Goal: Task Accomplishment & Management: Use online tool/utility

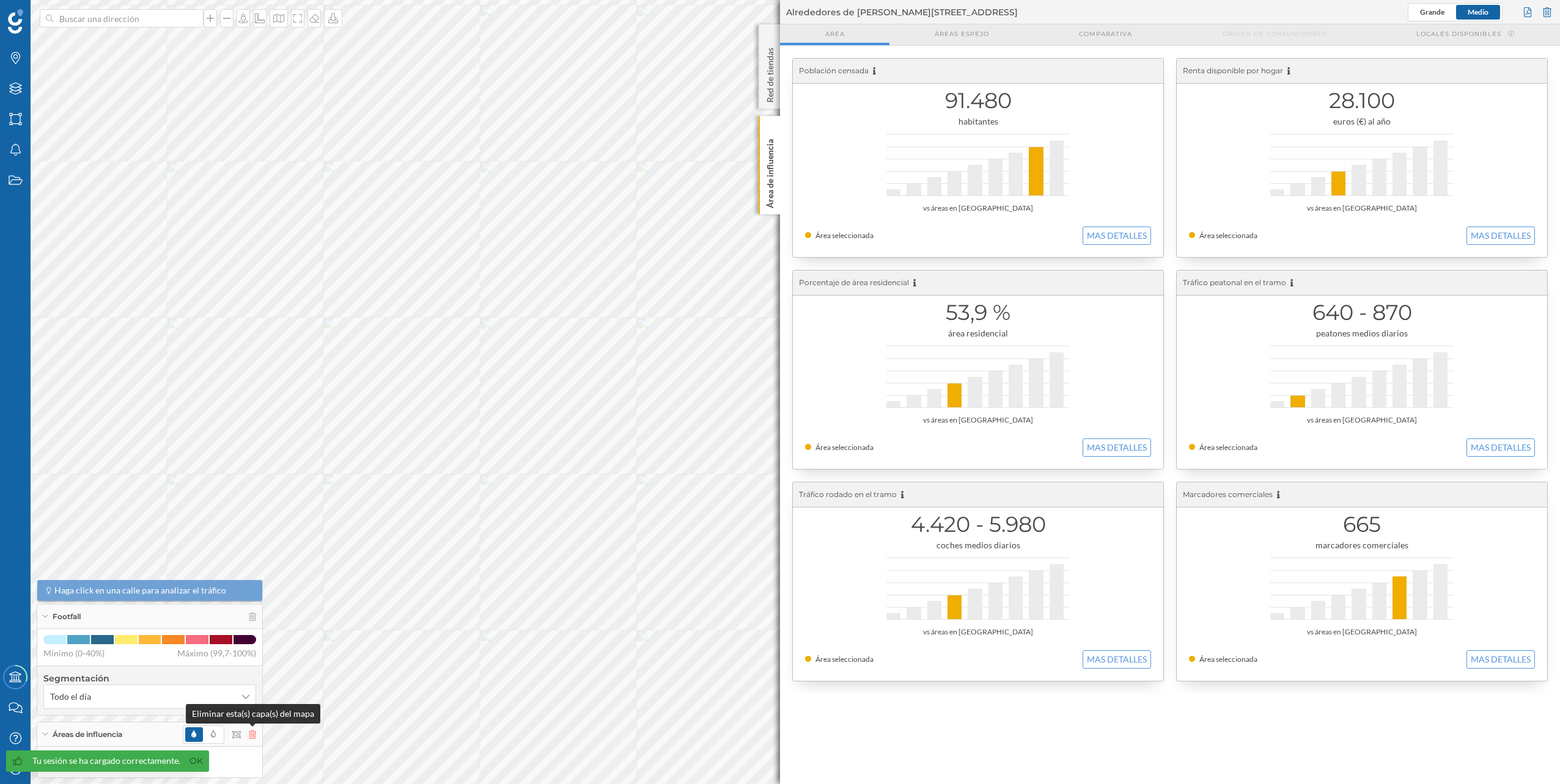
click at [254, 738] on icon at bounding box center [252, 735] width 7 height 9
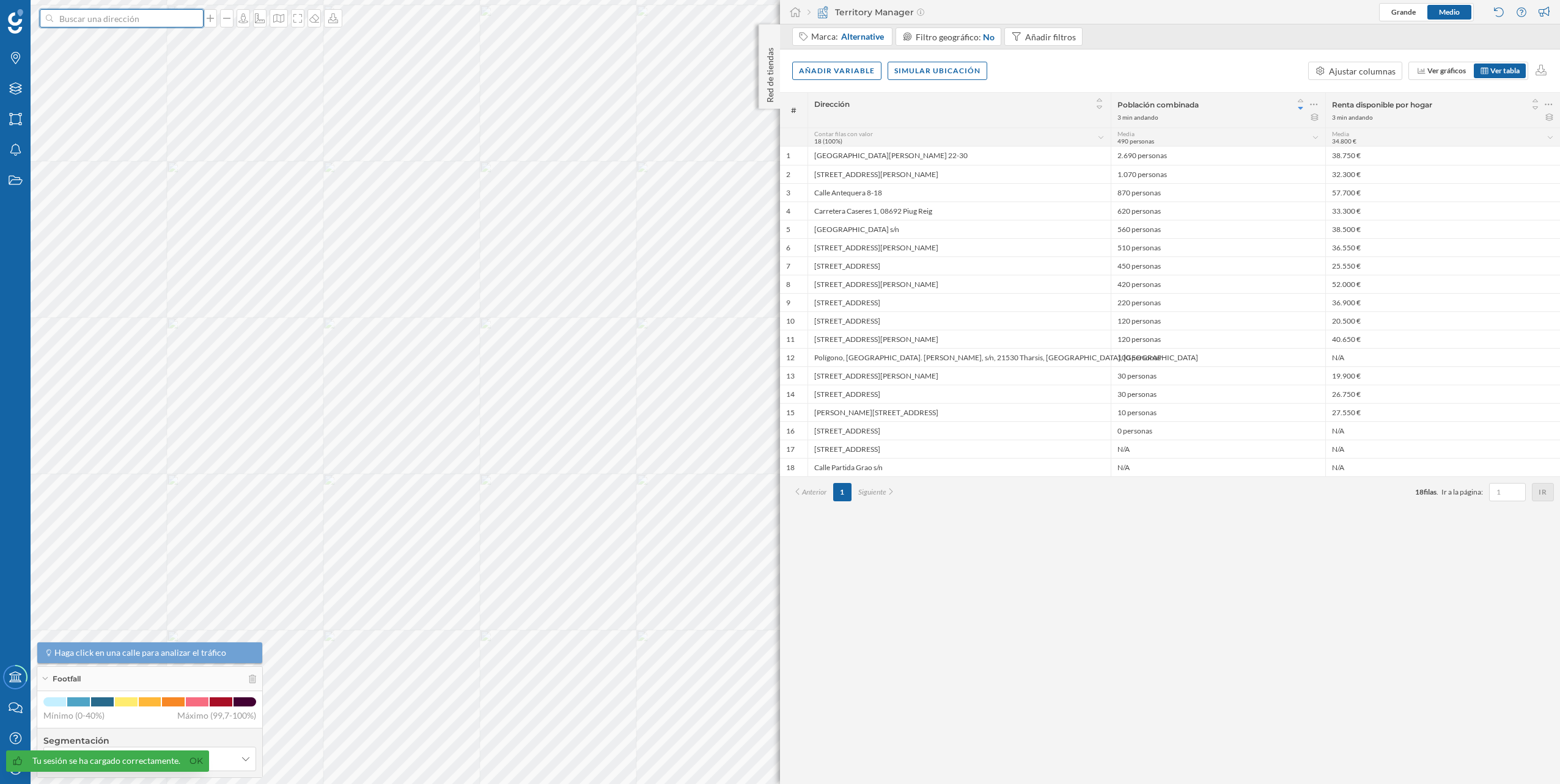
click at [102, 22] on input at bounding box center [122, 18] width 137 height 19
paste input "Parque Comercial Bahía Azul, Av. de Velázquez, 389, Churriana, 29004 Málaga"
type input "aurgi Parque Comercial Bahía Azul, Av. de Velázquez, 389, Churriana, 29004 Mála…"
click at [153, 24] on input at bounding box center [122, 18] width 137 height 19
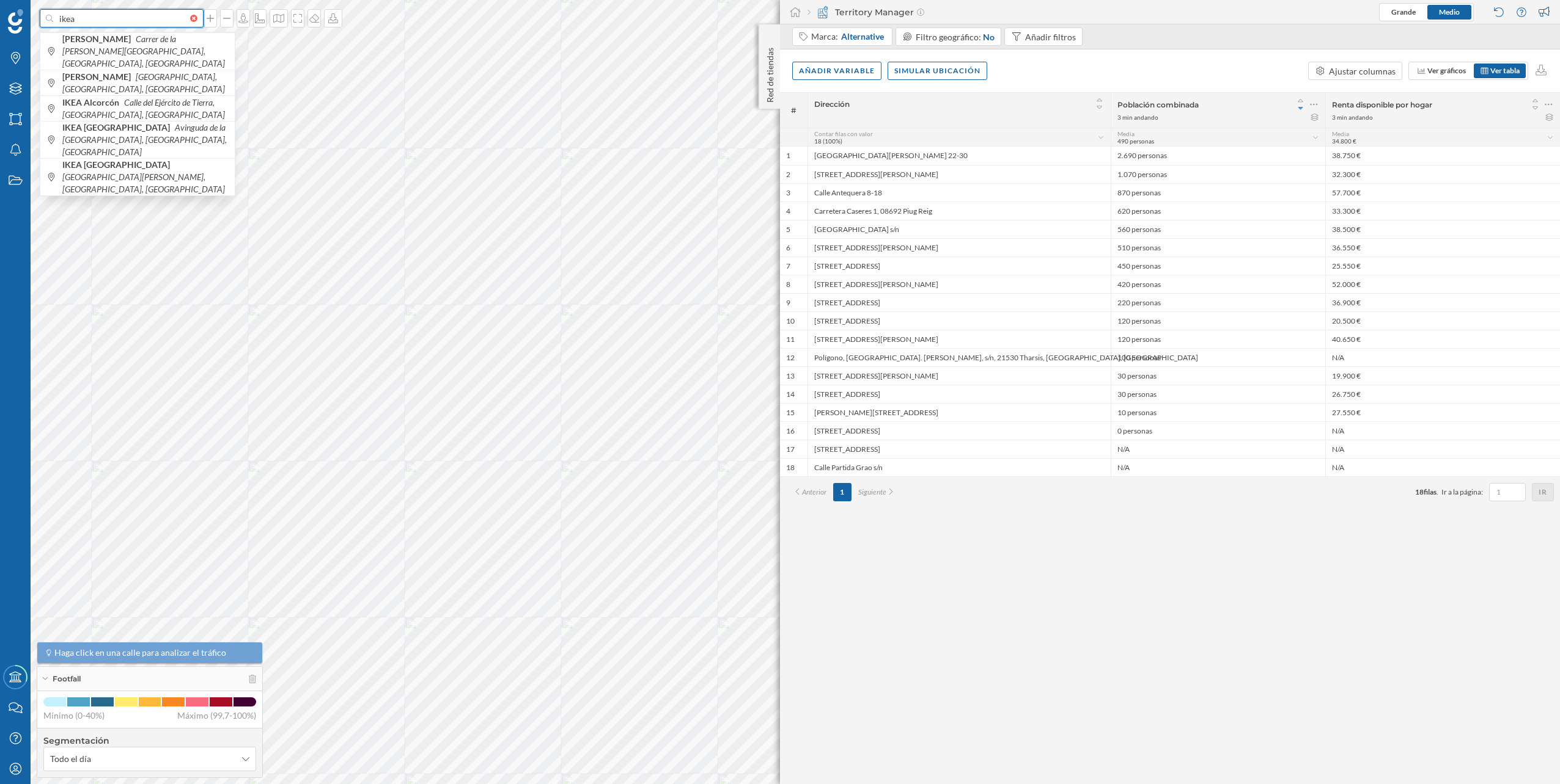
paste input "Parque Comercial Bahía Azul, Av. de Velázquez, 389, Churriana, 29004 Málaga"
type input "ikea Parque Comercial Bahía Azul, Av. de Velázquez, 389, Churriana, 29004 Málaga"
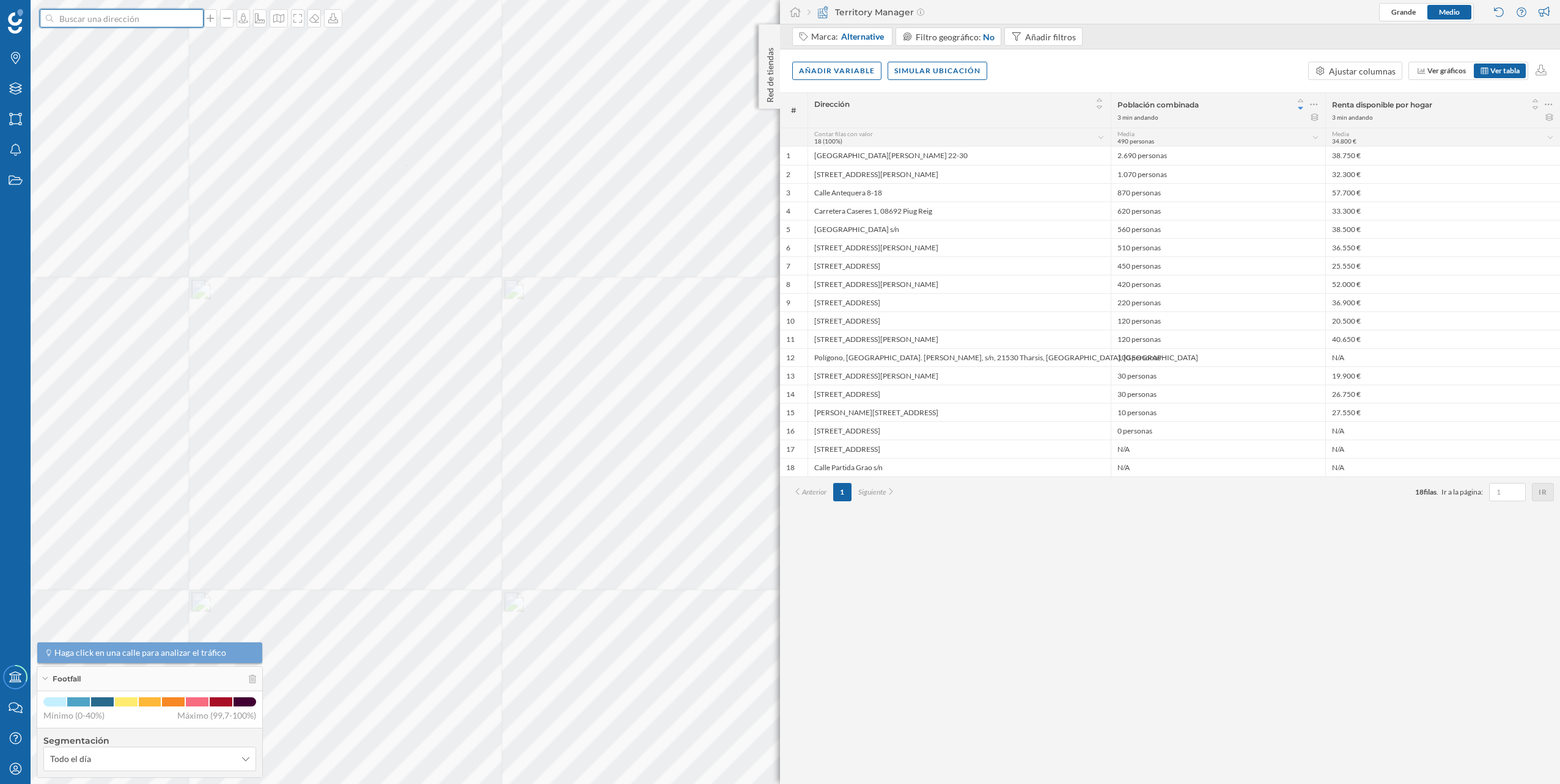
scroll to position [0, 0]
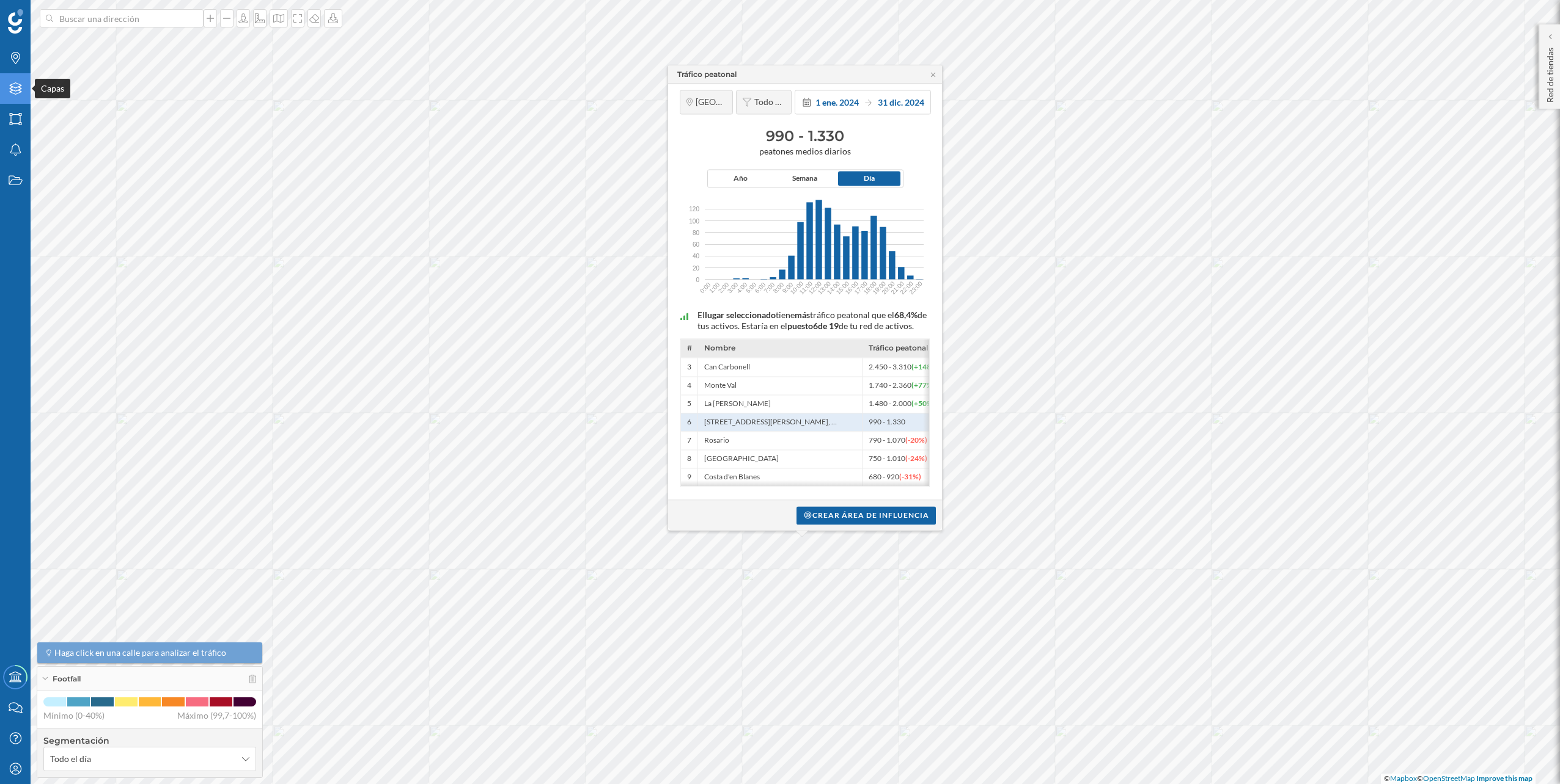
click at [24, 89] on div "Capas" at bounding box center [15, 89] width 31 height 31
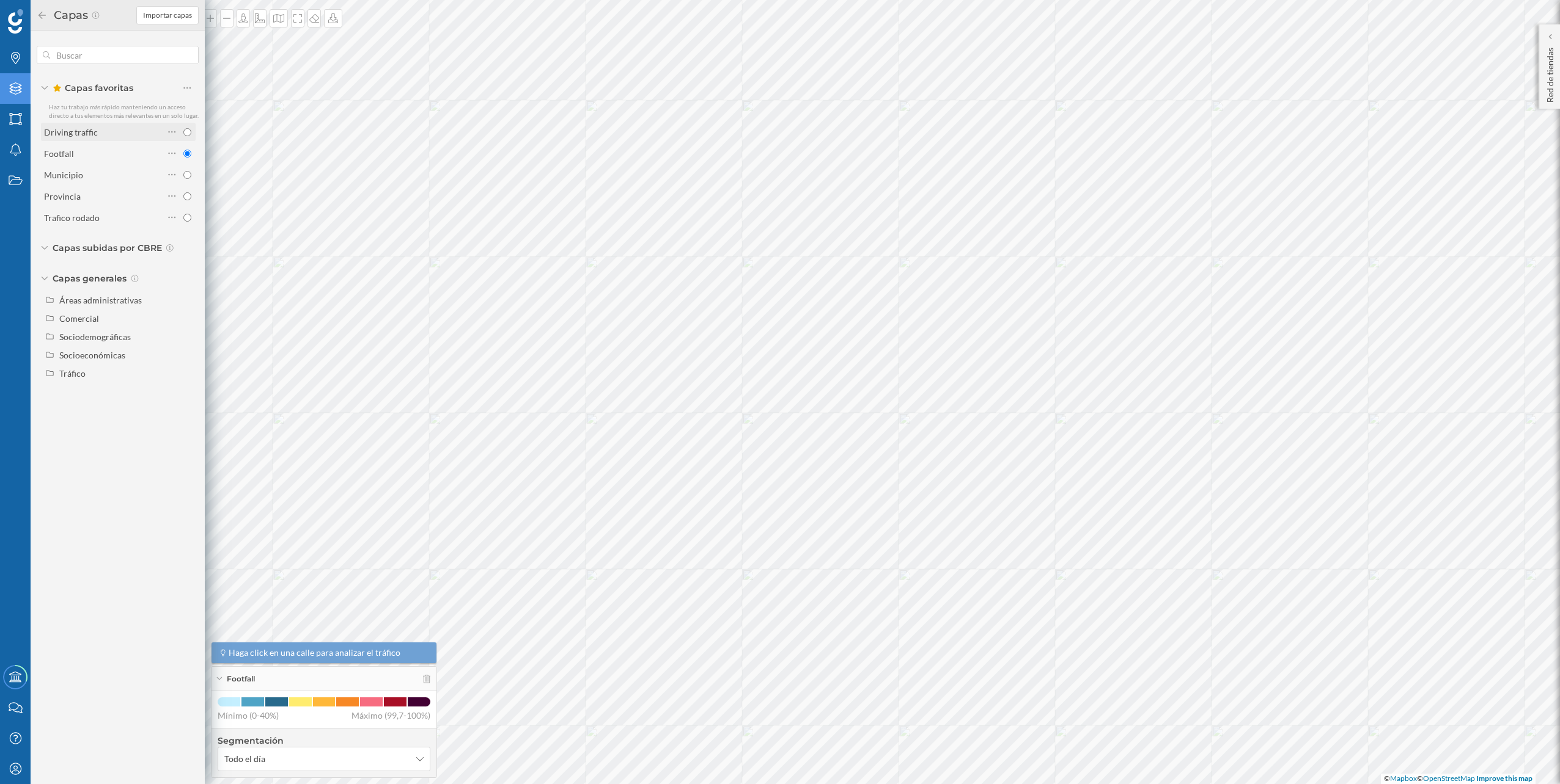
click at [111, 137] on div "Driving traffic" at bounding box center [104, 132] width 120 height 13
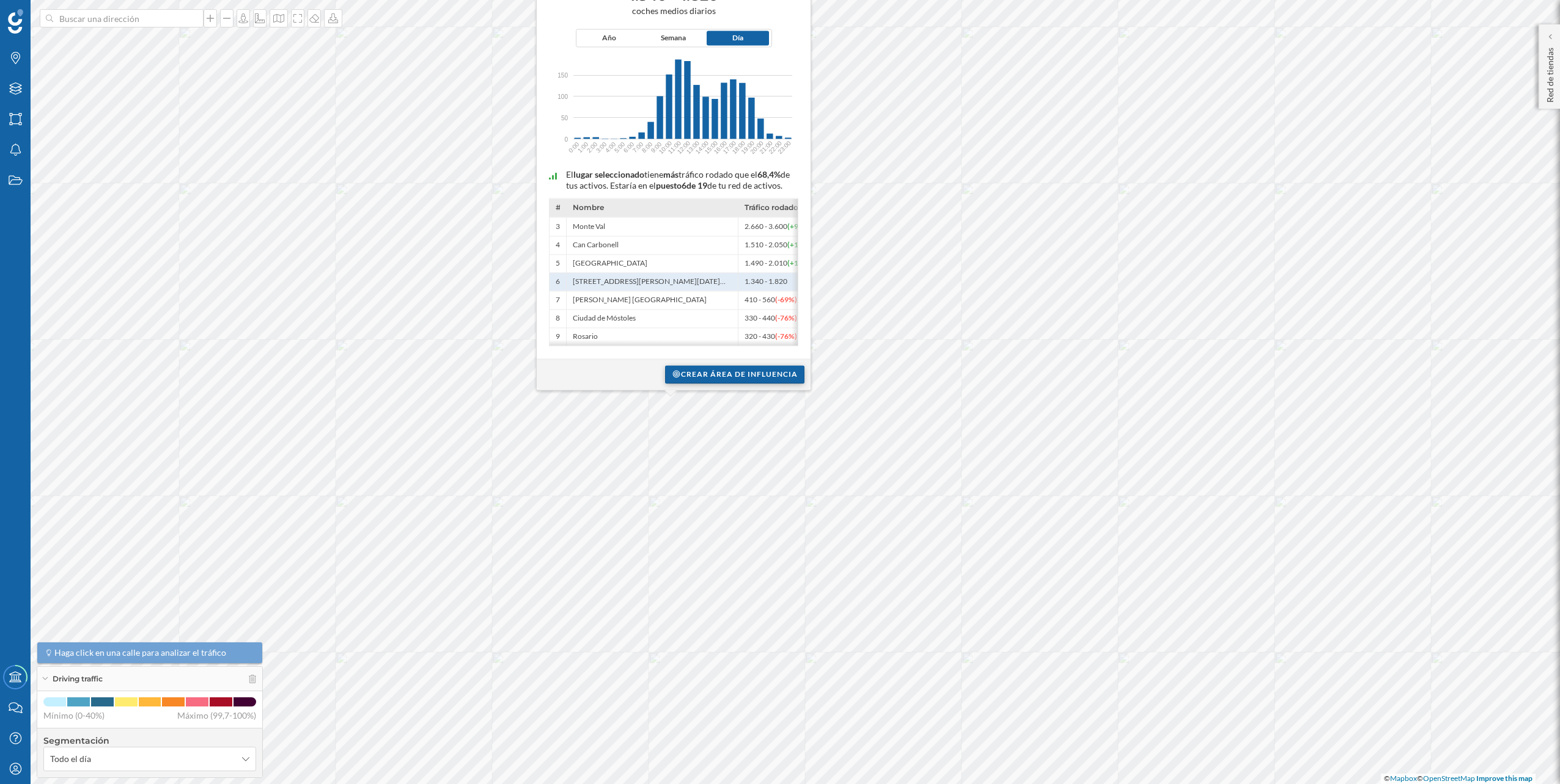
click at [712, 382] on div "Crear área de influencia" at bounding box center [734, 374] width 139 height 19
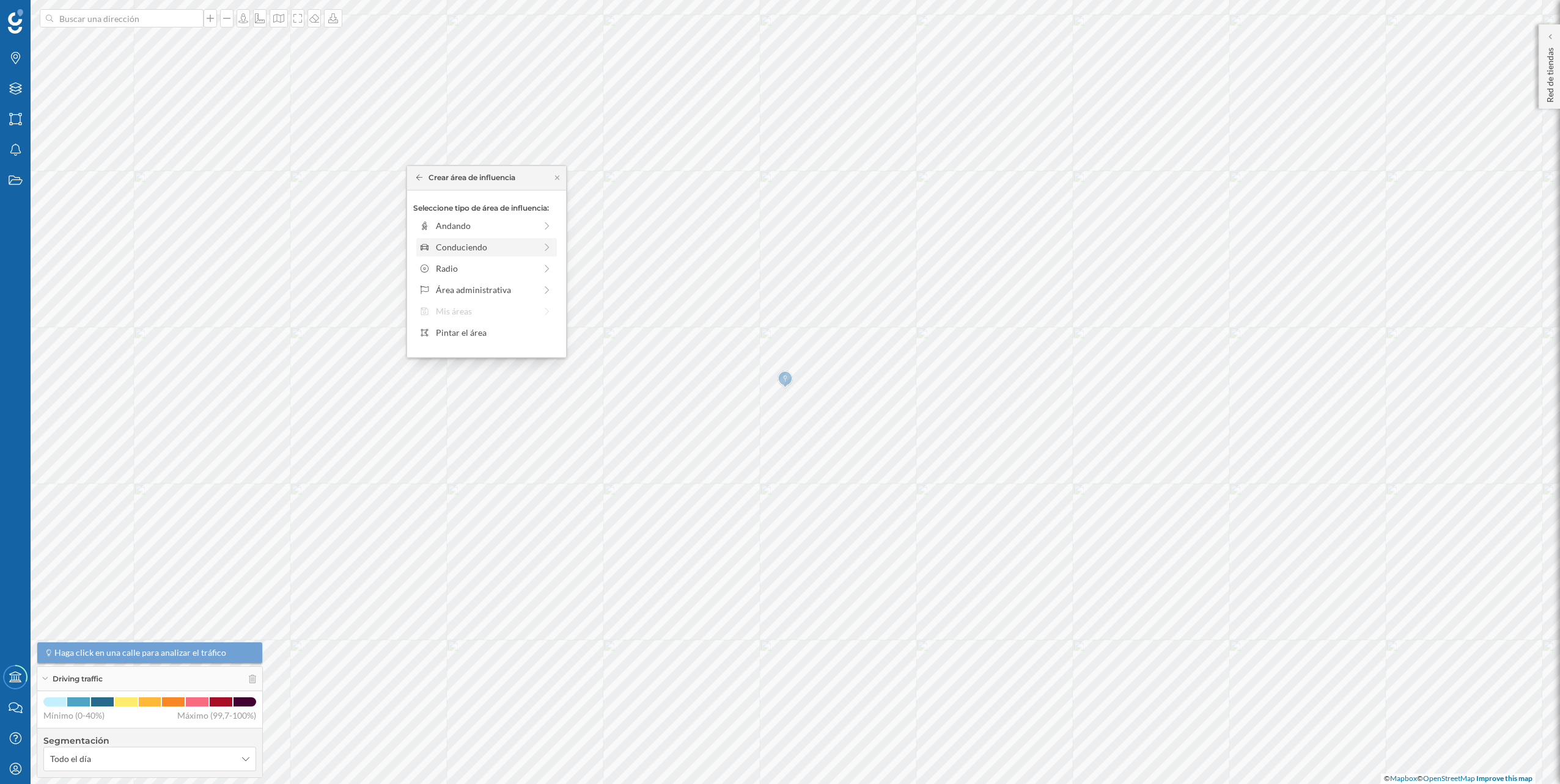
click at [472, 250] on div "Conduciendo" at bounding box center [486, 247] width 100 height 13
click at [450, 239] on div "0 min. 3 min. 5 min. 7 min. 10 min. 12 min. 15 min. 20 min. 30 min. 45 min. 50 …" at bounding box center [487, 242] width 135 height 15
click at [445, 237] on div "0 min. 3 min. 5 min. 7 min. 10 min. 12 min. 15 min. 20 min. 30 min. 45 min. 50 …" at bounding box center [487, 242] width 135 height 15
click at [483, 323] on div "Crear área de influencia" at bounding box center [486, 334] width 159 height 31
click at [485, 328] on div "Crear área de influencia" at bounding box center [486, 334] width 147 height 19
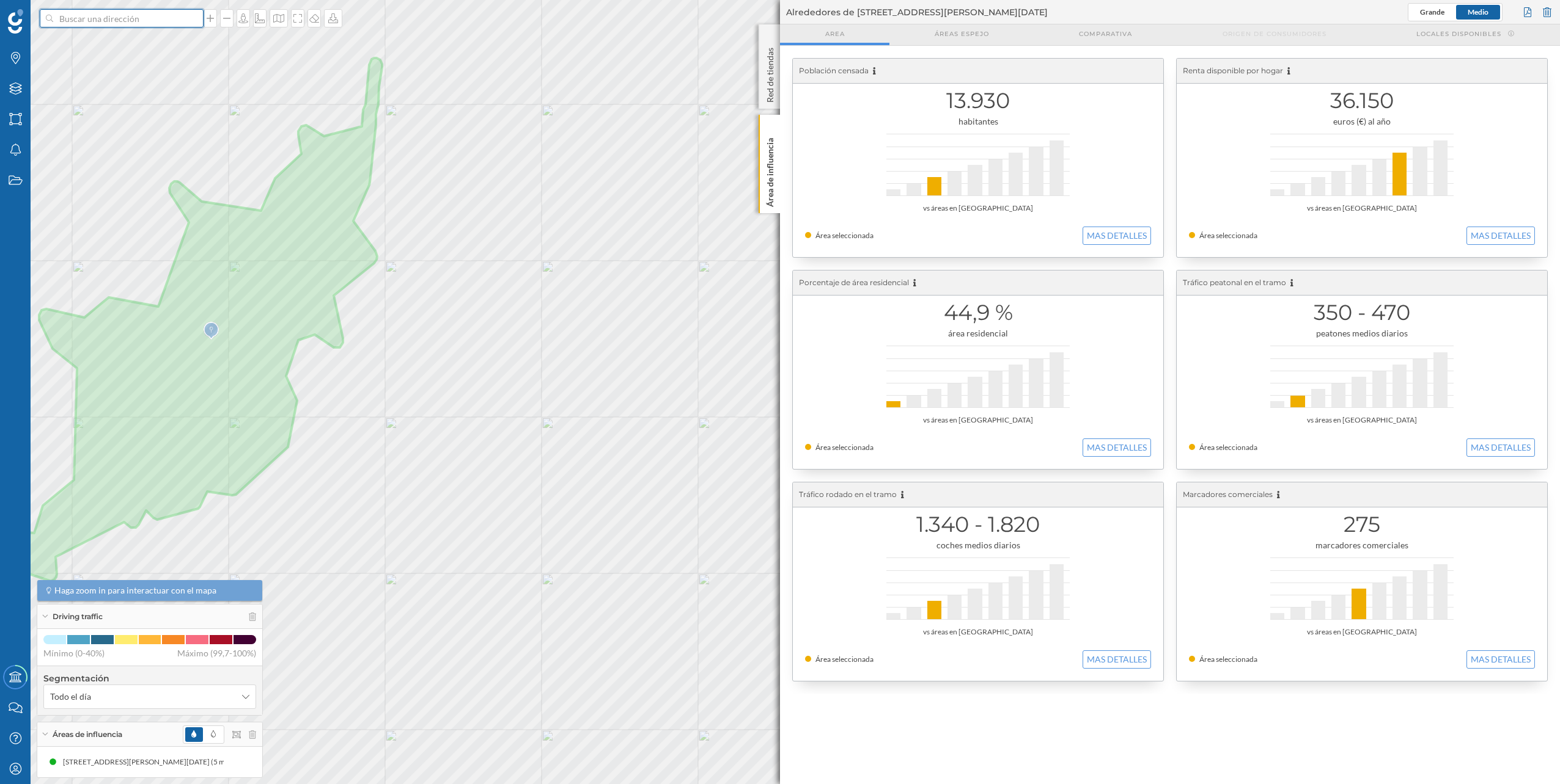
click at [63, 19] on input at bounding box center [122, 18] width 137 height 19
paste input "C. Pascal, 42, Churriana, 29004 Málaga. Centauro Rent a Car"
type input "C. Pascal, 42, Churriana, 29004 Málaga. Centauro Rent a Car centauro"
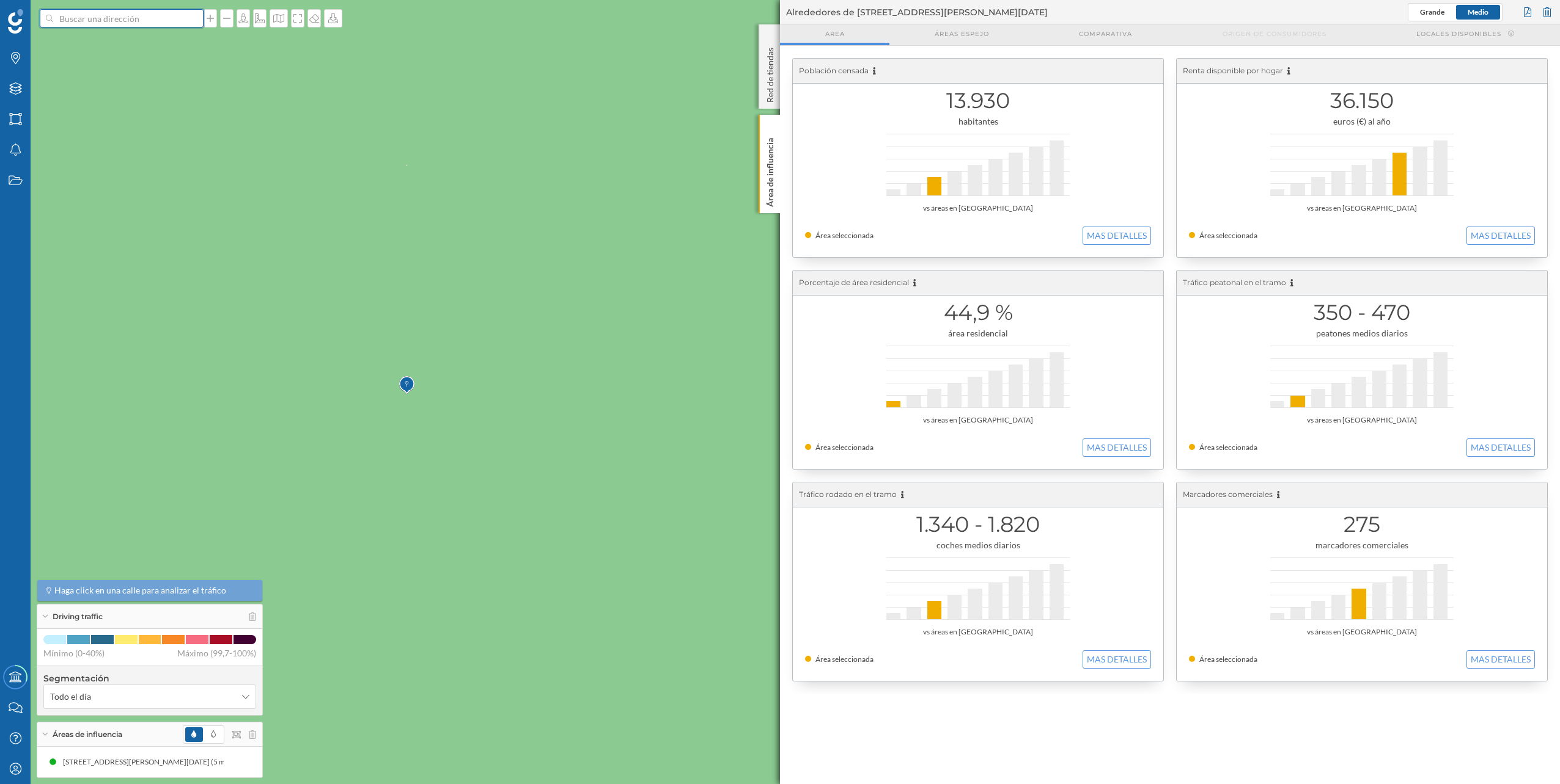
scroll to position [0, 0]
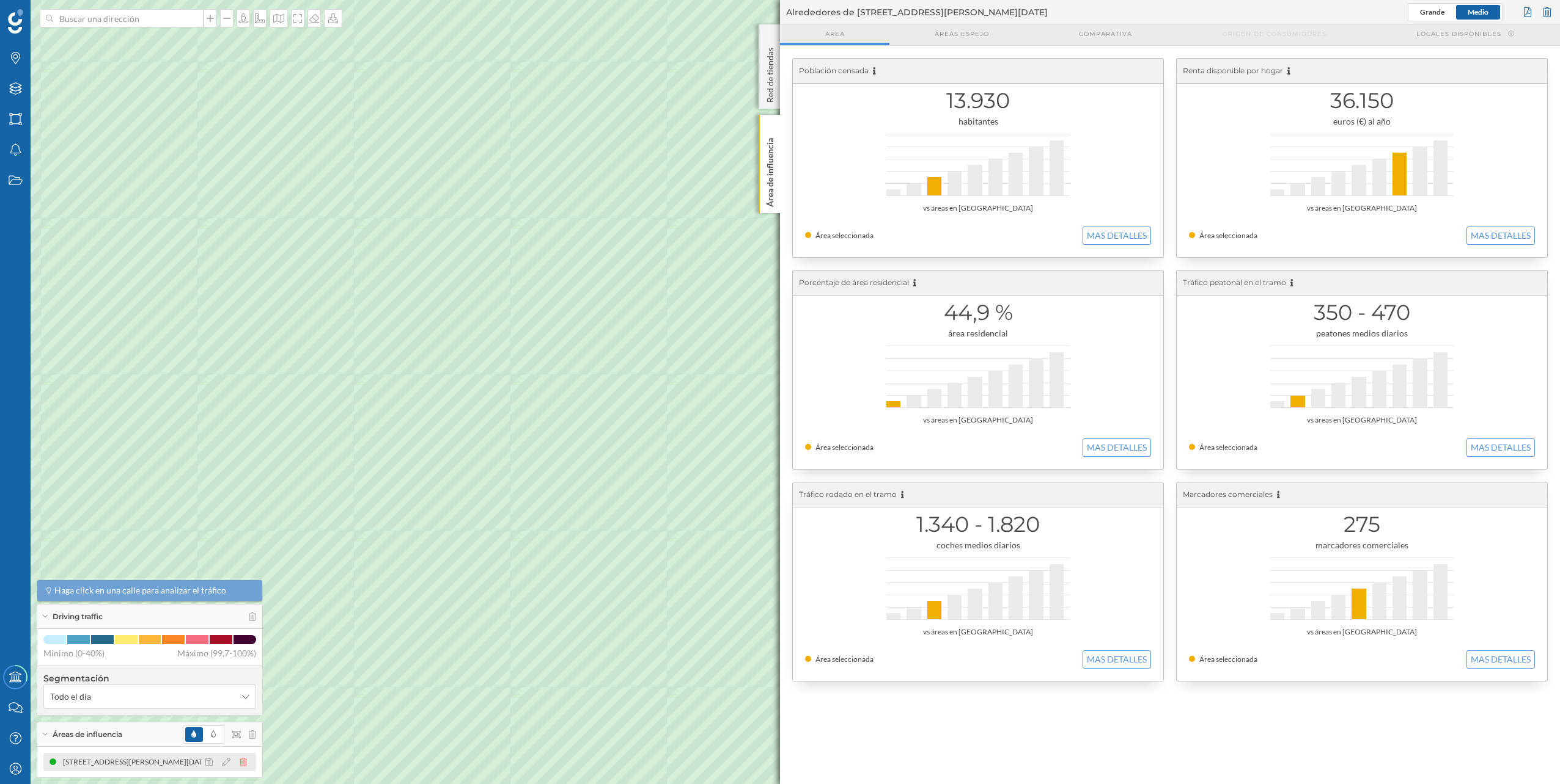
click at [239, 766] on icon at bounding box center [242, 762] width 7 height 9
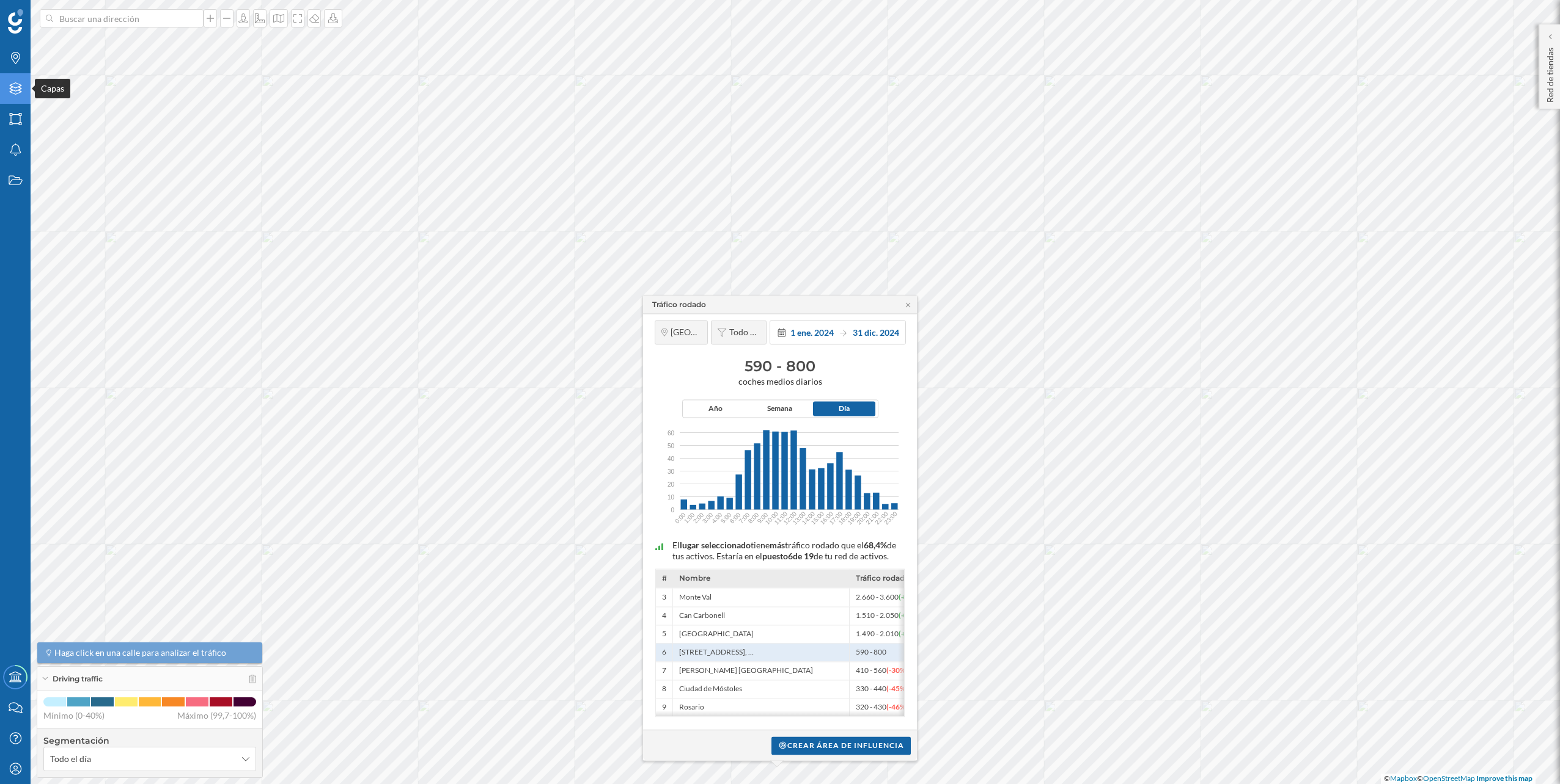
click at [4, 97] on div "Capas" at bounding box center [15, 89] width 31 height 31
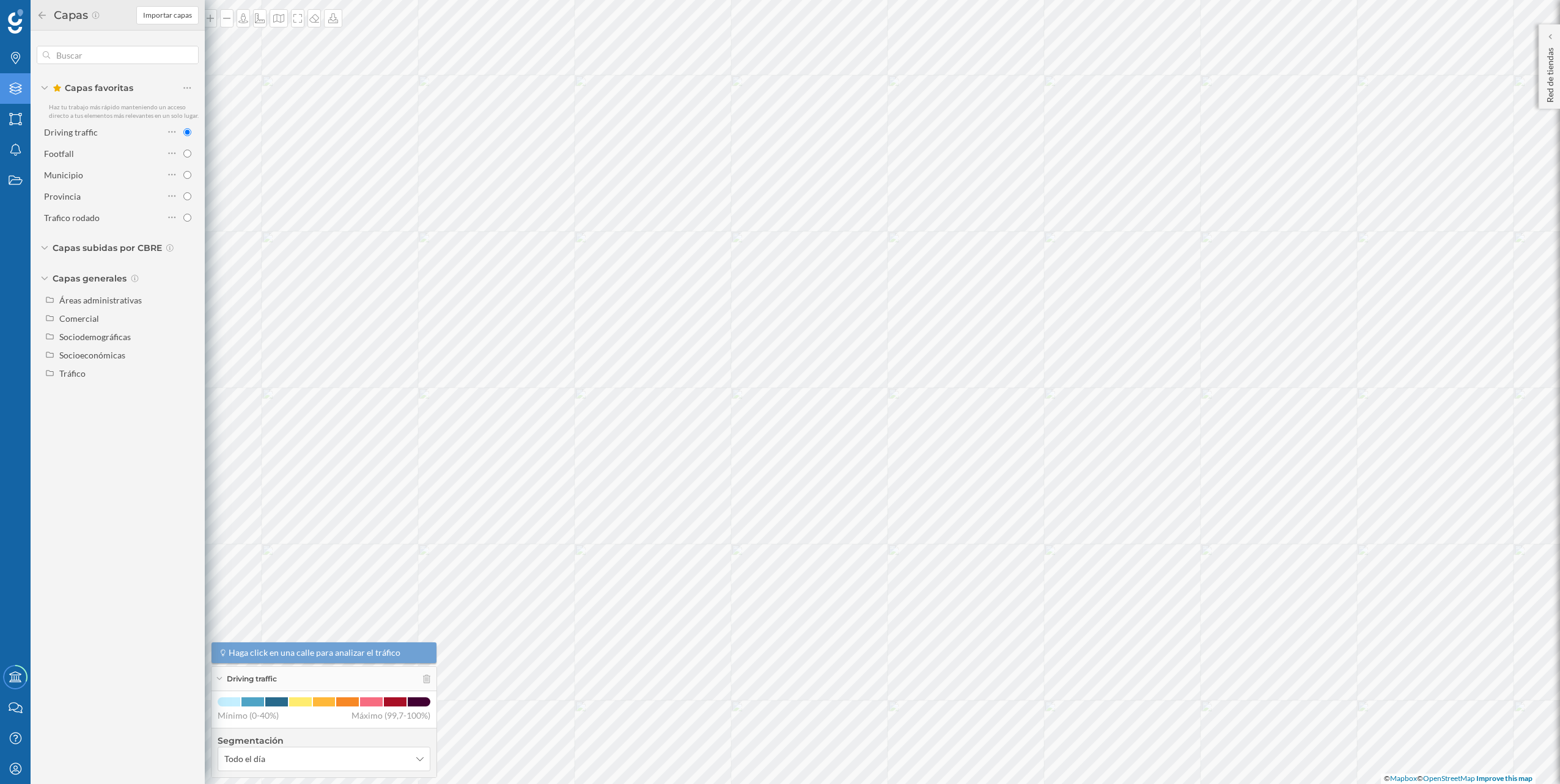
click at [127, 143] on div "Driving traffic Footfall Municipio Provincia [GEOGRAPHIC_DATA] rodado" at bounding box center [118, 175] width 162 height 104
click at [131, 153] on div "Footfall" at bounding box center [104, 154] width 120 height 13
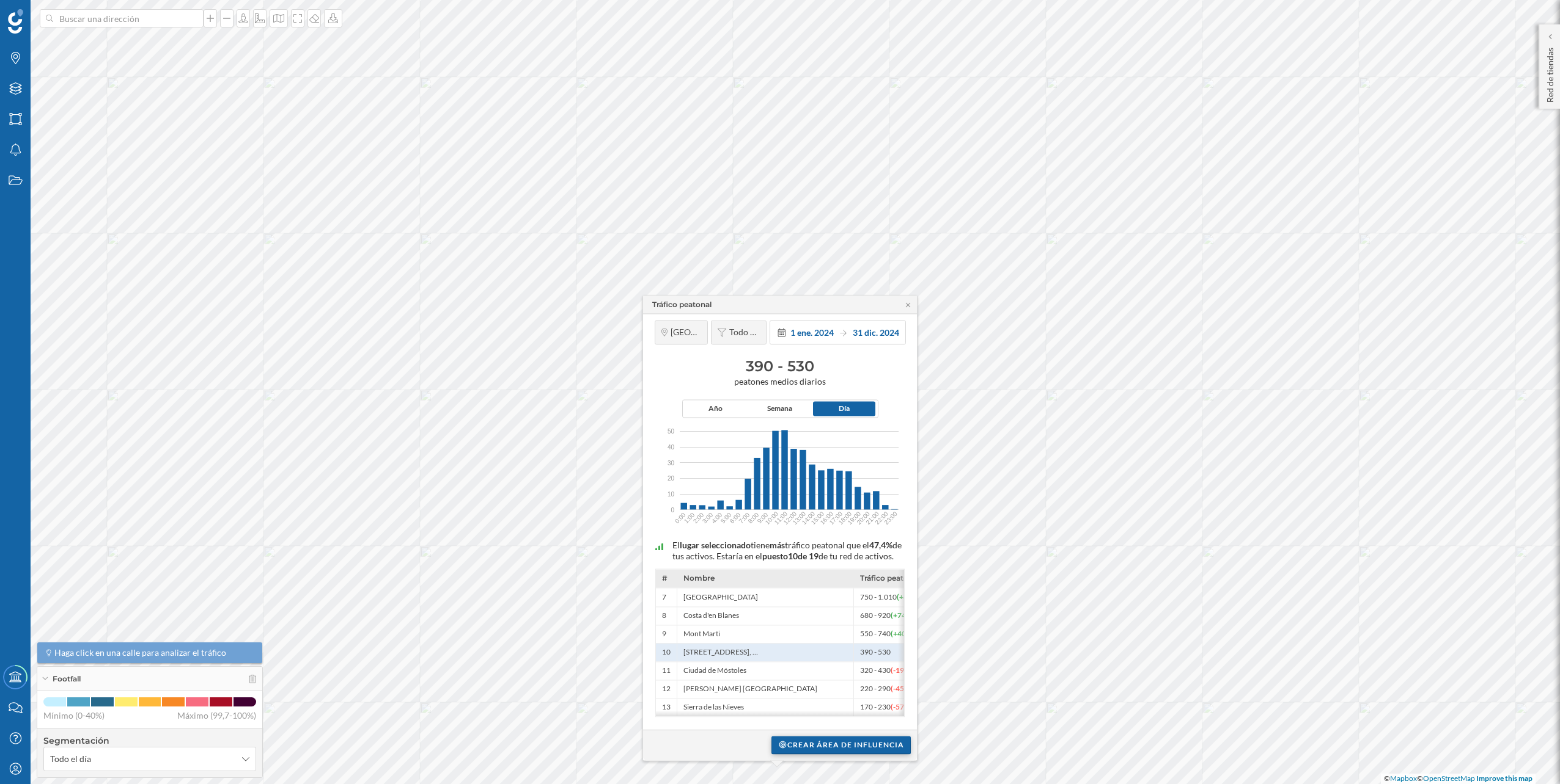
click at [850, 744] on div "Crear área de influencia" at bounding box center [841, 745] width 139 height 19
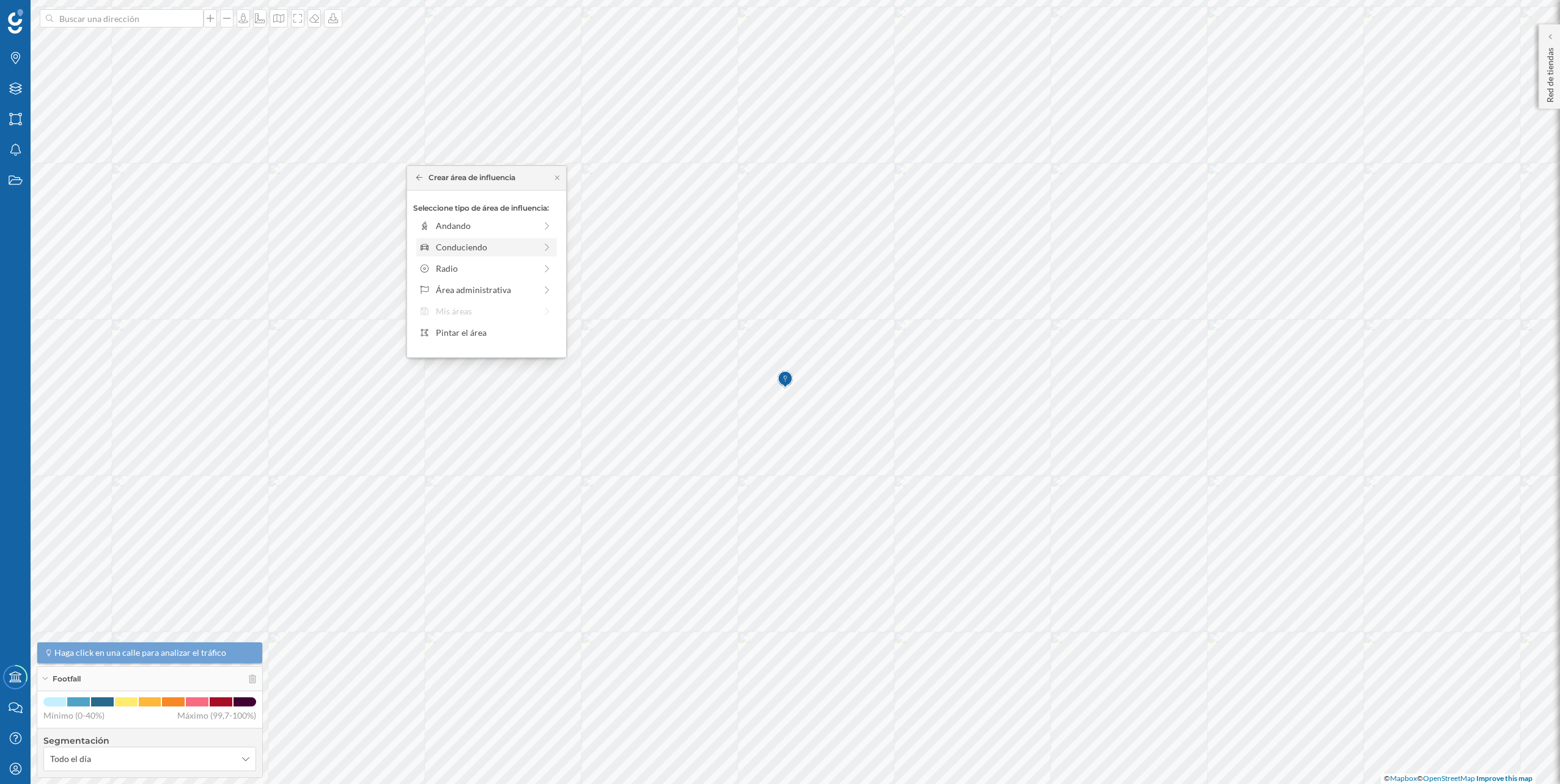
click at [494, 255] on div "Conduciendo" at bounding box center [486, 247] width 141 height 19
click at [448, 244] on div "0 min. 3 min. 5 min. 7 min. 10 min. 12 min. 15 min. 20 min. 30 min. 45 min. 50 …" at bounding box center [487, 243] width 135 height 3
click at [485, 336] on div "Crear área de influencia" at bounding box center [486, 334] width 147 height 19
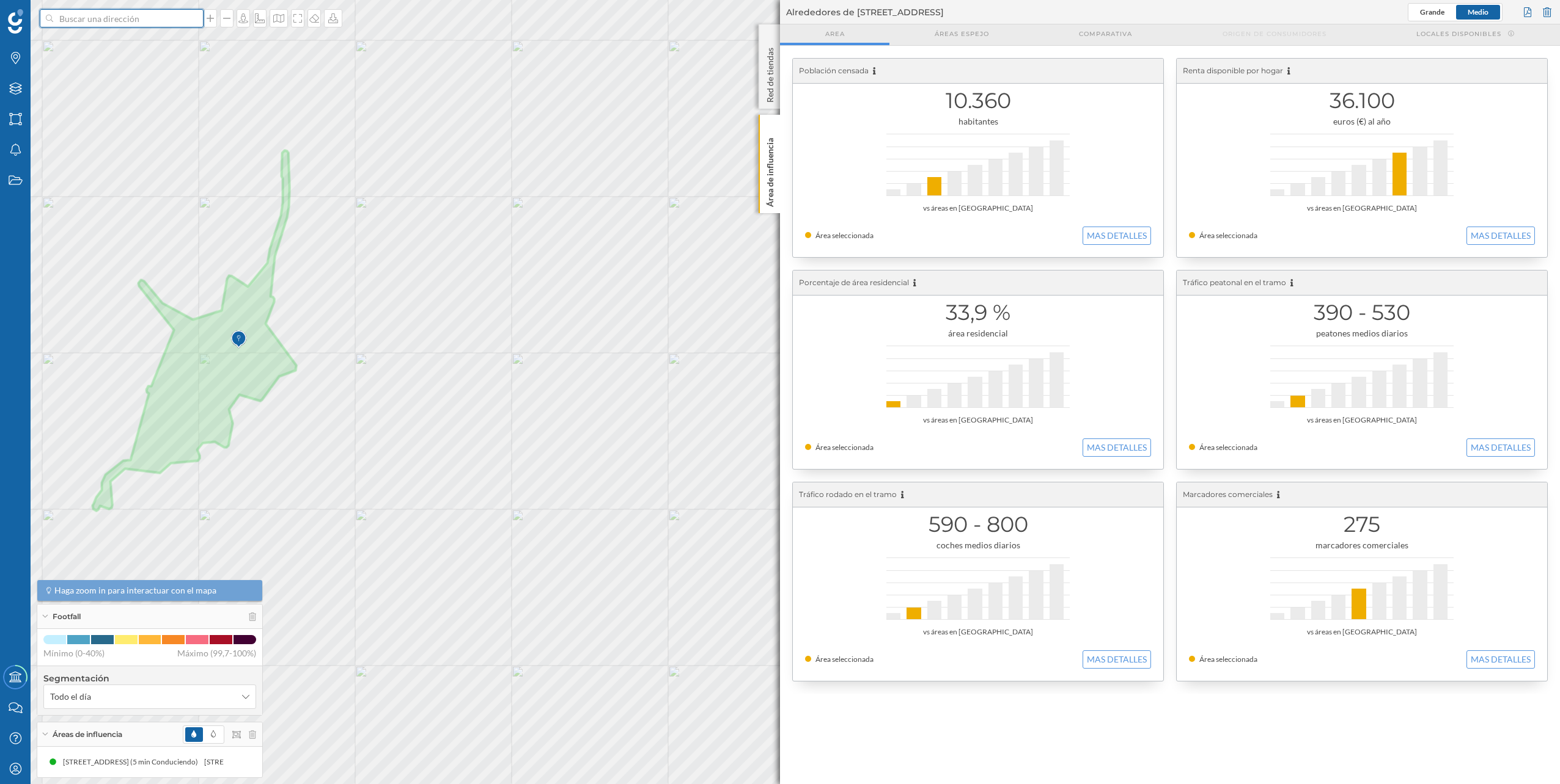
click at [172, 23] on input at bounding box center [122, 18] width 137 height 19
click at [172, 15] on input at bounding box center [122, 18] width 137 height 19
paste input "Ctra. de la Azucarera Intelhorce, 43, Churriana, 29004 Málaga. Polígono Industr…"
type input "Ctra. de la Azucarera Intelhorce, 43, Churriana, 29004 Málaga. Polígono Industr…"
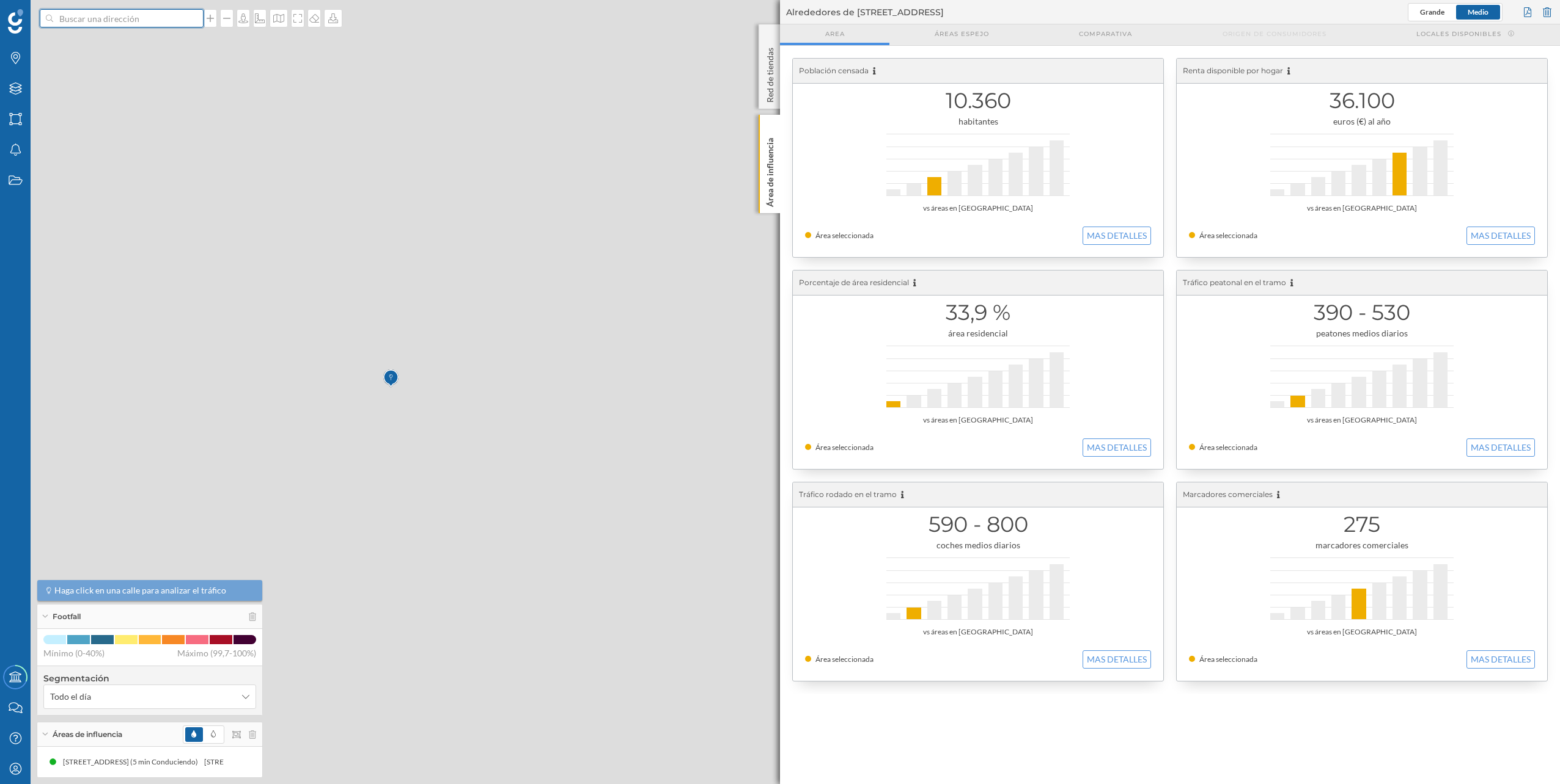
scroll to position [0, 0]
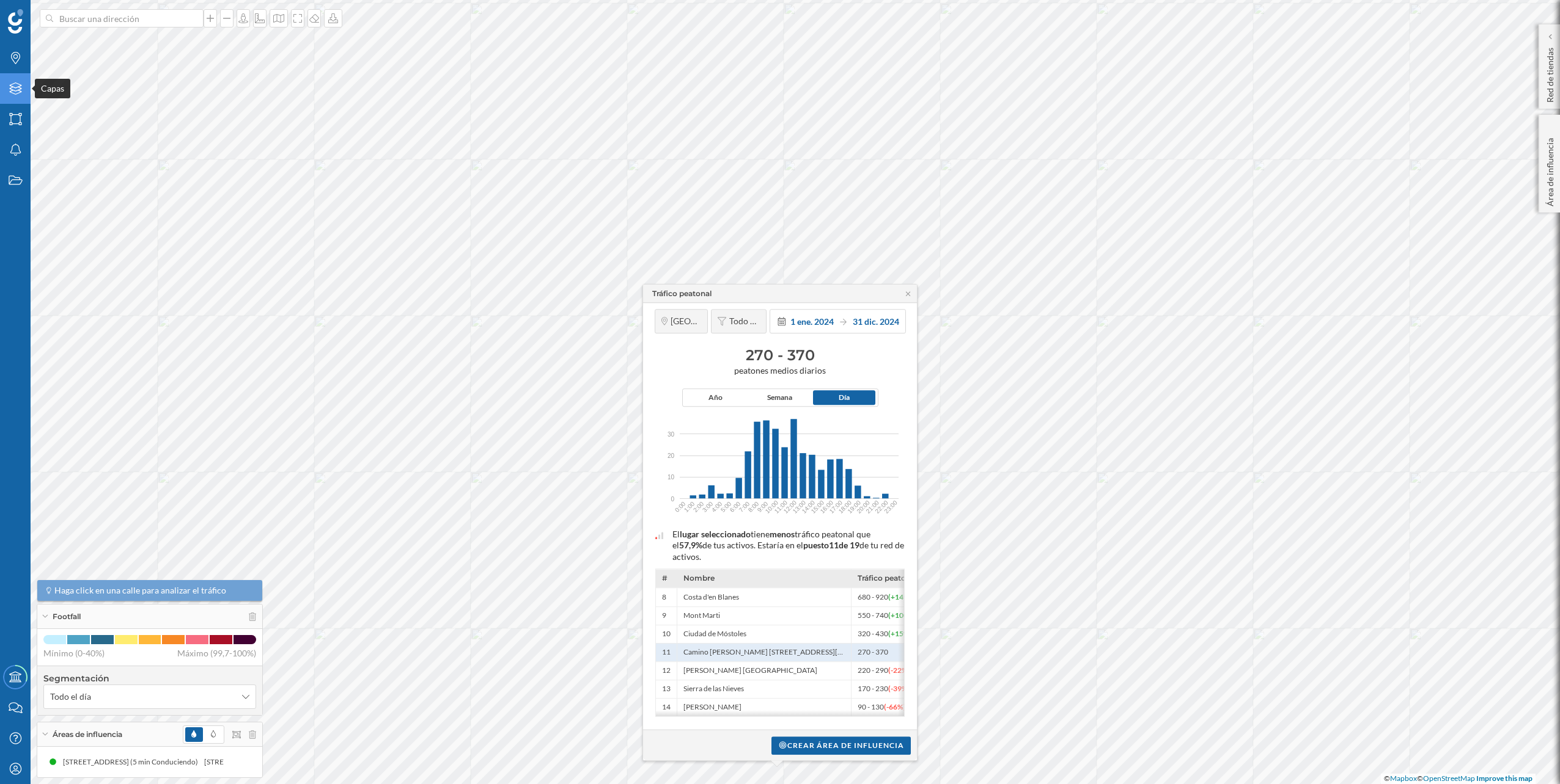
click at [10, 95] on div "Capas" at bounding box center [15, 89] width 31 height 31
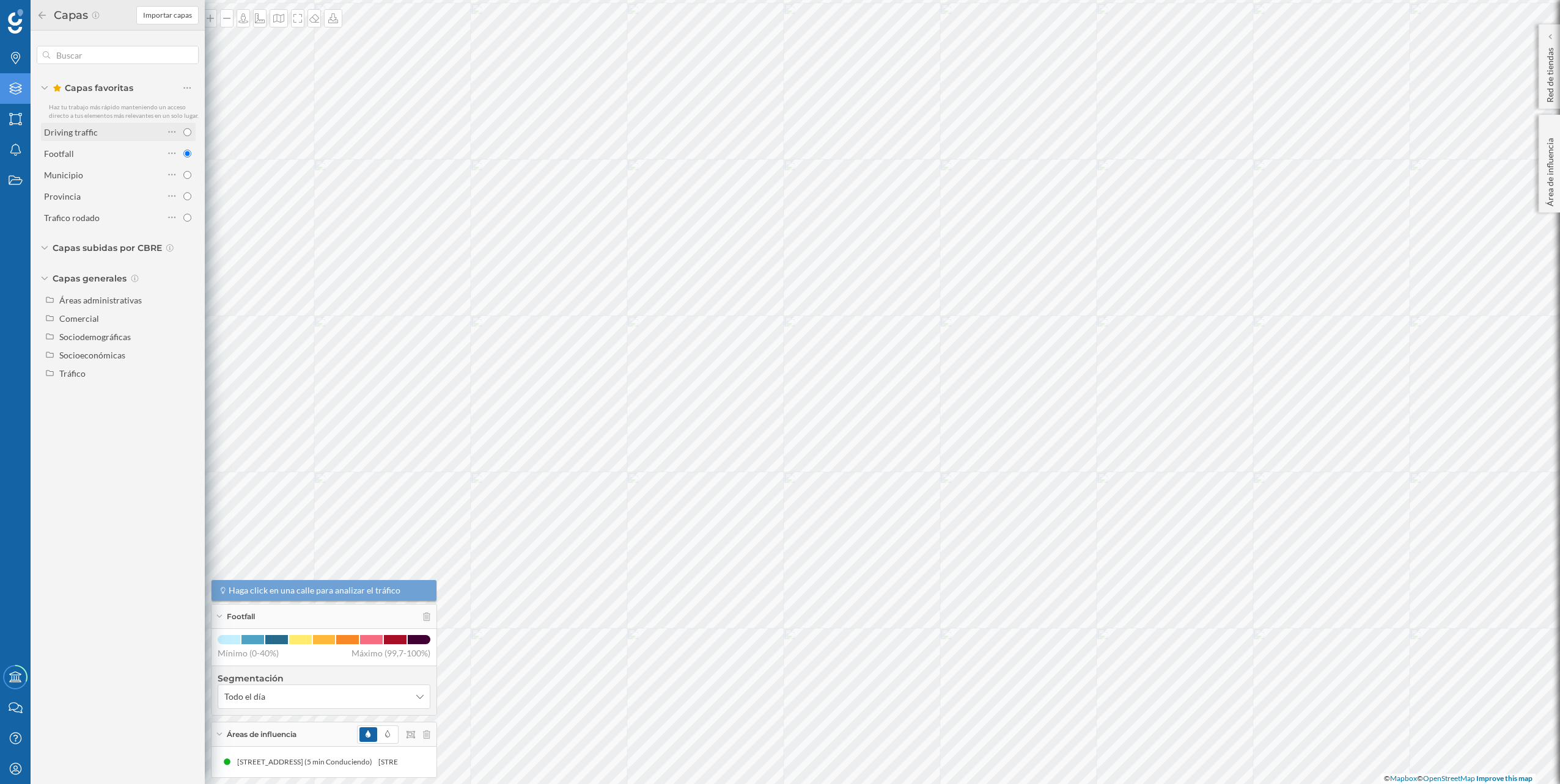
click at [127, 136] on div "Driving traffic" at bounding box center [104, 132] width 120 height 13
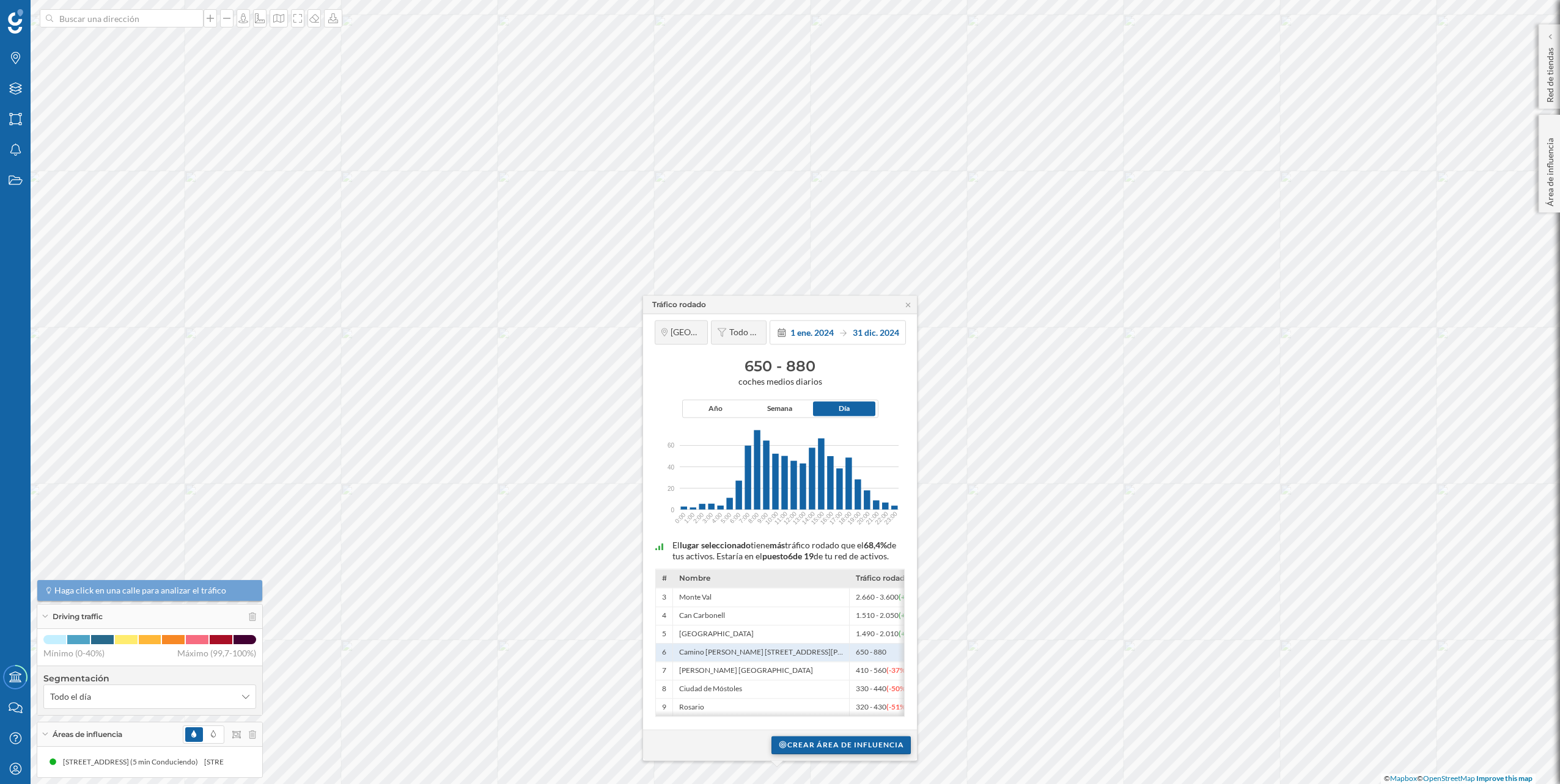
click at [841, 741] on div "Crear área de influencia" at bounding box center [841, 745] width 139 height 19
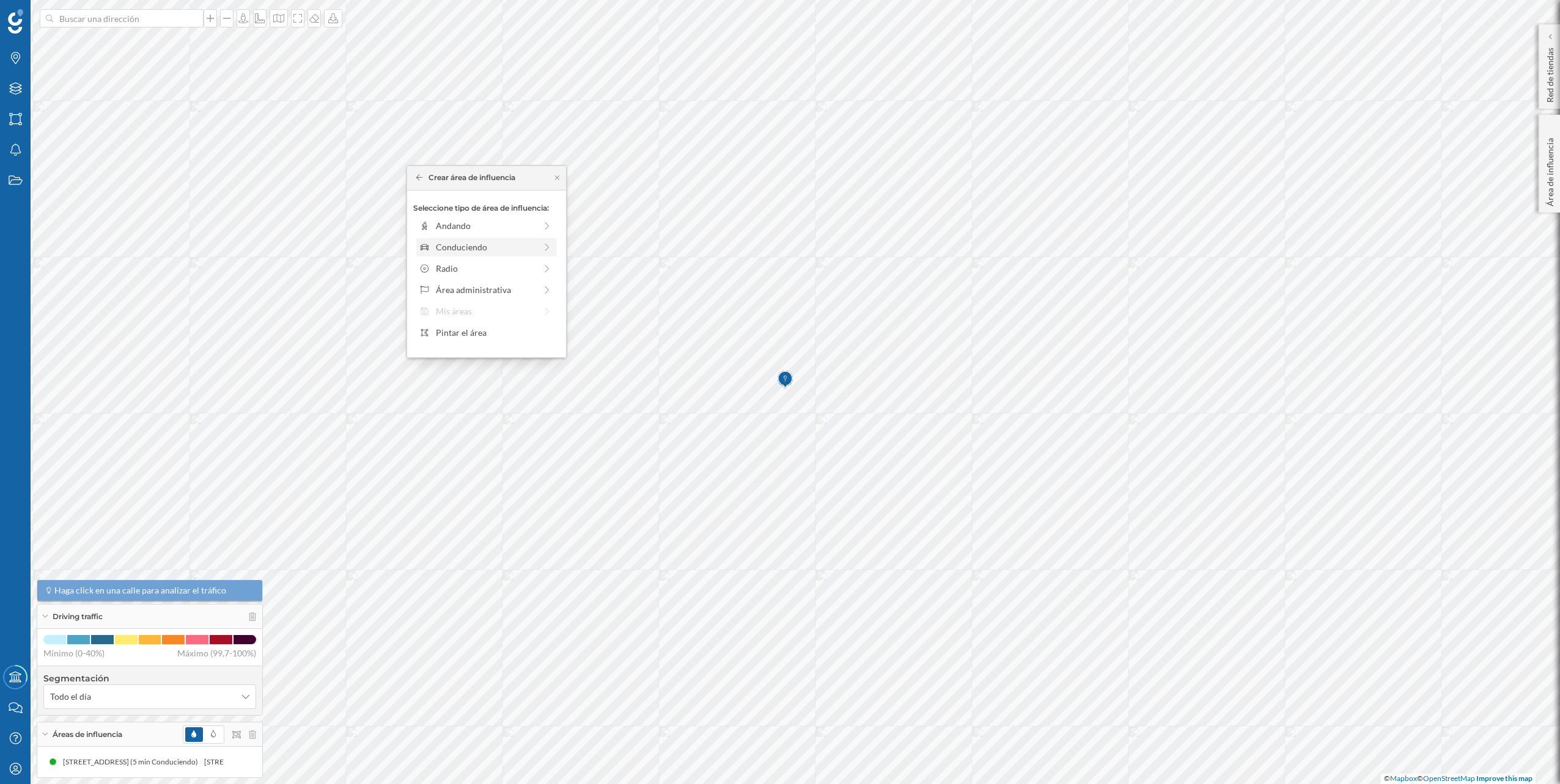
click at [522, 250] on div "Conduciendo" at bounding box center [486, 247] width 100 height 13
click at [445, 239] on div "0 min. 3 min. 5 min. 7 min. 10 min. 12 min. 15 min. 20 min. 30 min. 45 min. 50 …" at bounding box center [487, 242] width 135 height 15
click at [489, 325] on div "Crear área de influencia" at bounding box center [486, 334] width 129 height 19
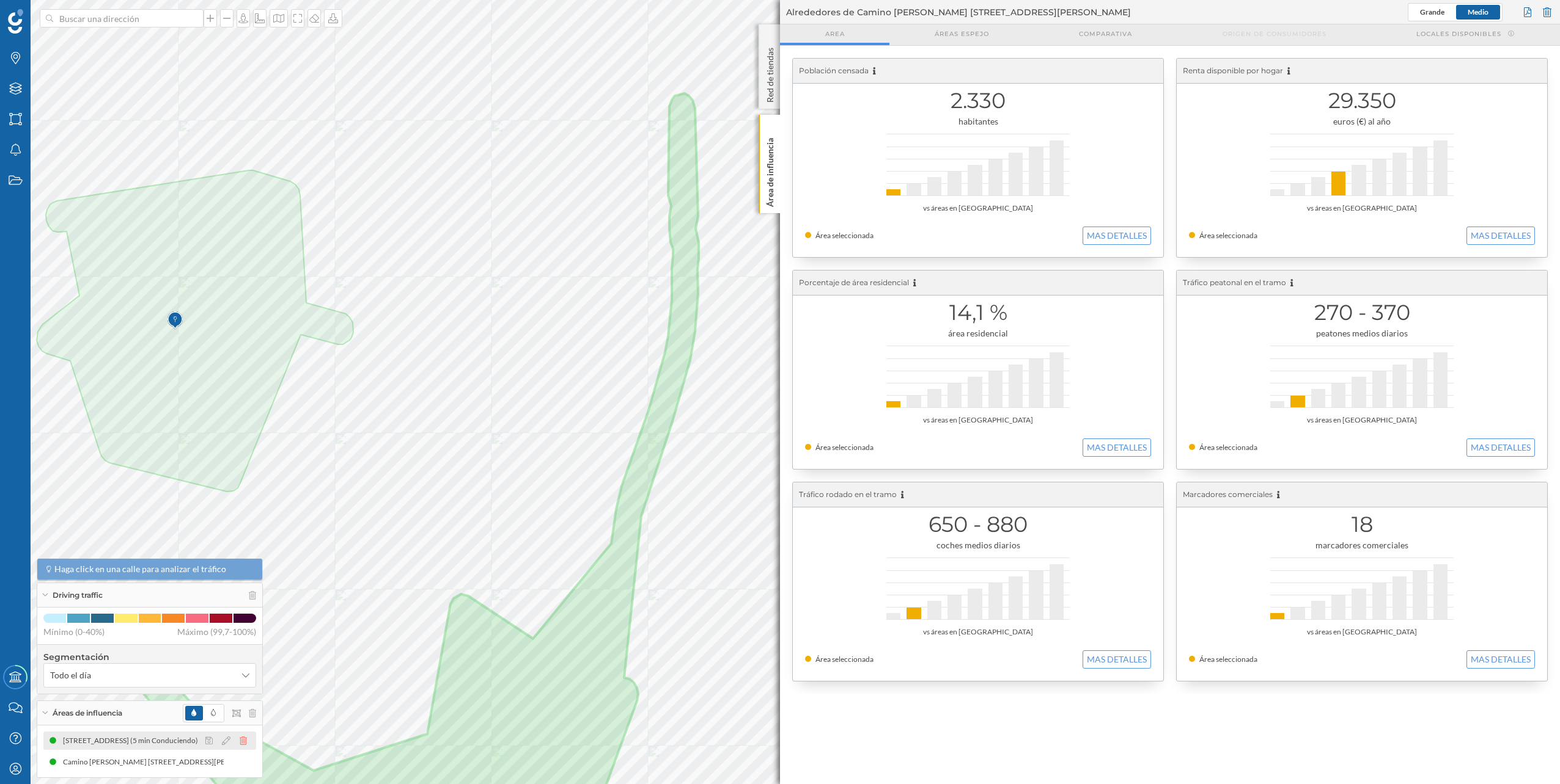
click at [244, 737] on icon at bounding box center [242, 741] width 7 height 9
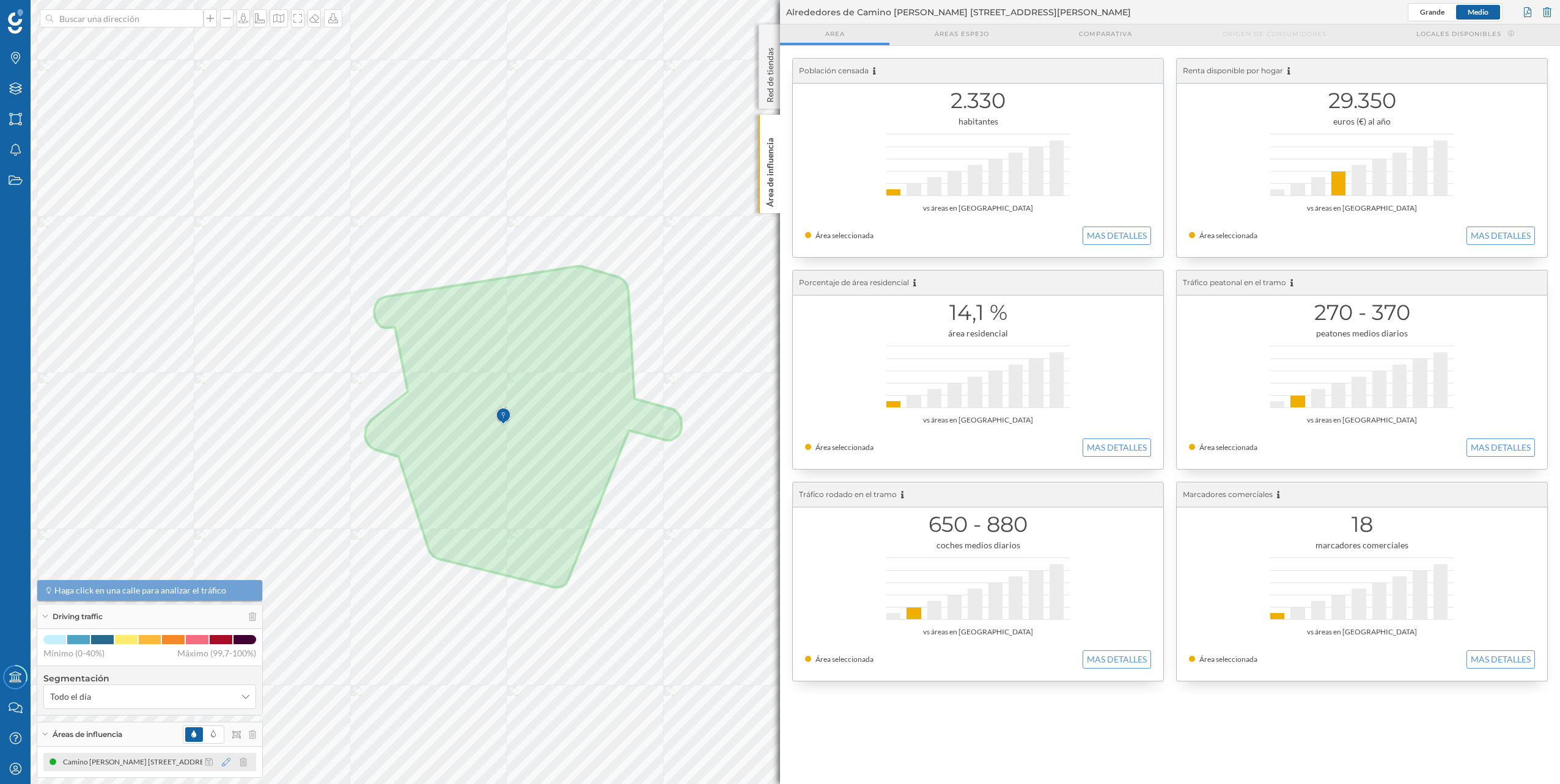
click at [226, 764] on icon at bounding box center [226, 762] width 9 height 9
click at [200, 708] on div at bounding box center [223, 711] width 101 height 11
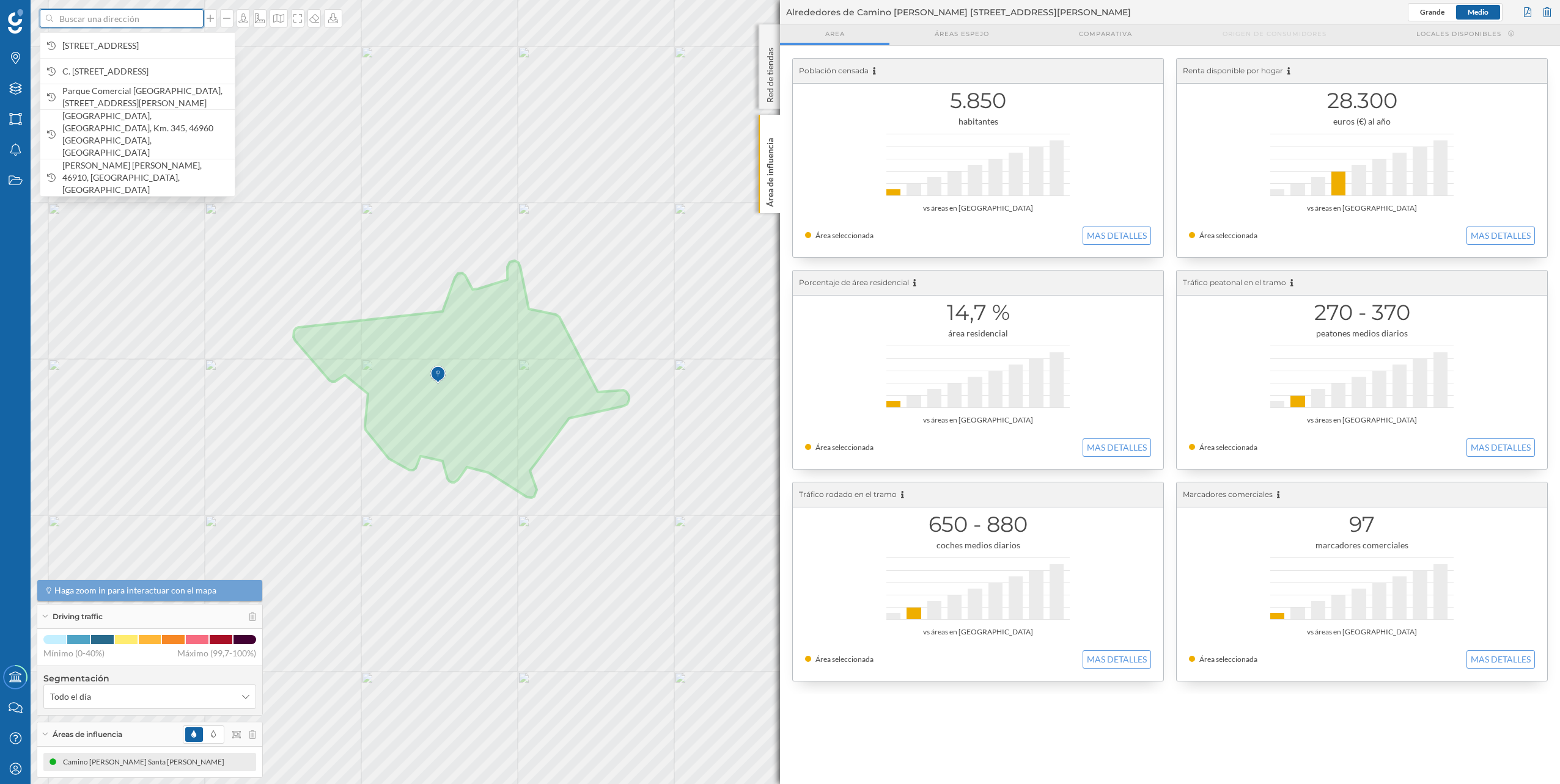
click at [155, 17] on input at bounding box center [122, 18] width 137 height 19
paste input "C. Valle Niza, 34, Churriana, 29004 Málaga. Polígono Industrial Santa Teresa"
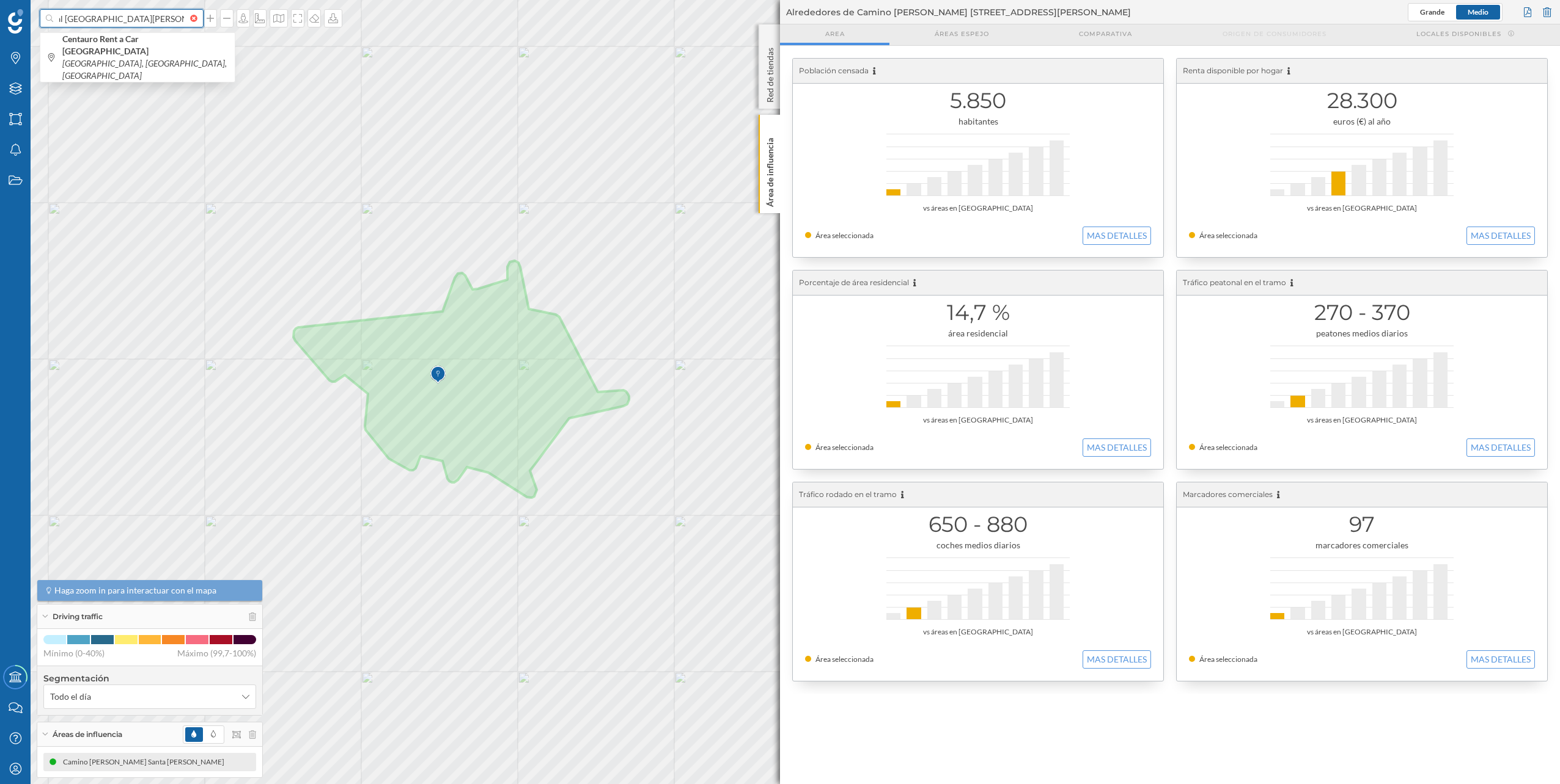
type input "C. Valle Niza, 34, Churriana, 29004 Málaga. Polígono Industrial Santa Teresa"
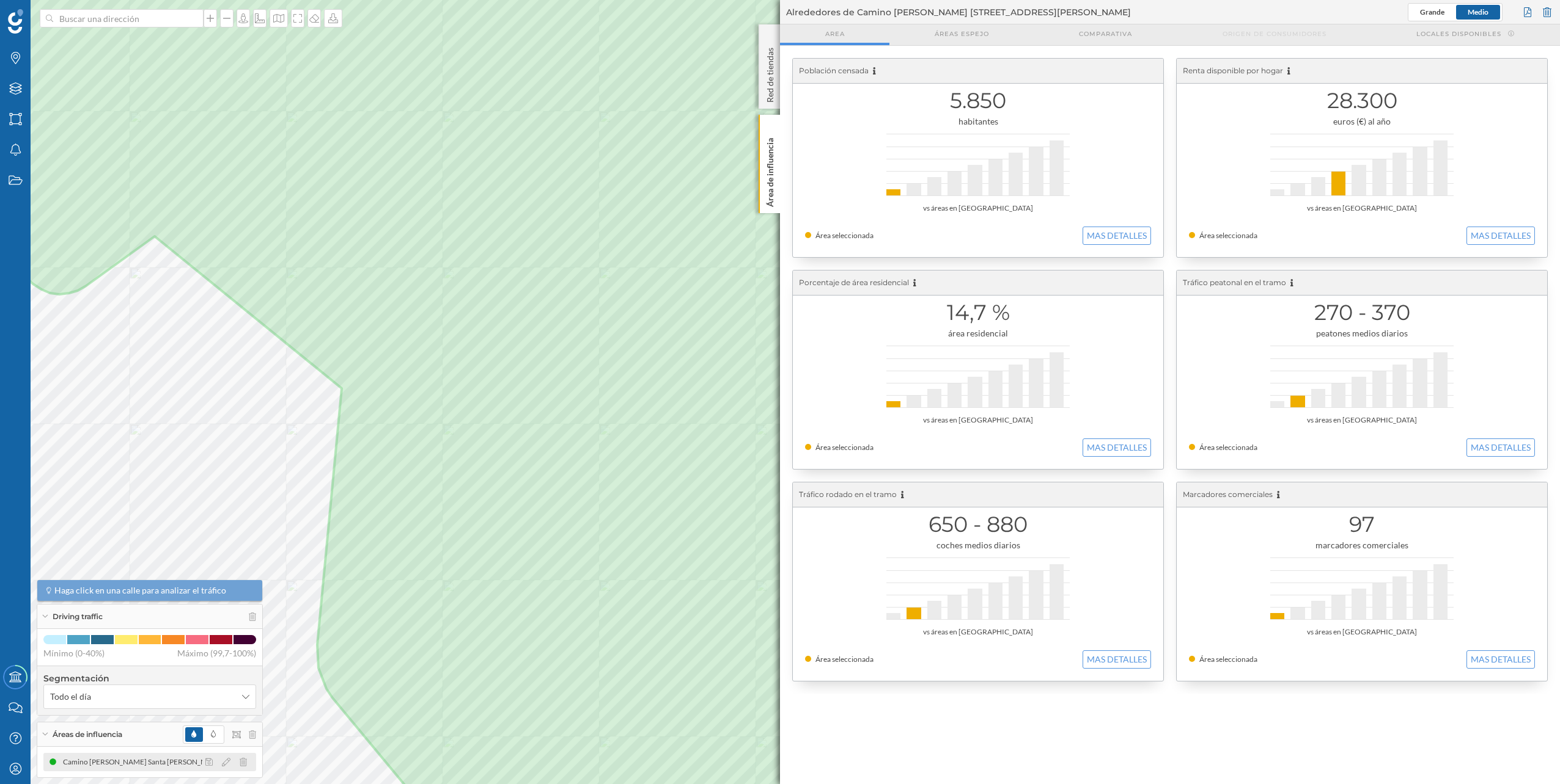
click at [246, 759] on icon at bounding box center [242, 762] width 7 height 9
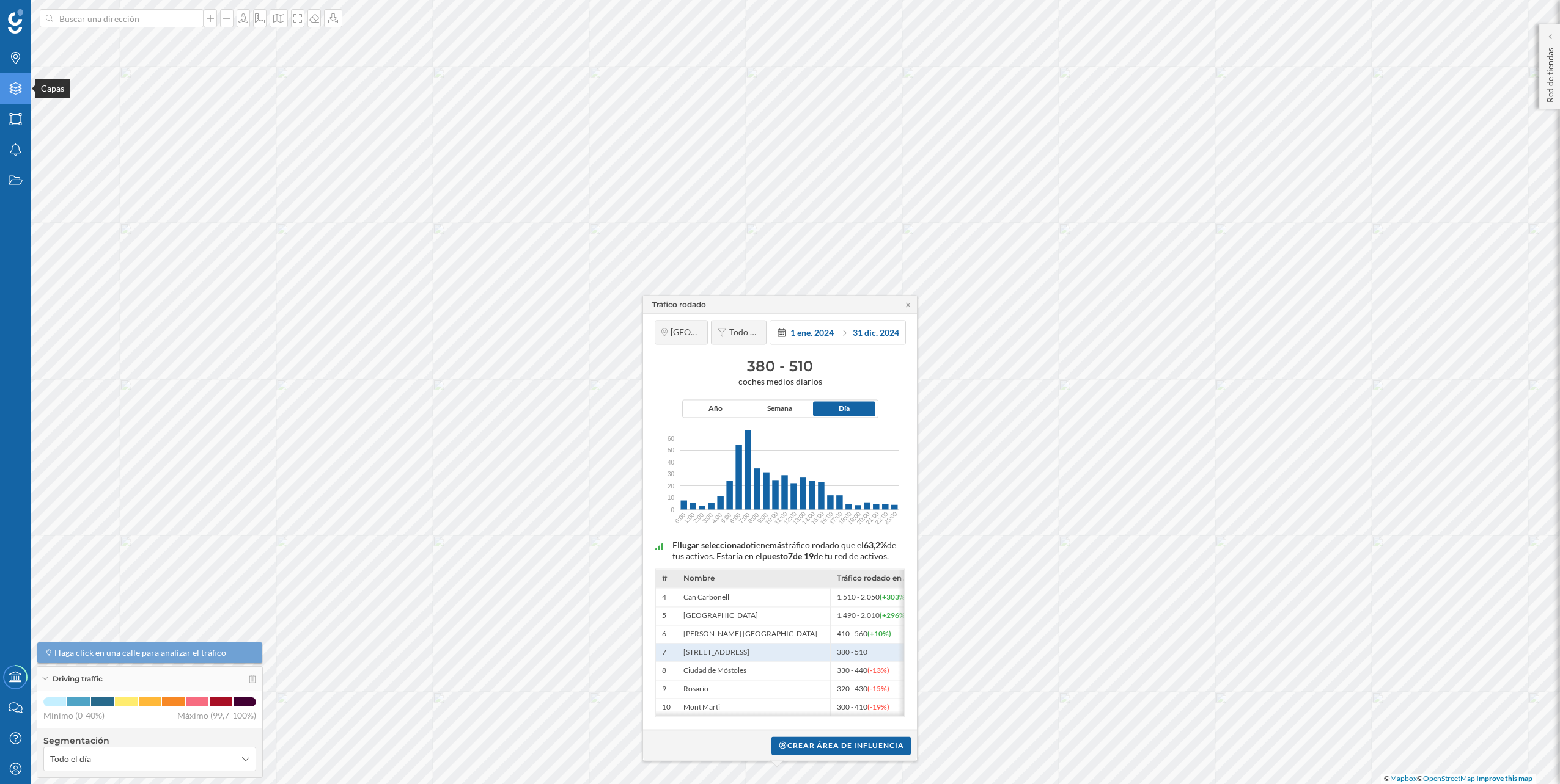
click at [8, 95] on icon "Capas" at bounding box center [15, 88] width 15 height 12
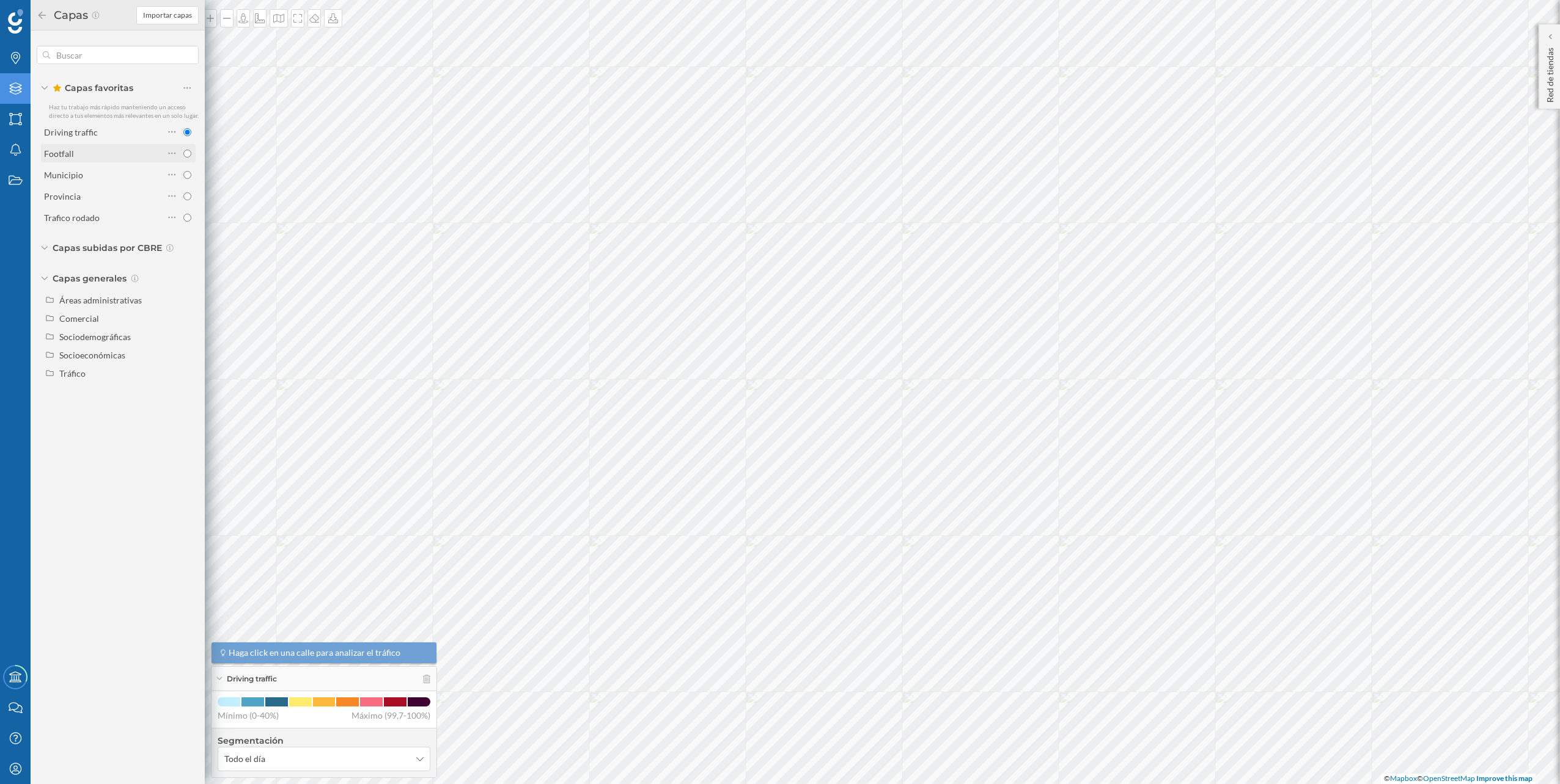
click at [113, 149] on div "Footfall" at bounding box center [104, 154] width 120 height 13
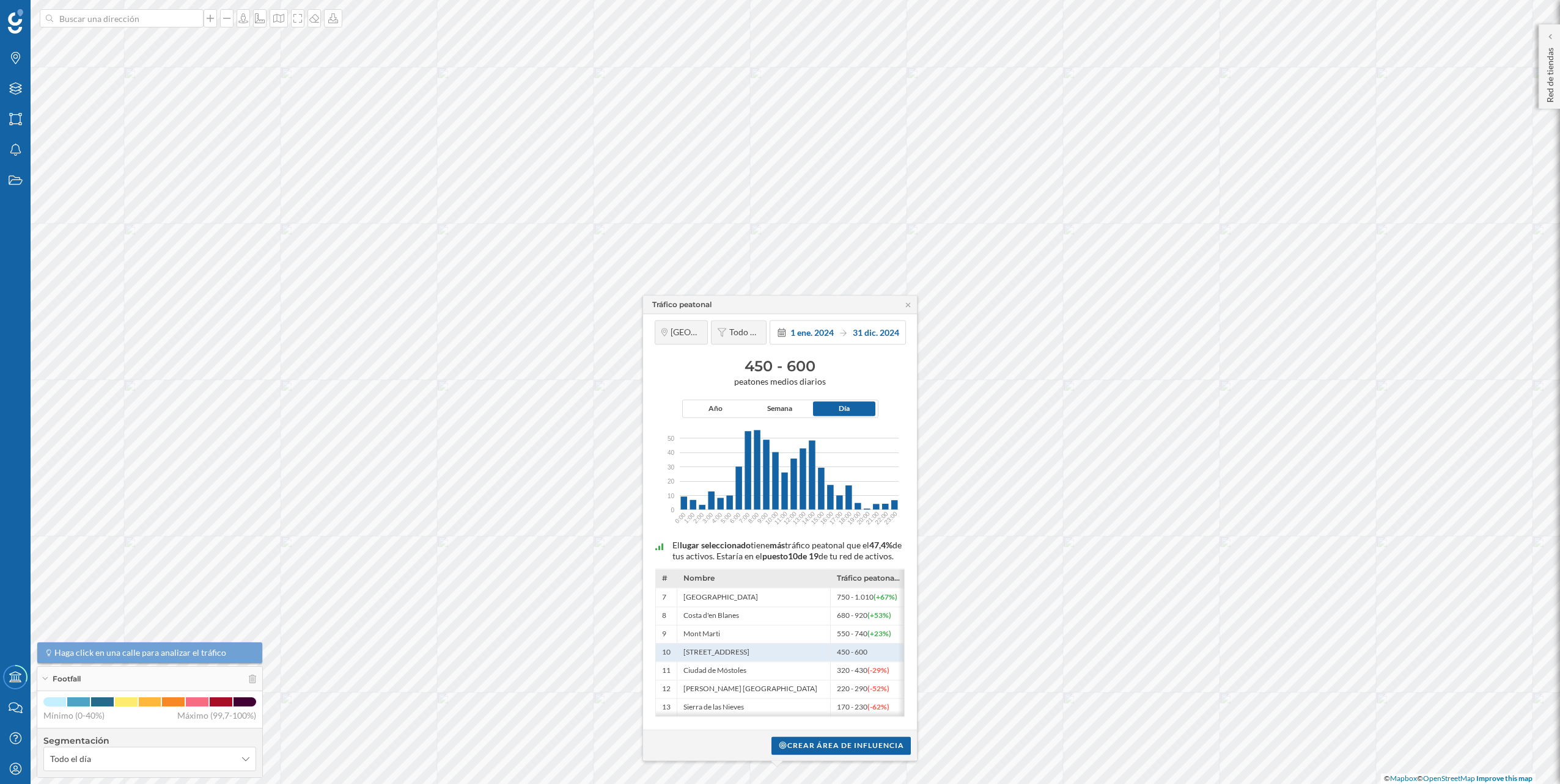
click at [867, 736] on div "Crear área de influencia" at bounding box center [780, 745] width 274 height 31
click at [863, 742] on div "Crear área de influencia" at bounding box center [841, 745] width 139 height 19
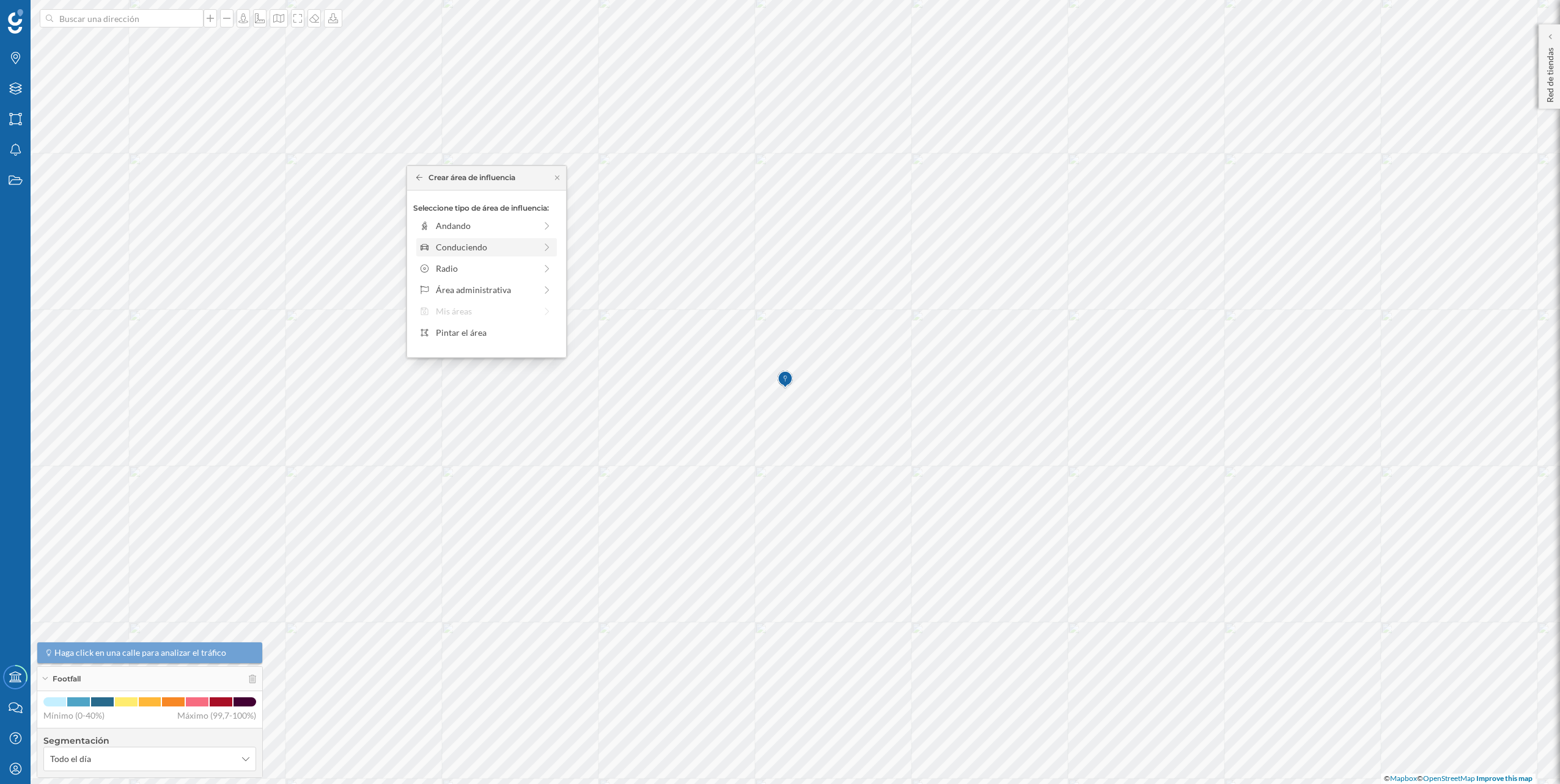
click at [496, 244] on div "Conduciendo" at bounding box center [486, 247] width 100 height 13
click at [441, 237] on div "0 min. 3 min. 5 min. 7 min. 10 min. 12 min. 15 min. 20 min. 30 min. 45 min. 50 …" at bounding box center [487, 242] width 135 height 15
click at [476, 326] on div "Crear área de influencia" at bounding box center [486, 334] width 147 height 19
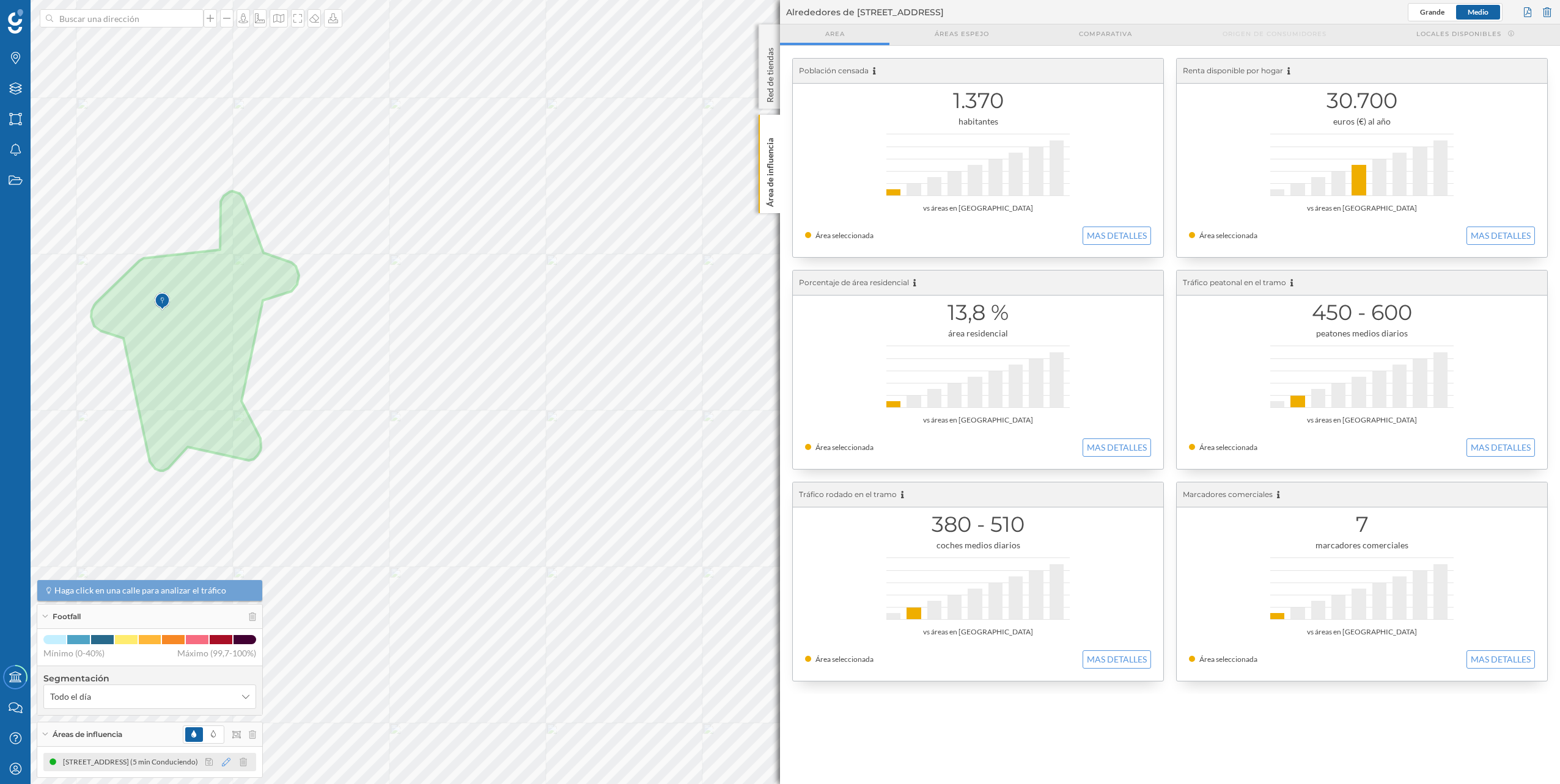
click at [228, 761] on icon at bounding box center [226, 762] width 9 height 9
click at [204, 707] on div at bounding box center [223, 711] width 101 height 11
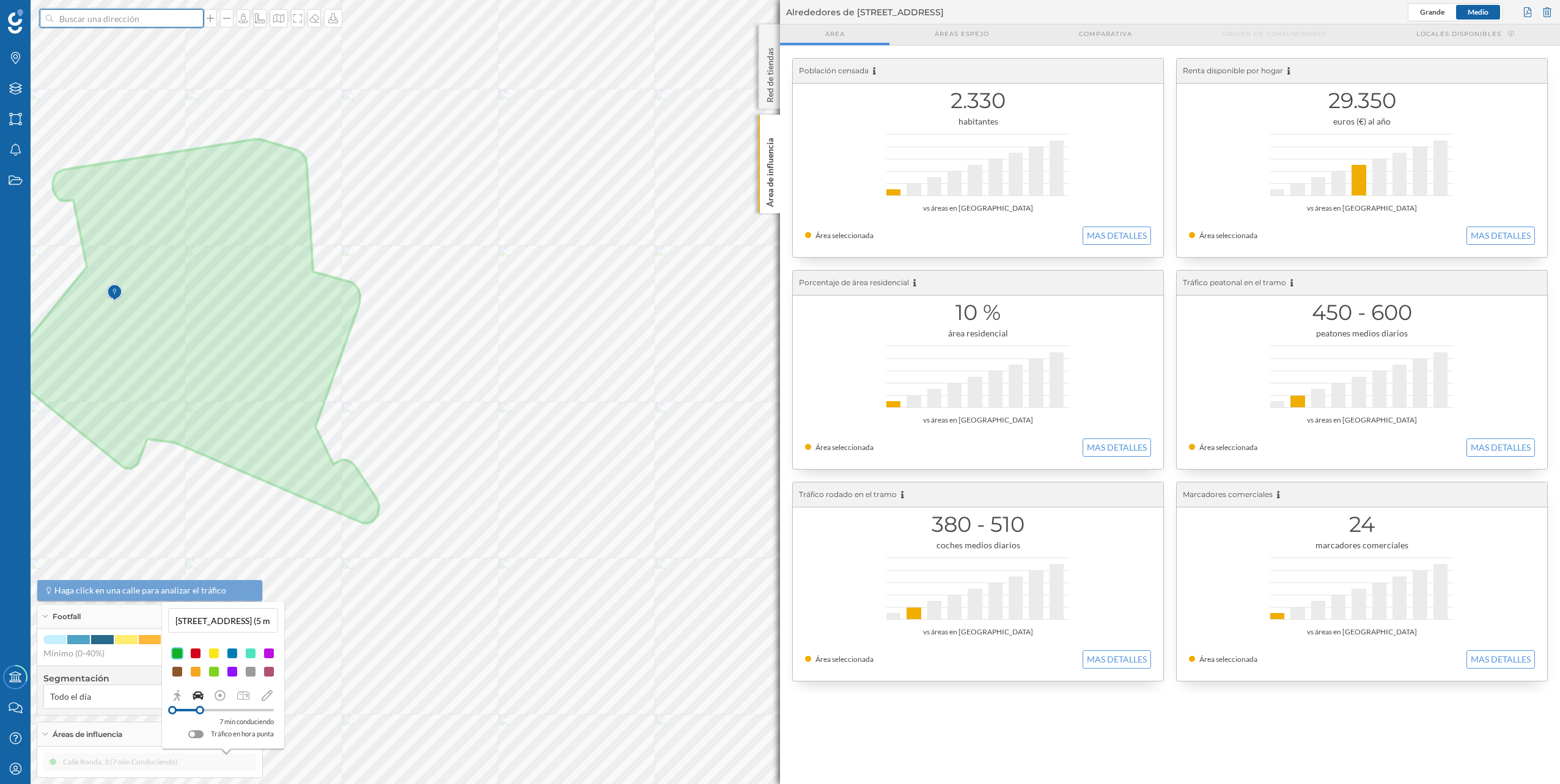
click at [153, 21] on input at bounding box center [122, 18] width 137 height 19
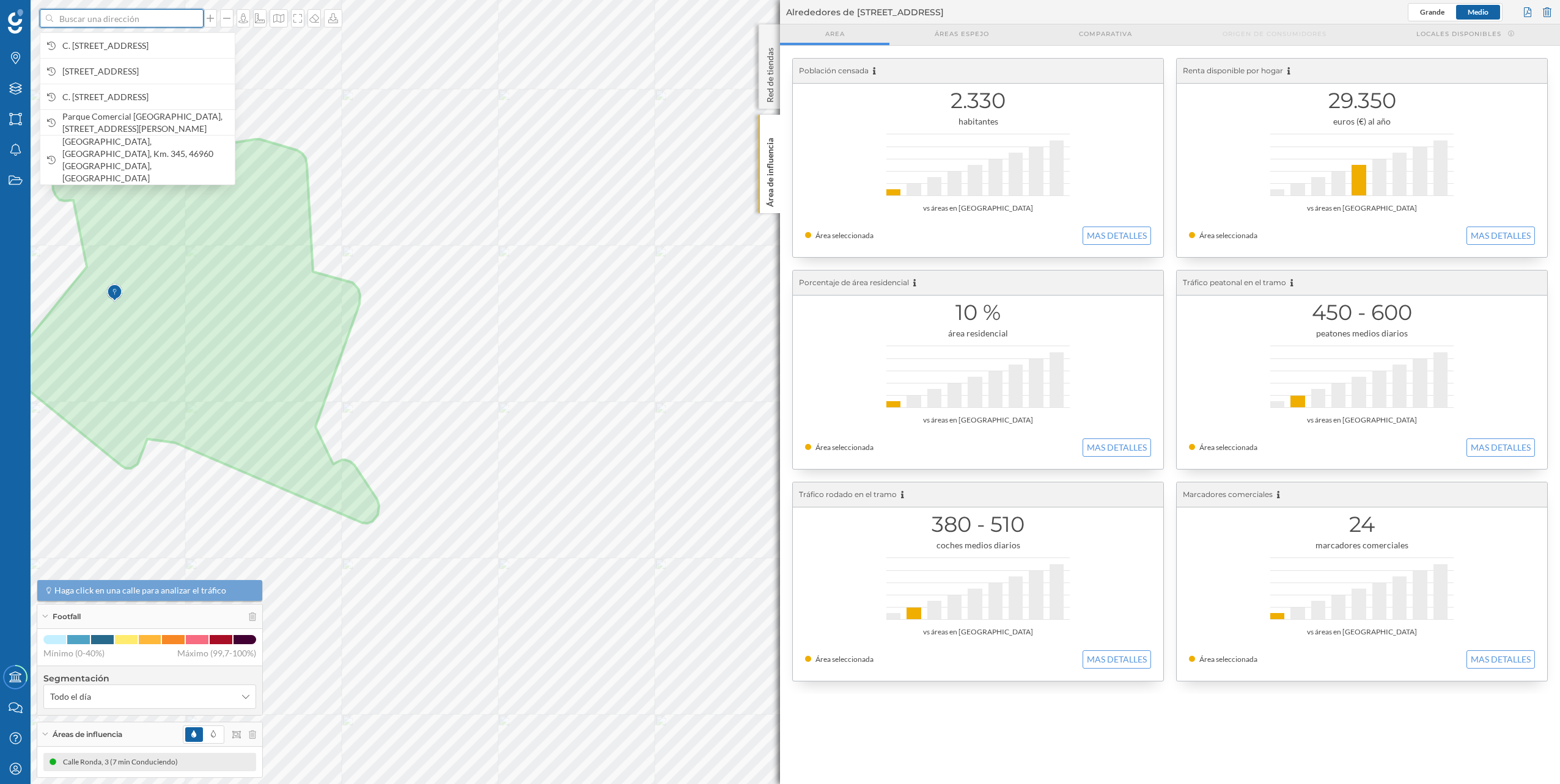
paste input "C. [STREET_ADDRESS]. Polígono Industrial Guadalhorce"
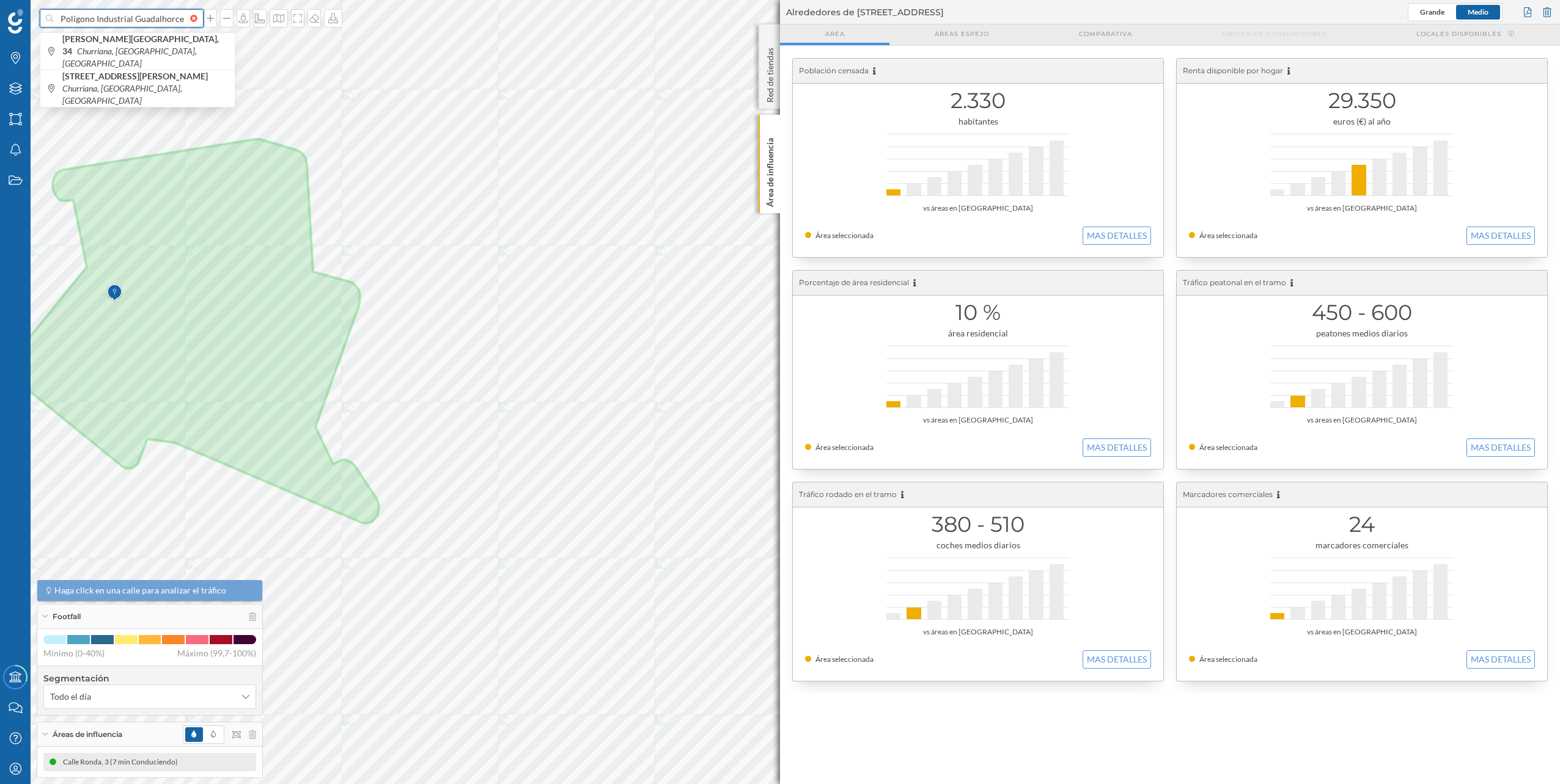
type input "C. [STREET_ADDRESS]. Polígono Industrial Guadalhorce"
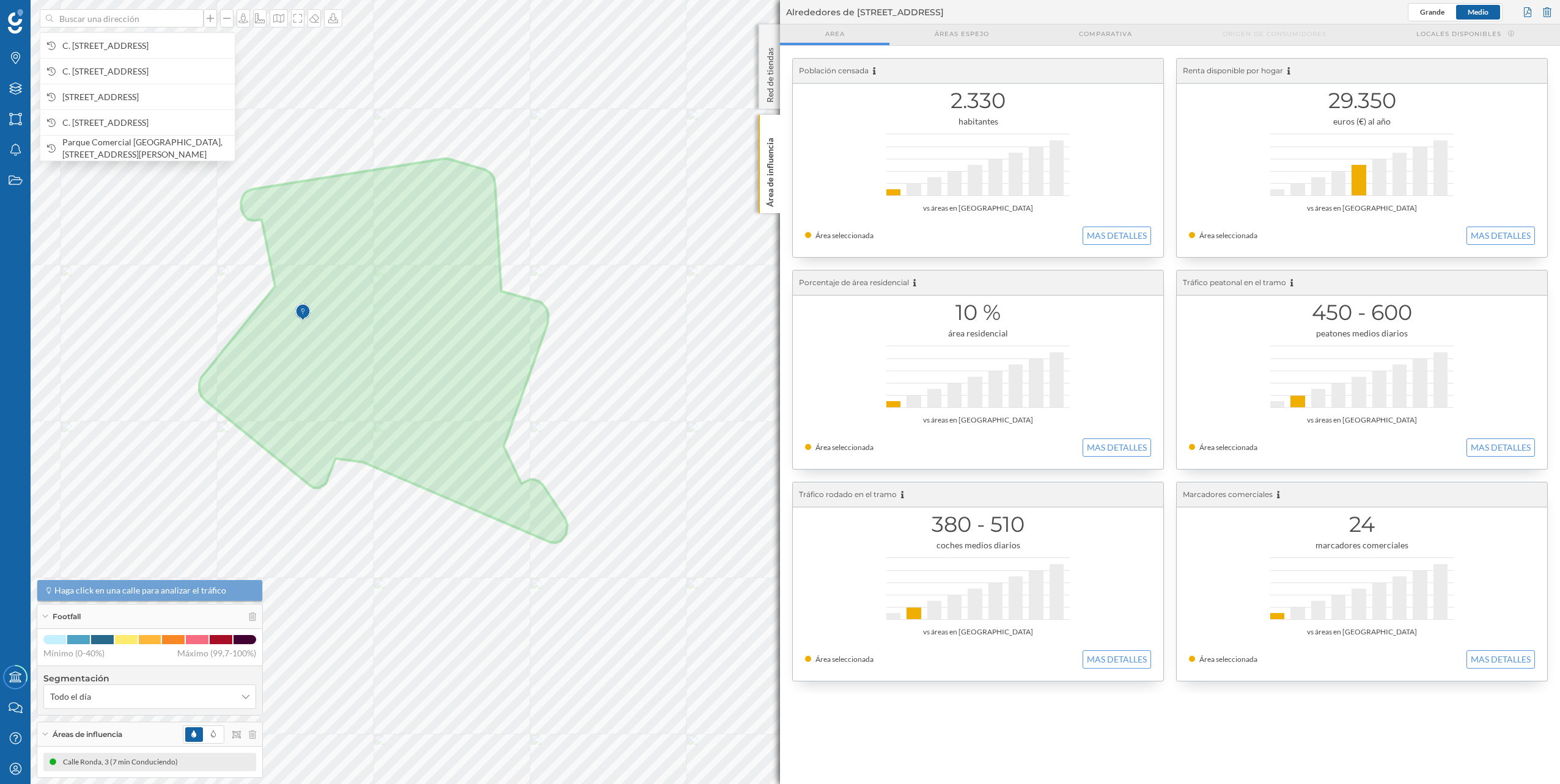
click at [246, 759] on icon at bounding box center [242, 762] width 7 height 9
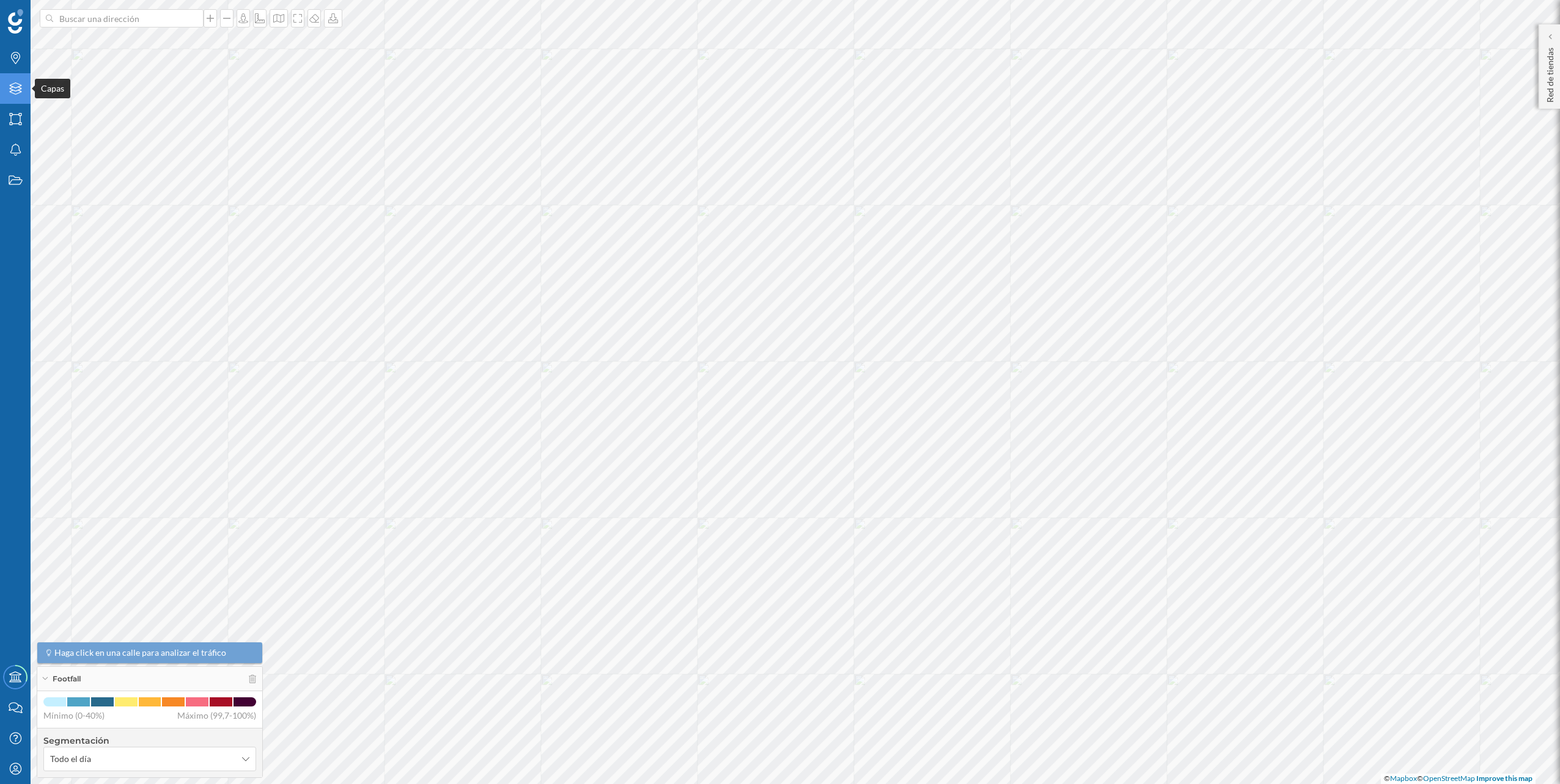
click at [8, 81] on div "Capas" at bounding box center [15, 89] width 31 height 31
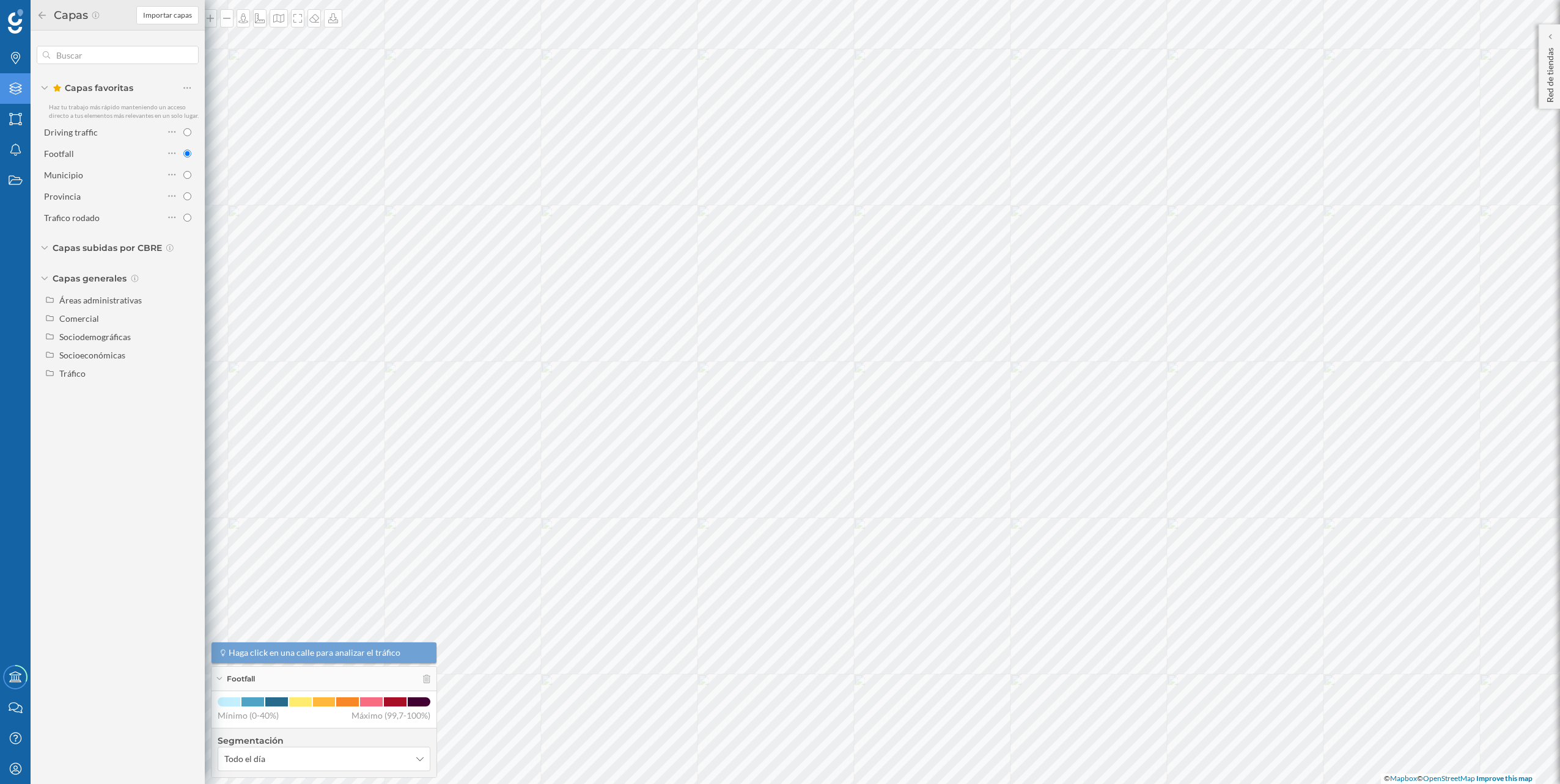
click at [115, 164] on div "Driving traffic Footfall Municipio Provincia [GEOGRAPHIC_DATA] rodado" at bounding box center [118, 175] width 162 height 104
drag, startPoint x: 115, startPoint y: 164, endPoint x: 104, endPoint y: 132, distance: 33.8
click at [104, 132] on div "Driving traffic" at bounding box center [104, 132] width 120 height 13
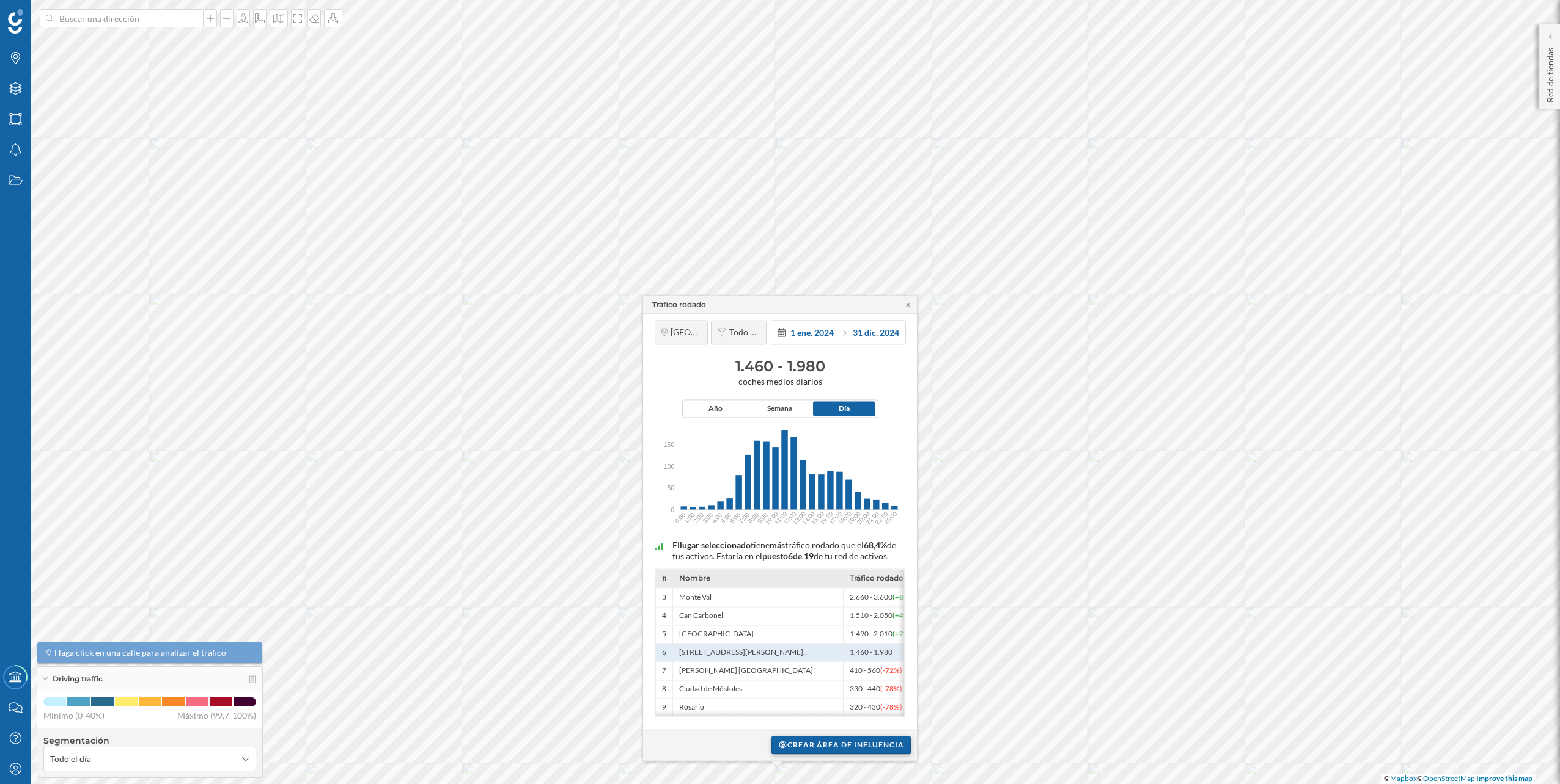
click at [871, 745] on div "Crear área de influencia" at bounding box center [841, 745] width 139 height 19
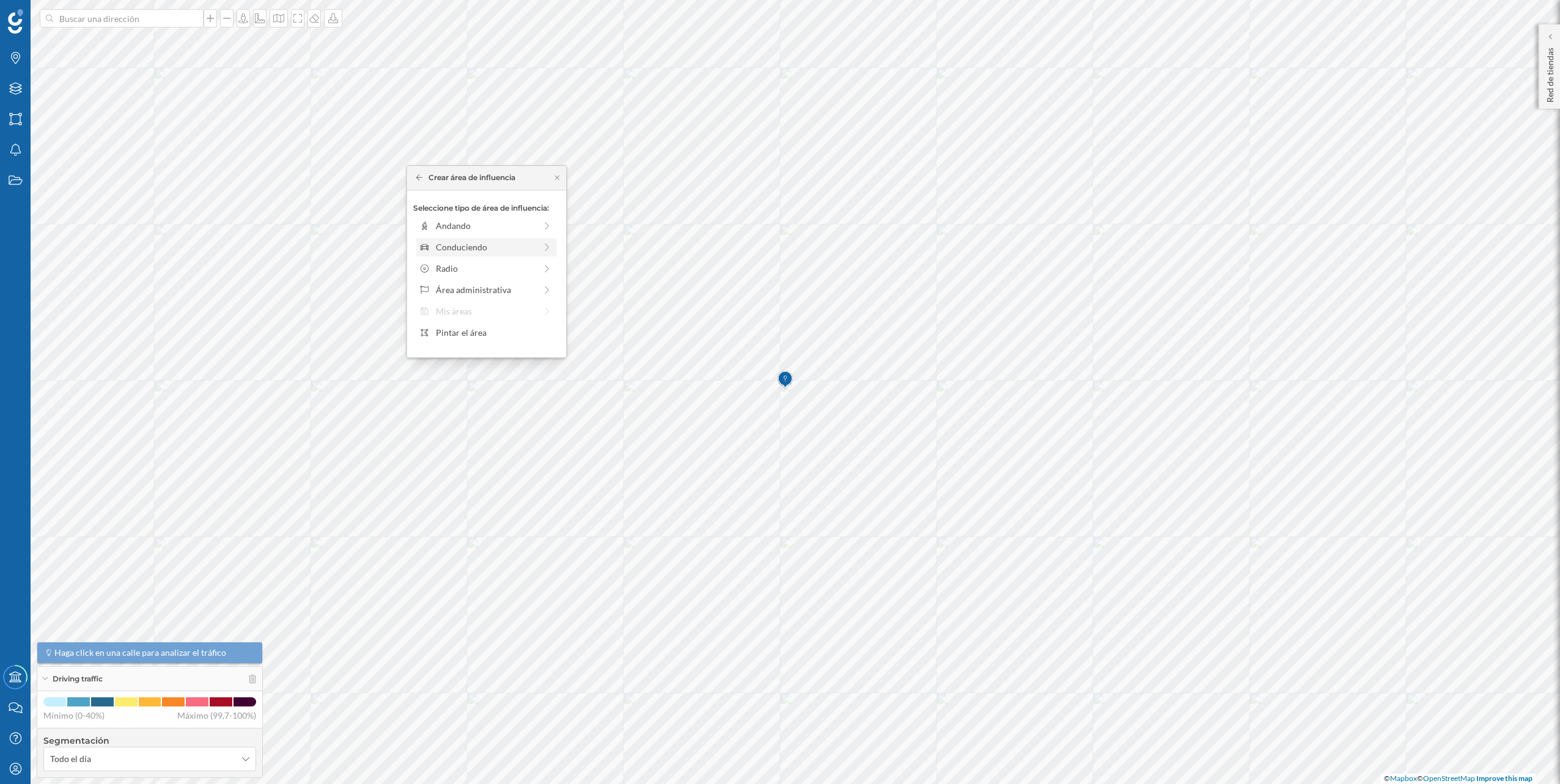
click at [478, 247] on div "Conduciendo" at bounding box center [486, 247] width 100 height 13
click at [449, 247] on div "0 min." at bounding box center [435, 253] width 31 height 12
click at [483, 342] on div "Crear área de influencia" at bounding box center [486, 334] width 147 height 19
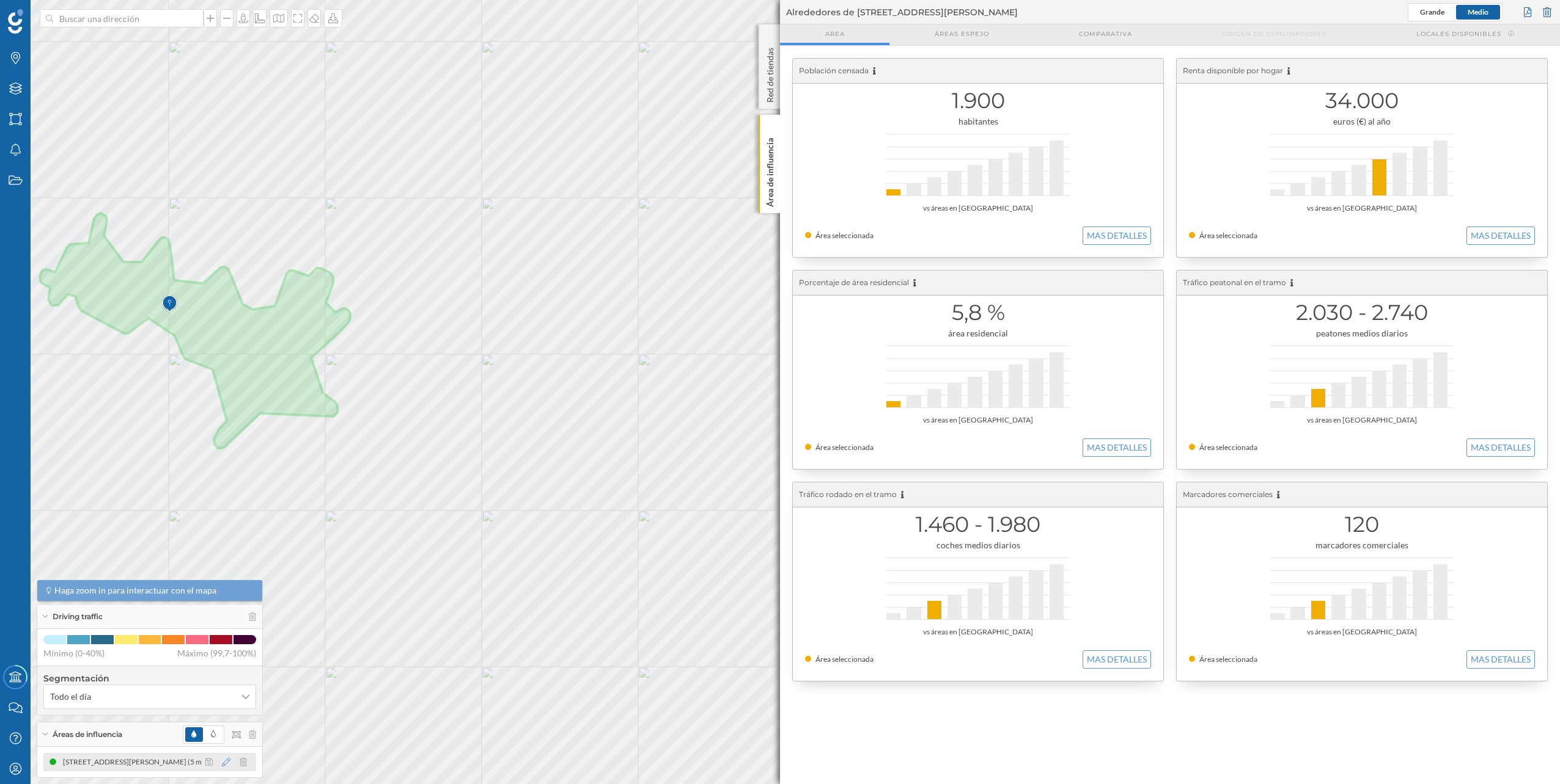
click at [229, 759] on icon at bounding box center [226, 762] width 9 height 9
click at [202, 711] on div at bounding box center [223, 710] width 101 height 2
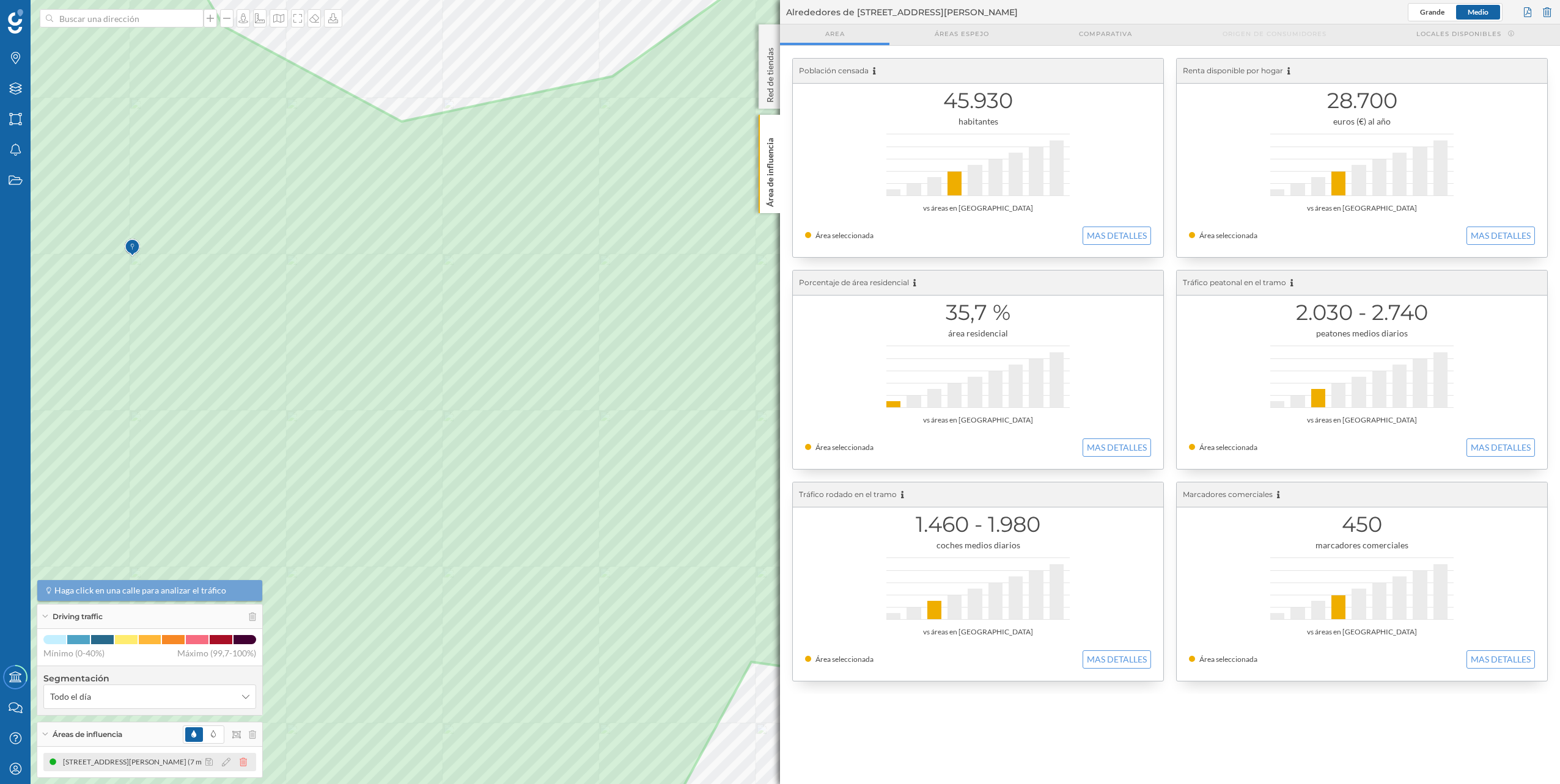
click at [242, 763] on icon at bounding box center [242, 762] width 7 height 9
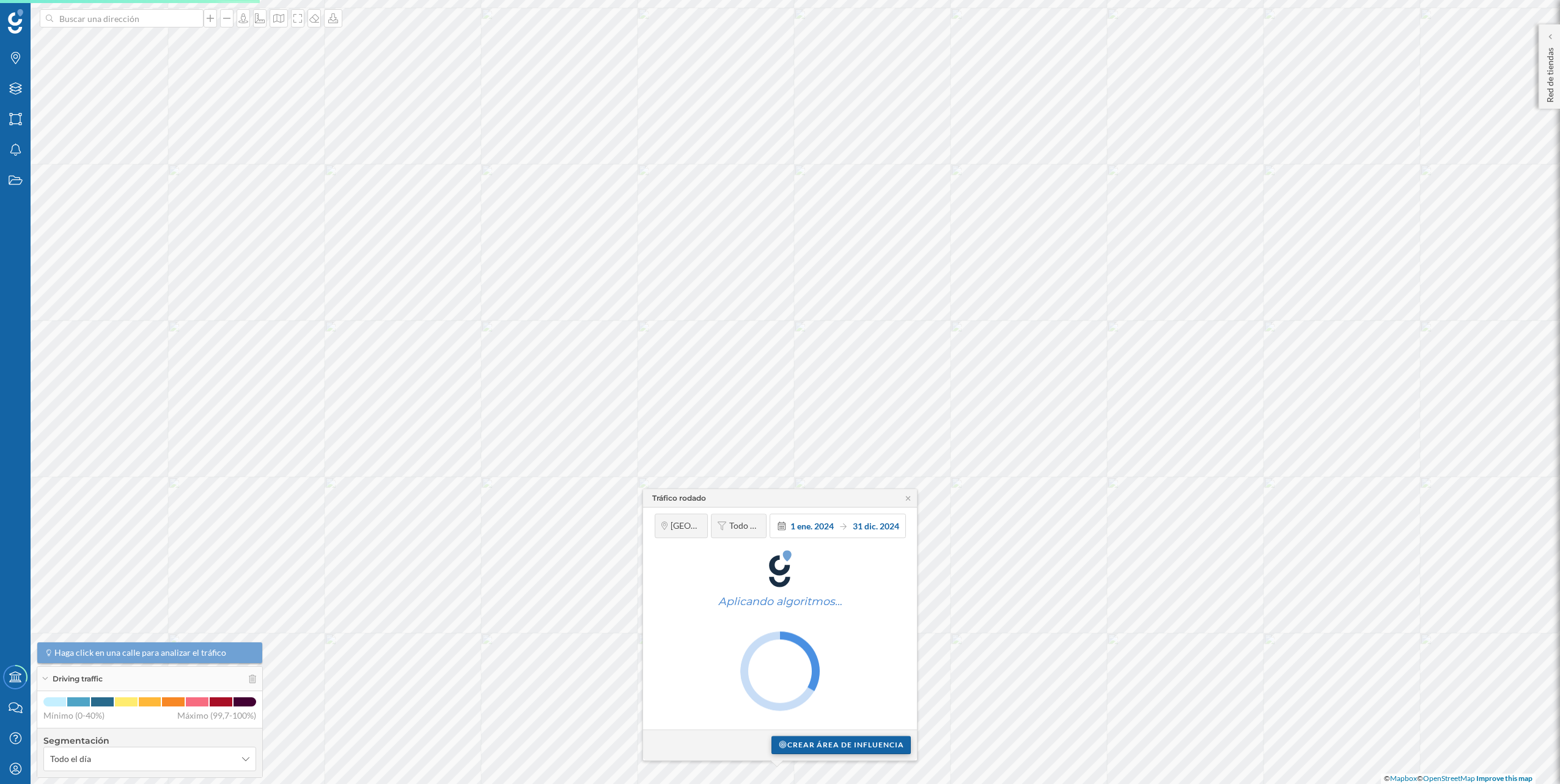
click at [805, 744] on div "Crear área de influencia" at bounding box center [841, 745] width 139 height 19
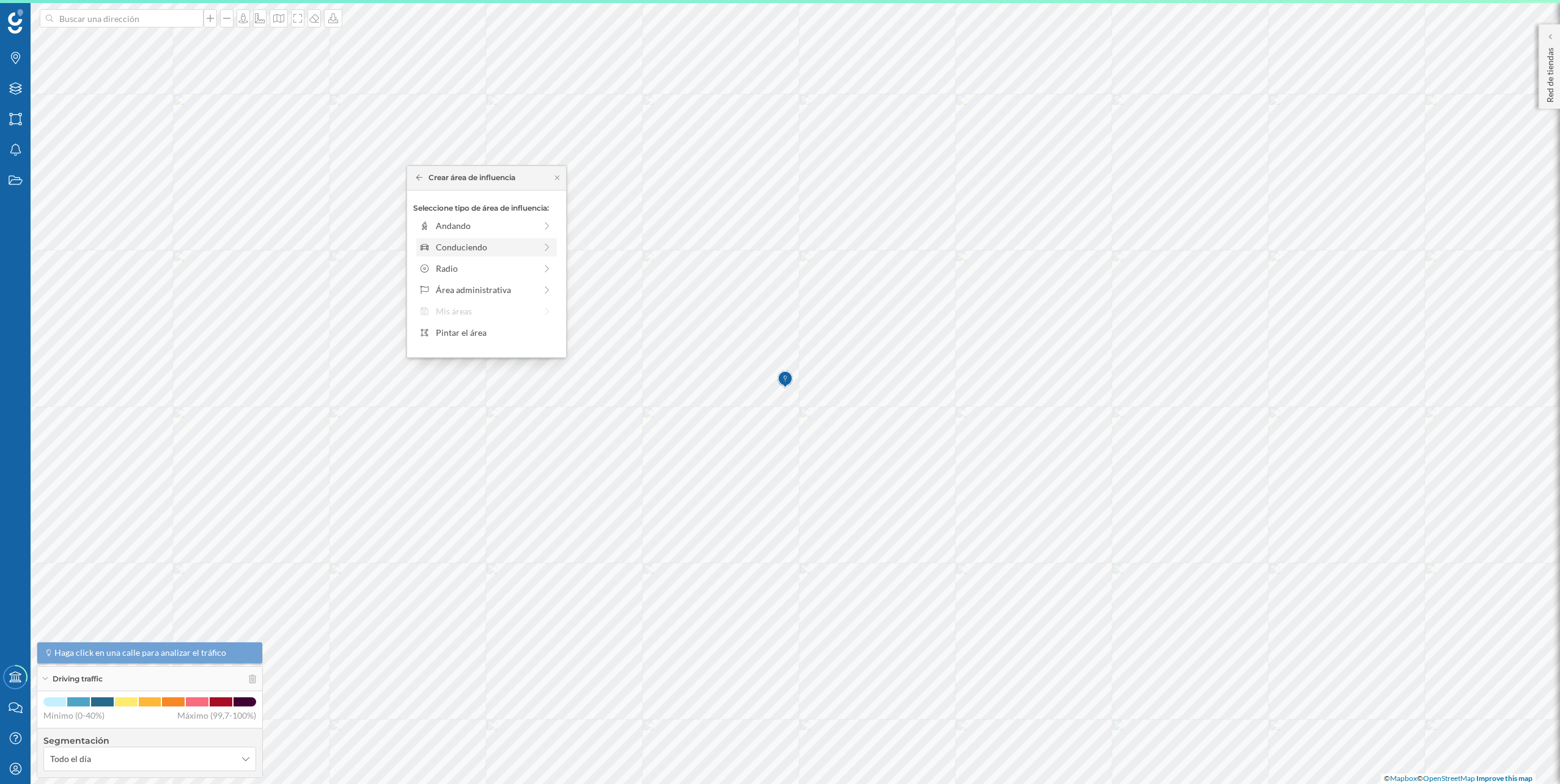
click at [453, 252] on div "Conduciendo" at bounding box center [486, 247] width 100 height 13
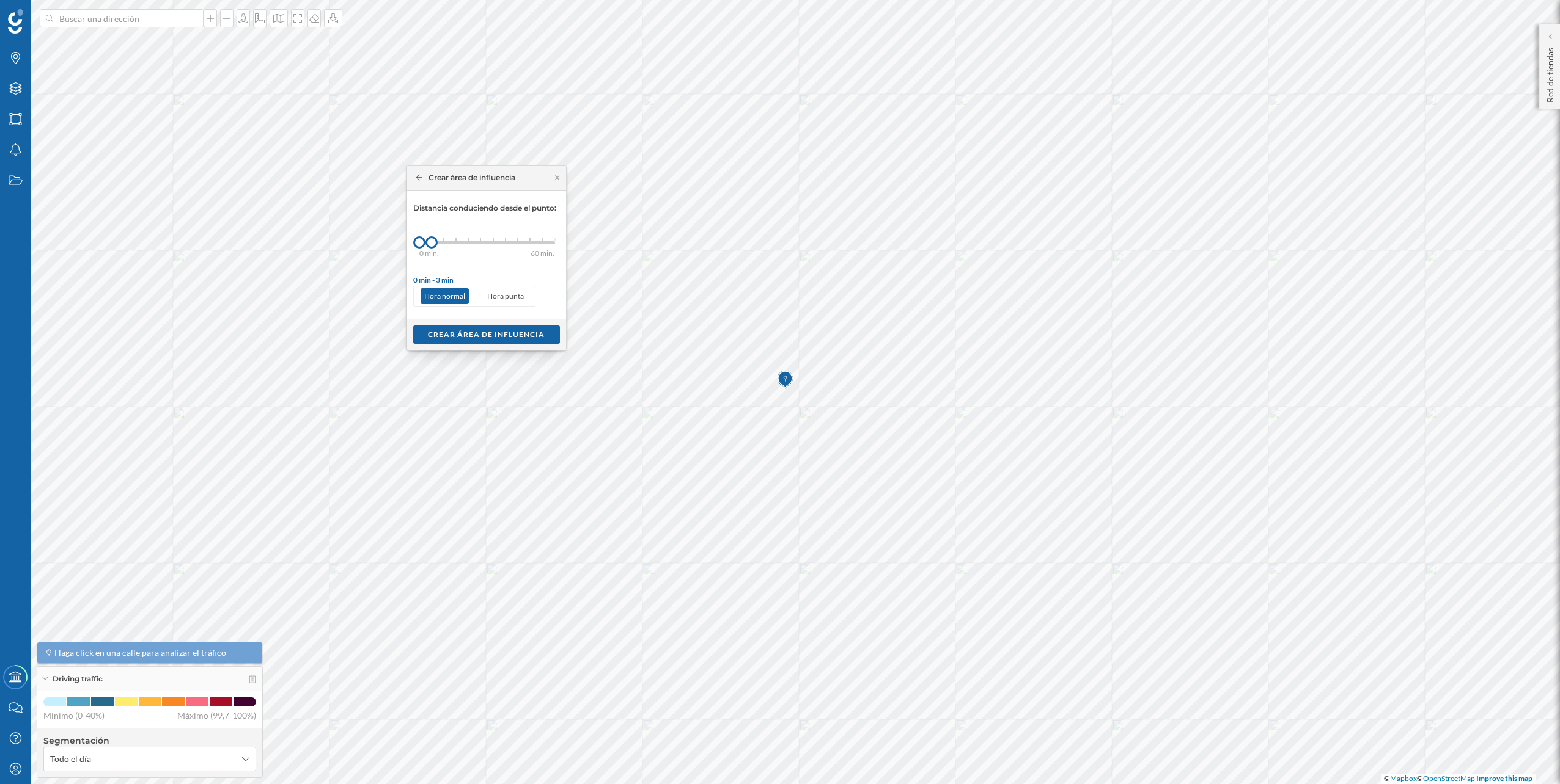
click at [445, 239] on div at bounding box center [444, 239] width 2 height 4
click at [468, 338] on div "Crear área de influencia" at bounding box center [486, 334] width 147 height 19
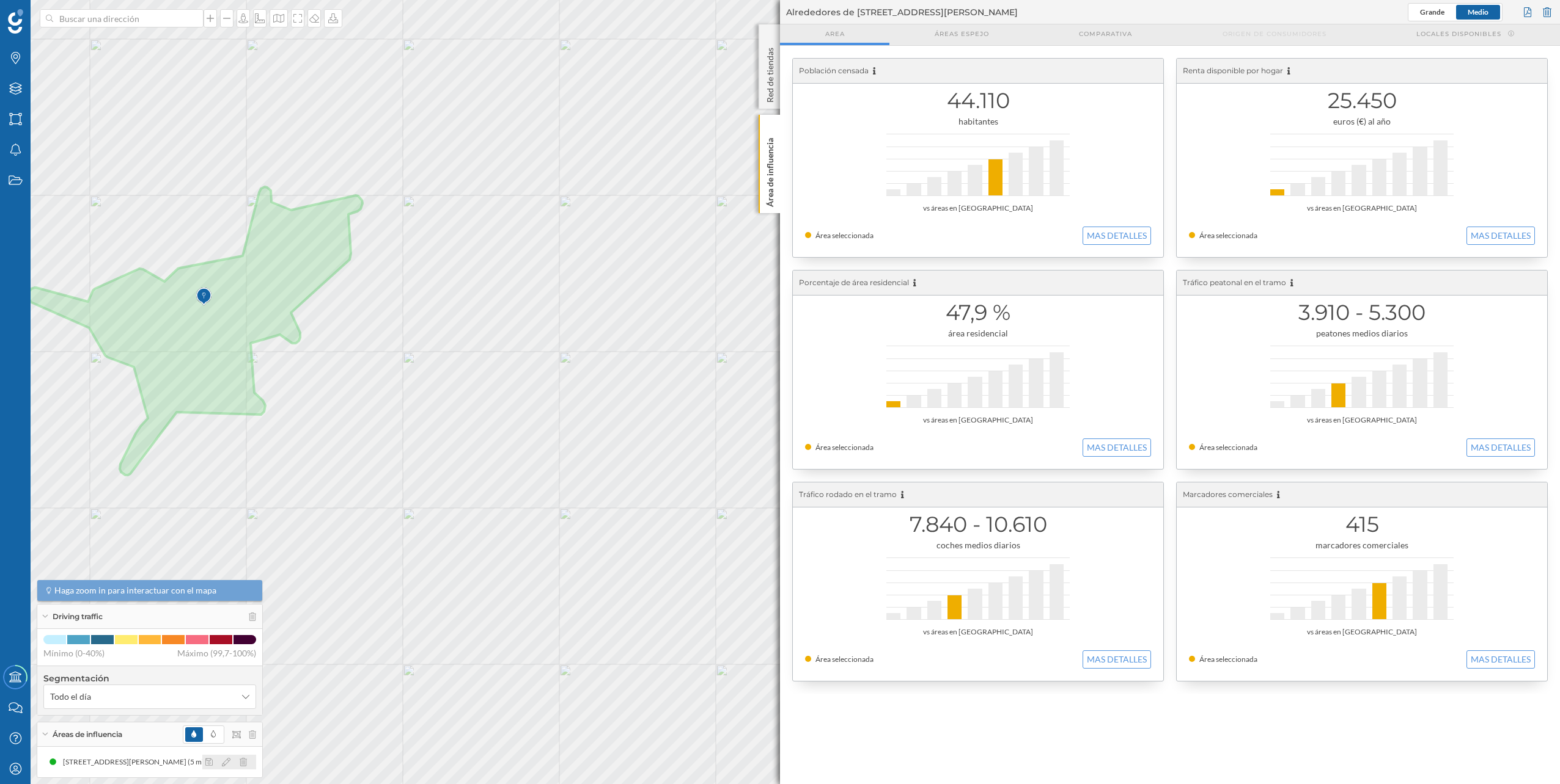
click at [225, 762] on icon at bounding box center [226, 762] width 9 height 9
click at [246, 764] on icon at bounding box center [242, 762] width 7 height 9
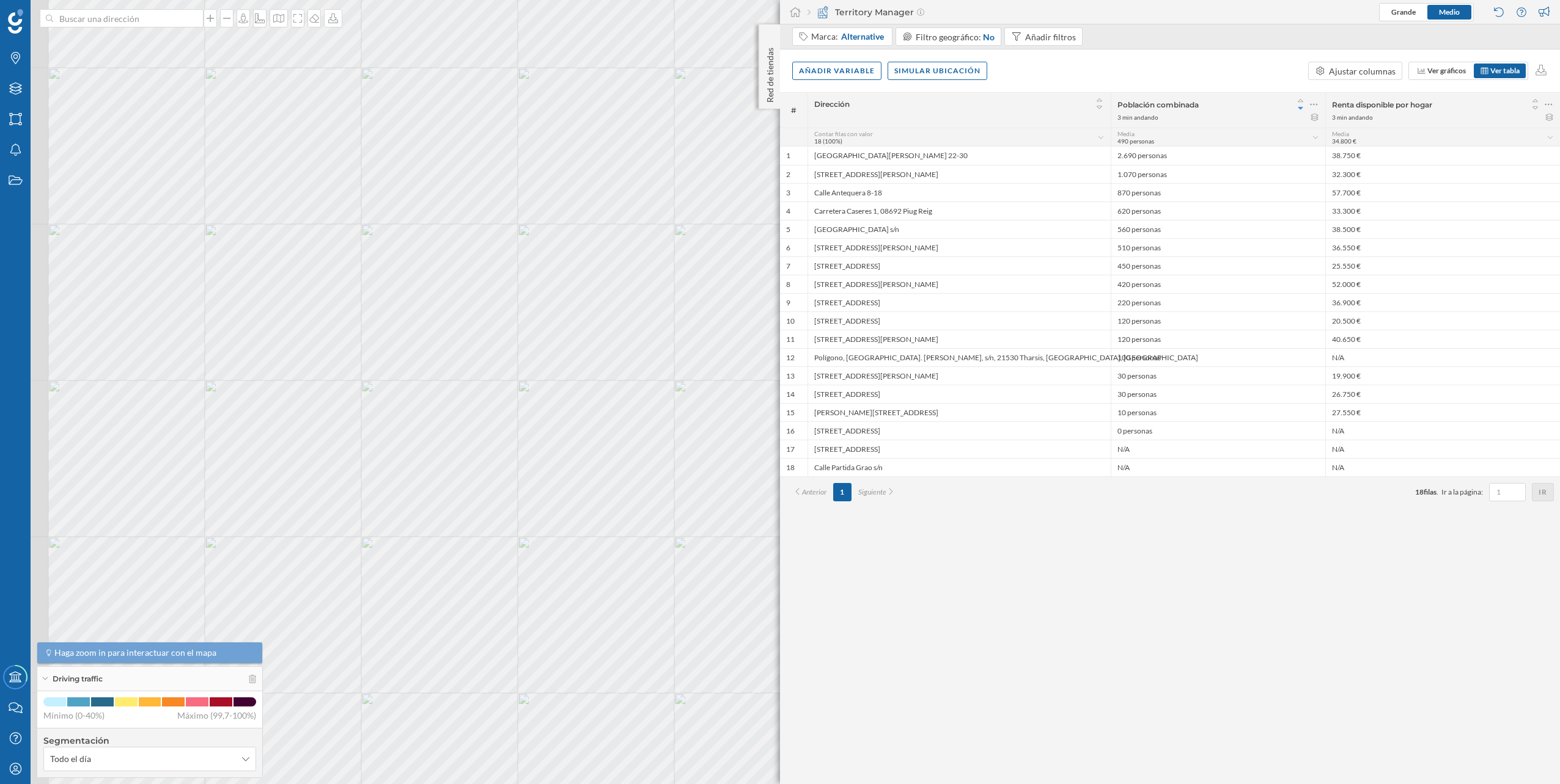
click at [781, 506] on div "Marcas Capas Áreas Notificaciones Estados Academy Contacta con nosotros Centro …" at bounding box center [780, 392] width 1560 height 784
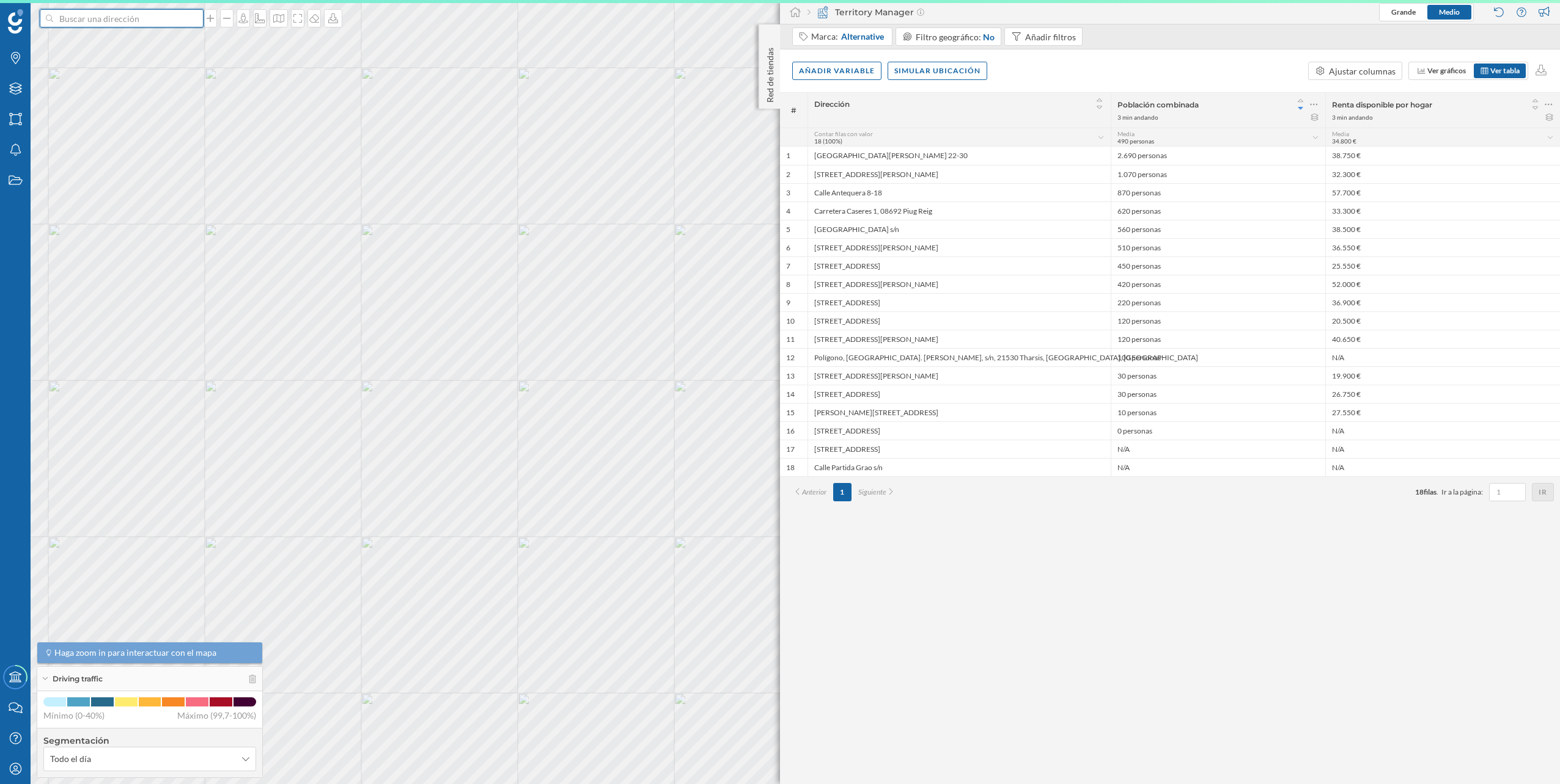
click at [139, 27] on input at bounding box center [122, 18] width 137 height 19
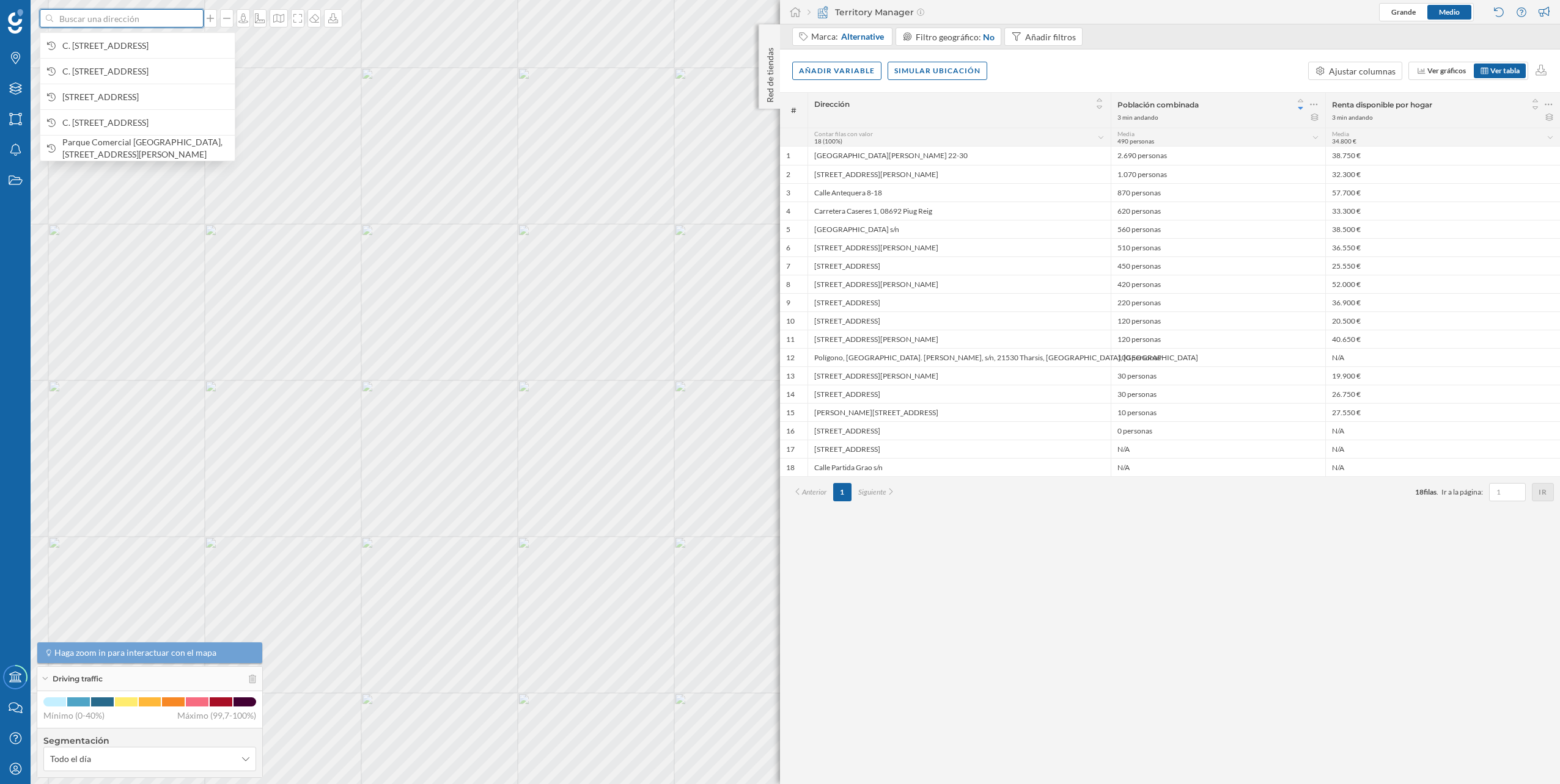
paste input "Lugar Centro Comercial Cristamar, 127, 29660, Málaga"
type input "Lugar Centro Comercial Cristamar, 127, 29660, Málaga"
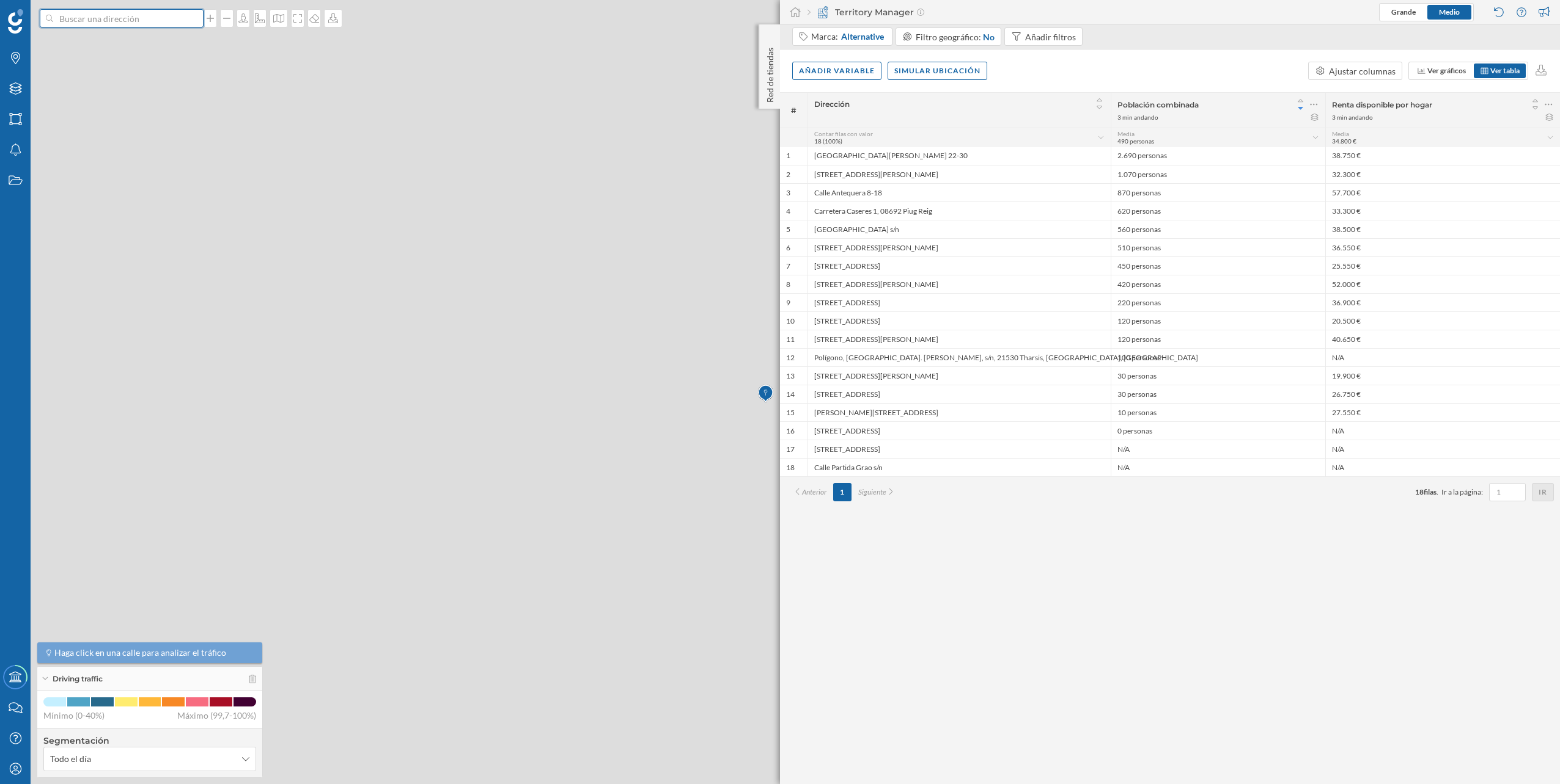
scroll to position [0, 0]
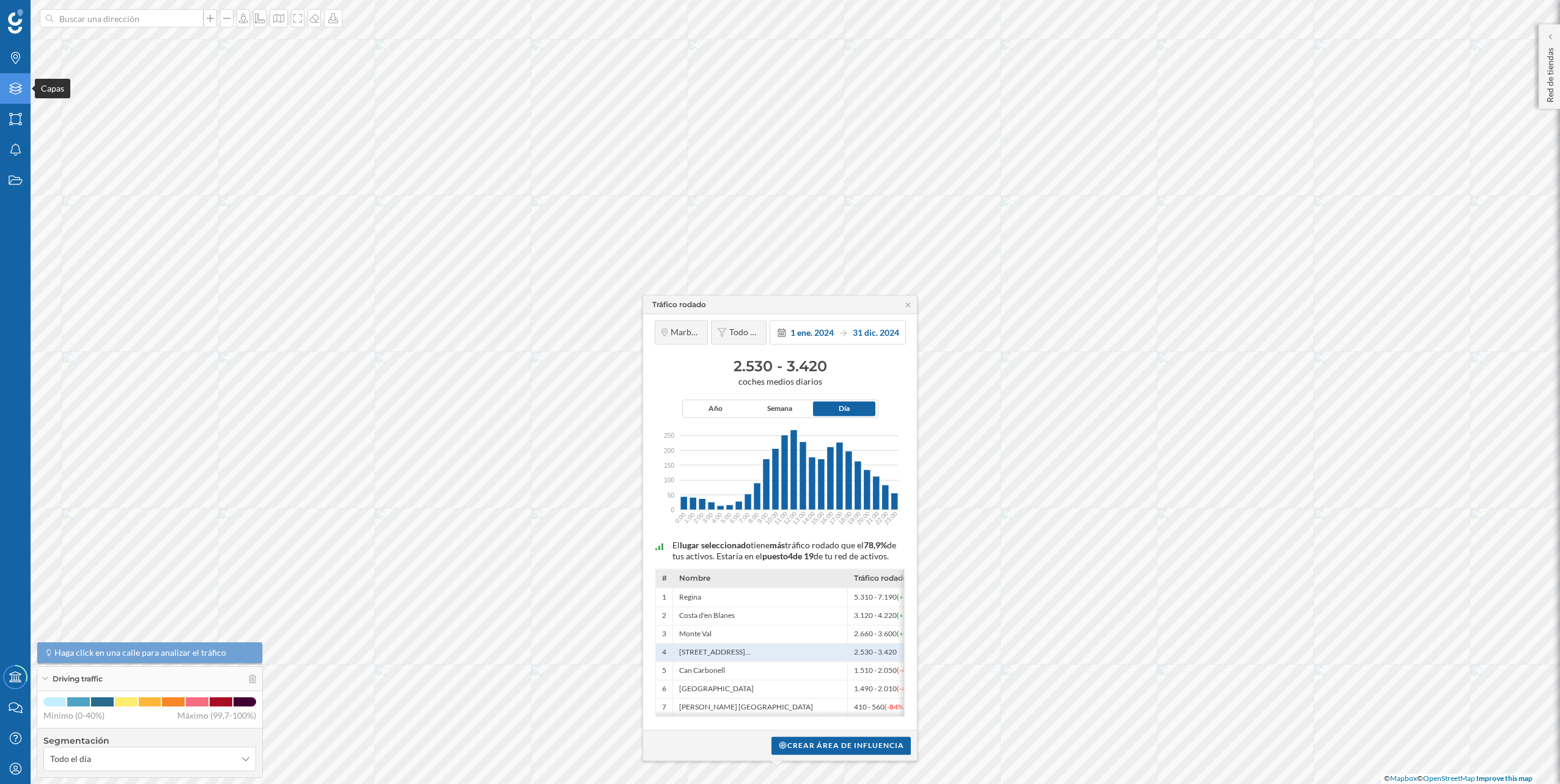
click at [14, 100] on div "Capas" at bounding box center [15, 89] width 31 height 31
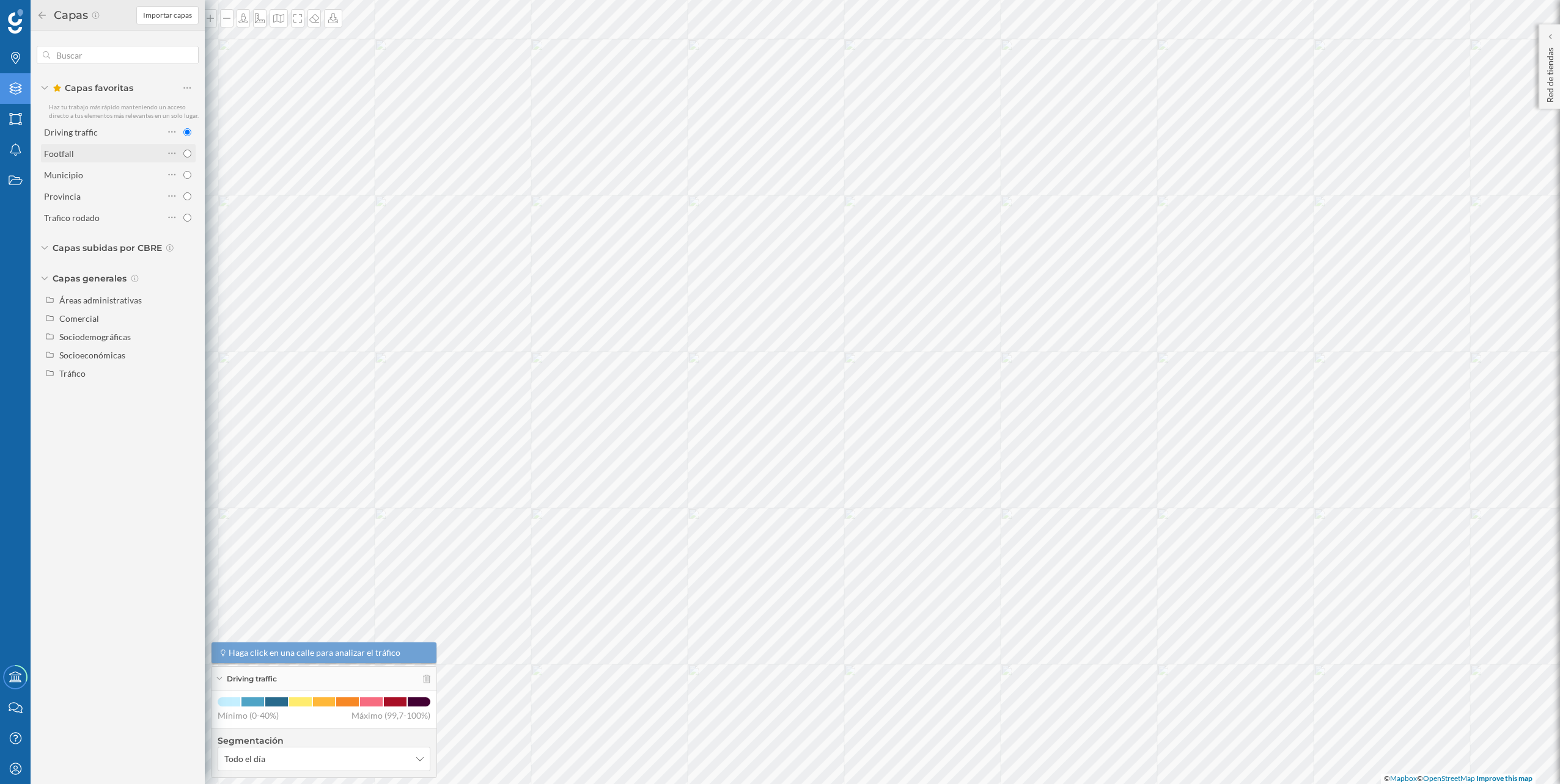
click at [113, 146] on div "Footfall" at bounding box center [104, 153] width 120 height 17
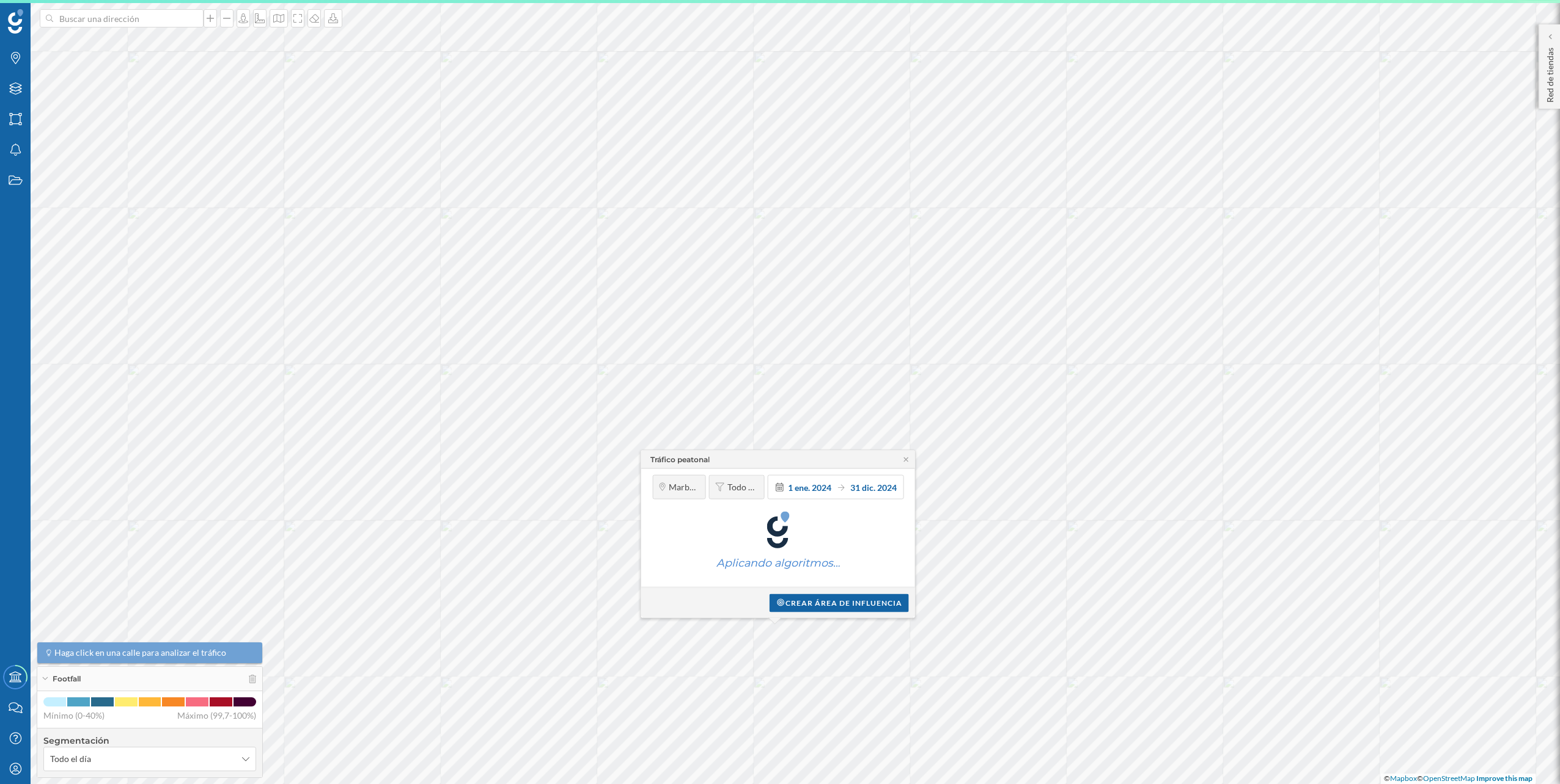
drag, startPoint x: 707, startPoint y: 325, endPoint x: 747, endPoint y: 501, distance: 180.5
click at [95, 67] on div "Tráfico peatonal Marbella Todo el día 1 ene. 2024 31 dic. 2024 Aplicando algori…" at bounding box center [95, 67] width 0 height 0
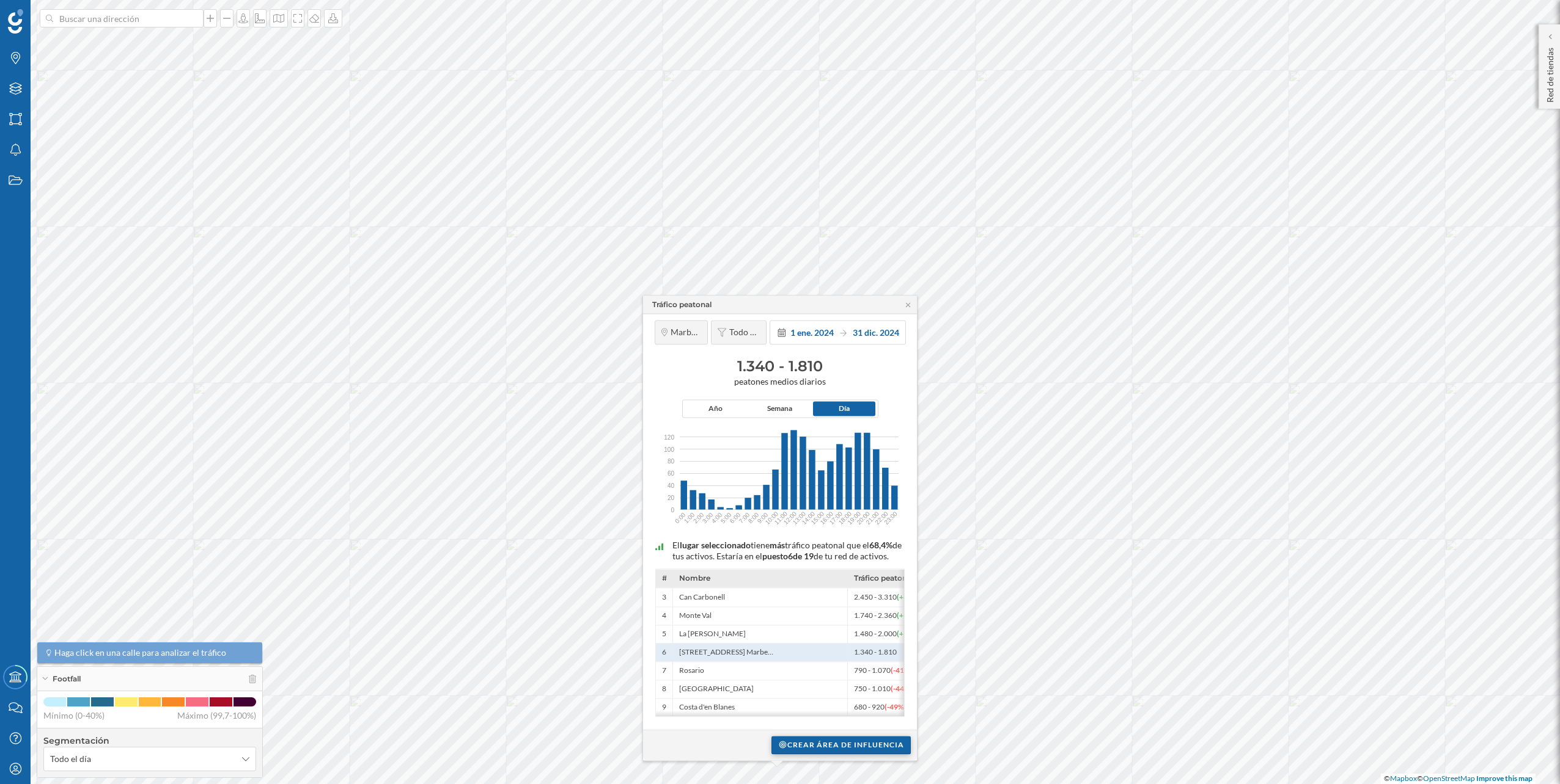
click at [821, 738] on div "Crear área de influencia" at bounding box center [841, 745] width 139 height 19
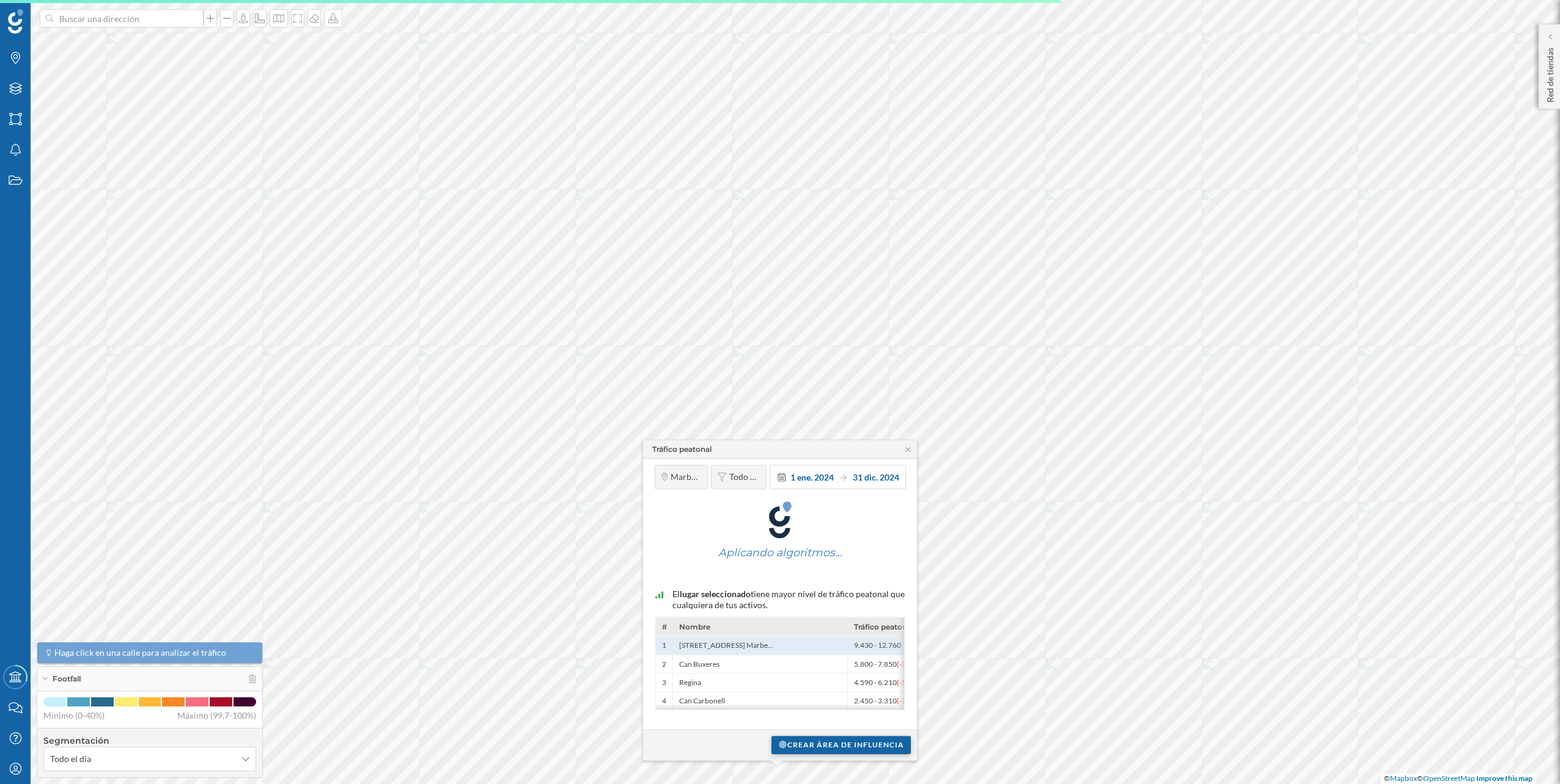
click at [843, 745] on div "Crear área de influencia" at bounding box center [841, 745] width 139 height 19
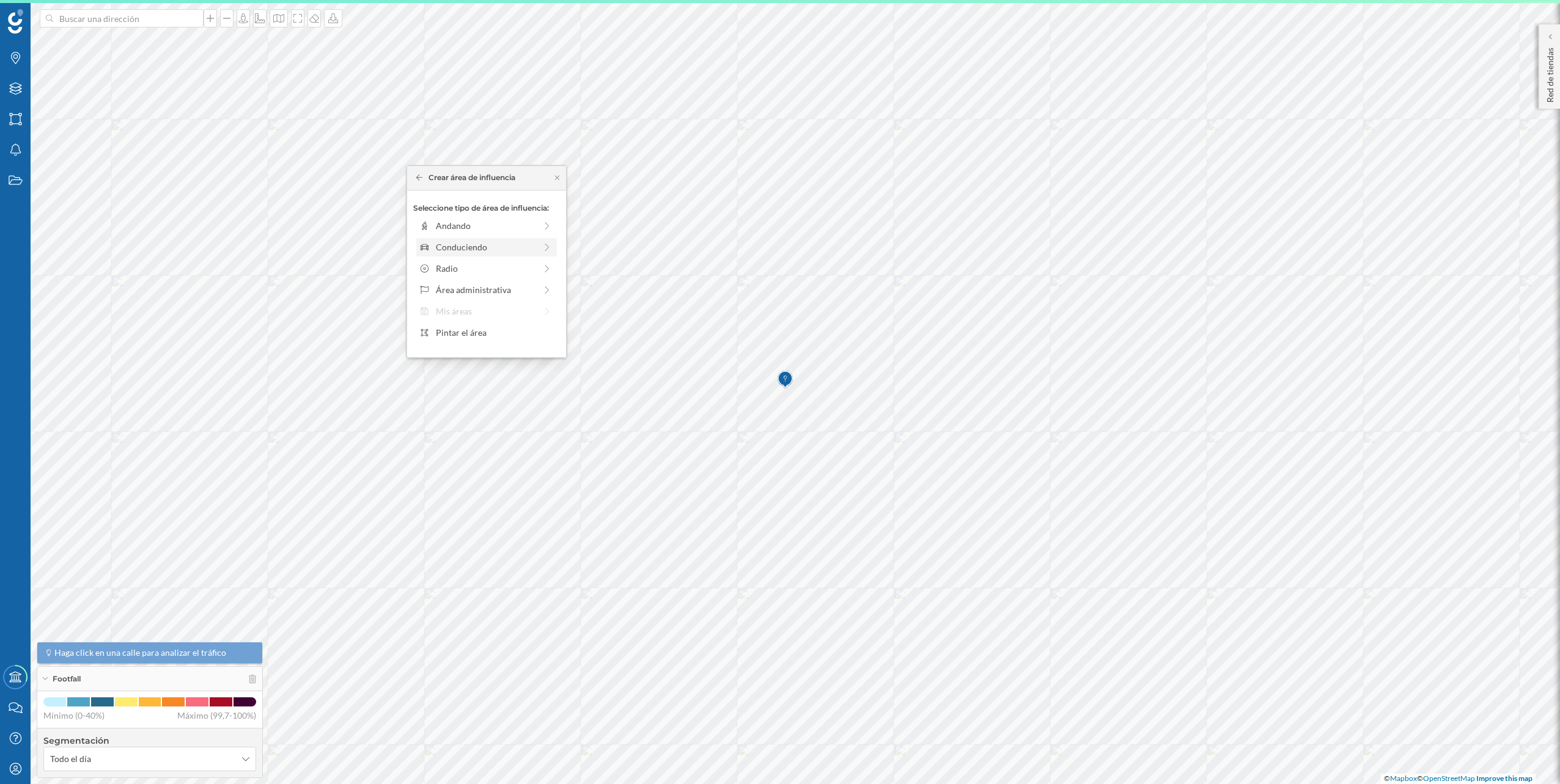
click at [493, 244] on div "Conduciendo" at bounding box center [486, 247] width 100 height 13
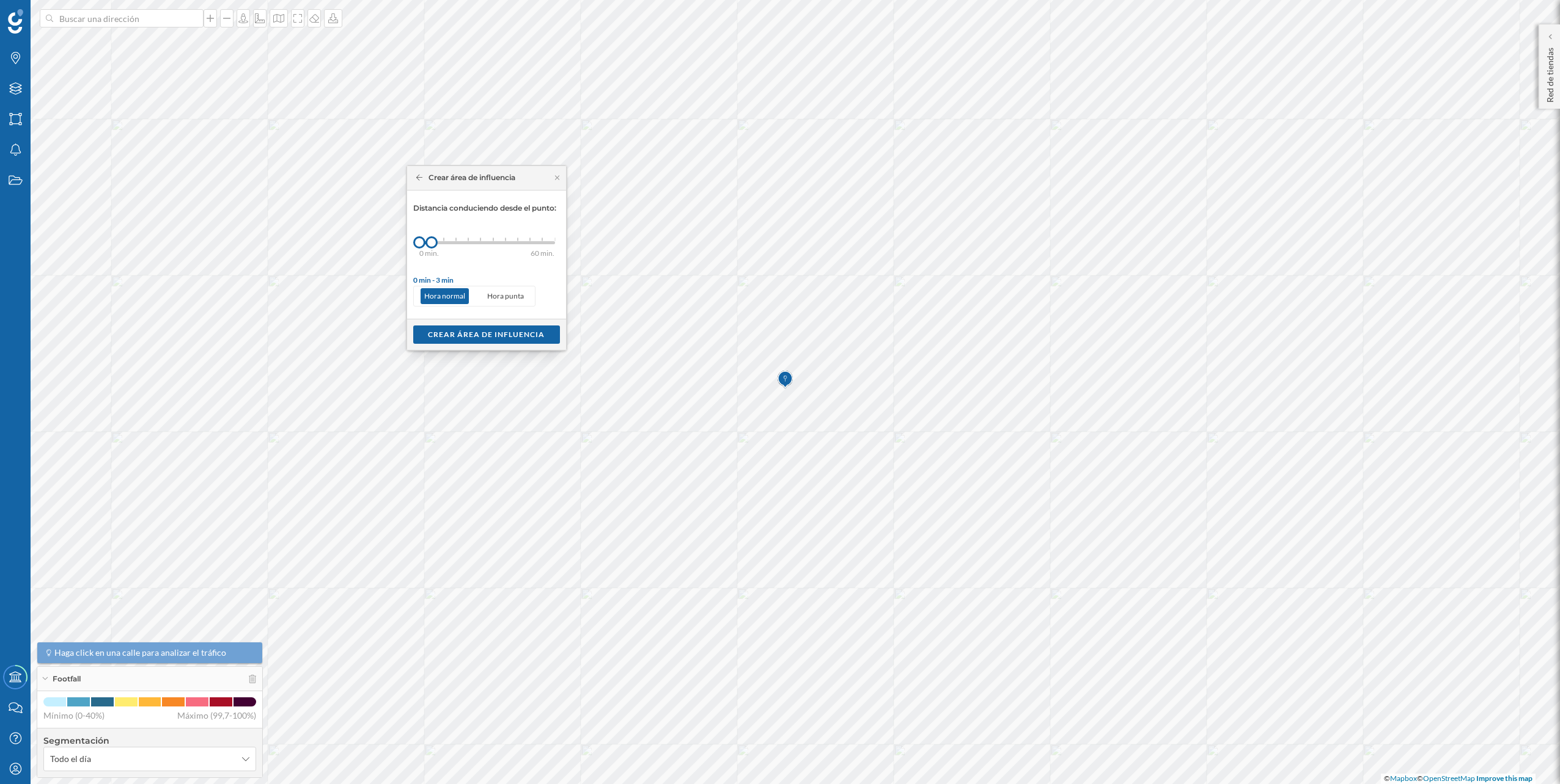
click at [443, 240] on div at bounding box center [444, 239] width 2 height 4
click at [473, 321] on div "Crear área de influencia" at bounding box center [486, 334] width 159 height 31
click at [476, 325] on div "Crear área de influencia" at bounding box center [486, 334] width 129 height 19
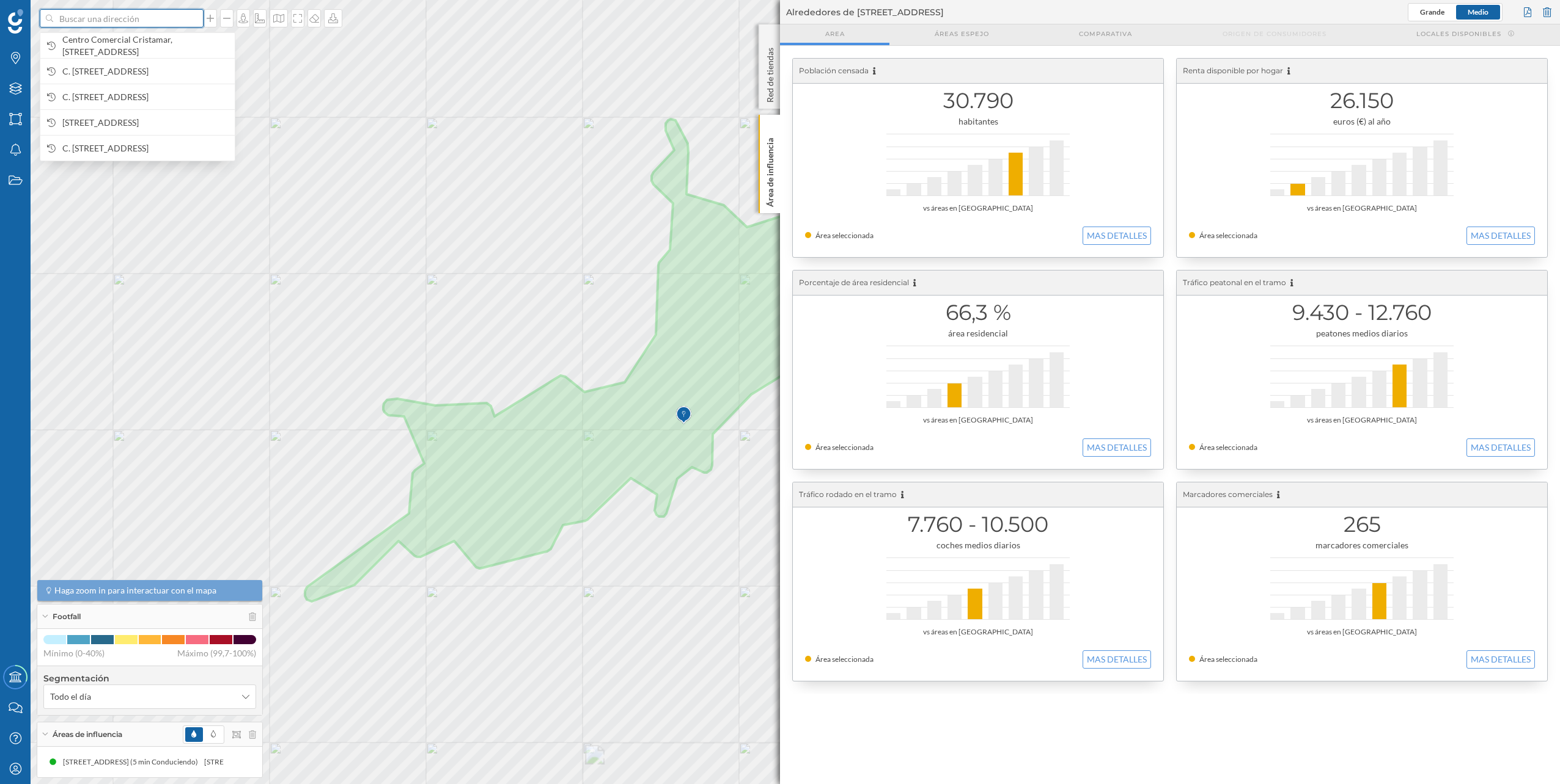
click at [185, 16] on input at bounding box center [122, 18] width 137 height 19
paste input "C. Sta. Laura, s/n, 29651 Las Lagunas de Mijas, Málaga"
type input "C. Sta. Laura, s/n, 29651 Las Lagunas de Mijas, Málaga"
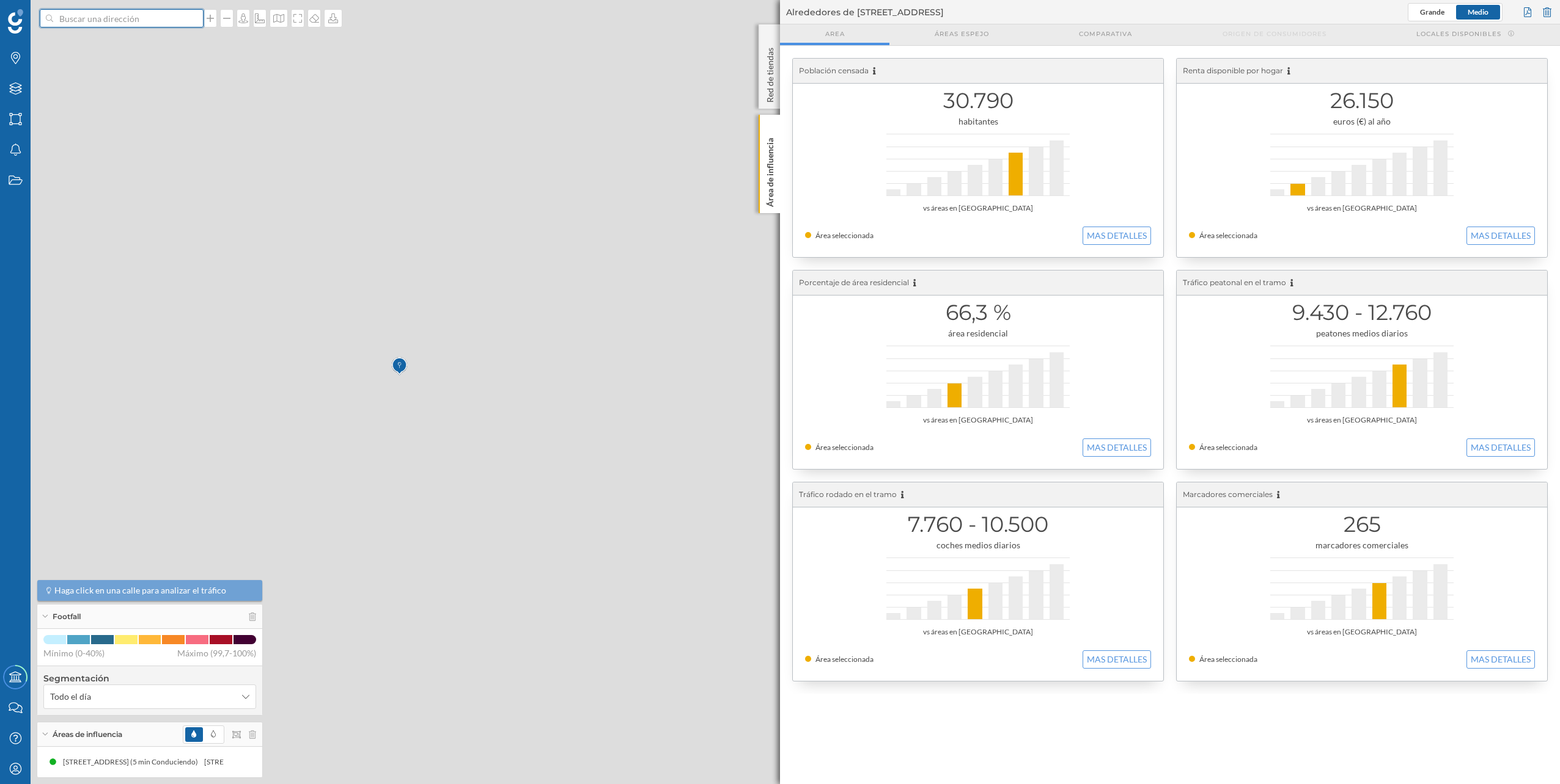
scroll to position [0, 0]
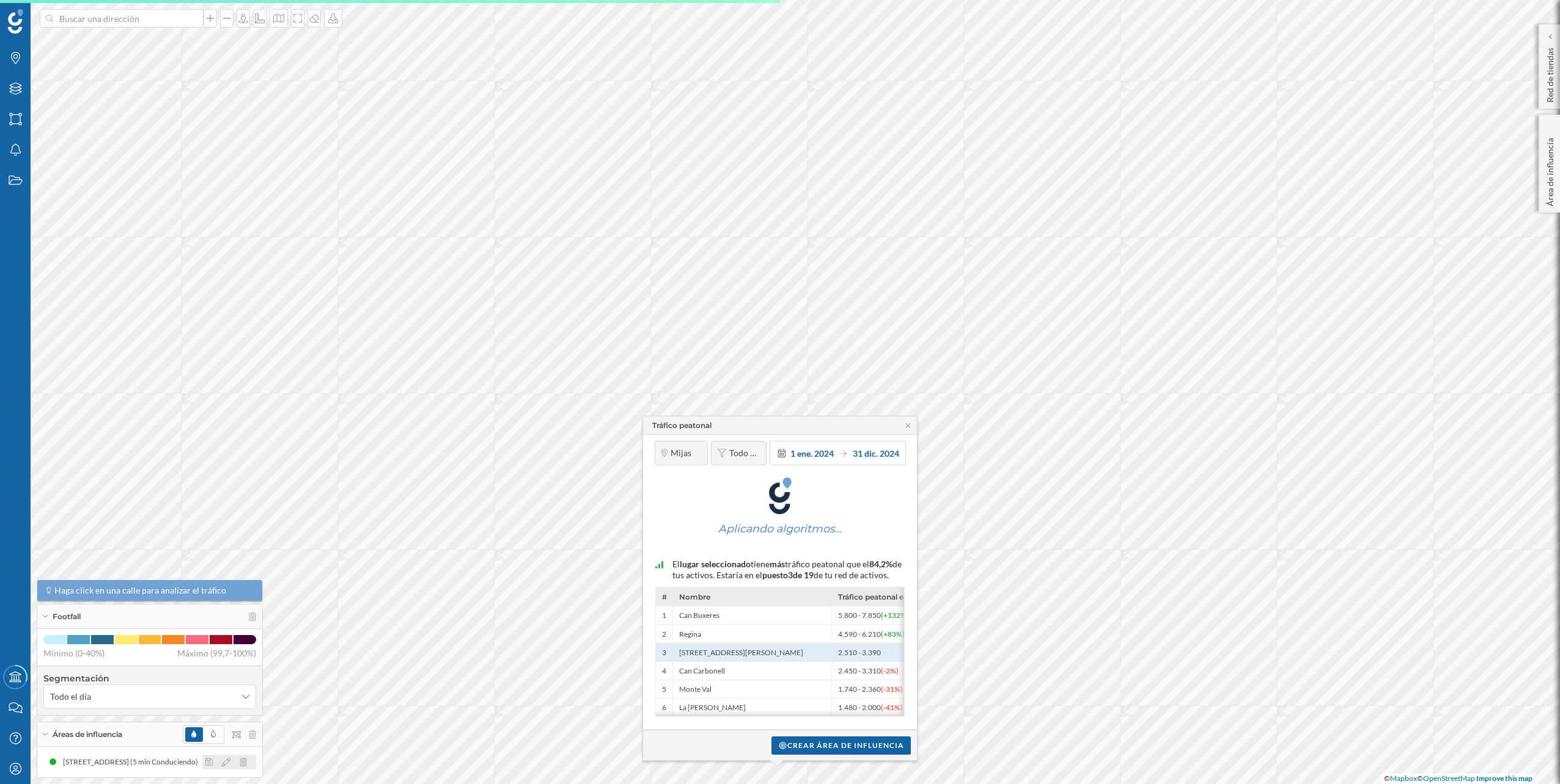
click at [241, 761] on icon at bounding box center [242, 762] width 7 height 9
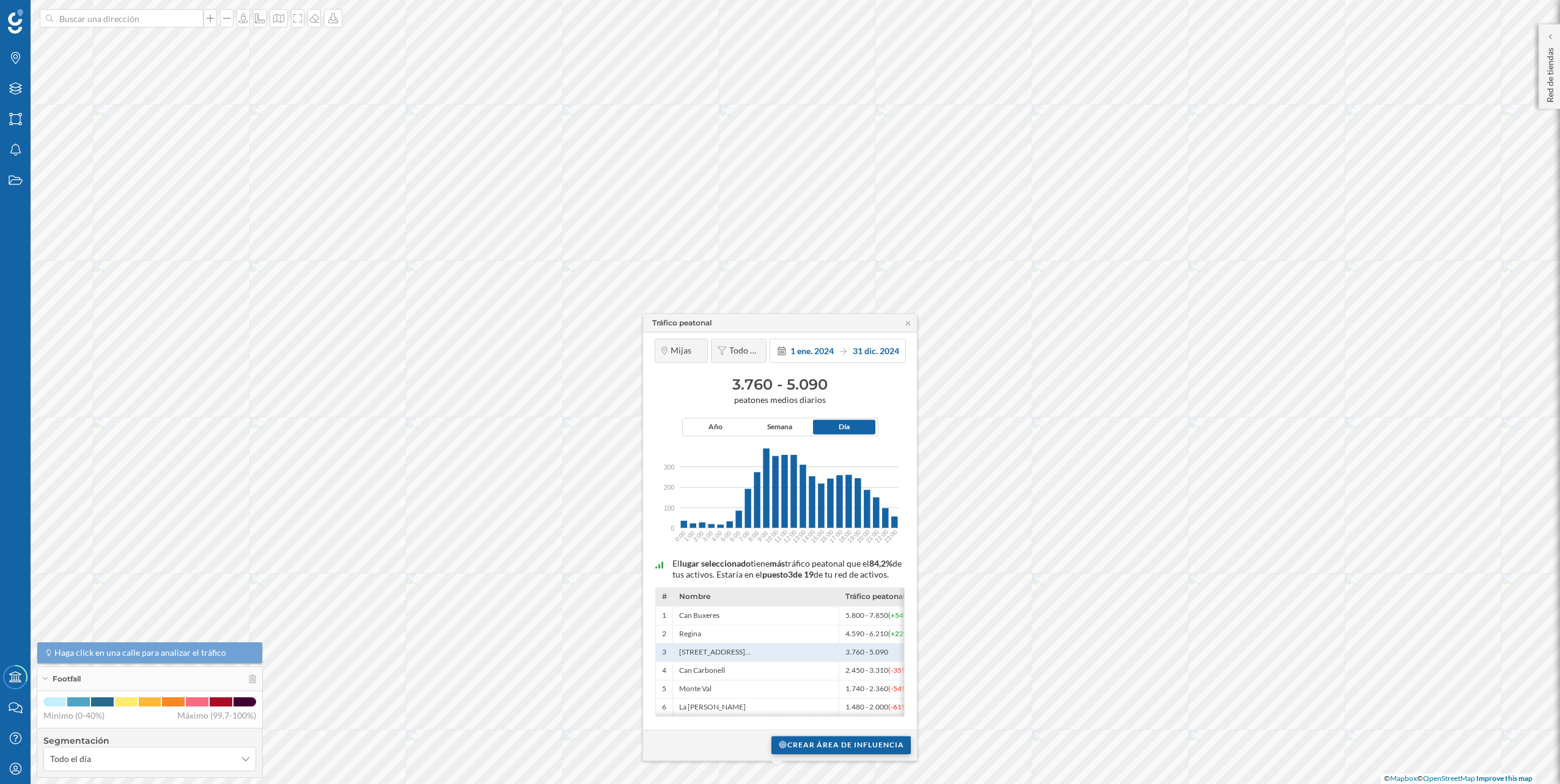
click at [844, 747] on div "Crear área de influencia" at bounding box center [841, 745] width 139 height 19
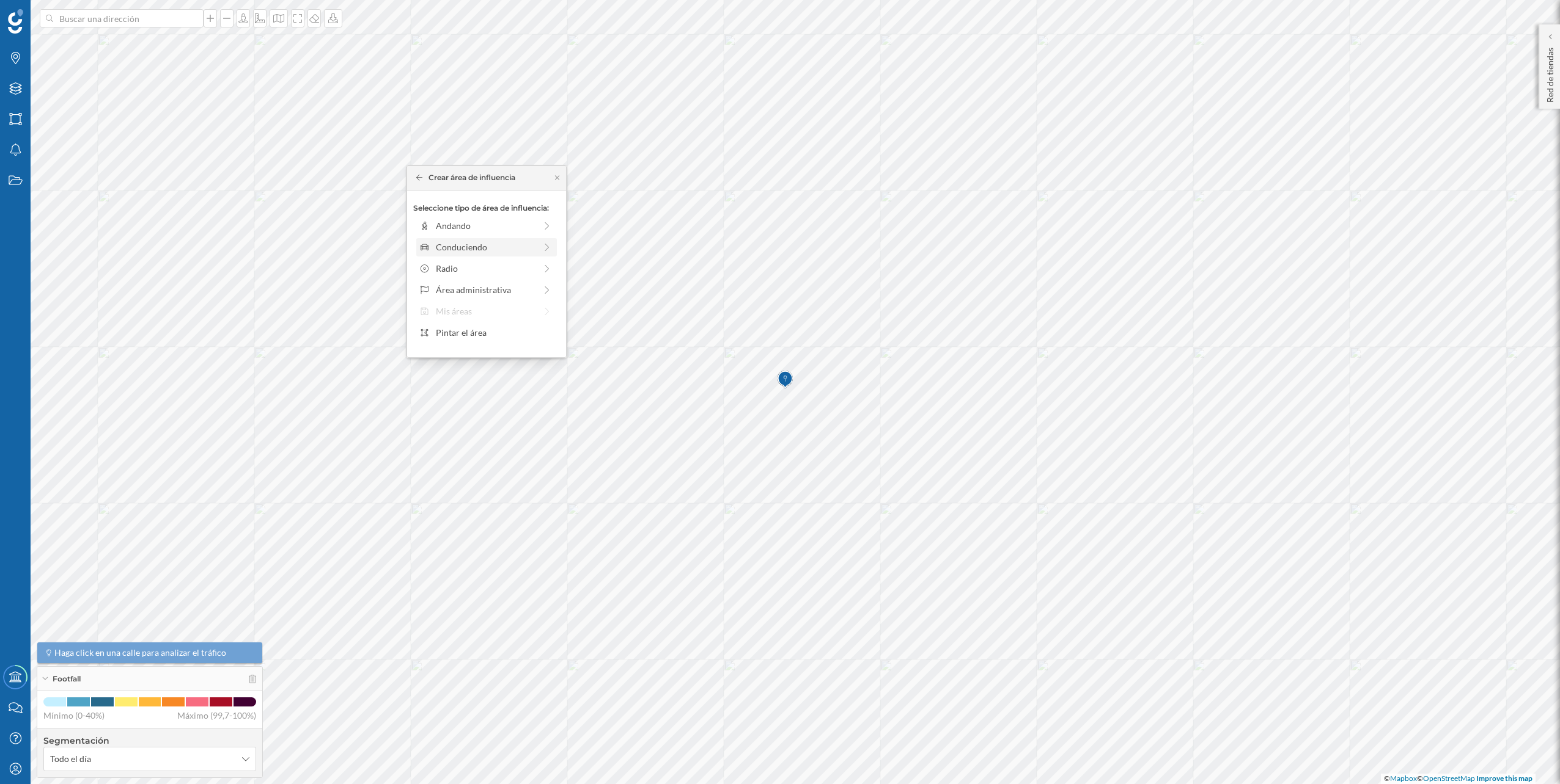
click at [468, 252] on div "Conduciendo" at bounding box center [486, 247] width 100 height 13
click at [446, 243] on div "0 min. 3 min. 5 min. 7 min. 10 min. 12 min. 15 min. 20 min. 30 min. 45 min. 50 …" at bounding box center [487, 243] width 135 height 3
click at [16, 94] on icon at bounding box center [14, 88] width 12 height 12
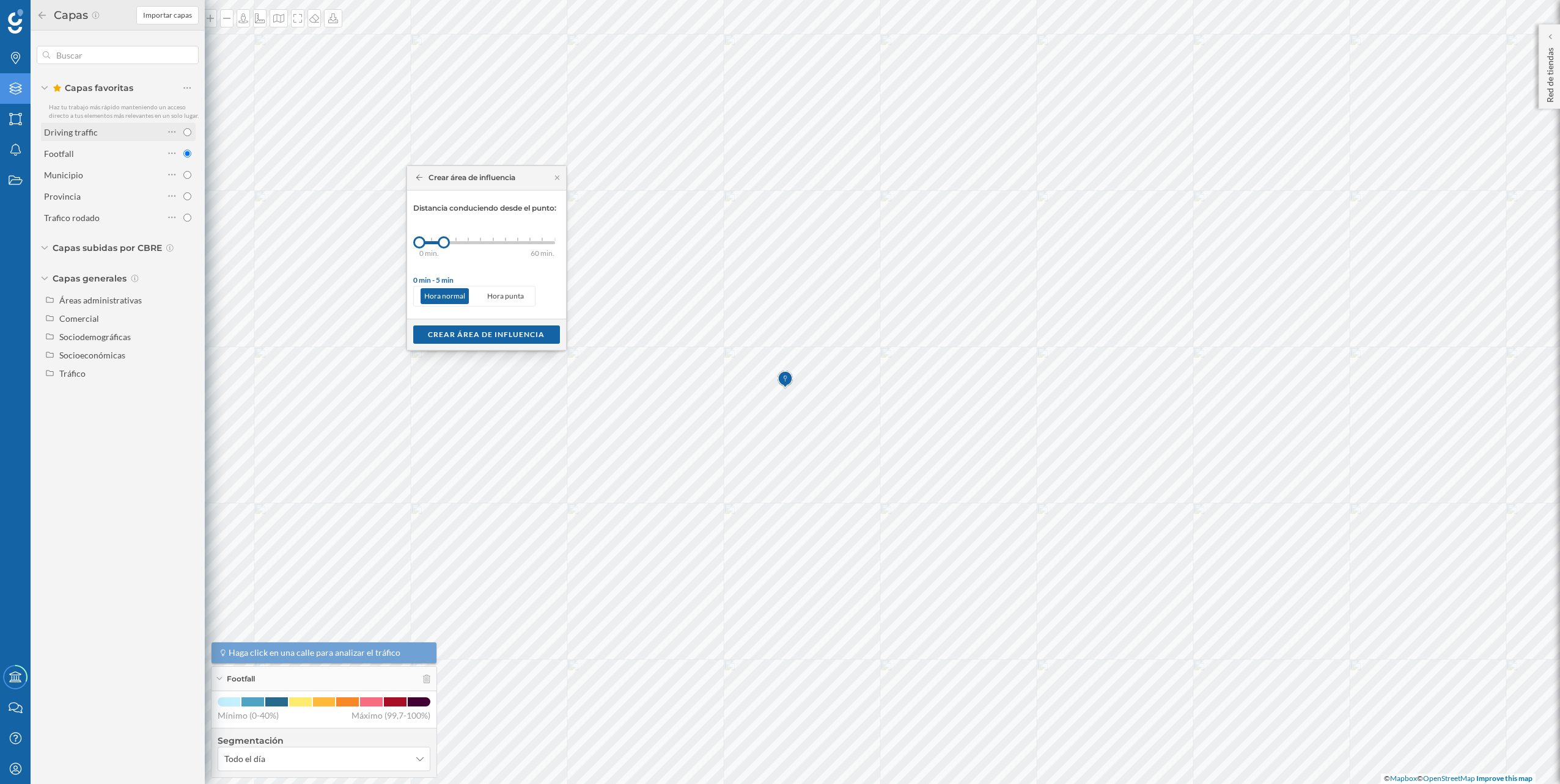
click at [118, 137] on div "Driving traffic" at bounding box center [104, 132] width 120 height 13
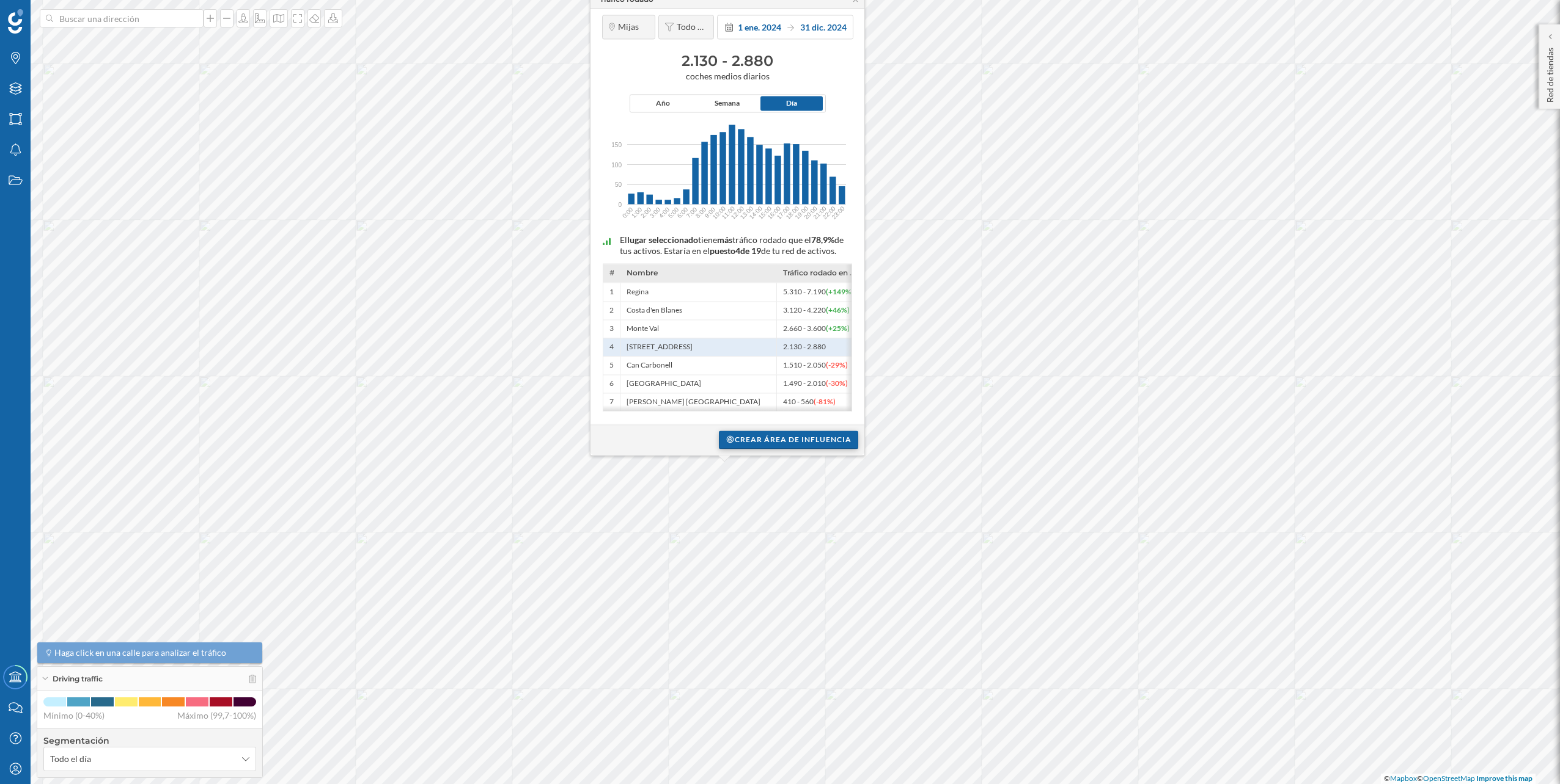
click at [767, 435] on div "Crear área de influencia" at bounding box center [788, 439] width 139 height 19
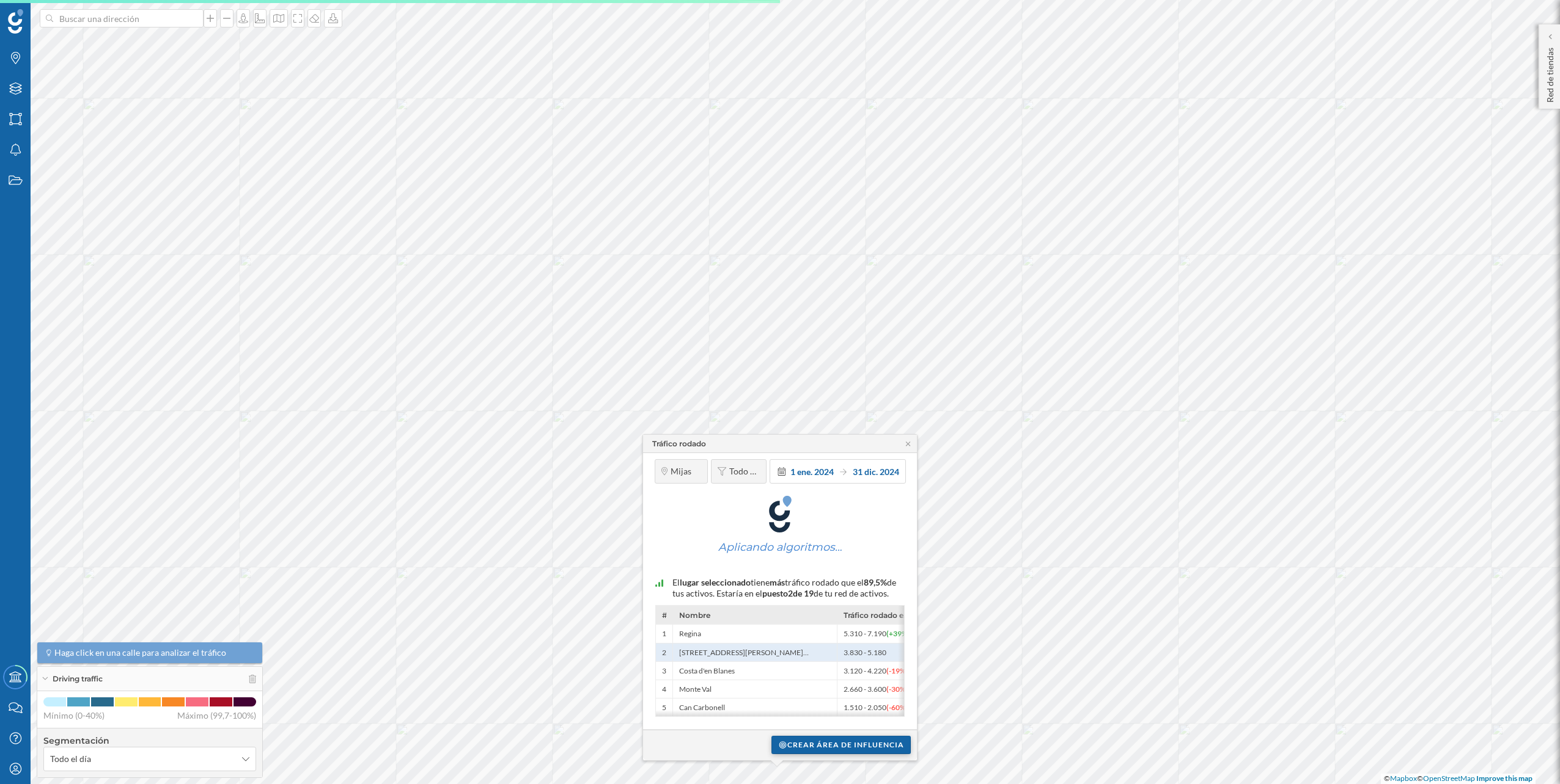
click at [855, 748] on div "Crear área de influencia" at bounding box center [841, 745] width 139 height 19
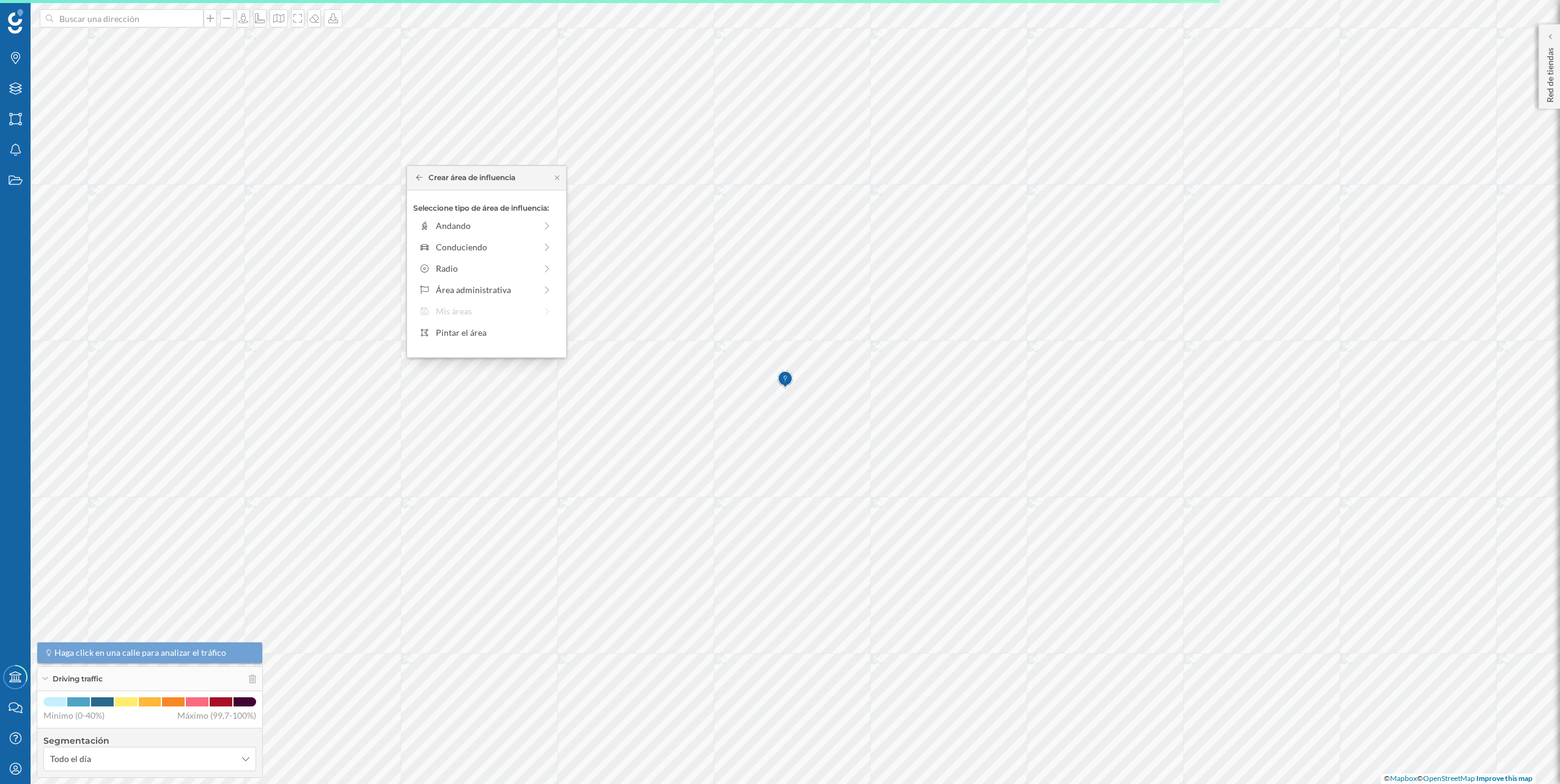
click at [483, 257] on div "Seleccione tipo de área de influencia: Andando Conduciendo Radio Área administr…" at bounding box center [486, 274] width 159 height 167
click at [487, 252] on div "Conduciendo" at bounding box center [486, 247] width 100 height 13
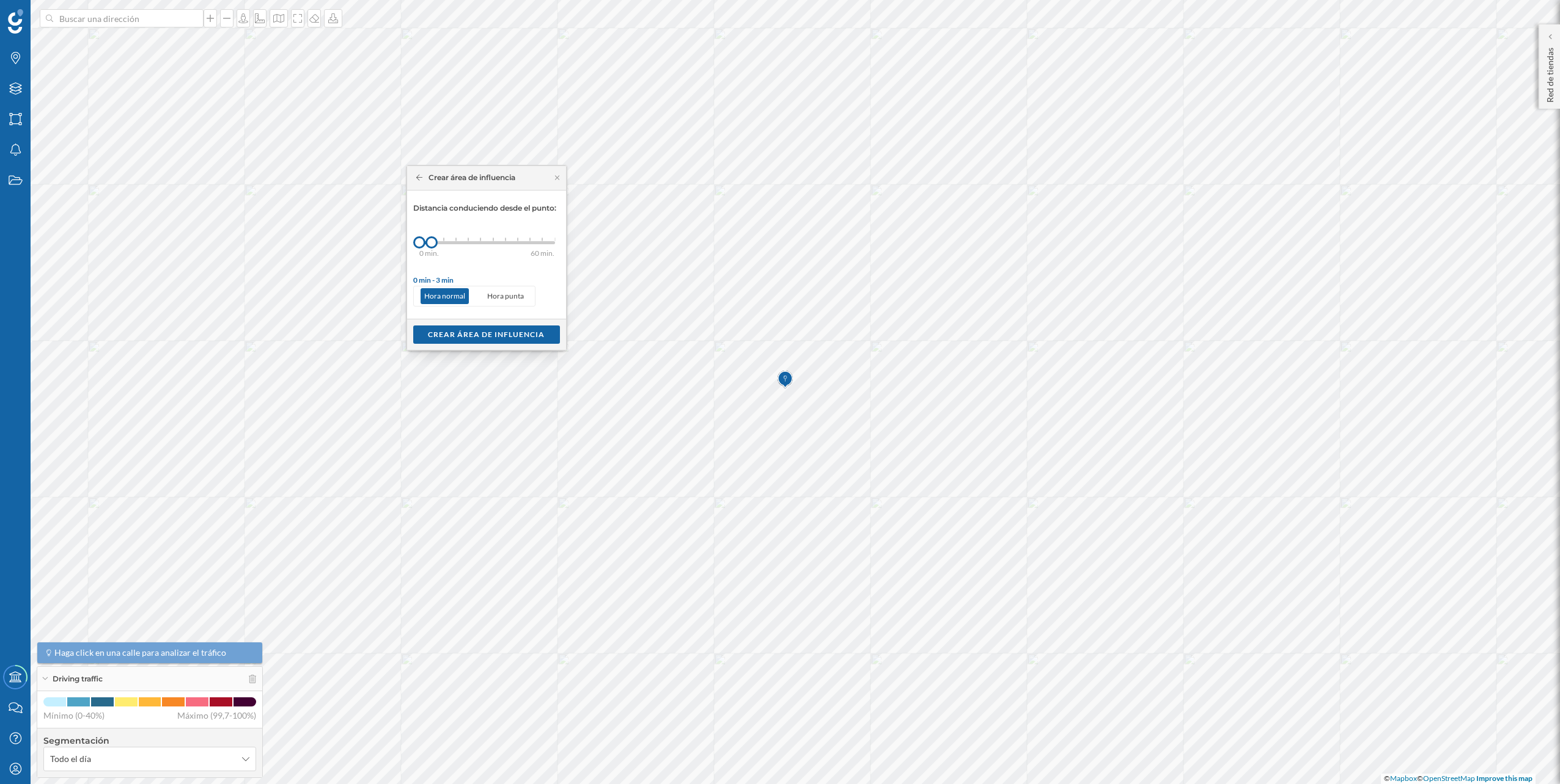
click at [441, 242] on div "0 min. 3 min. 5 min. 7 min. 10 min. 12 min. 15 min. 20 min. 30 min. 45 min. 50 …" at bounding box center [487, 243] width 135 height 3
click at [474, 328] on div "Crear área de influencia" at bounding box center [486, 334] width 147 height 19
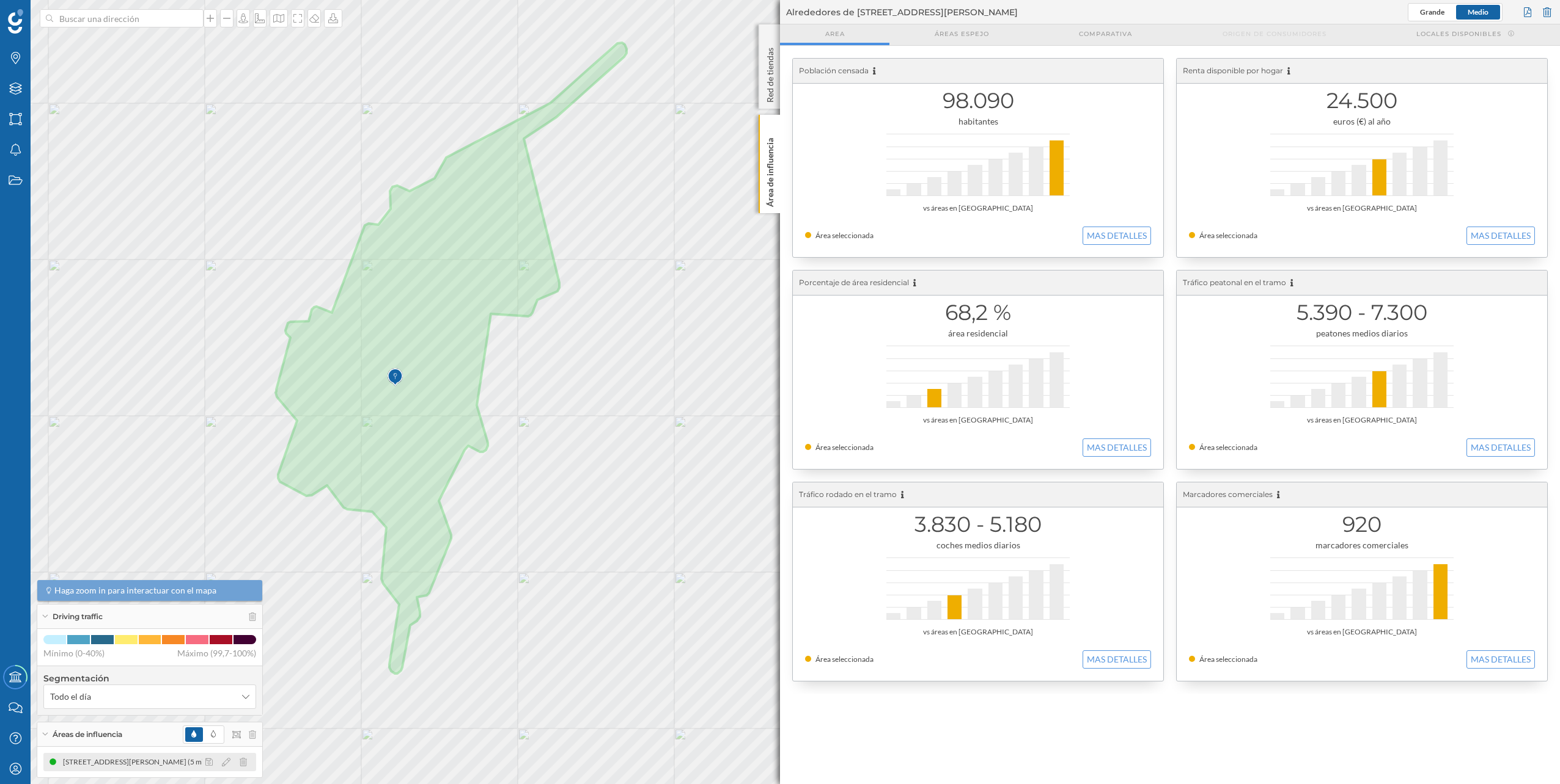
click at [245, 762] on icon at bounding box center [242, 762] width 7 height 9
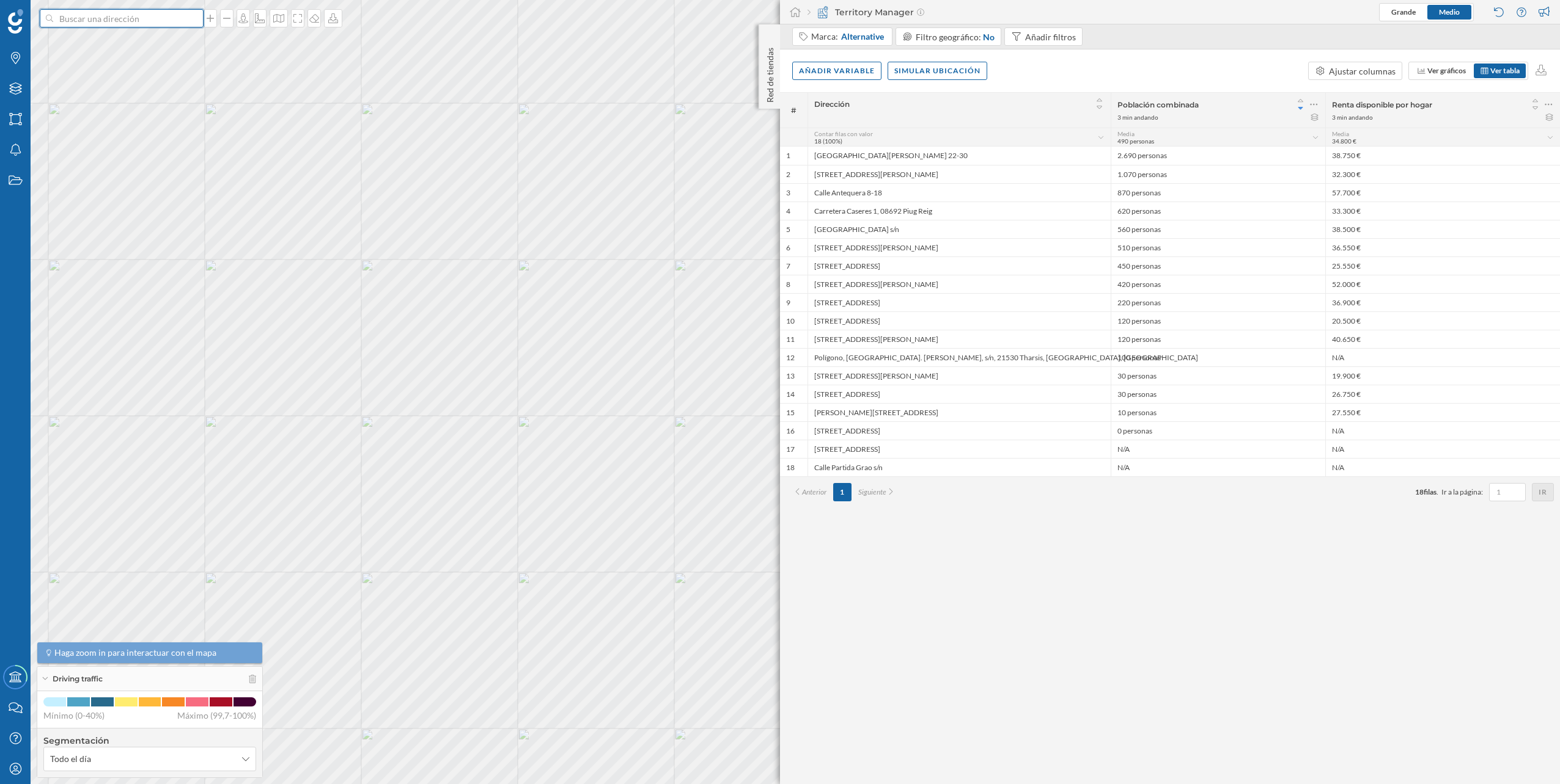
click at [134, 24] on input at bounding box center [122, 18] width 137 height 19
paste input "Av. de Andalucía, S/N, Cruz de Humilladero, 29007 Málaga"
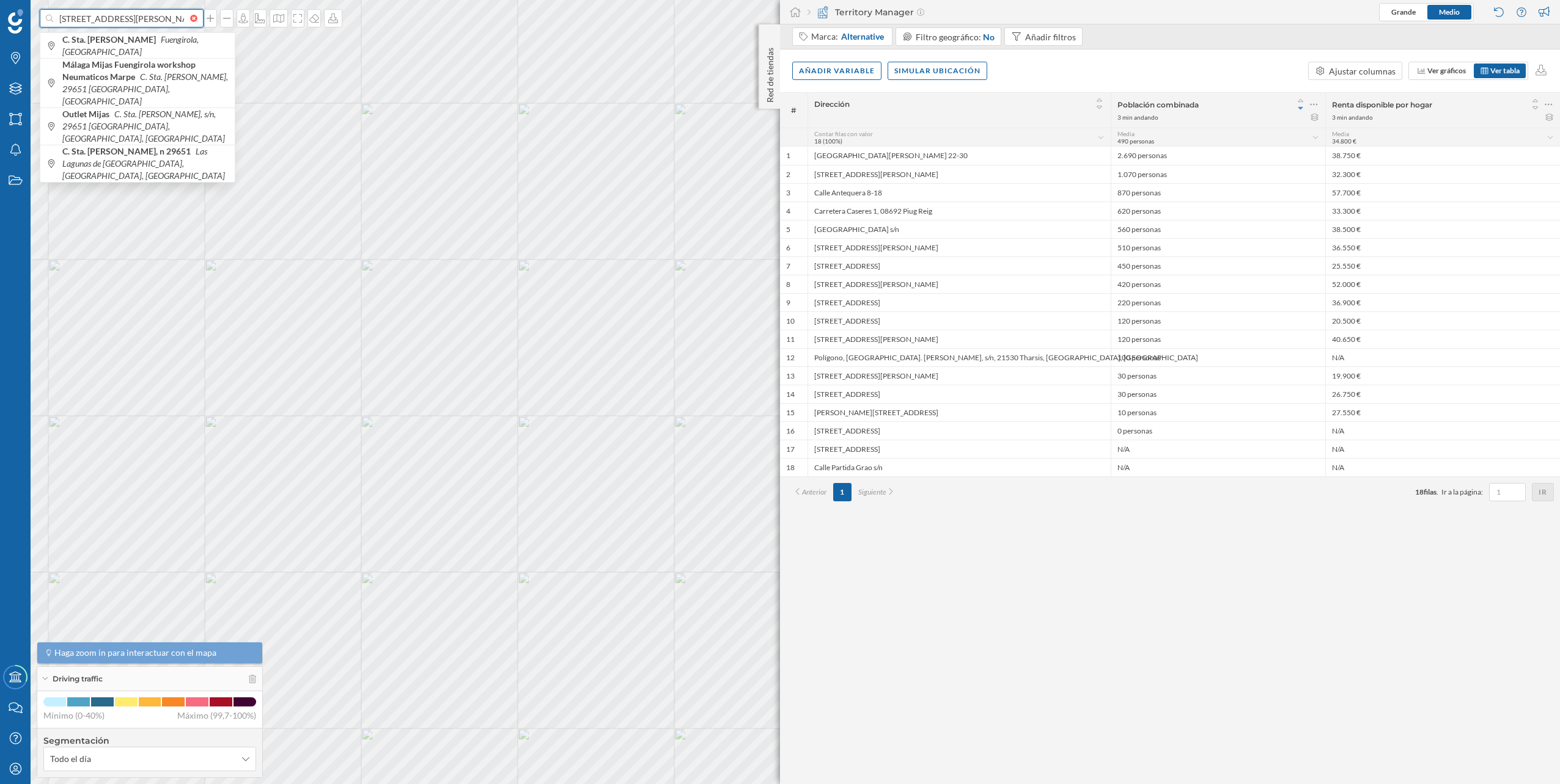
scroll to position [0, 94]
type input "Av. de Andalucía, S/N, Cruz de Humilladero, 29007 Málaga"
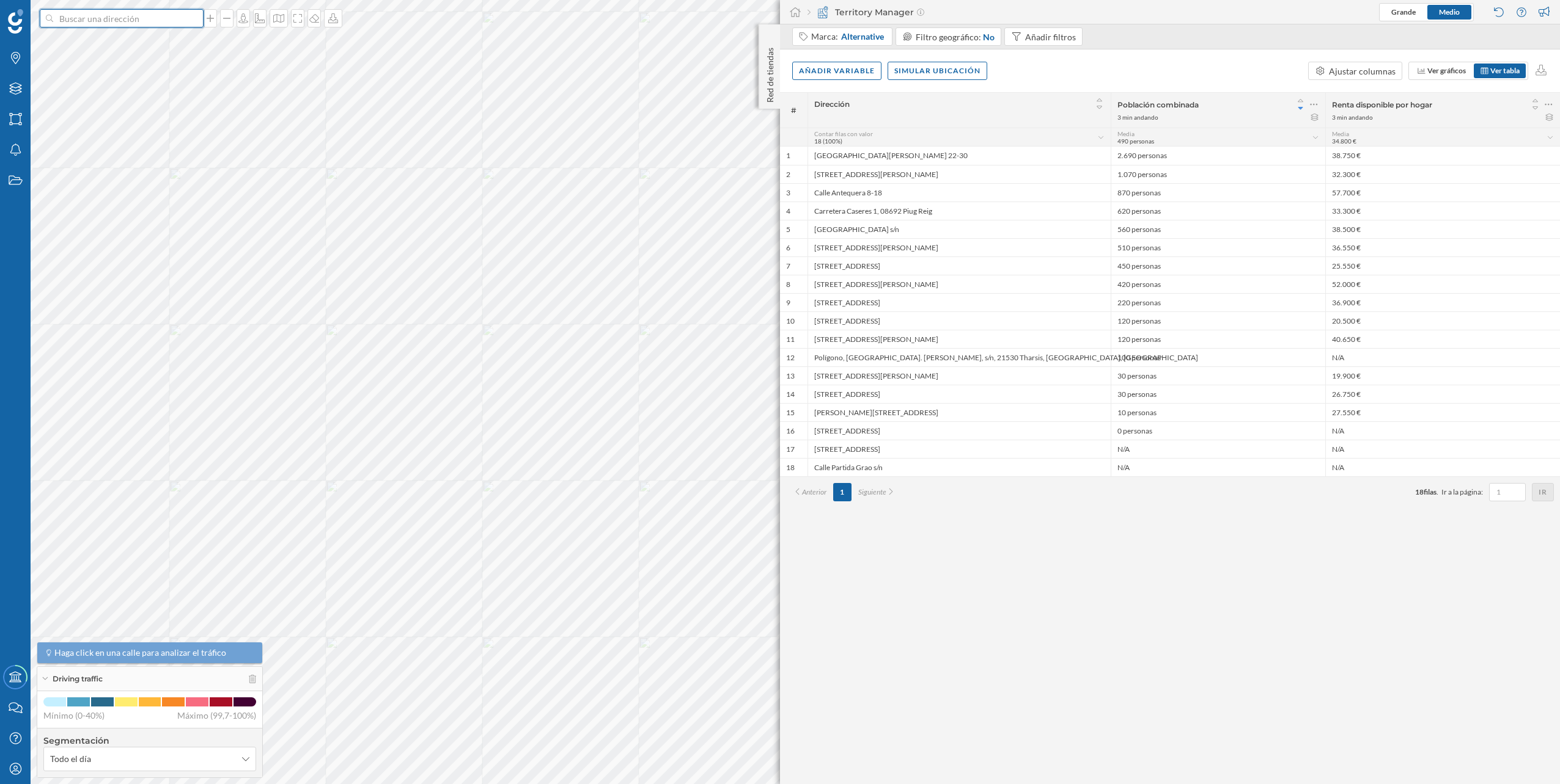
click at [106, 15] on input at bounding box center [122, 18] width 137 height 19
paste input "Av. de Andalucía, S/N, Cruz de Humilladero, 29007 Málaga"
type input "Av. de Andalucía, S/N, Cruz de Humilladero, 29007 Málagacarrefour"
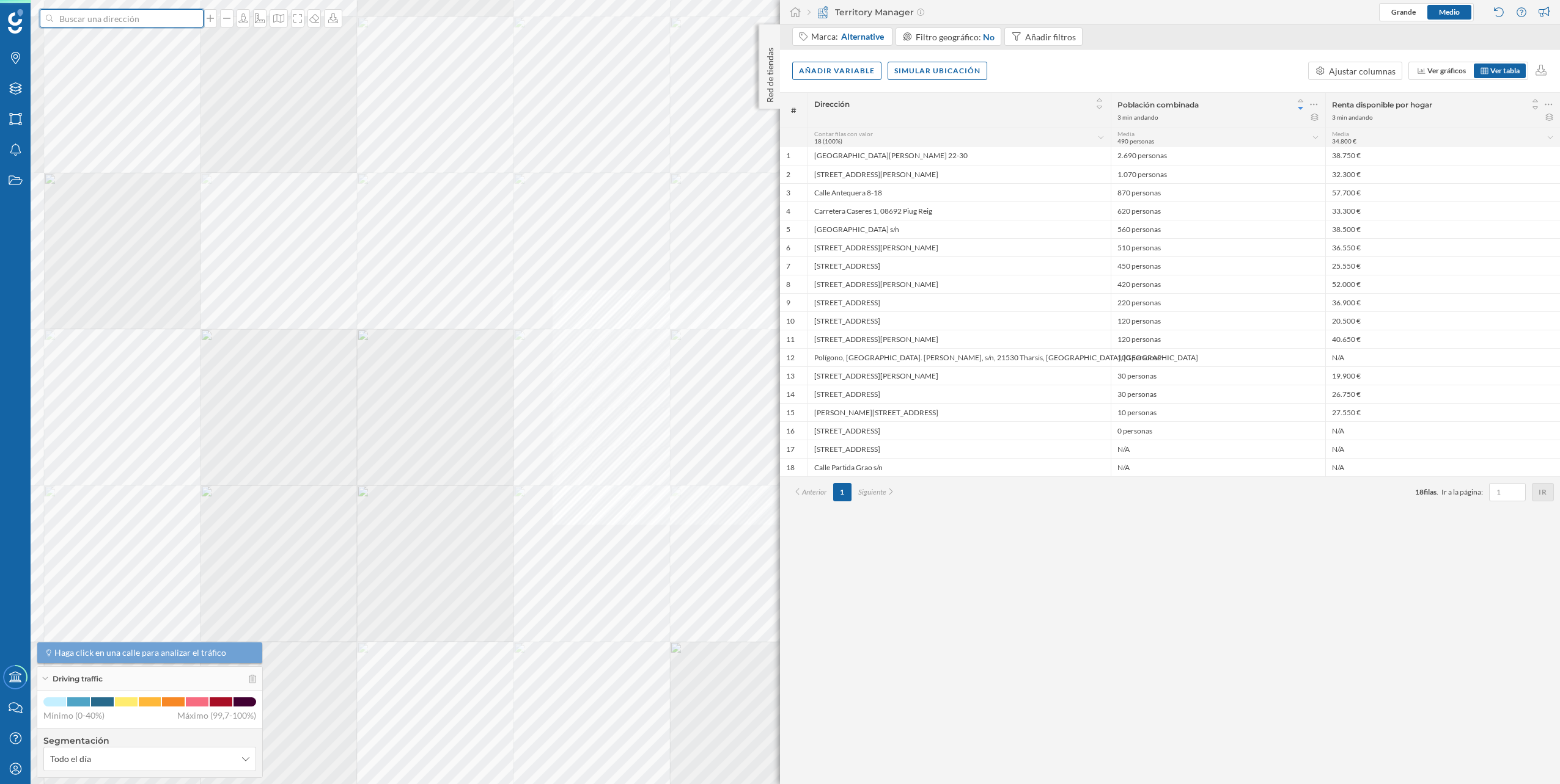
click at [184, 14] on input at bounding box center [122, 18] width 137 height 19
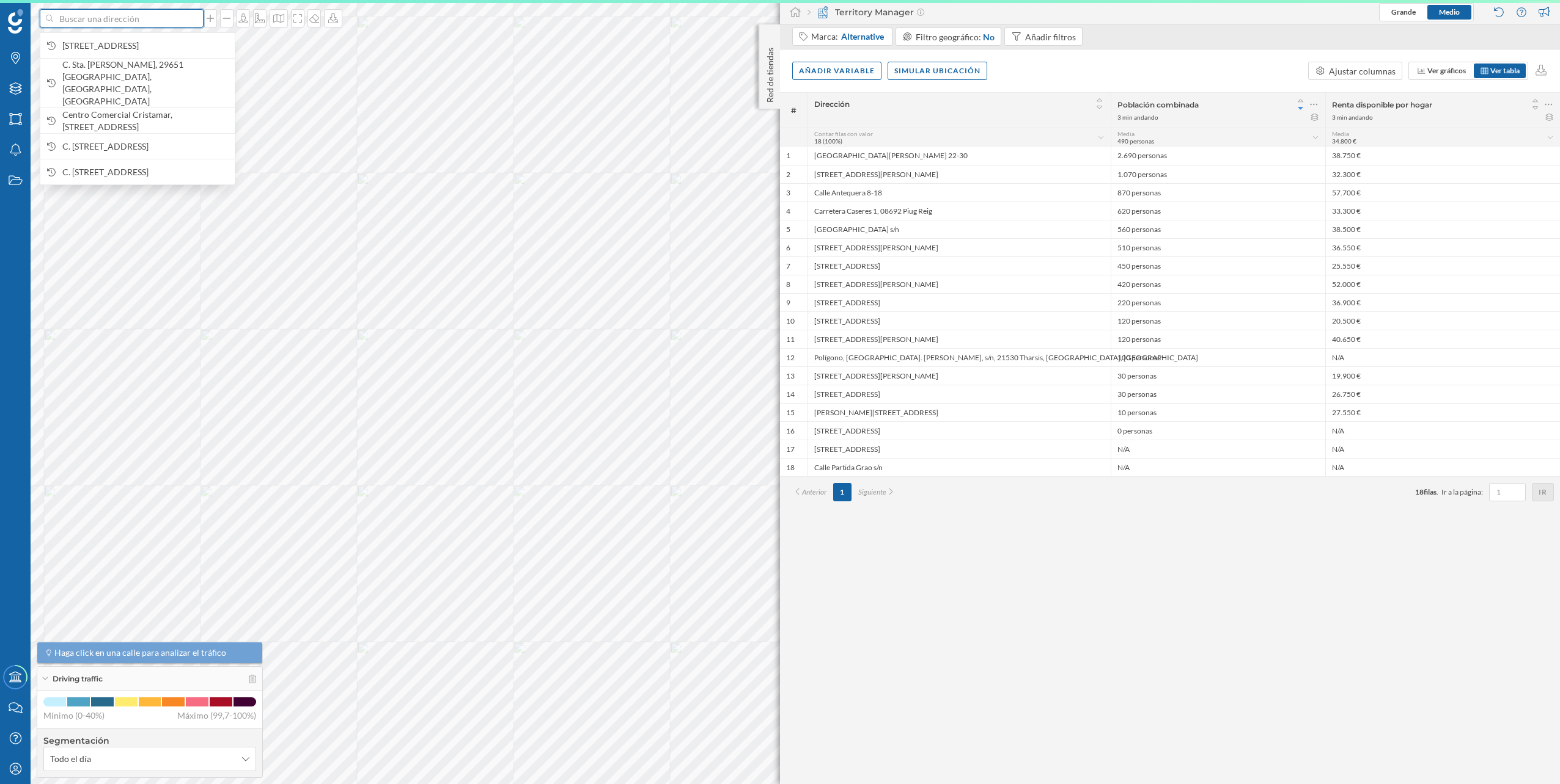
paste input "Av. de Andalucía, S/N, Cruz de Humilladero, 29007 Málaga"
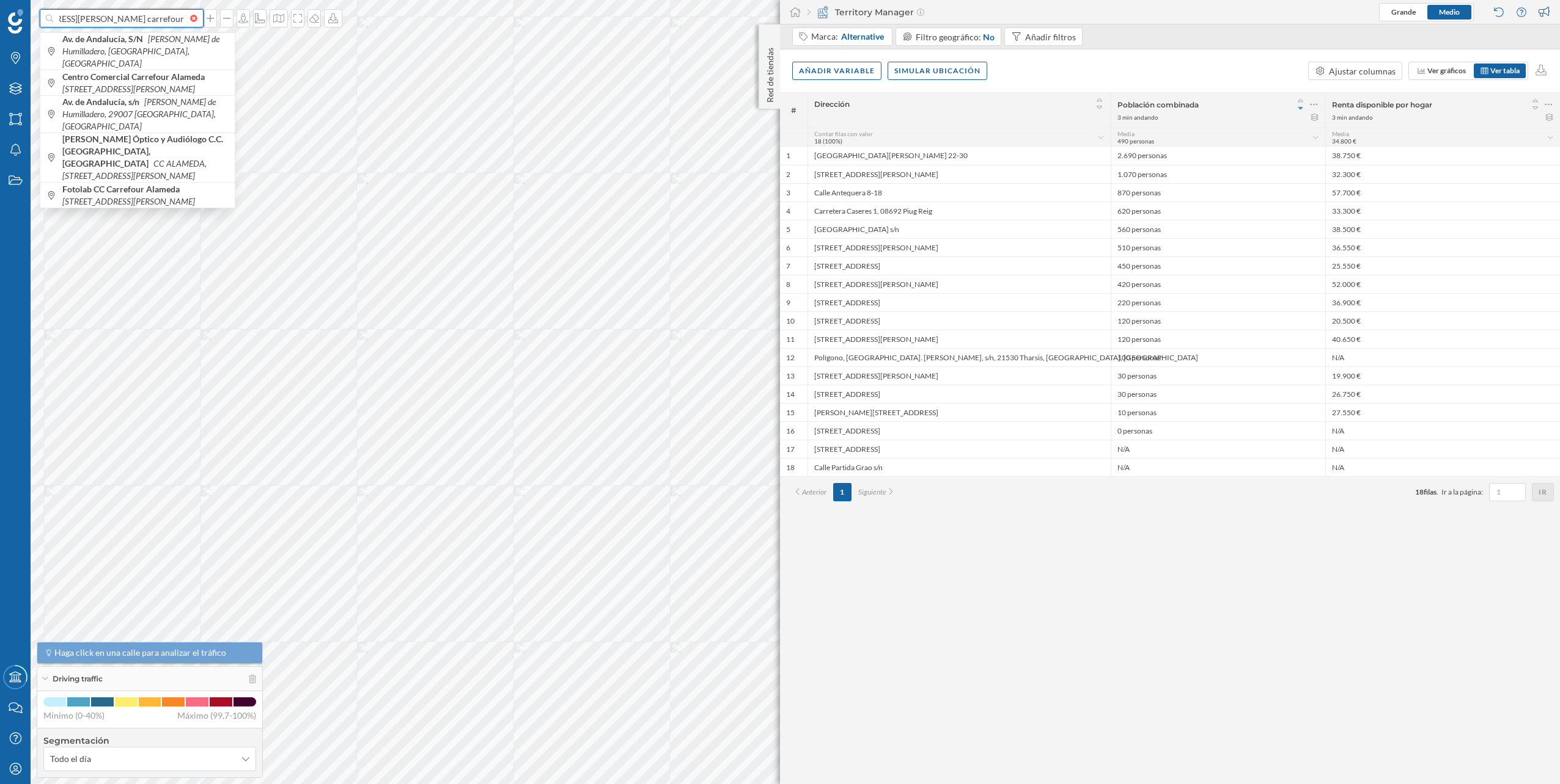
scroll to position [0, 131]
type input "Av. de Andalucía, S/N, Cruz de Humilladero, 29007 Málaga carrefour"
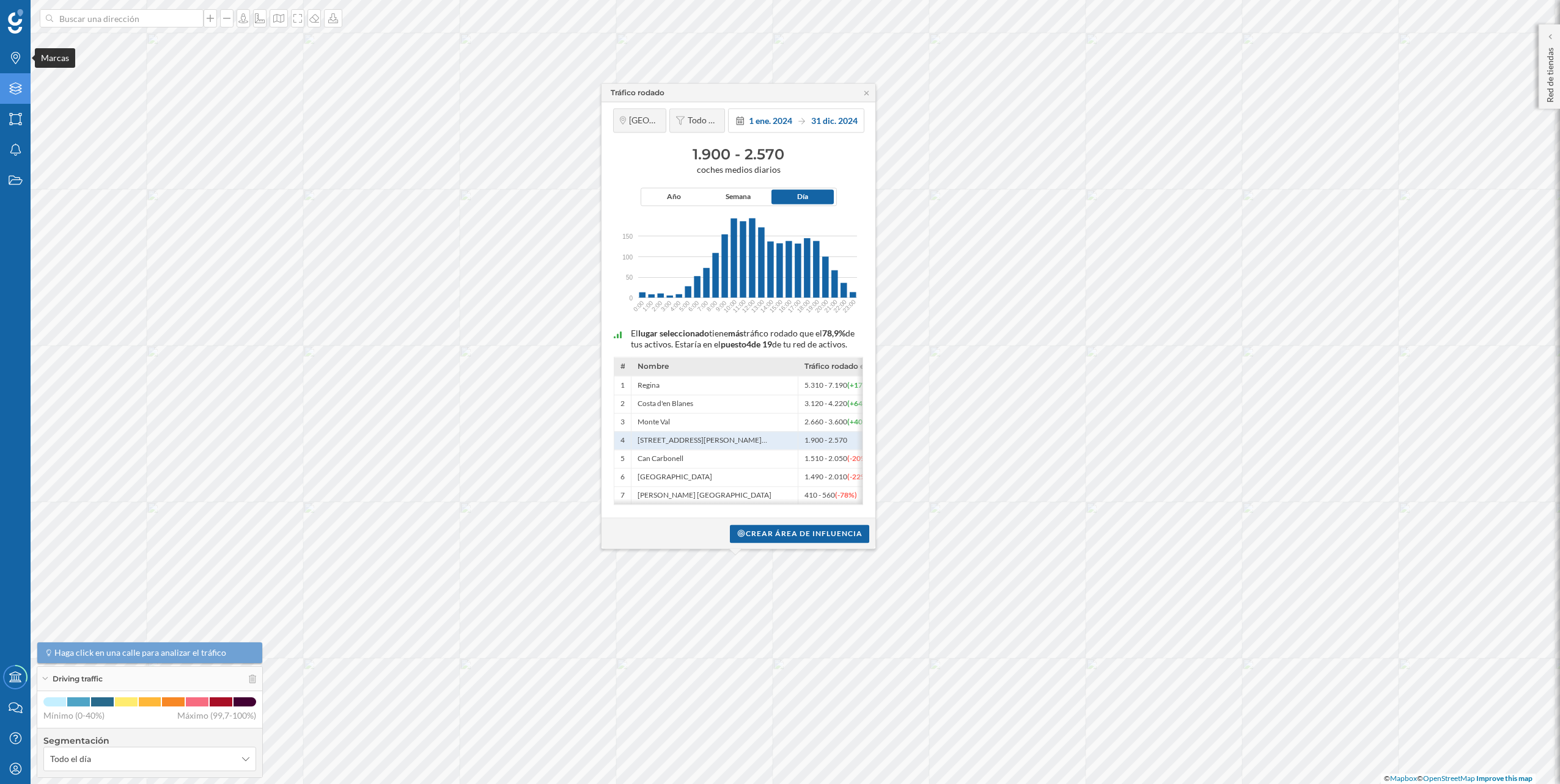
click at [16, 77] on div "Capas" at bounding box center [15, 89] width 31 height 31
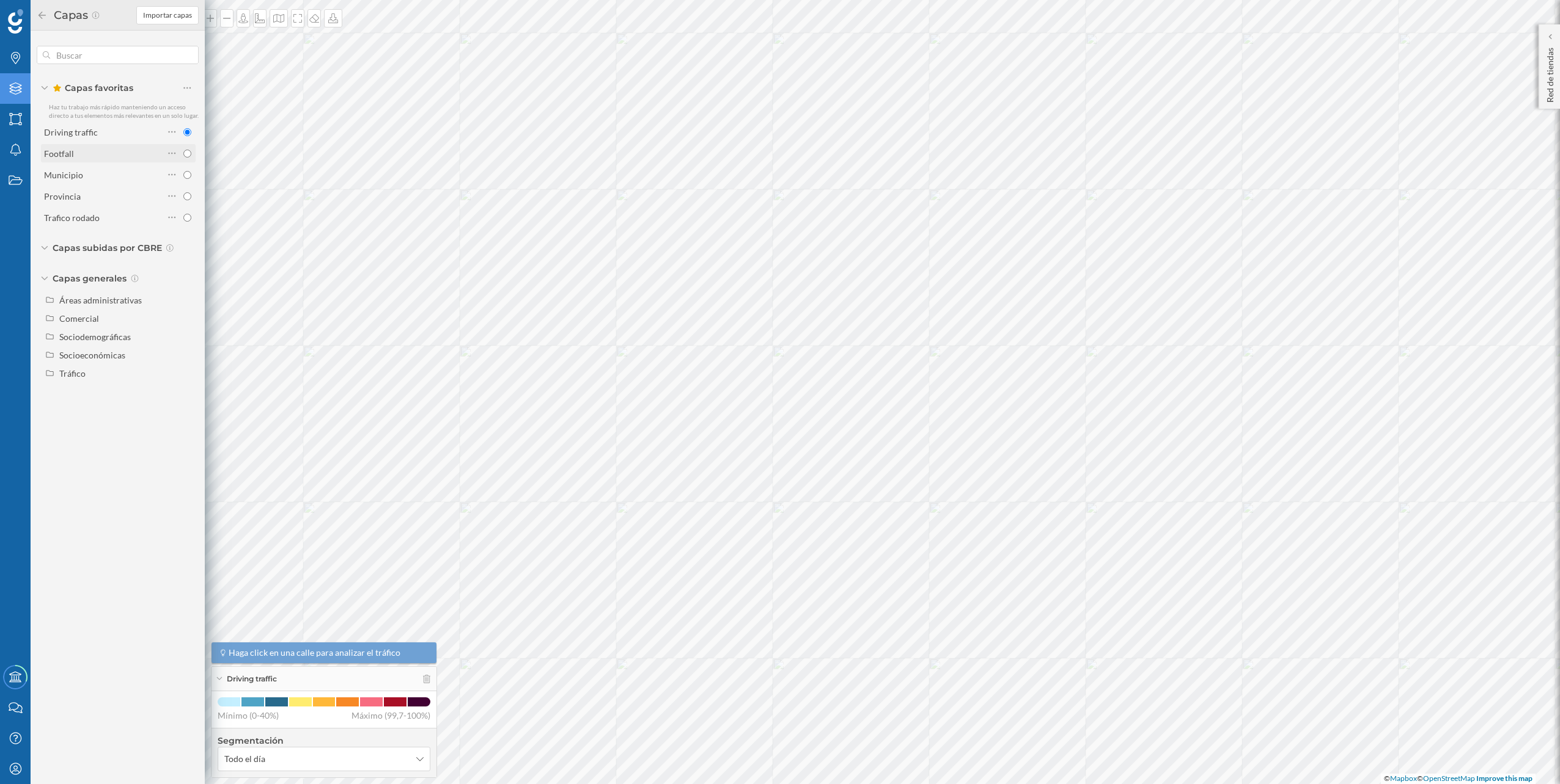
click at [106, 147] on div "Footfall" at bounding box center [104, 154] width 120 height 13
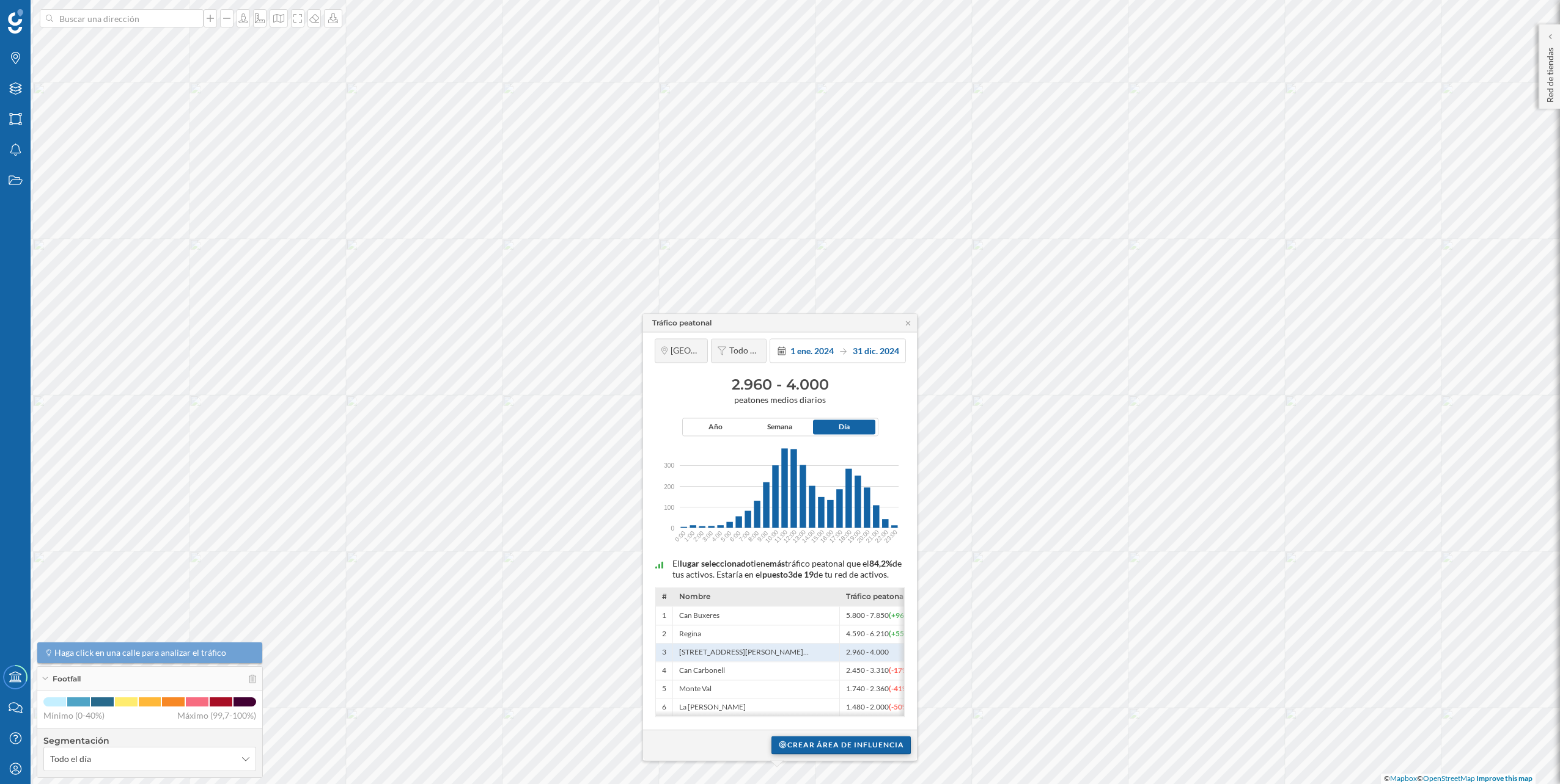
click at [801, 748] on div "Crear área de influencia" at bounding box center [841, 745] width 139 height 19
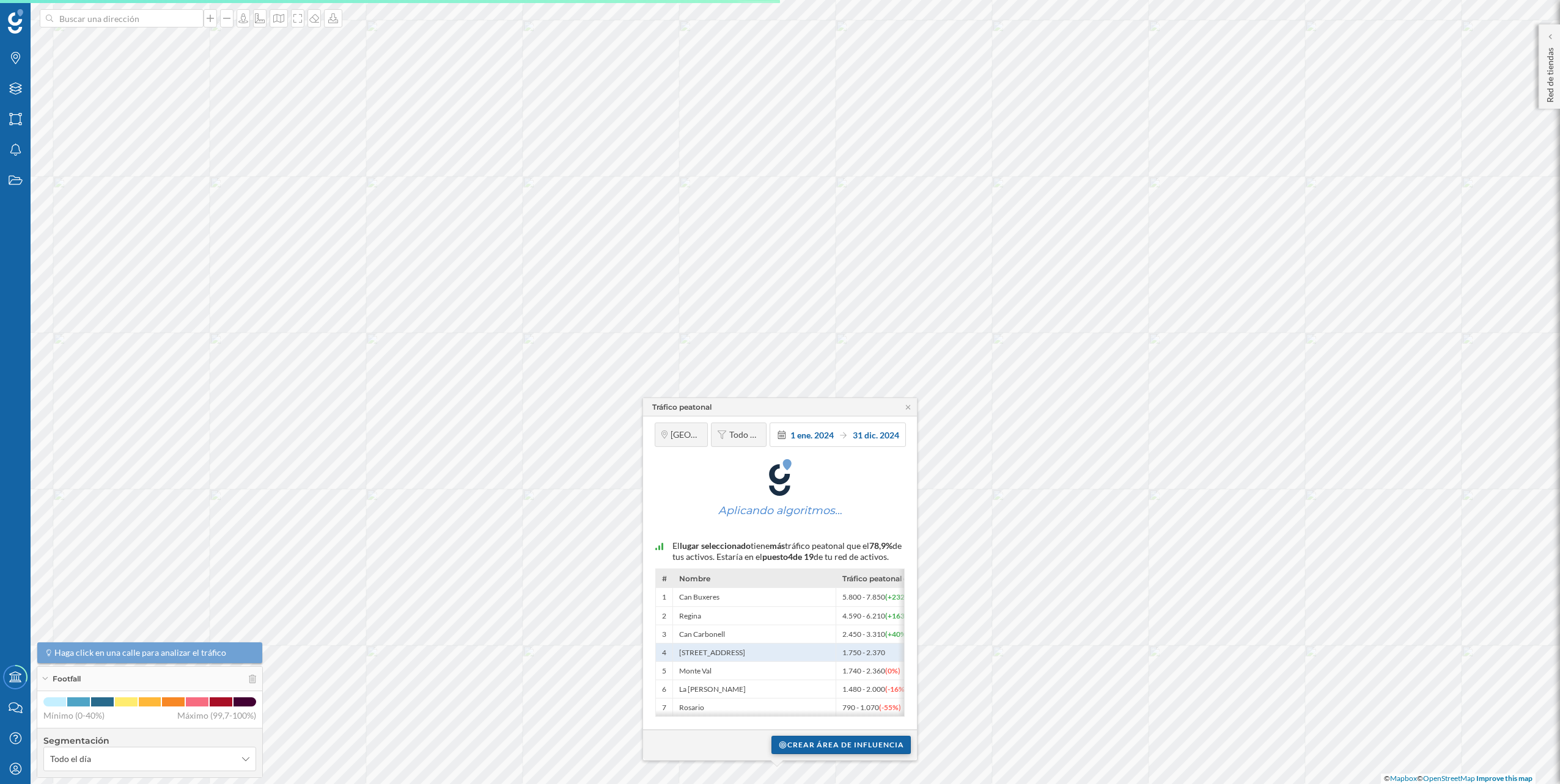
click at [830, 743] on div "Crear área de influencia" at bounding box center [841, 745] width 139 height 19
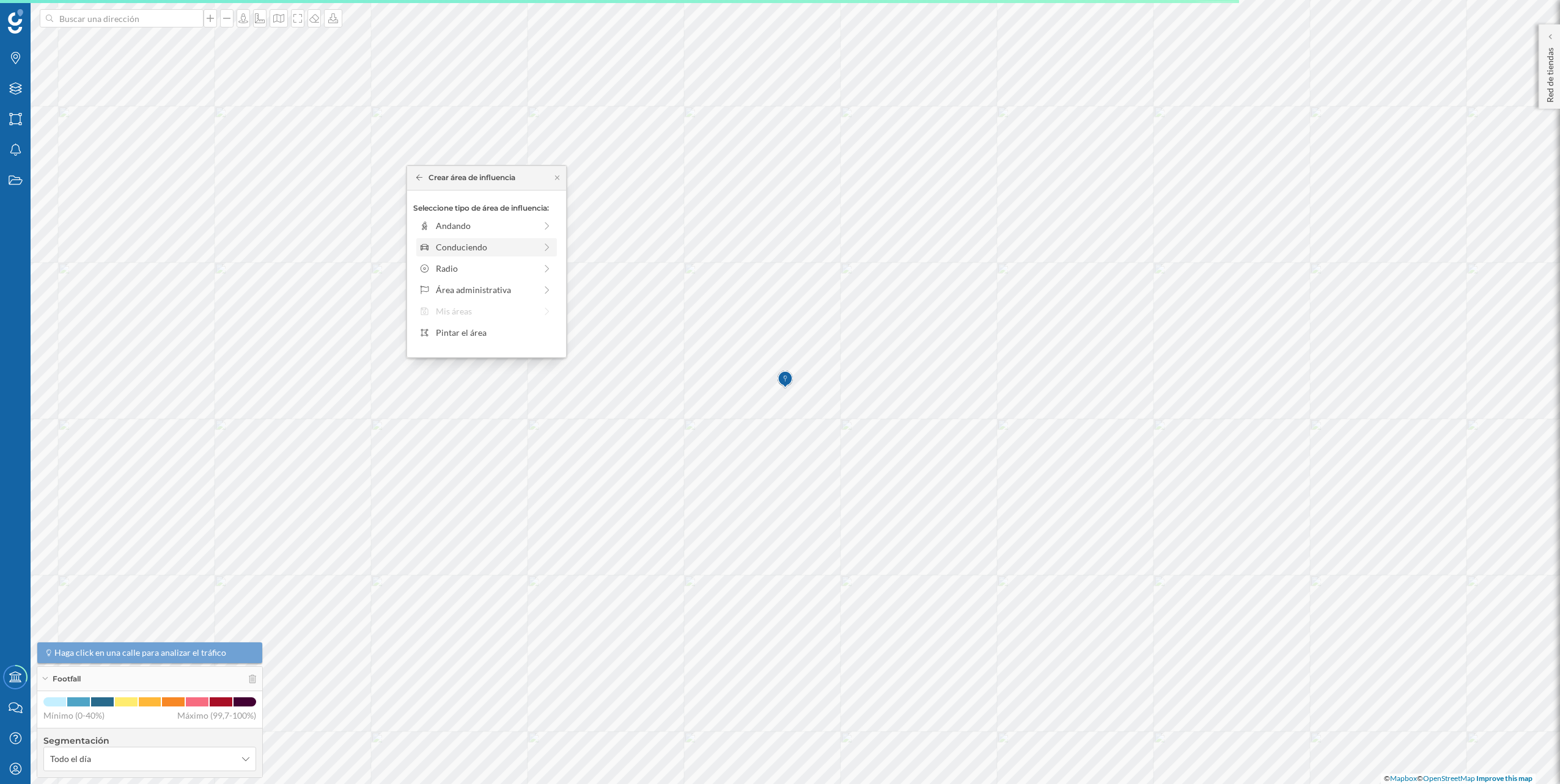
click at [511, 245] on div "Conduciendo" at bounding box center [486, 247] width 100 height 13
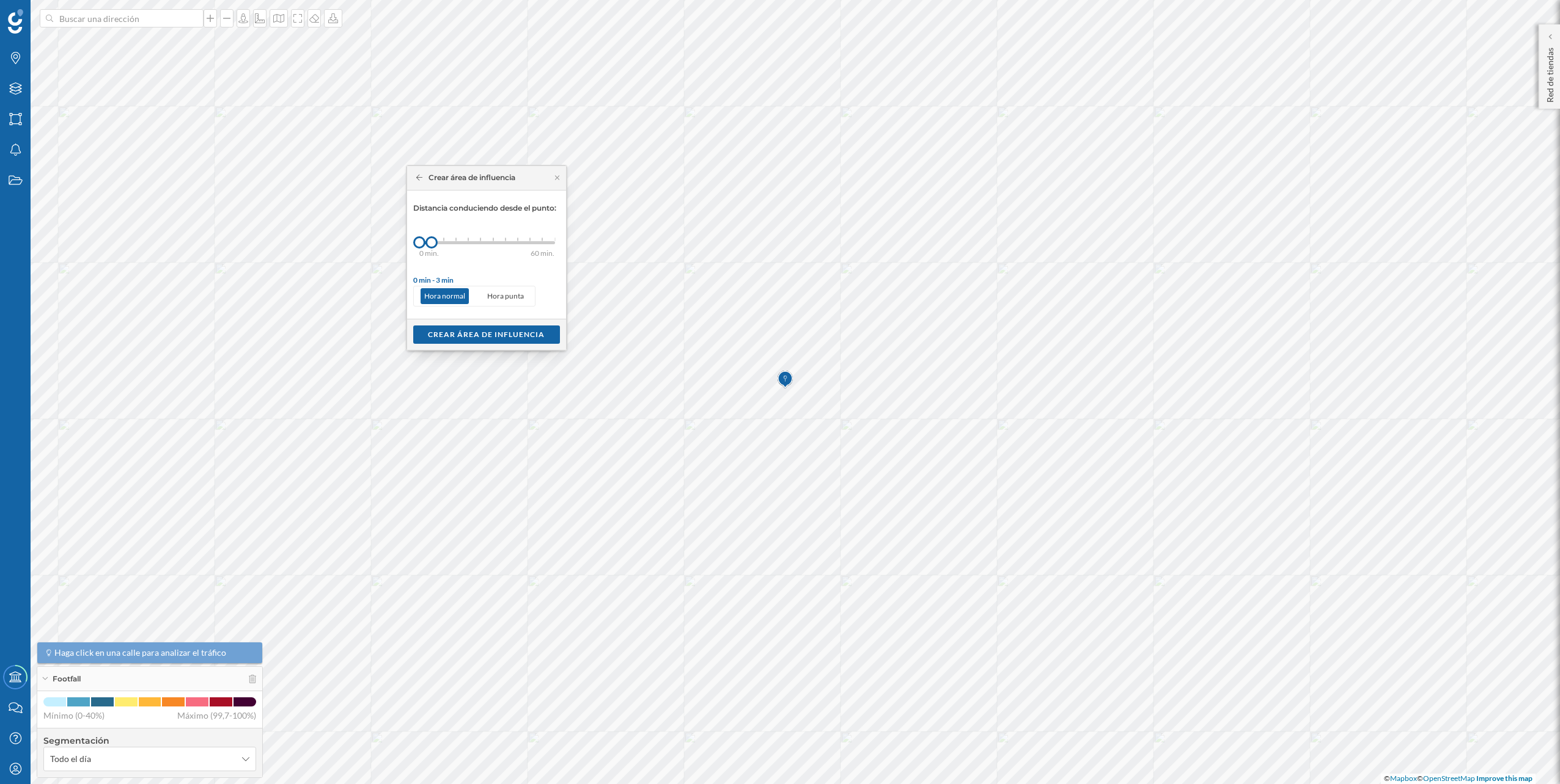
click at [442, 242] on div "0 min. 3 min. 5 min. 7 min. 10 min. 12 min. 15 min. 20 min. 30 min. 45 min. 50 …" at bounding box center [487, 243] width 135 height 3
click at [494, 330] on div "Crear área de influencia" at bounding box center [486, 334] width 147 height 19
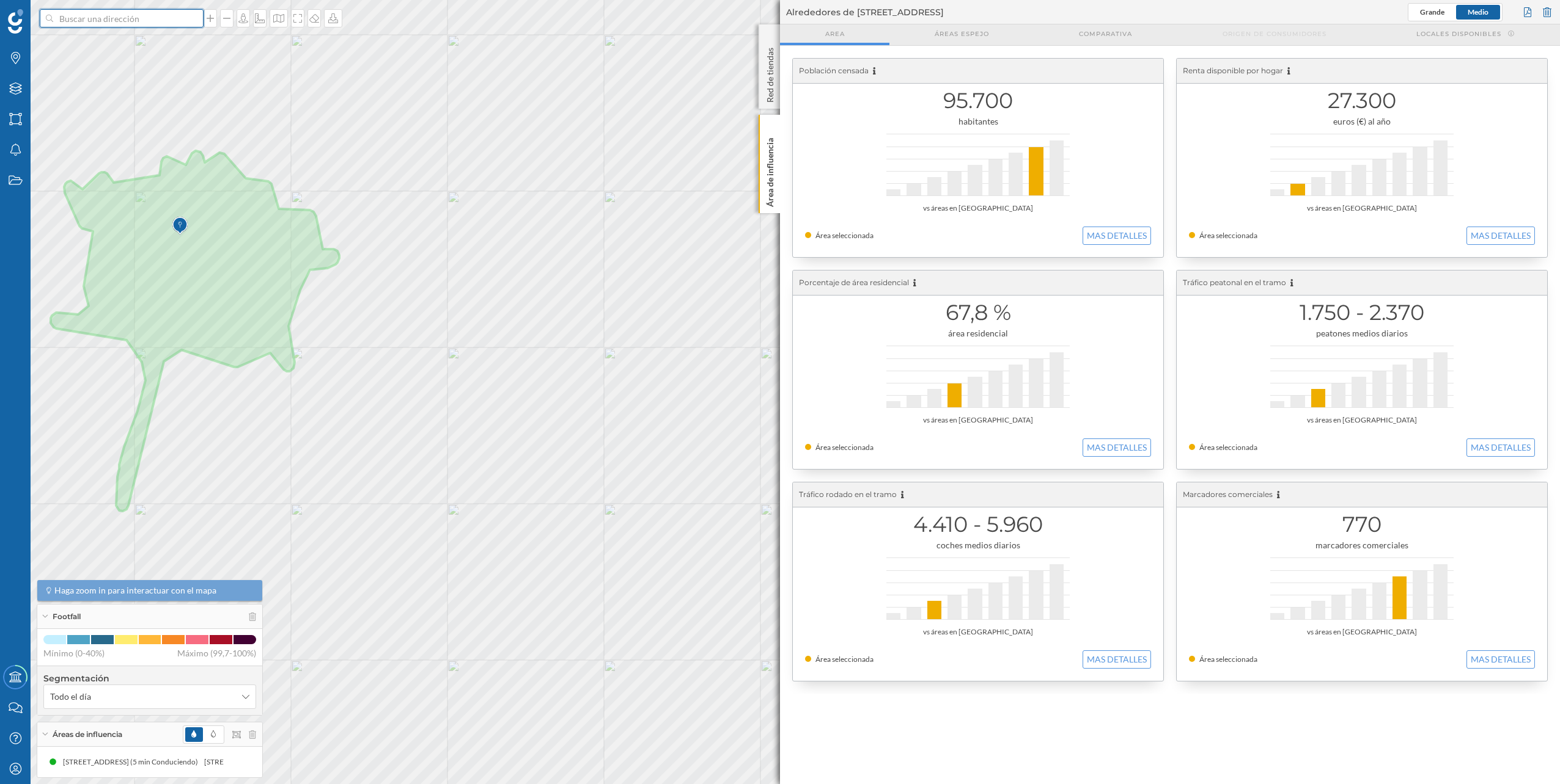
click at [158, 19] on input at bounding box center [122, 18] width 137 height 19
paste input "C. Ramón Areces, s/n, Nueva Andalucía, 29660 Marbella, Málaga"
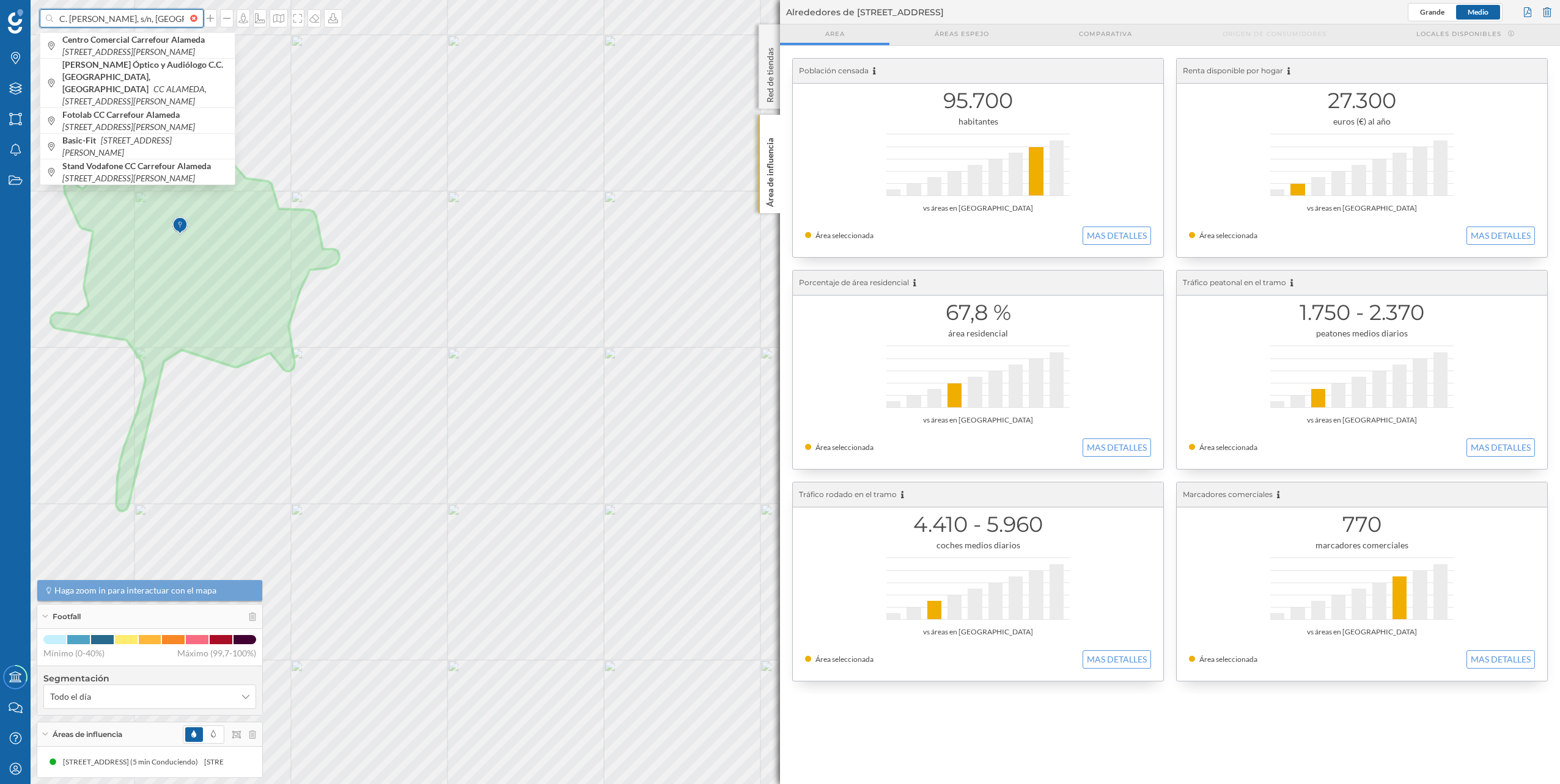
scroll to position [0, 117]
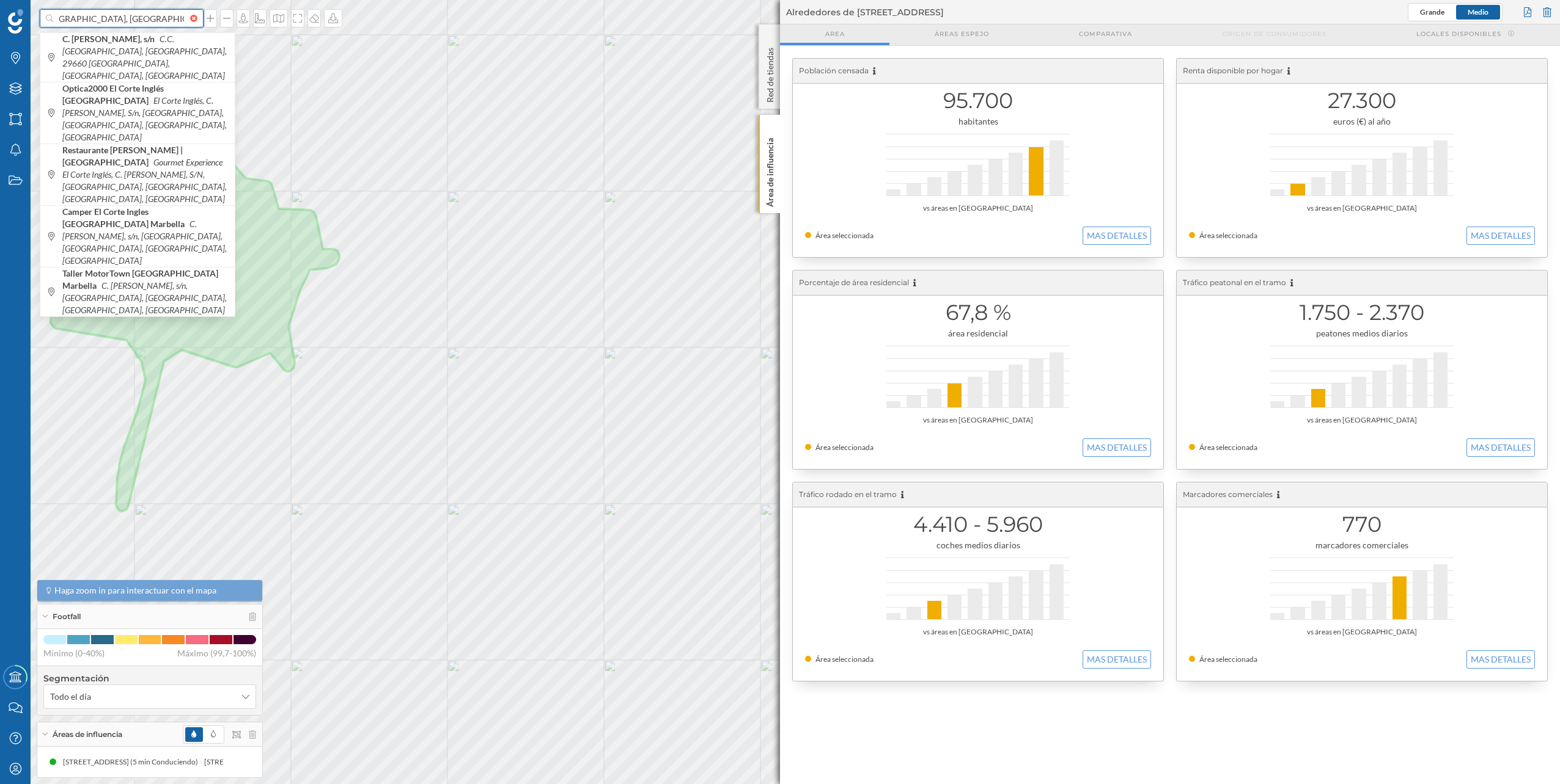
type input "C. Ramón Areces, s/n, Nueva Andalucía, 29660 Marbella, Málaga"
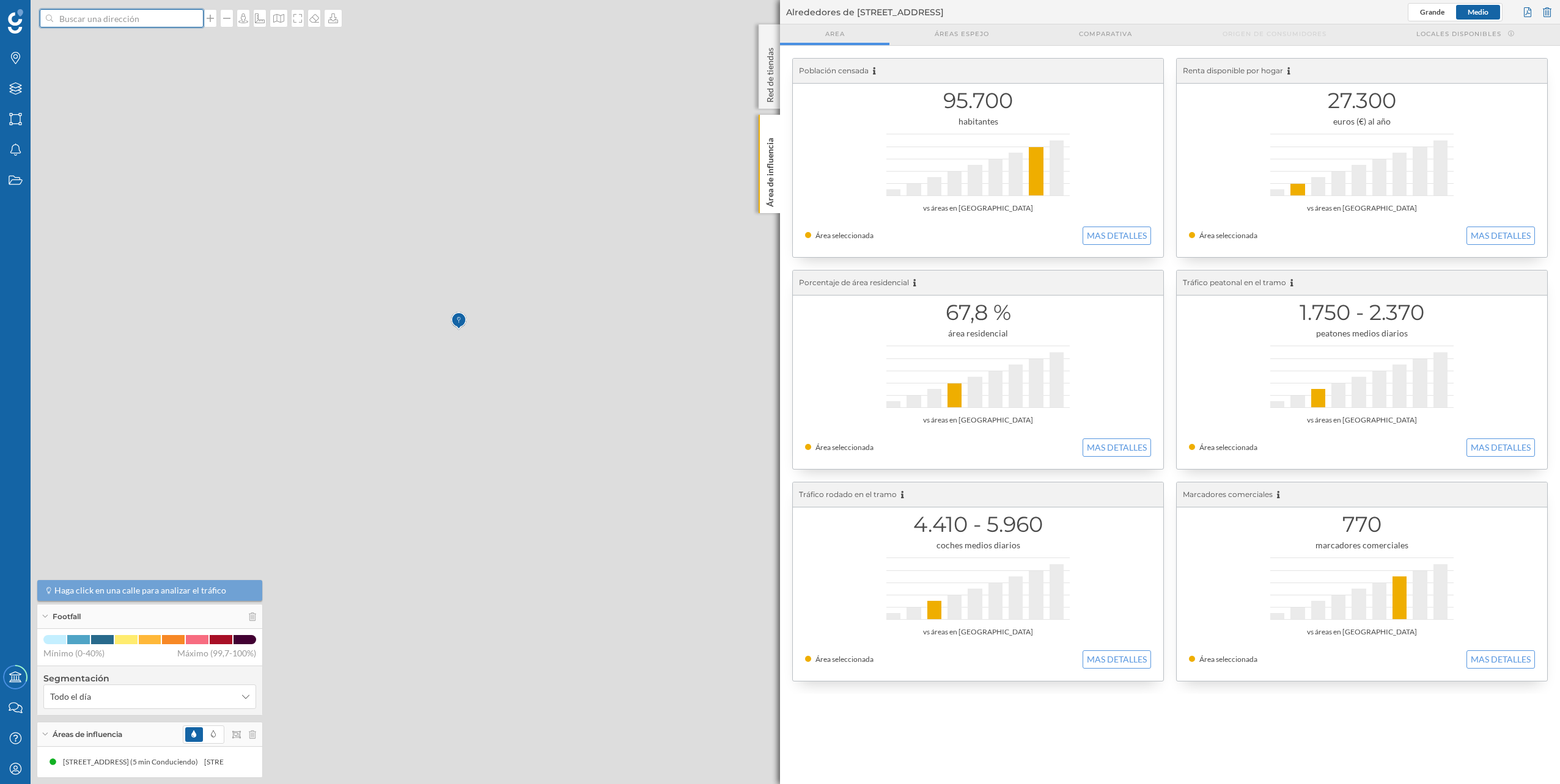
scroll to position [0, 0]
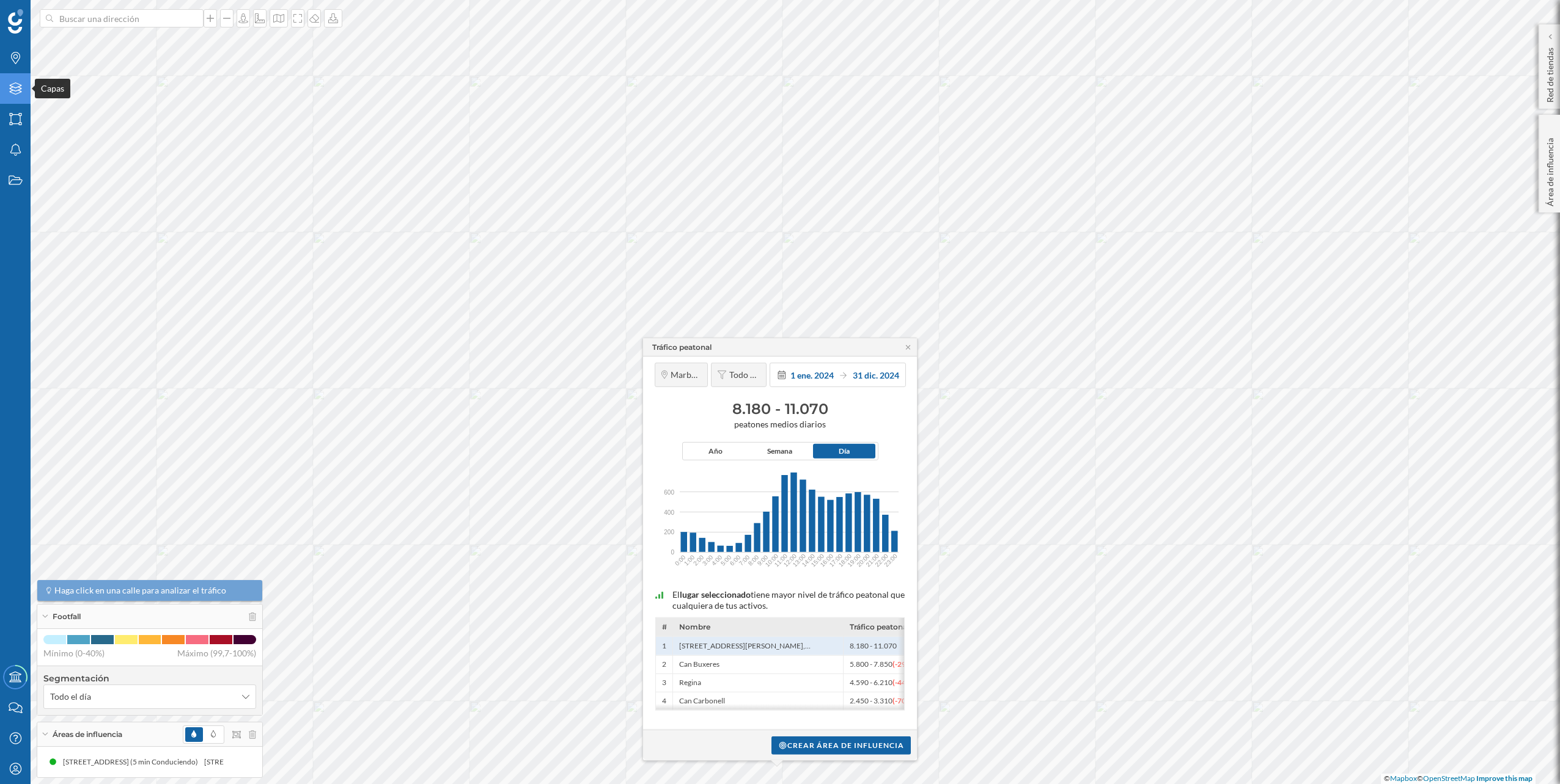
click at [14, 100] on div "Capas" at bounding box center [15, 89] width 31 height 31
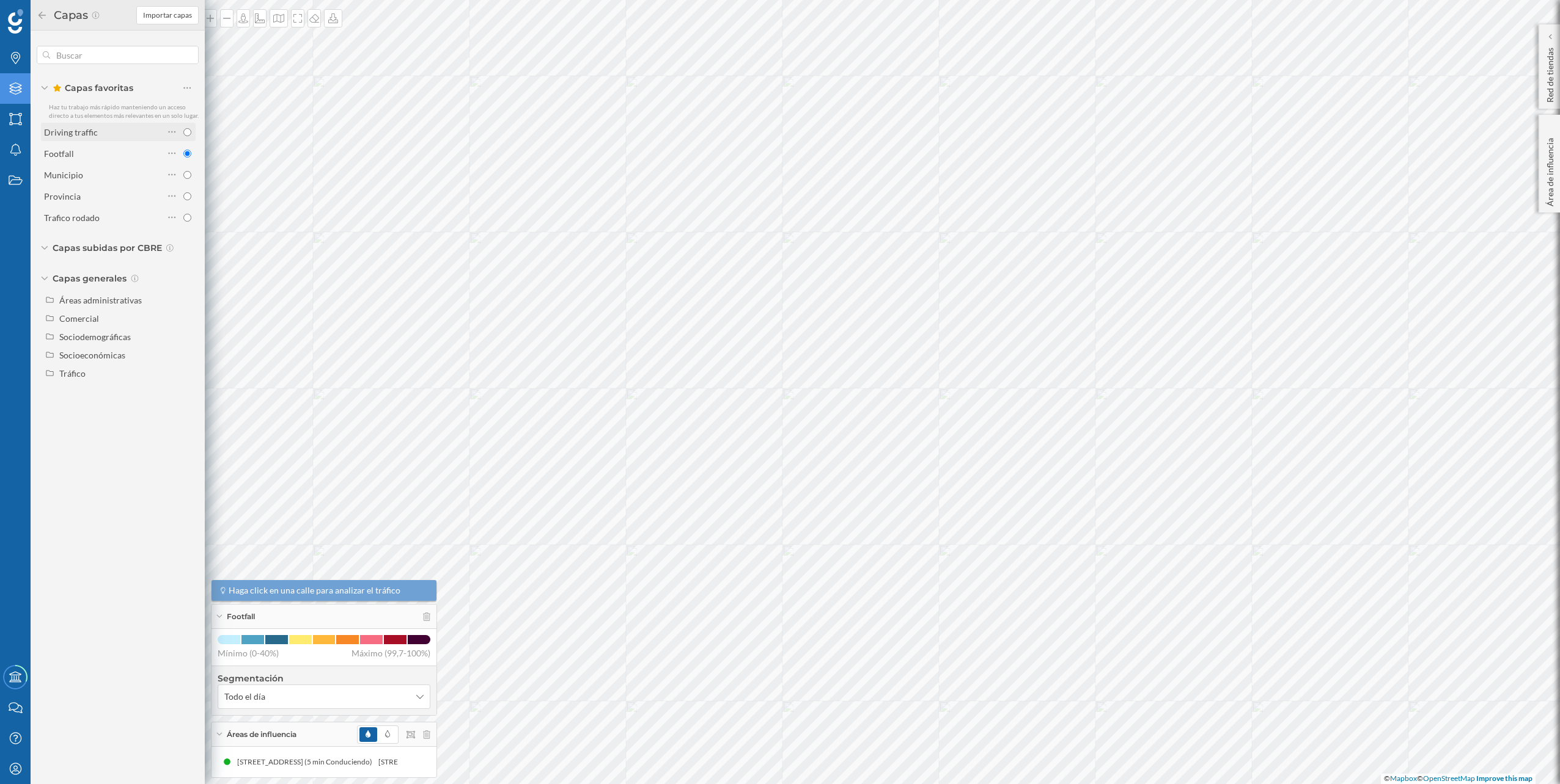
click at [80, 134] on div "Driving traffic" at bounding box center [71, 132] width 54 height 10
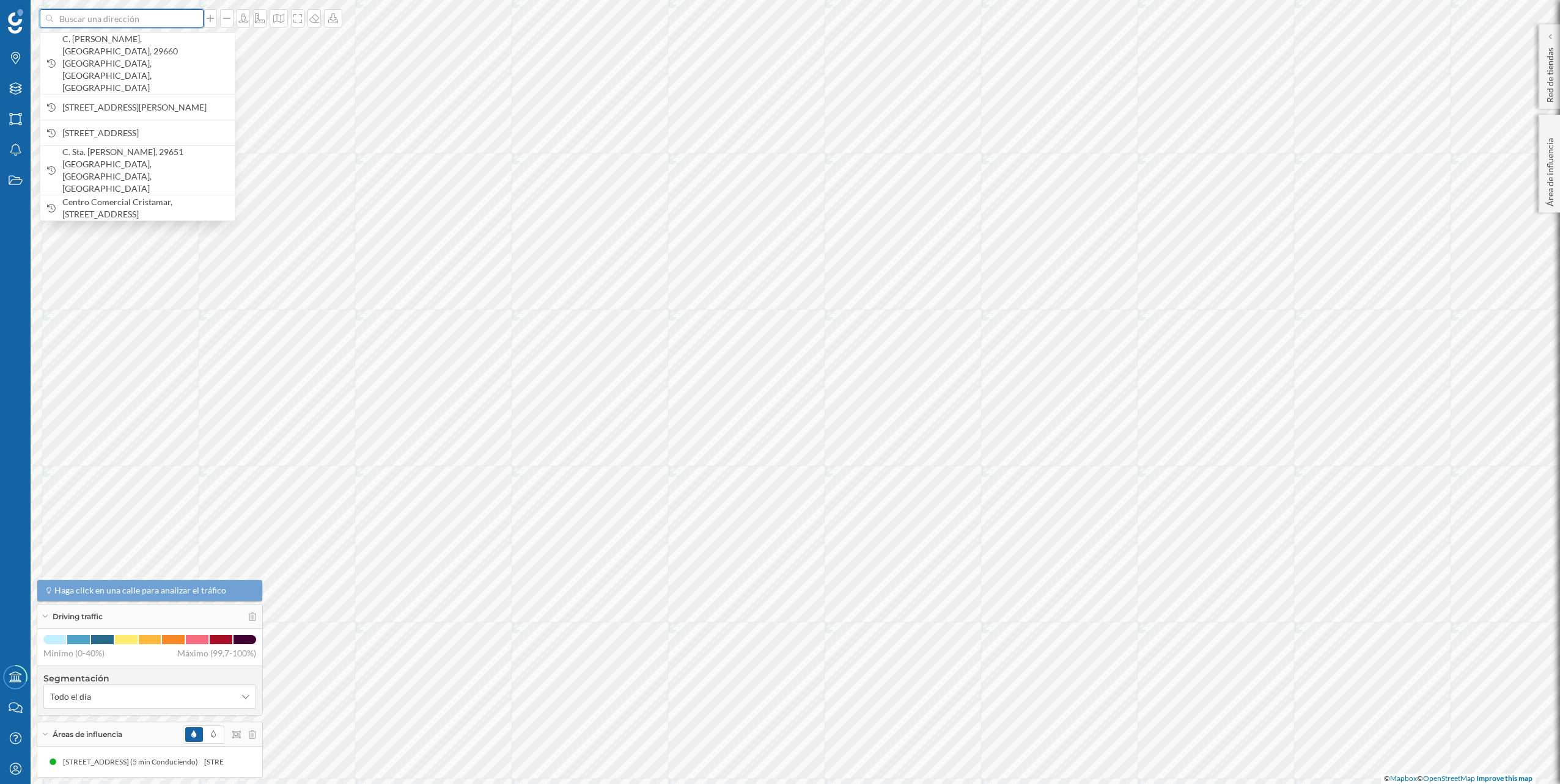
click at [151, 11] on input at bounding box center [122, 18] width 137 height 19
paste input "Carr. Coín-Cártama, Km 1, 29100, Málaga"
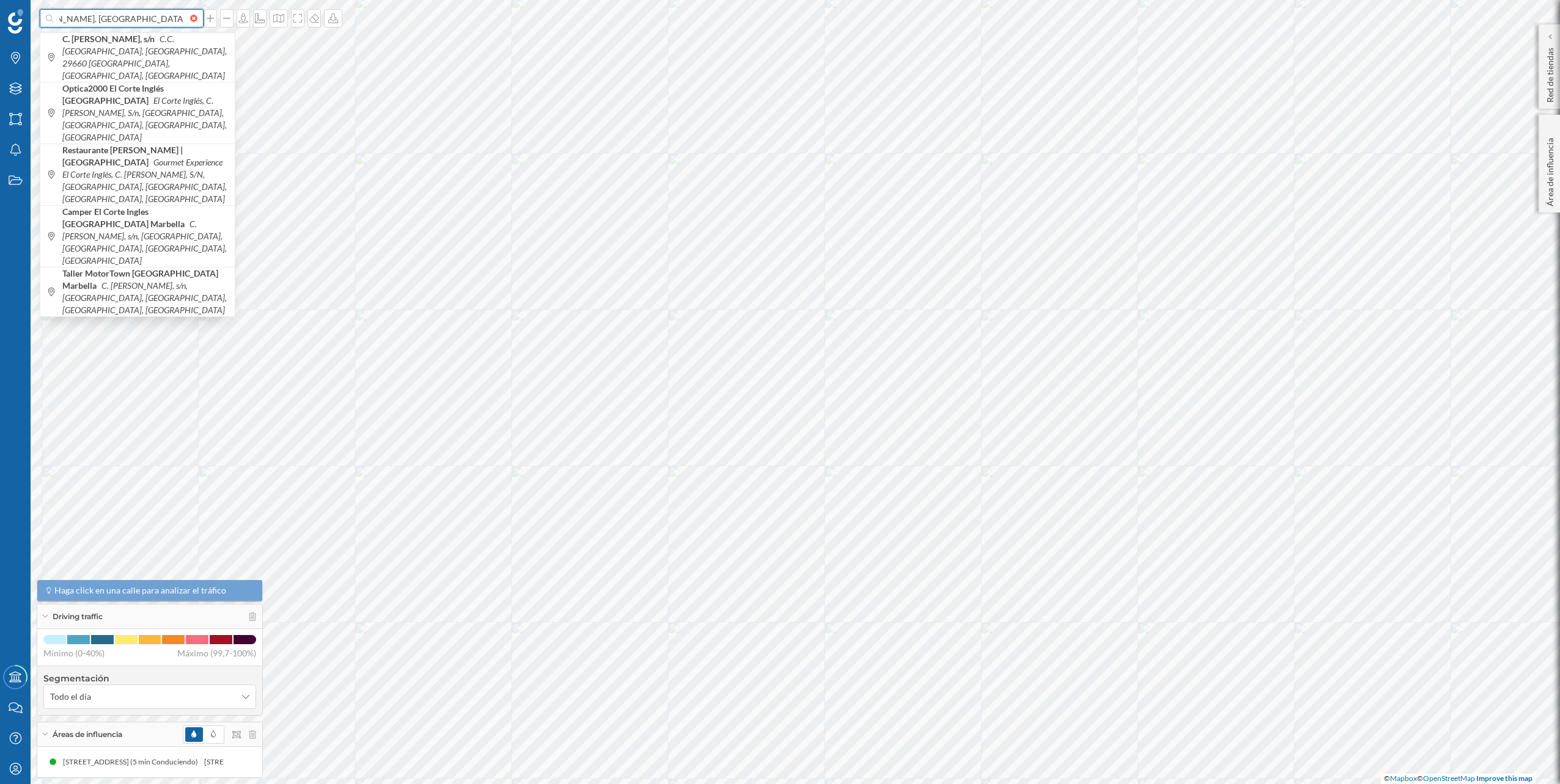
type input "Carr. Coín-Cártama, Km 1, 29100, Málaga"
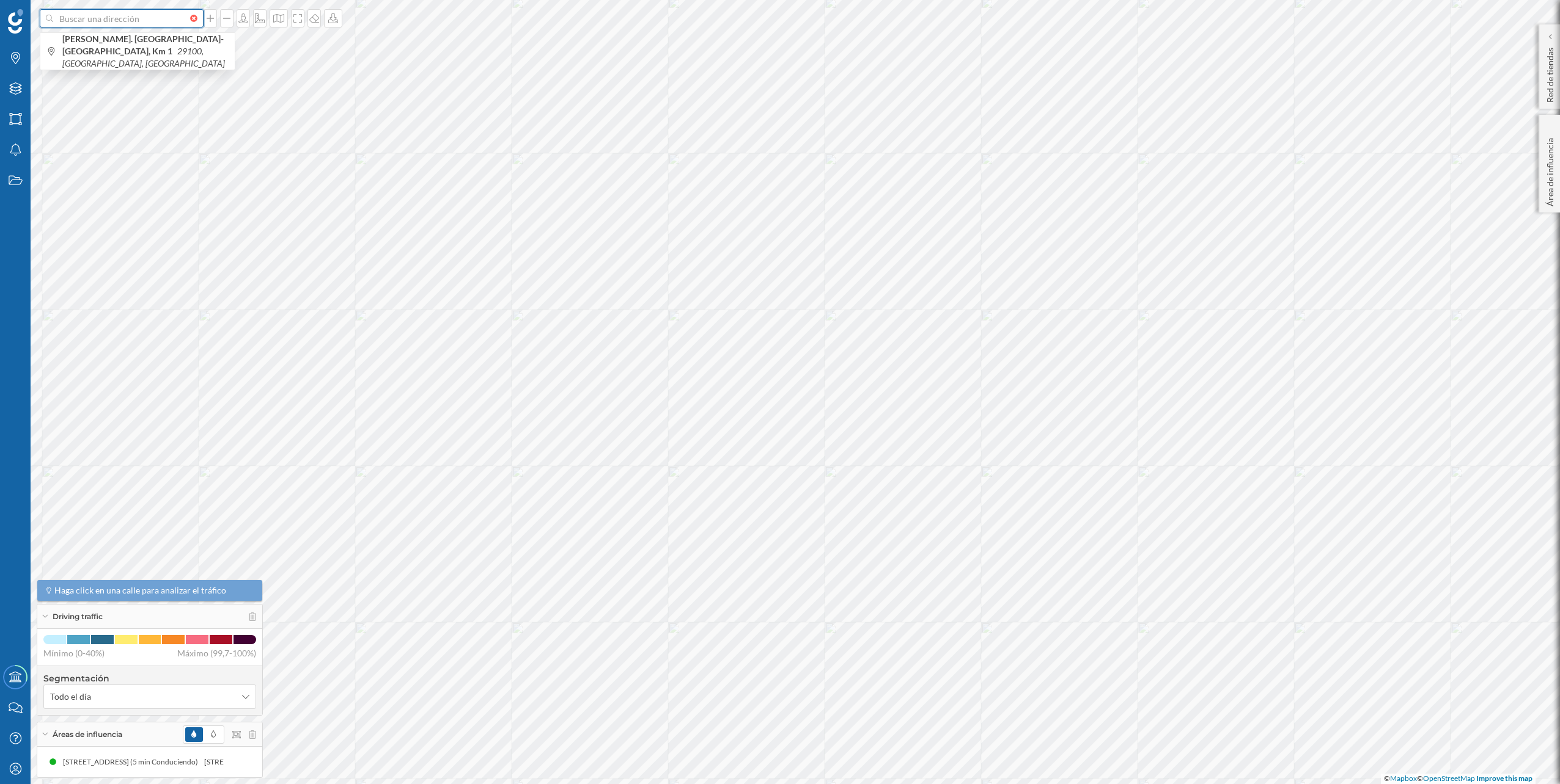
scroll to position [0, 0]
click at [0, 0] on div at bounding box center [0, 0] width 0 height 0
click at [9, 85] on icon "Capas" at bounding box center [15, 88] width 15 height 12
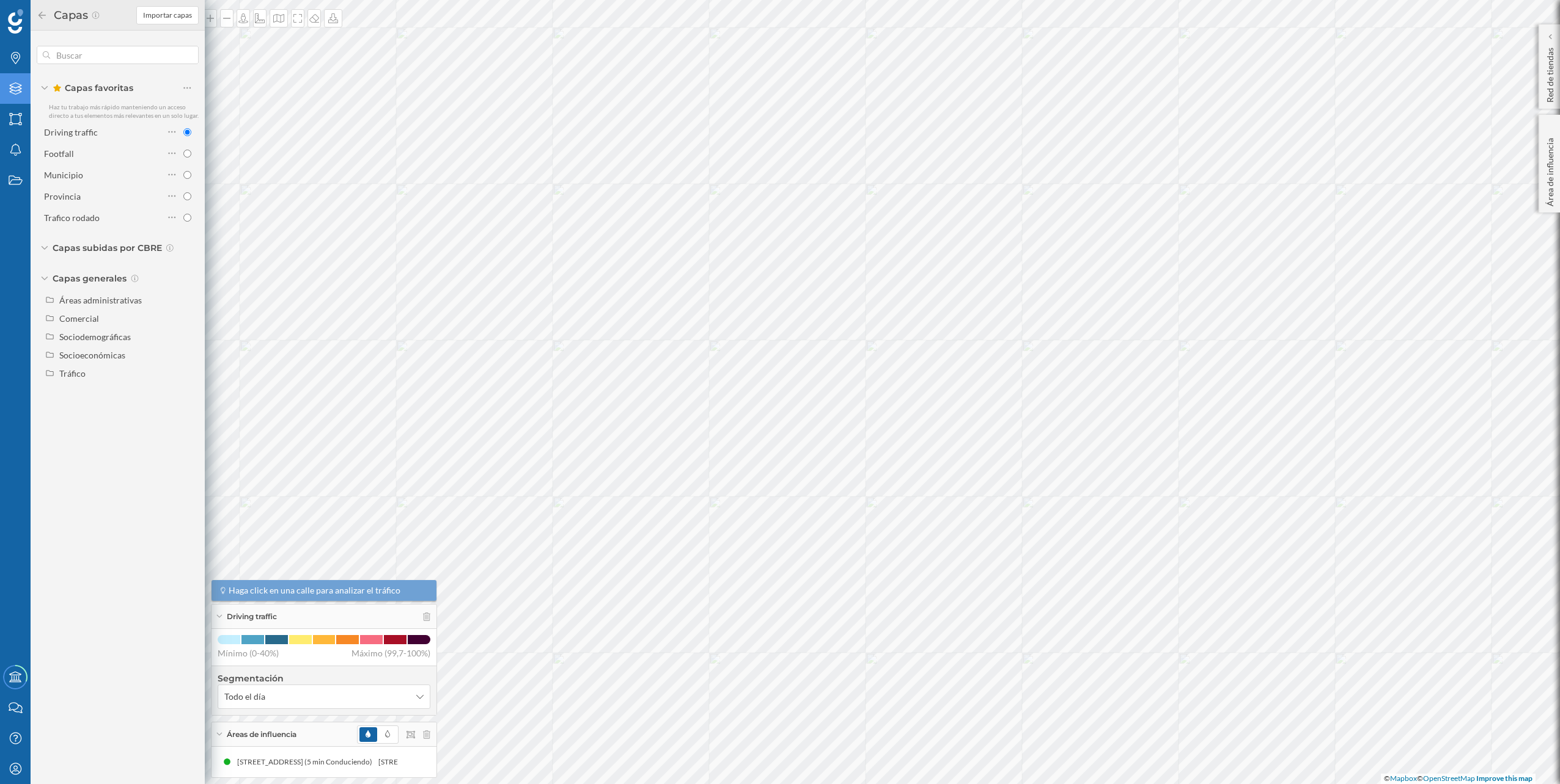
click at [106, 143] on div "Driving traffic Footfall Municipio Provincia [GEOGRAPHIC_DATA] rodado" at bounding box center [118, 175] width 162 height 104
click at [111, 149] on div "Footfall" at bounding box center [104, 154] width 120 height 13
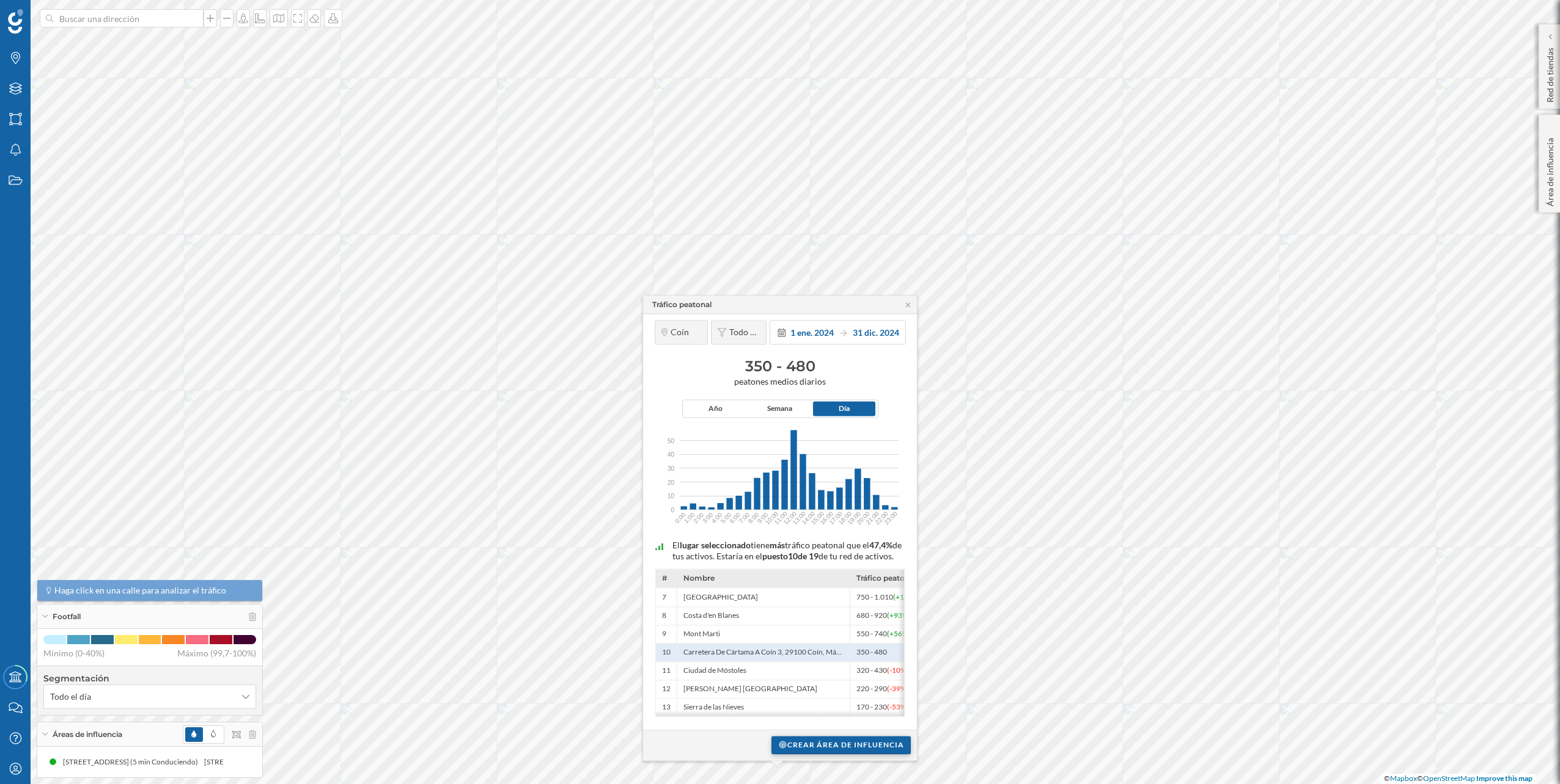
click at [873, 749] on div "Crear área de influencia" at bounding box center [841, 745] width 139 height 19
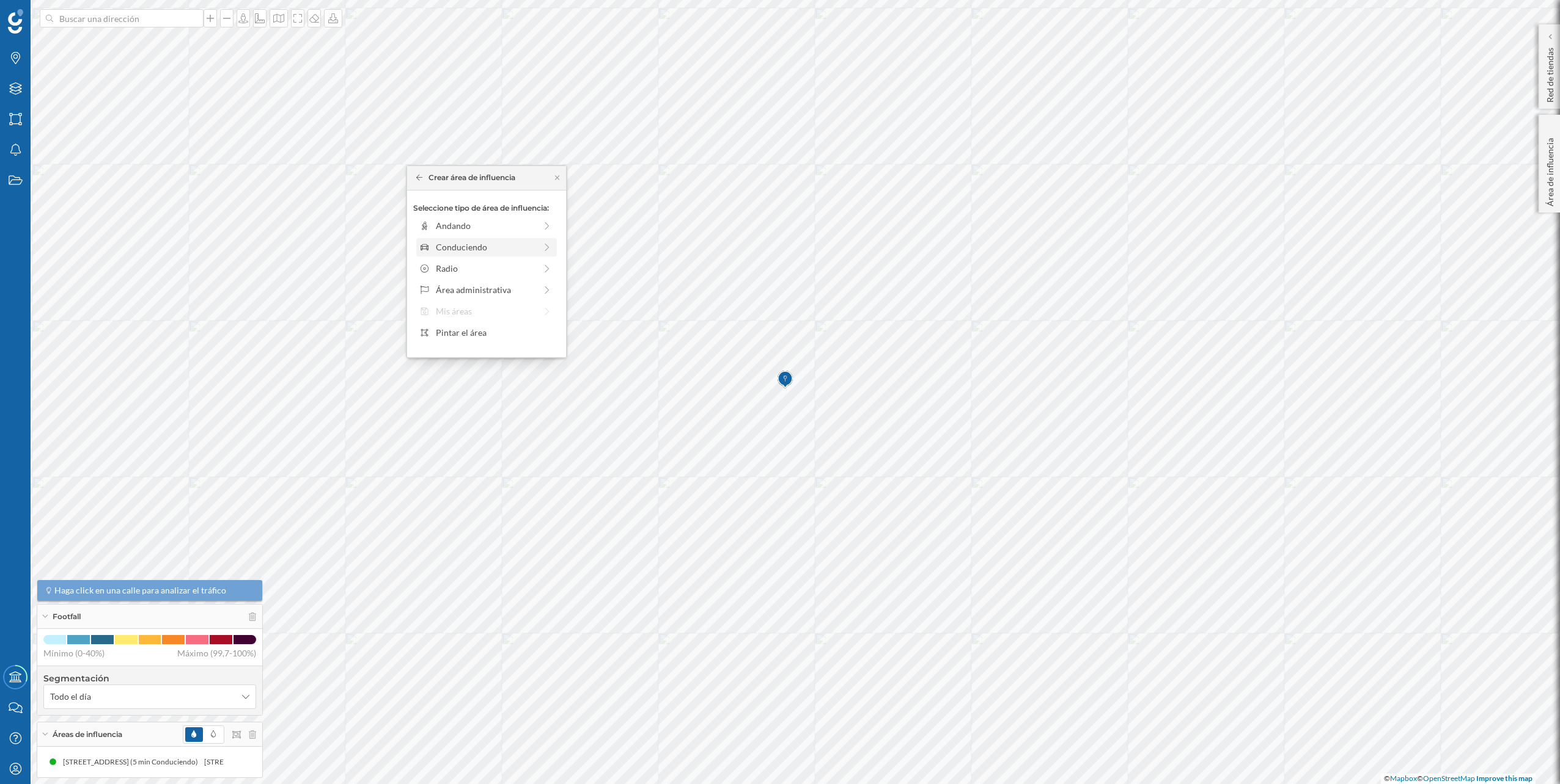
click at [432, 238] on div "Conduciendo" at bounding box center [486, 247] width 141 height 19
click at [443, 241] on div "0 min. 3 min. 5 min. 7 min. 10 min. 12 min. 15 min. 20 min. 30 min. 45 min. 50 …" at bounding box center [487, 243] width 135 height 3
click at [482, 348] on div "Crear área de influencia" at bounding box center [486, 334] width 159 height 31
click at [479, 339] on div "Crear área de influencia" at bounding box center [486, 334] width 147 height 19
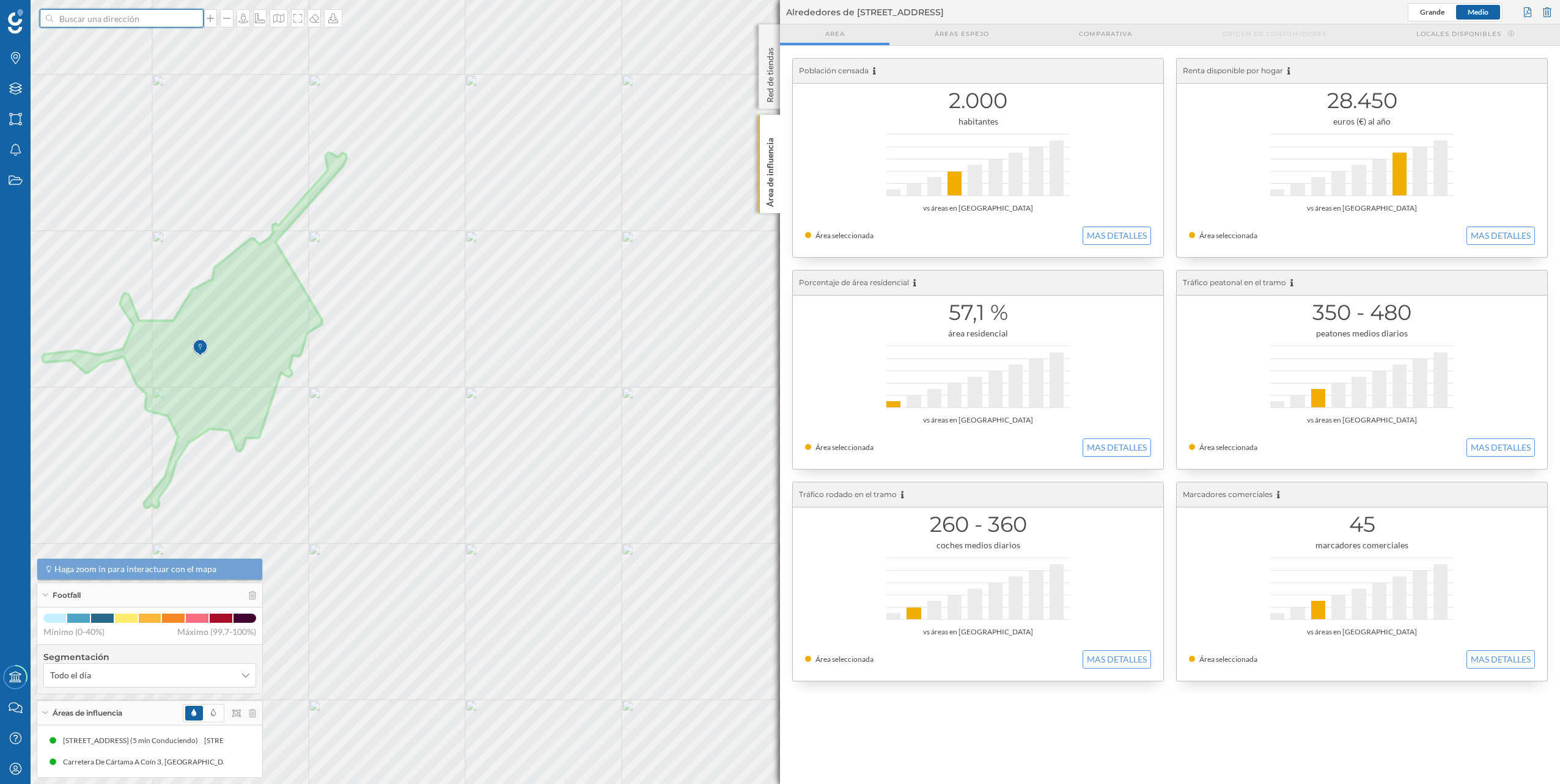
click at [130, 23] on input at bounding box center [122, 18] width 137 height 19
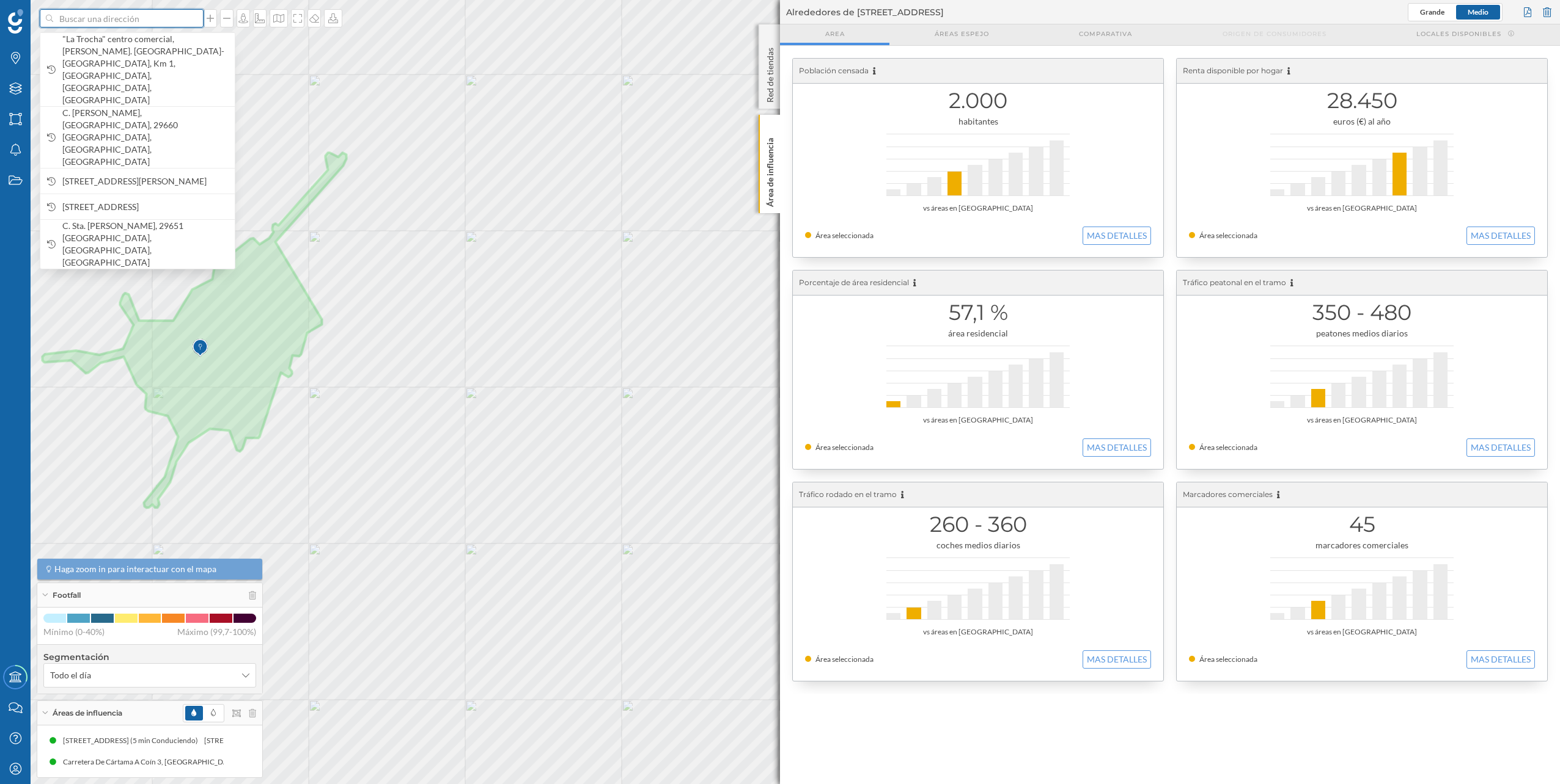
paste input "C. Arroyo Totalán, 36, 29720 Rincón de la Victoria, Málaga"
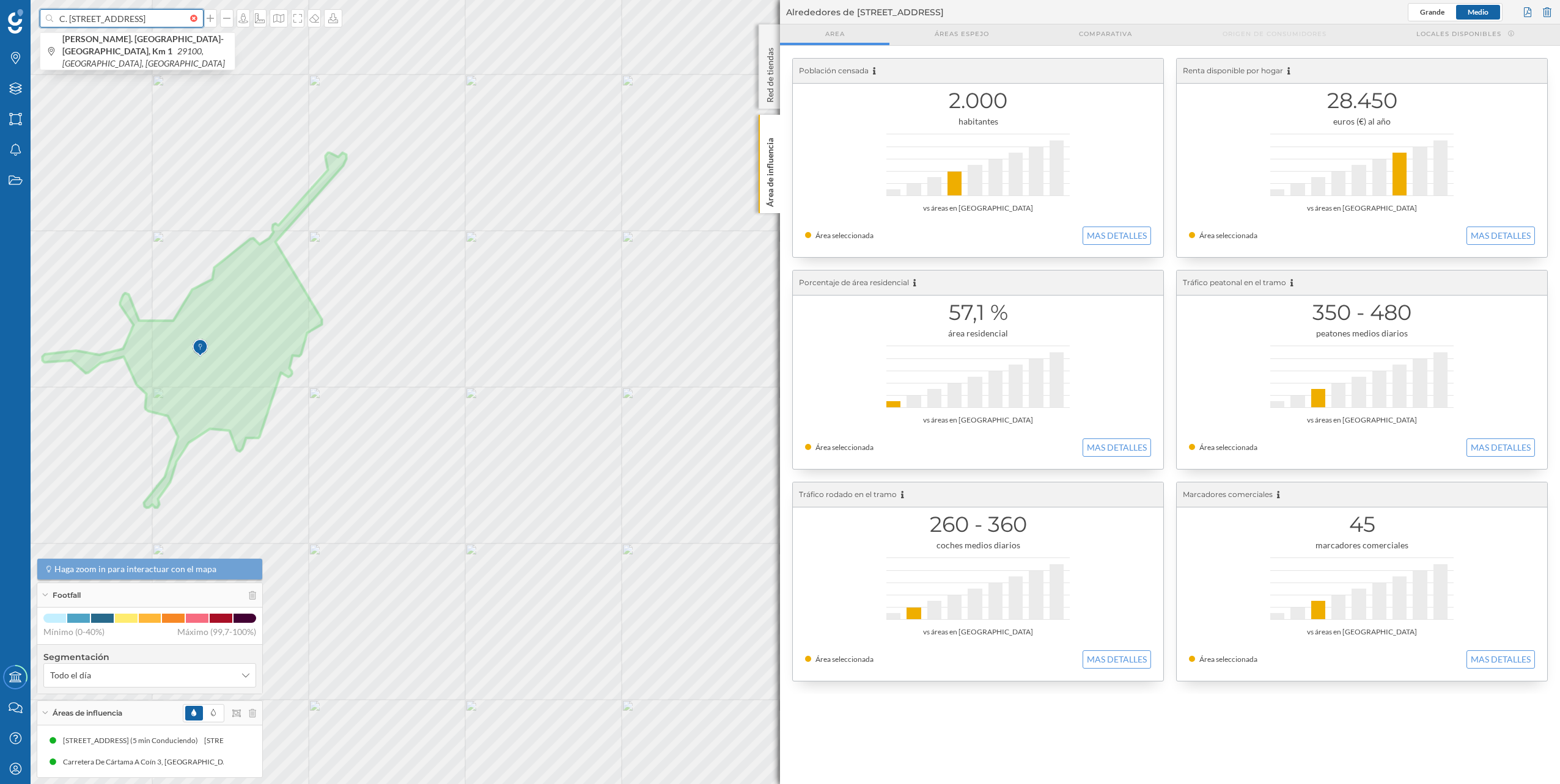
scroll to position [0, 93]
type input "C. Arroyo Totalán, 36, 29720 Rincón de la Victoria, Málaga"
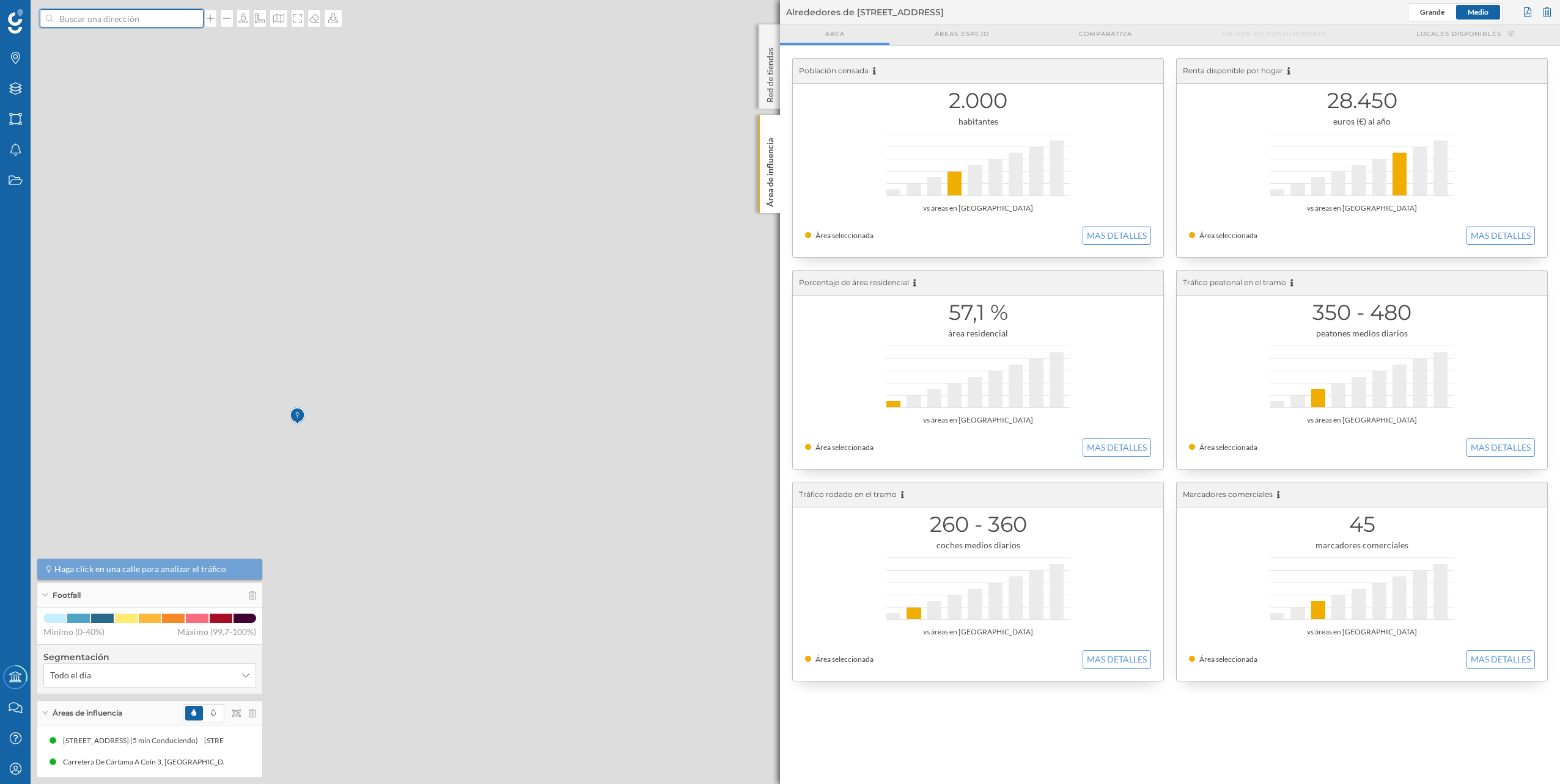
scroll to position [0, 0]
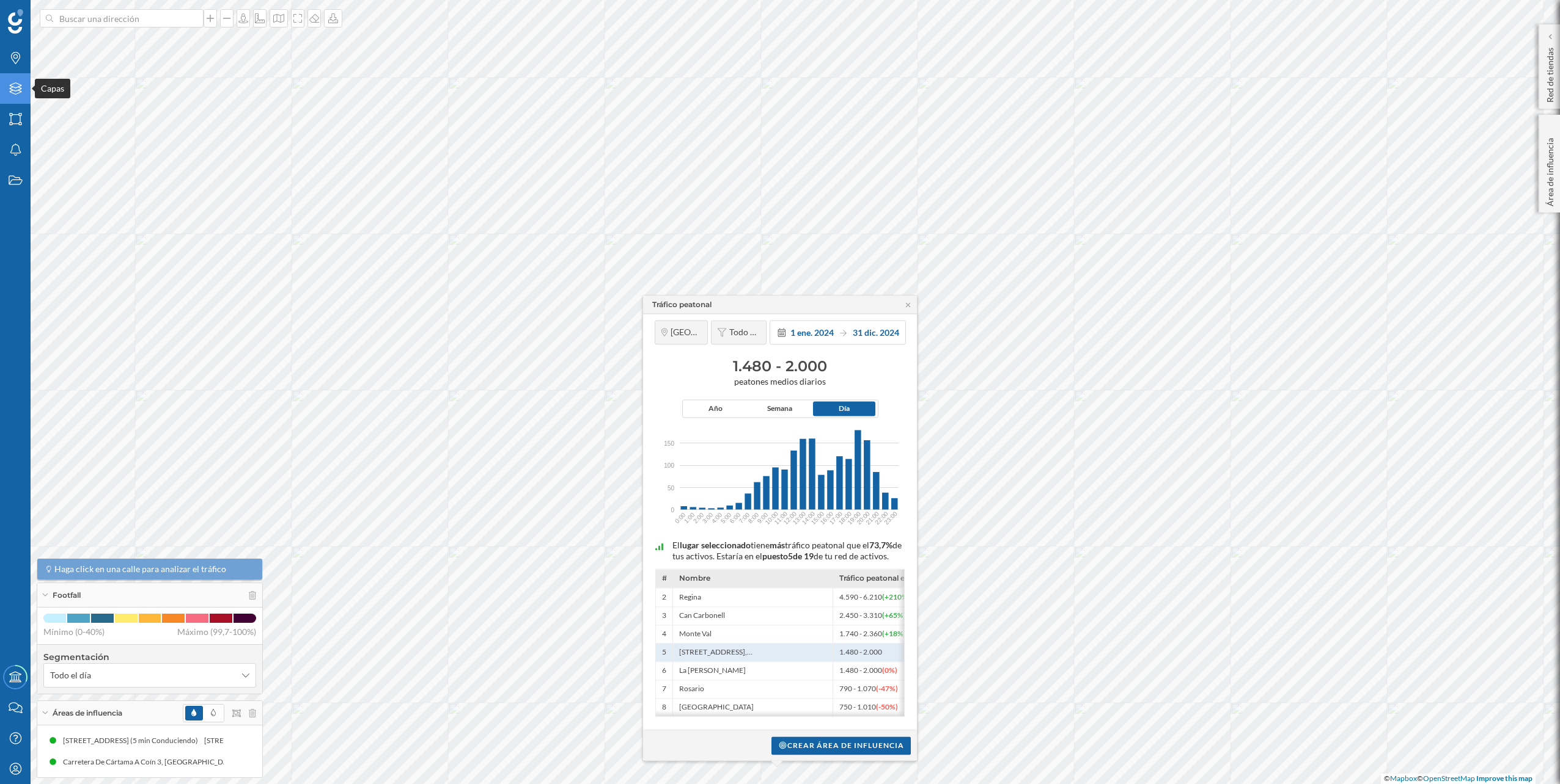
click at [7, 97] on div "Capas" at bounding box center [15, 89] width 31 height 31
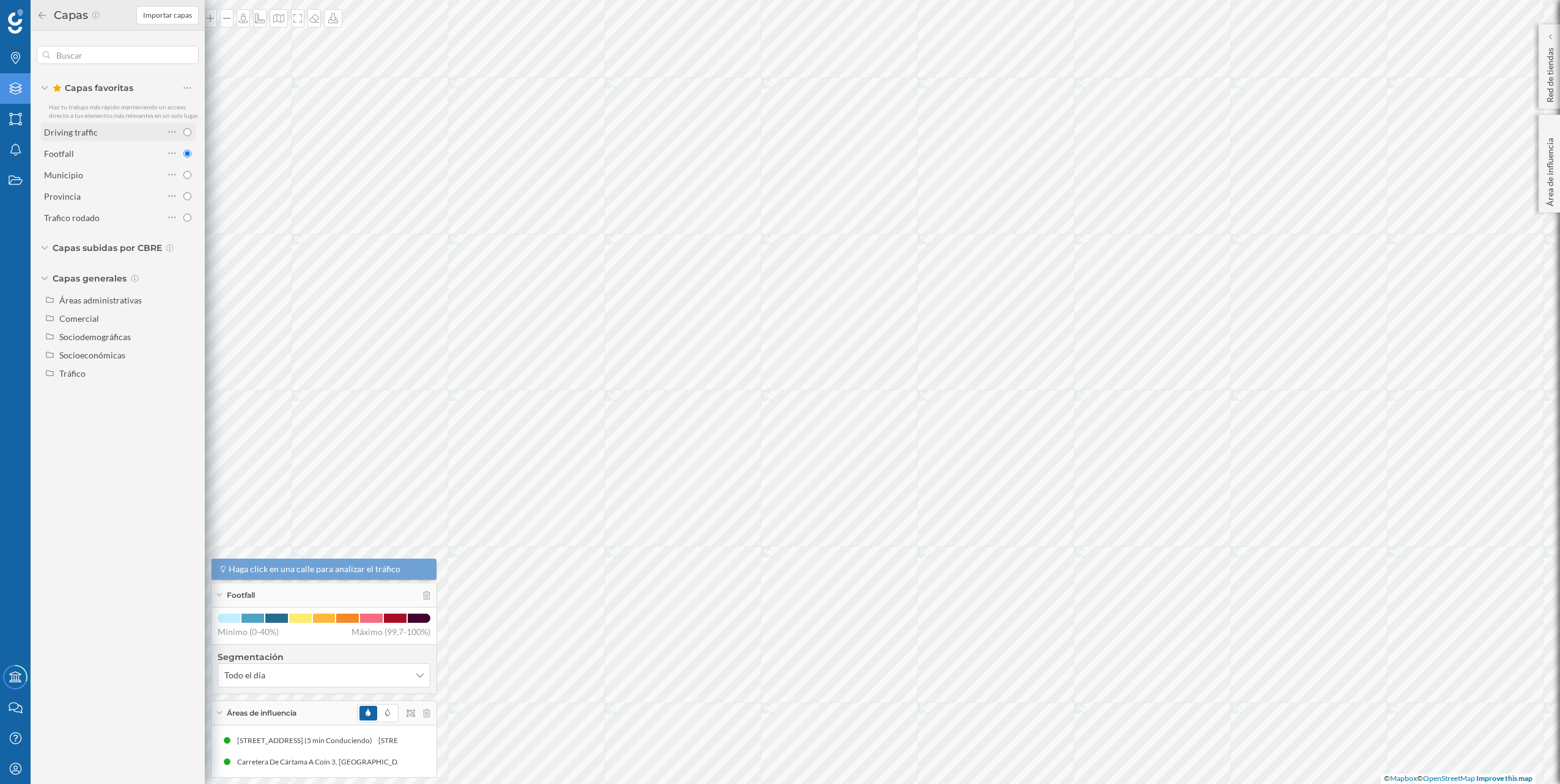
click at [139, 139] on div "Driving traffic" at bounding box center [104, 131] width 120 height 17
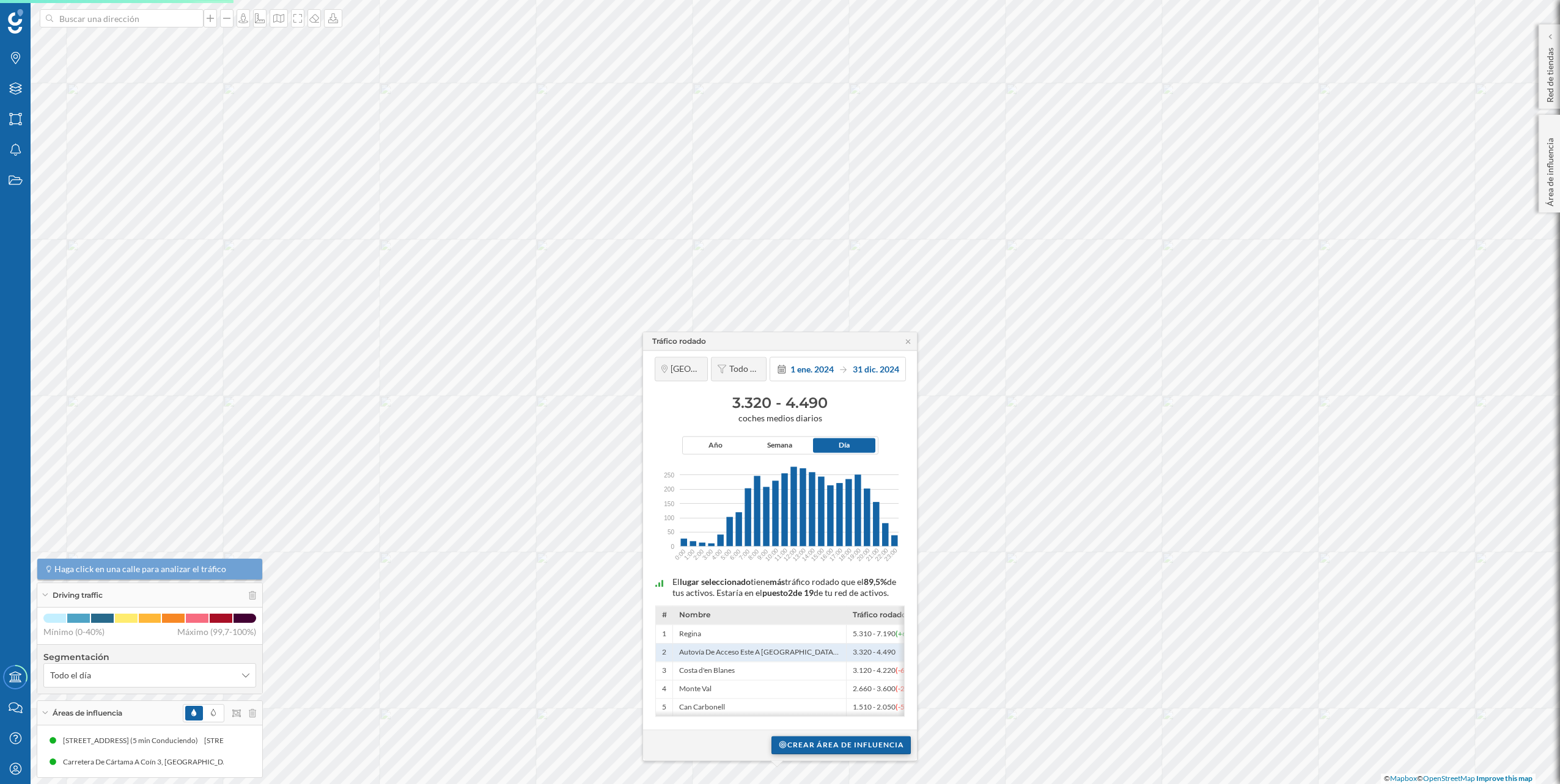
click at [846, 743] on div "Crear área de influencia" at bounding box center [841, 745] width 139 height 19
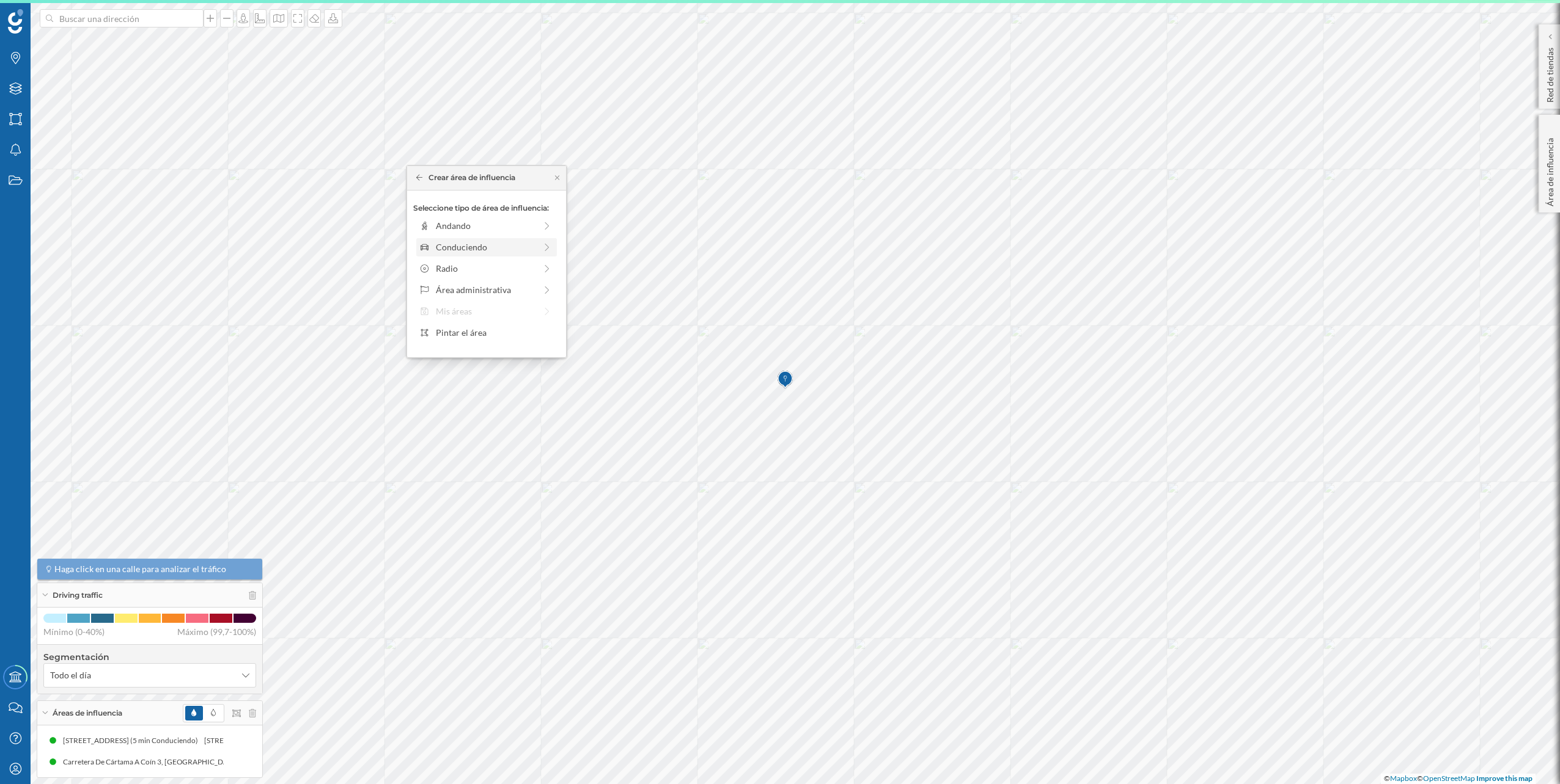
click at [502, 252] on div "Conduciendo" at bounding box center [486, 247] width 100 height 13
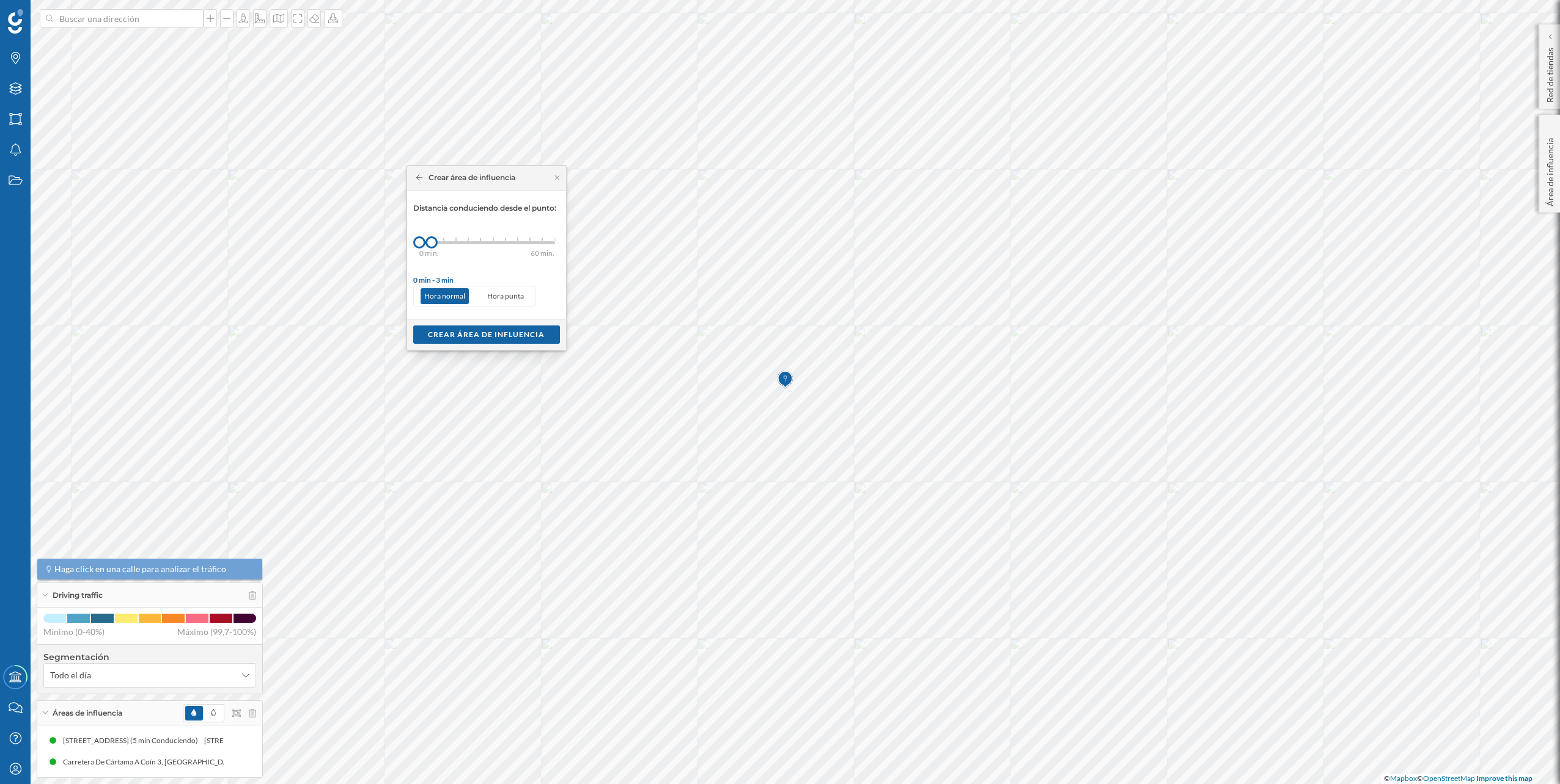
click at [443, 239] on div at bounding box center [444, 239] width 2 height 4
click at [475, 340] on div "Crear área de influencia" at bounding box center [486, 334] width 147 height 19
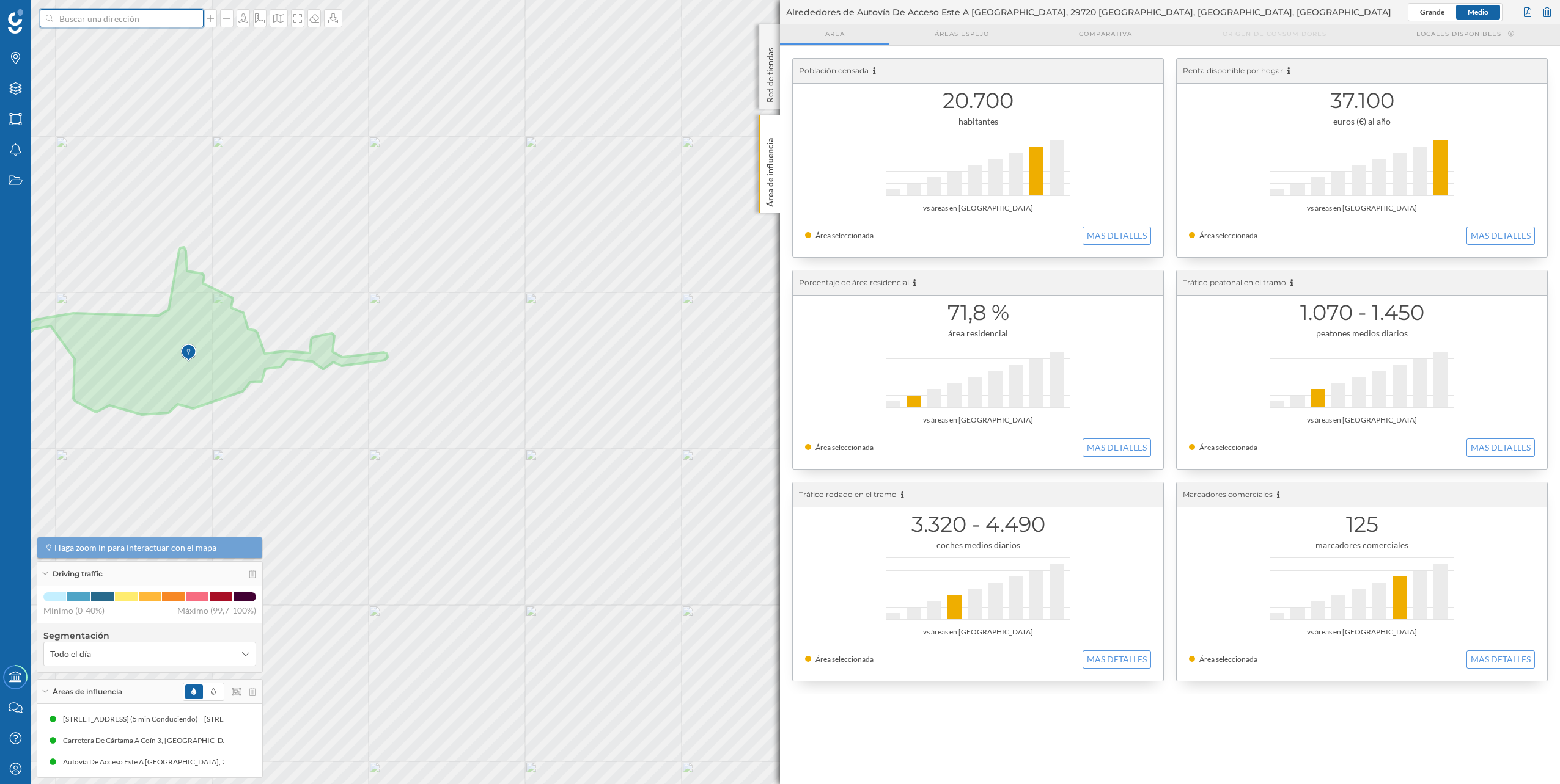
click at [122, 21] on input at bounding box center [122, 18] width 137 height 19
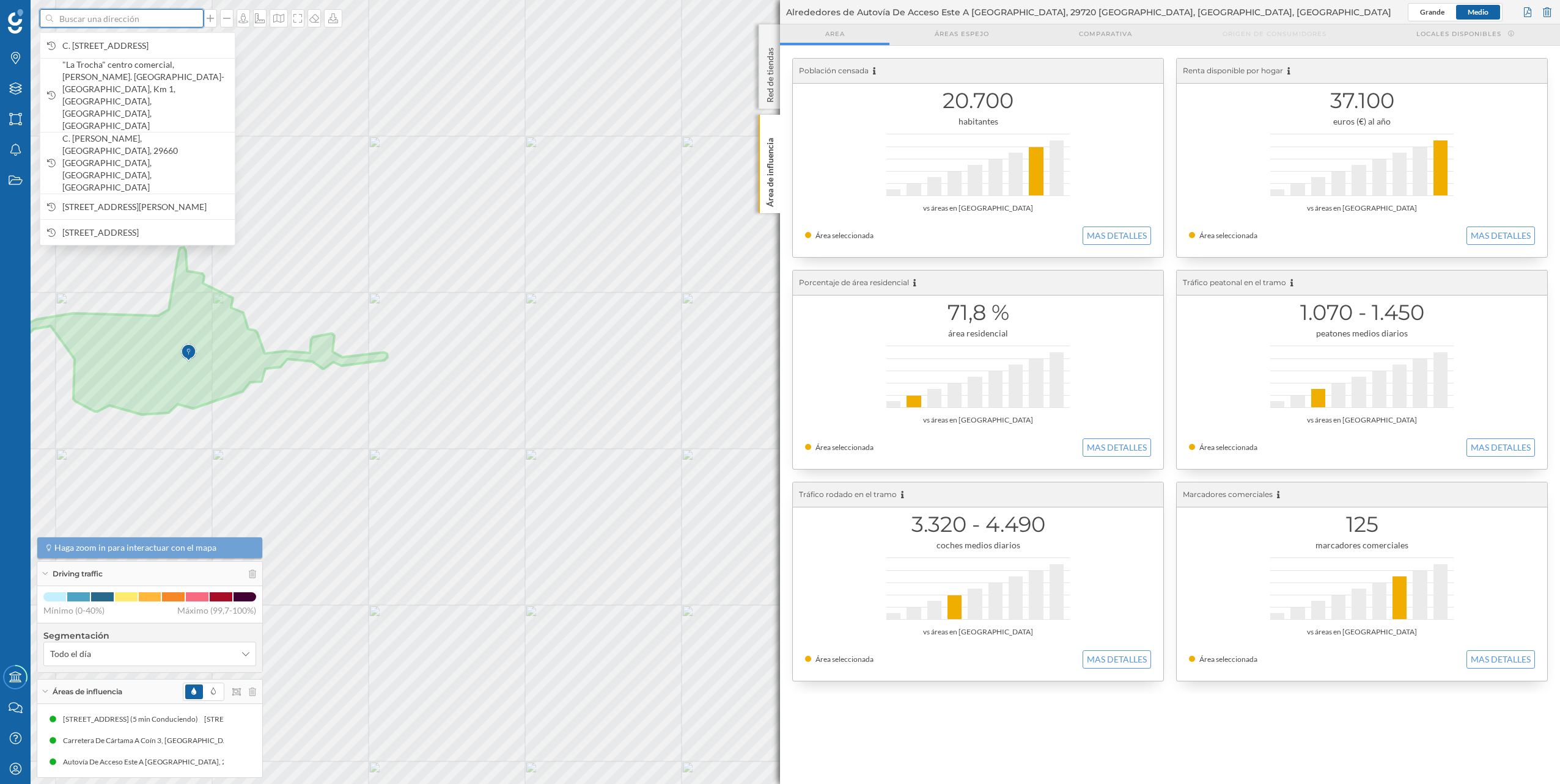
paste input "Cta. de Talavera, s/n, 29200 Antequera, Málaga"
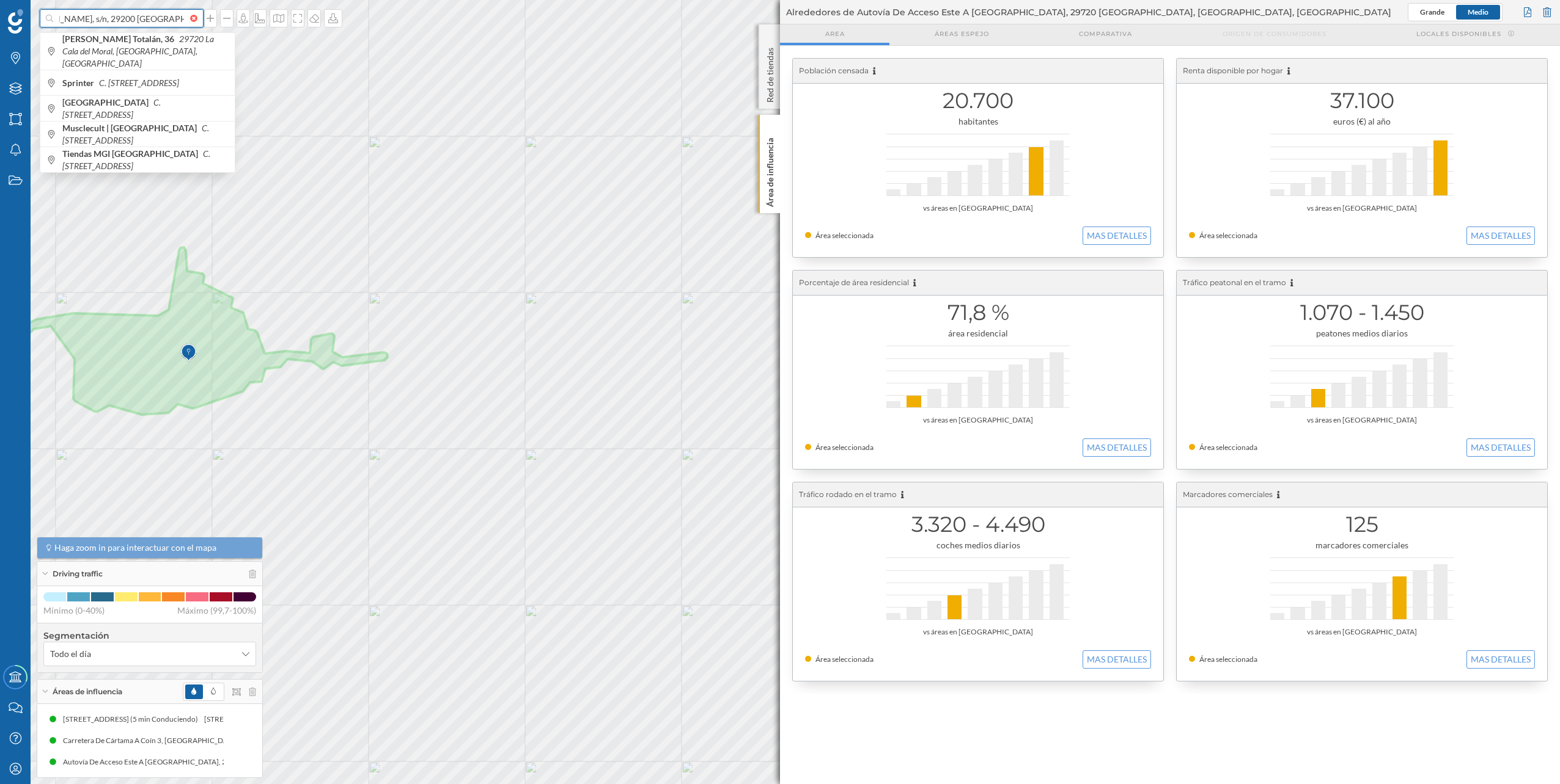
type input "Cta. de Talavera, s/n, 29200 Antequera, Málaga"
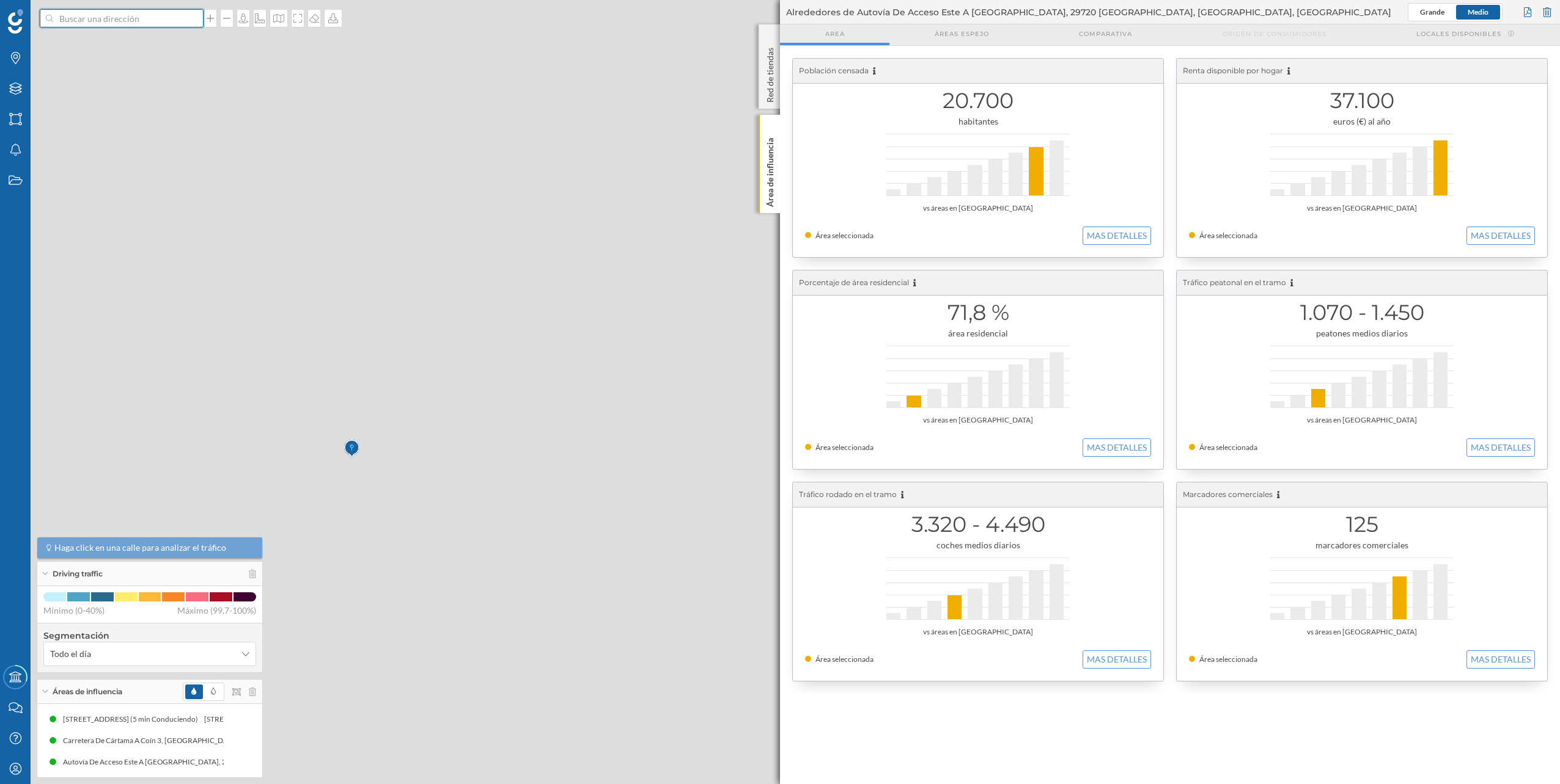
scroll to position [0, 0]
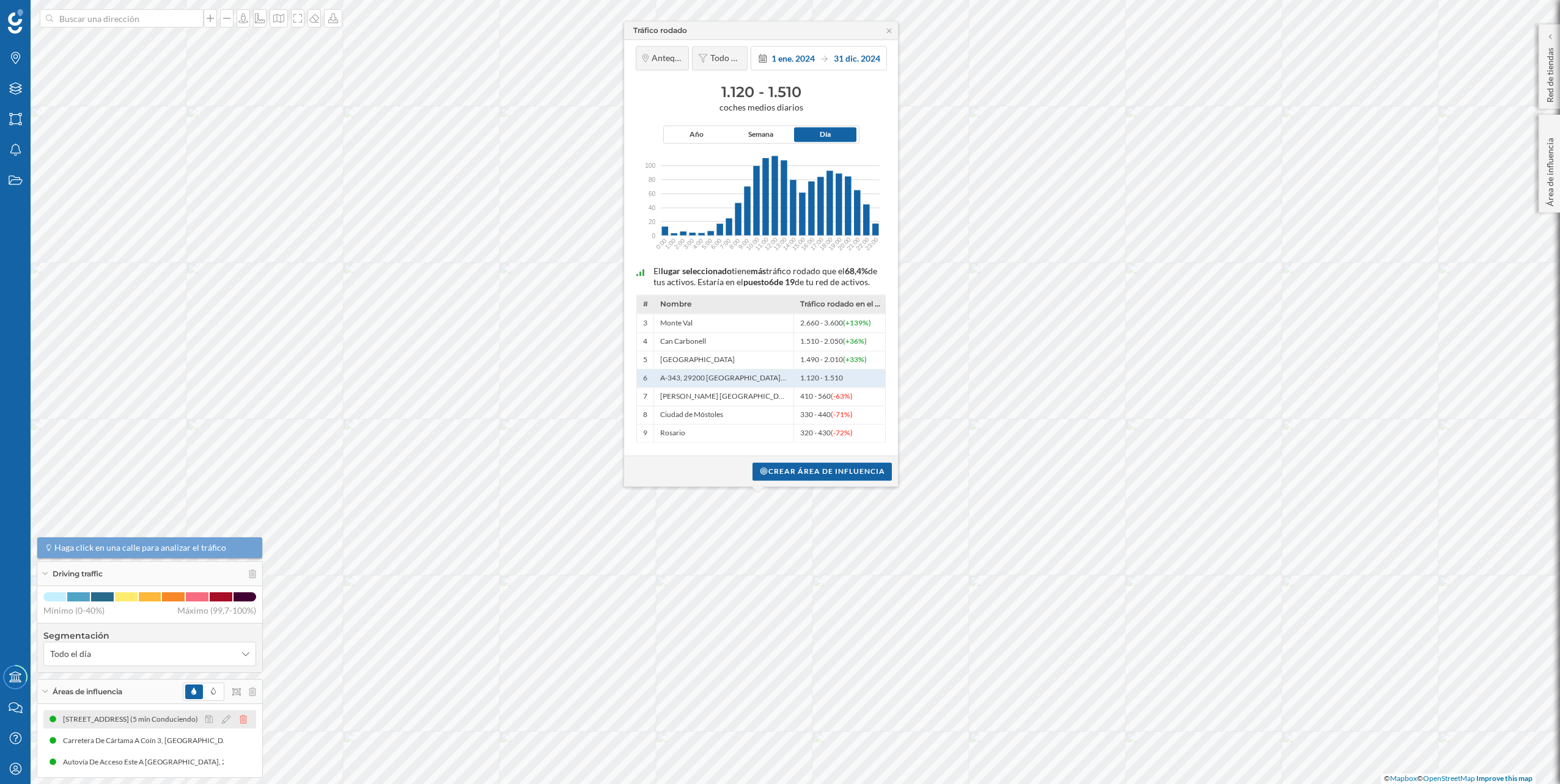
click at [246, 716] on icon at bounding box center [242, 720] width 7 height 9
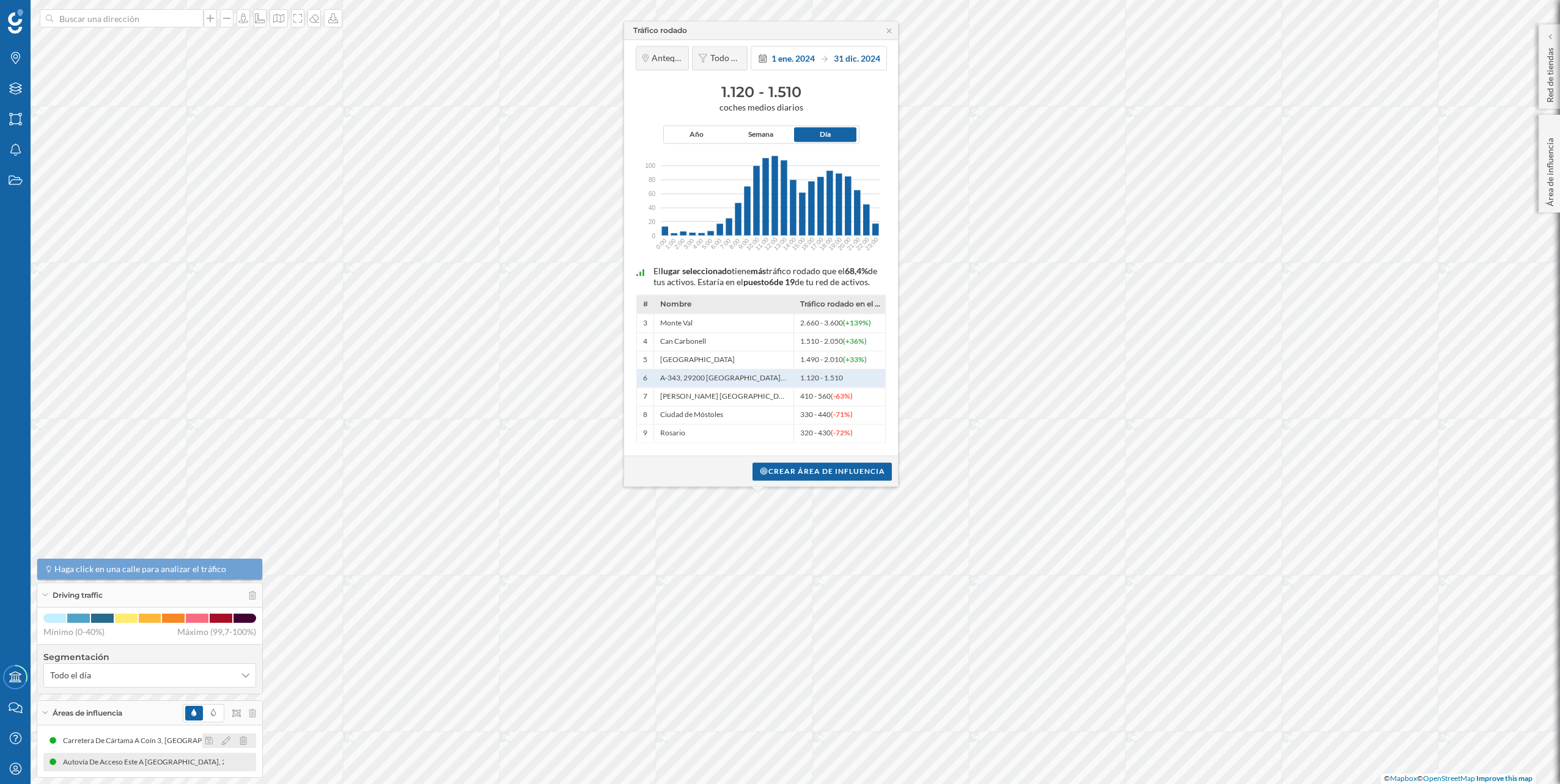
click at [245, 737] on icon at bounding box center [242, 741] width 7 height 9
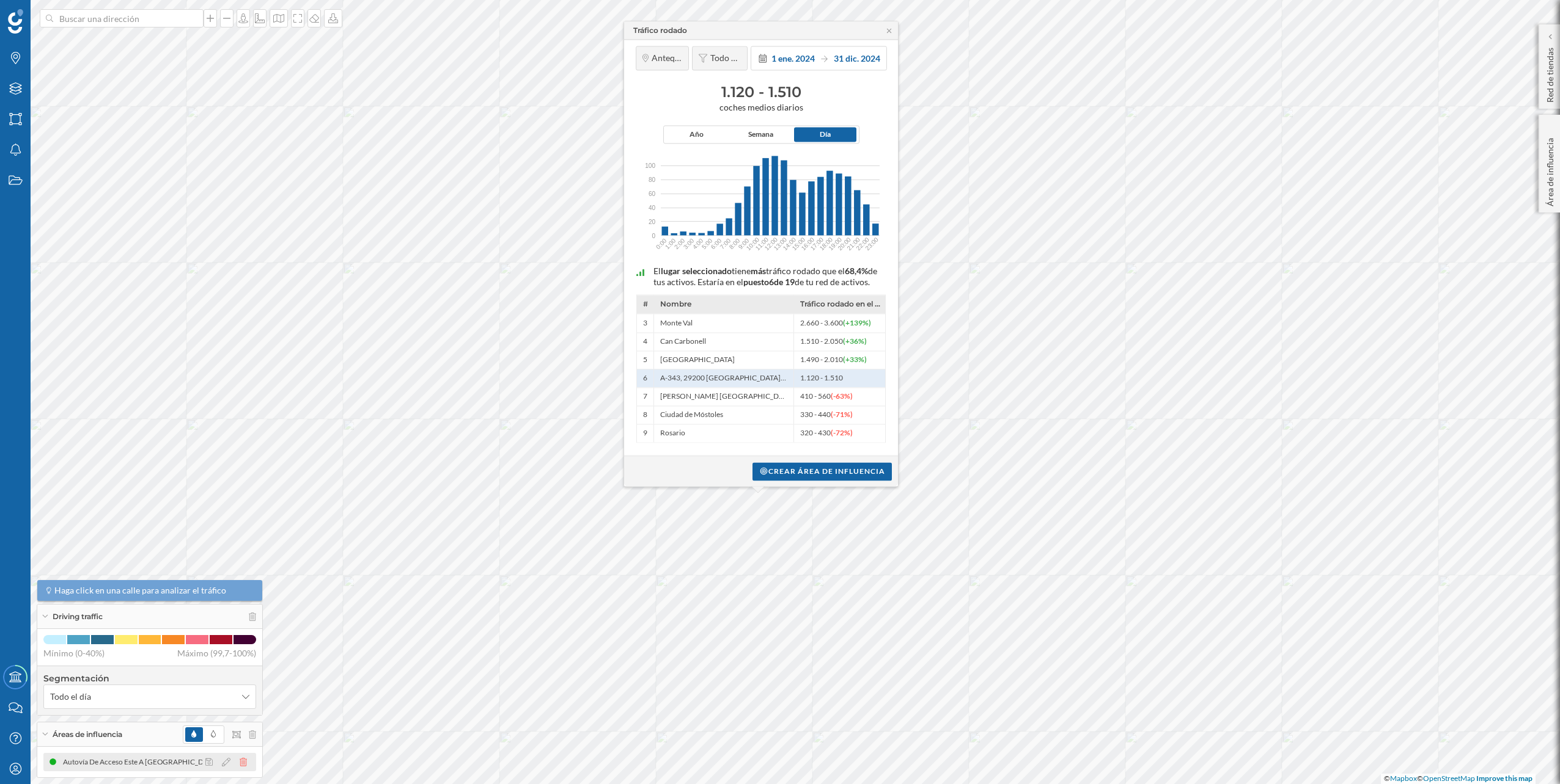
click at [242, 761] on icon at bounding box center [242, 762] width 7 height 9
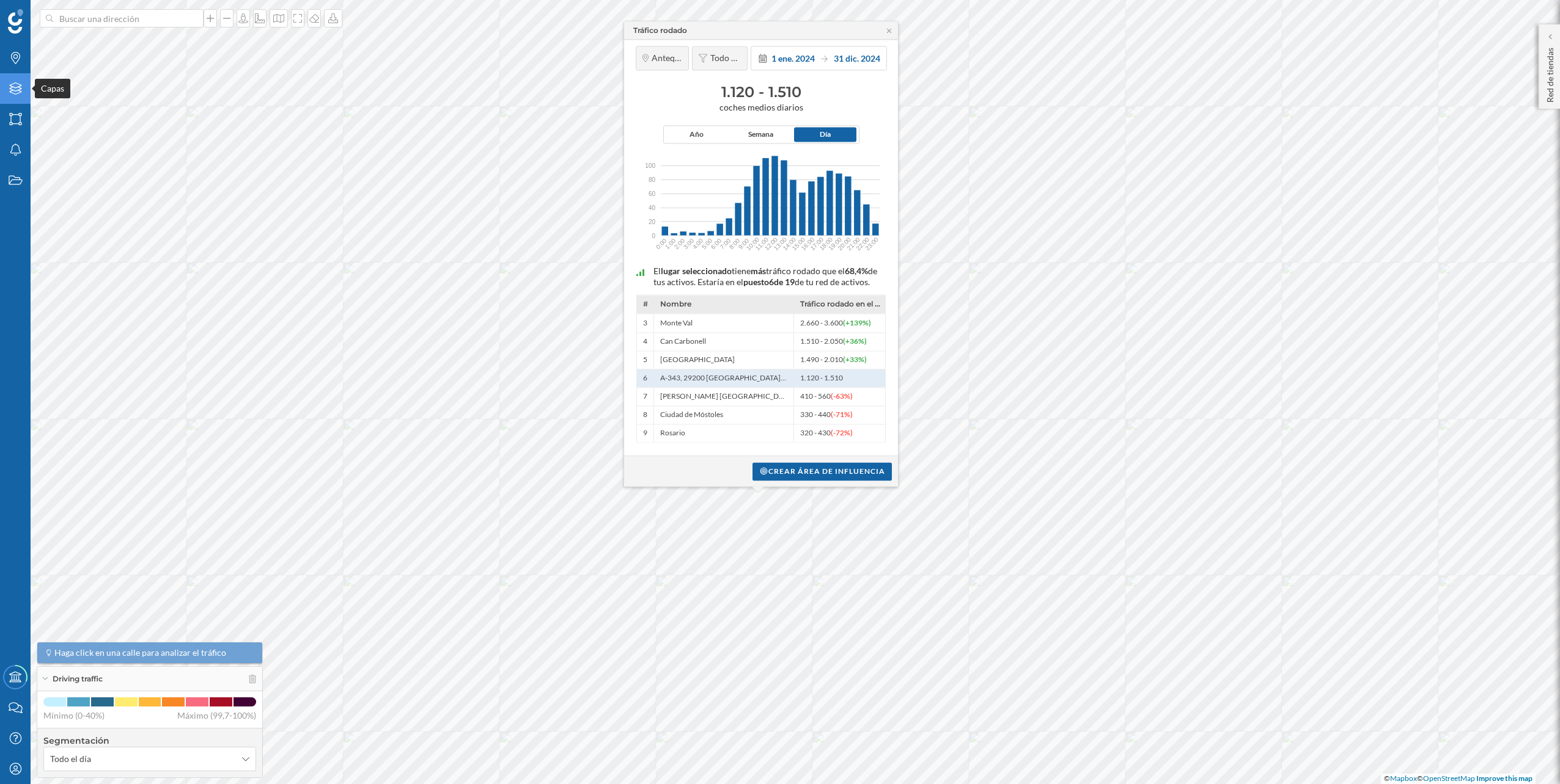
click at [24, 93] on div "Capas" at bounding box center [15, 89] width 31 height 31
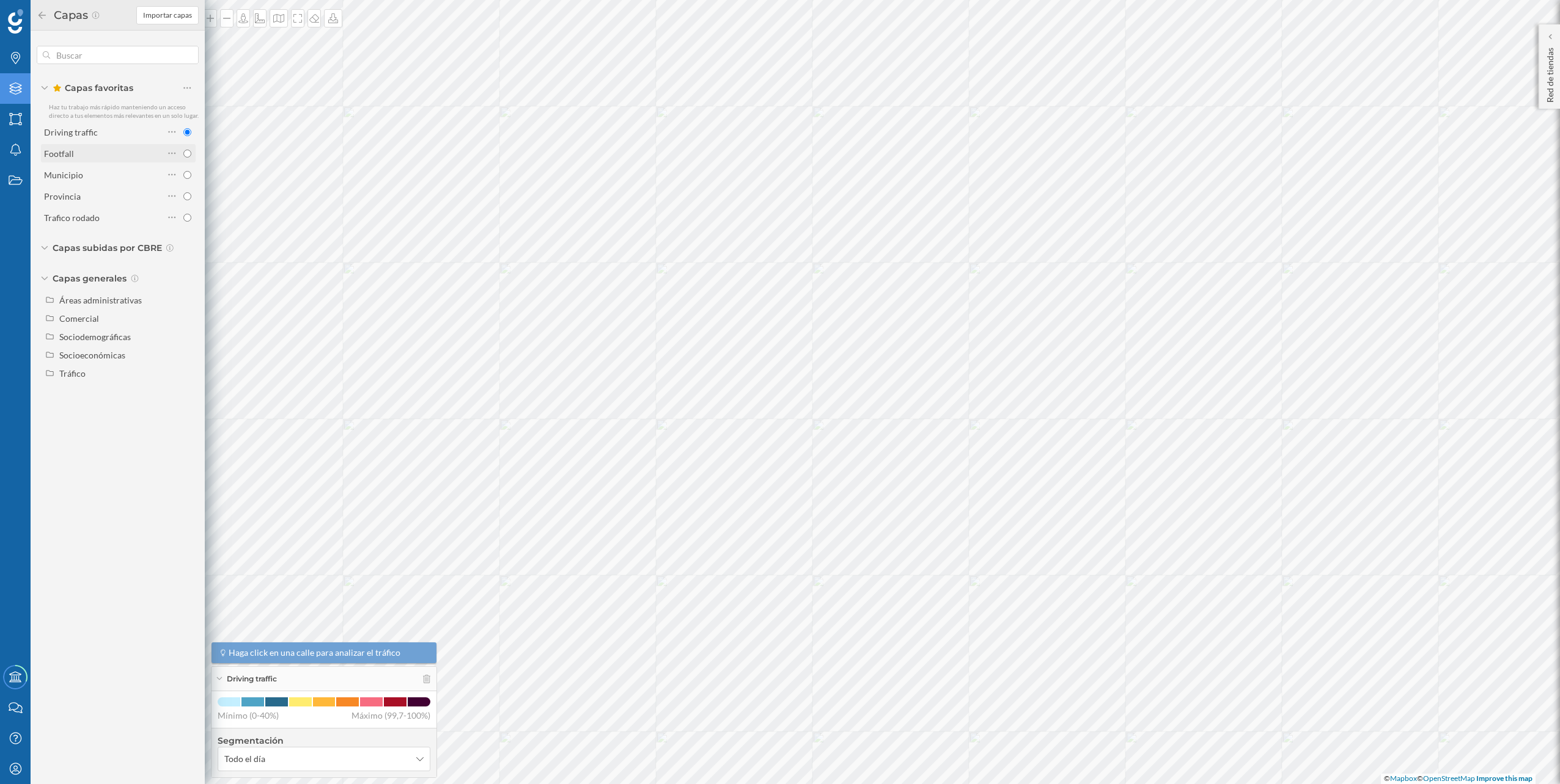
click at [118, 153] on div "Footfall" at bounding box center [104, 154] width 120 height 13
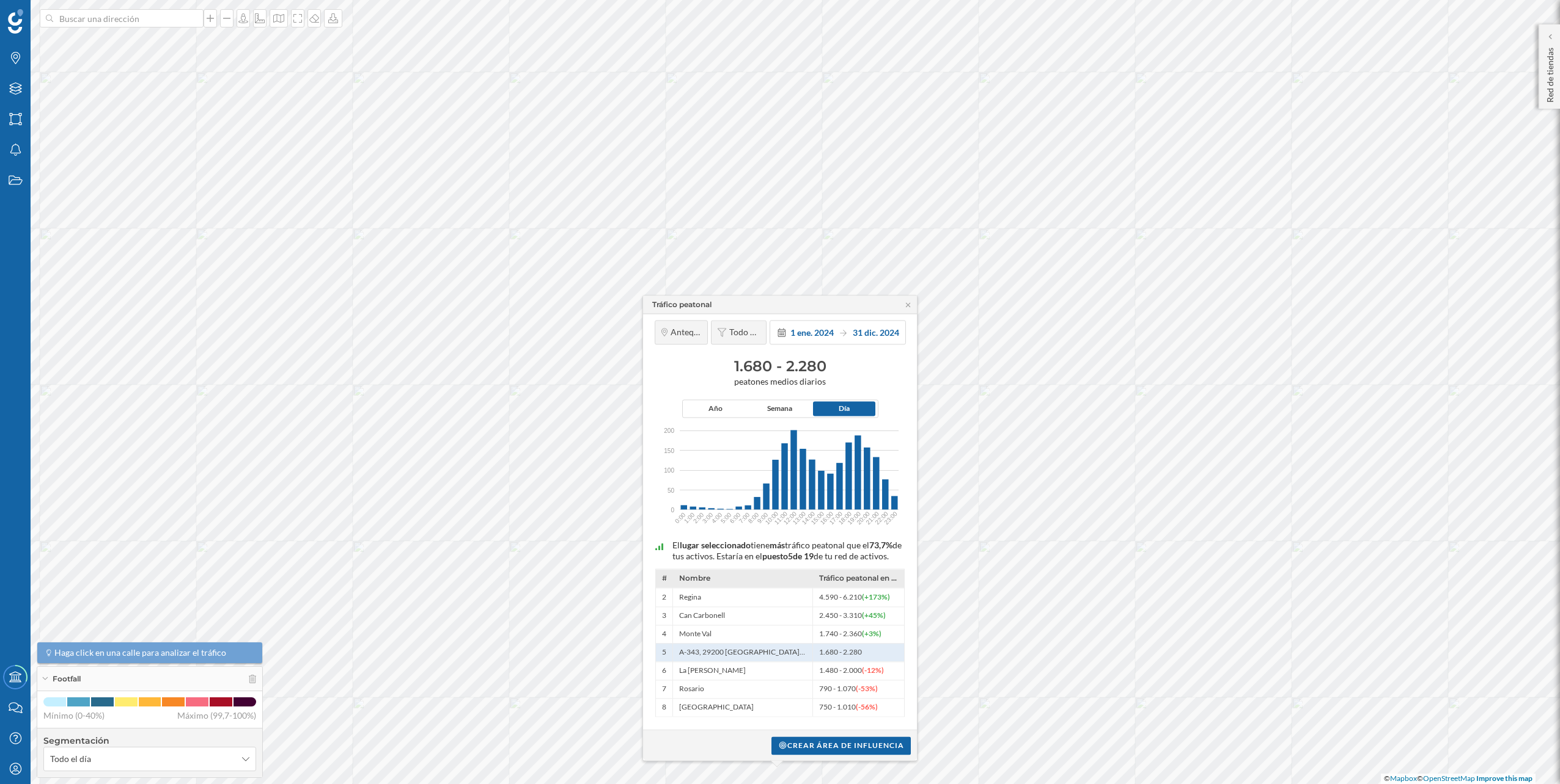
click at [839, 736] on div "Crear área de influencia" at bounding box center [780, 745] width 274 height 31
click at [841, 737] on div "Crear área de influencia" at bounding box center [841, 745] width 139 height 19
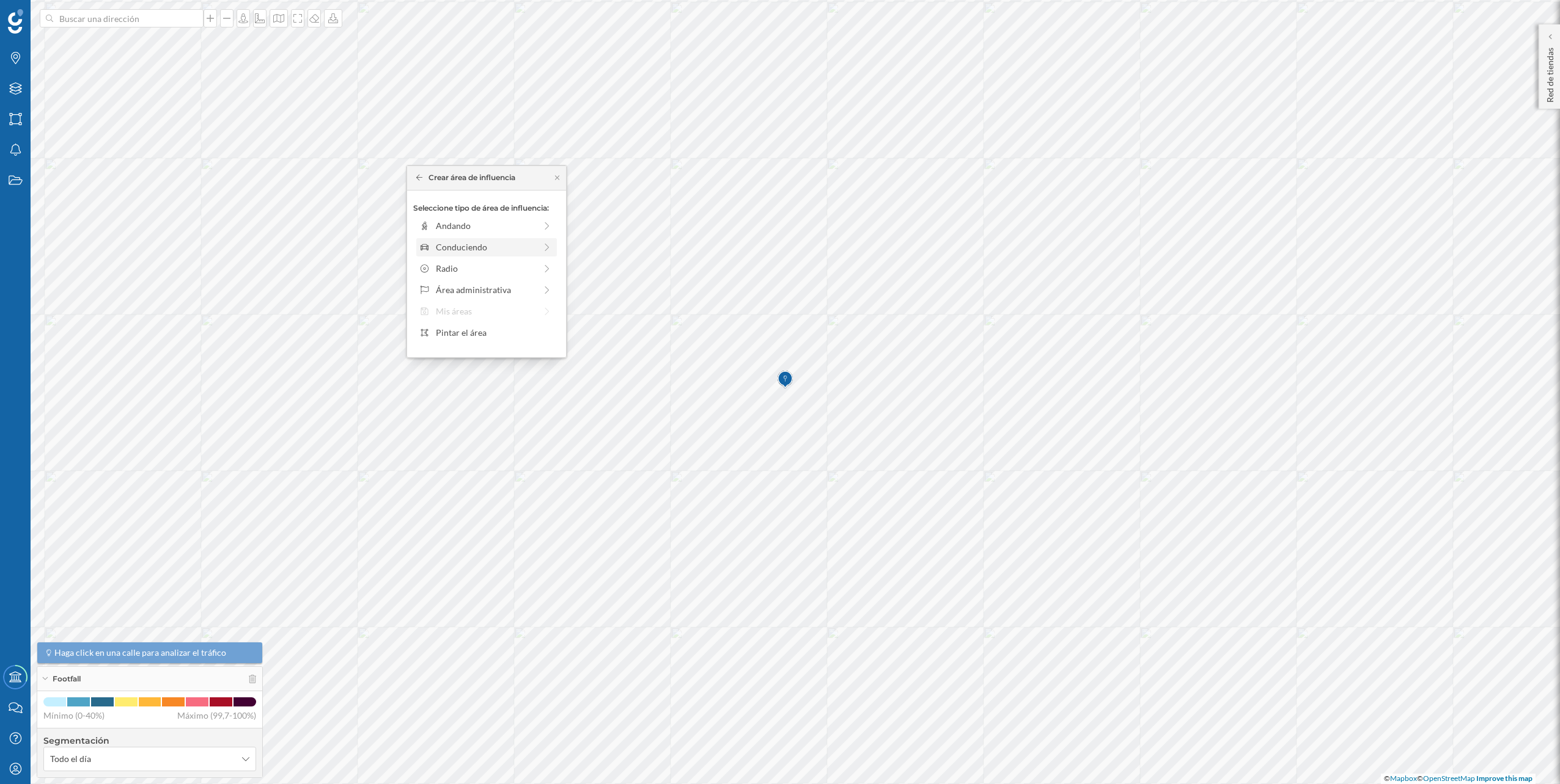
click at [488, 242] on div "Conduciendo" at bounding box center [486, 247] width 100 height 13
click at [450, 241] on div "0 min. 3 min. 5 min. 7 min. 10 min. 12 min. 15 min. 20 min. 30 min. 45 min. 50 …" at bounding box center [487, 243] width 135 height 3
click at [441, 241] on div at bounding box center [438, 243] width 37 height 3
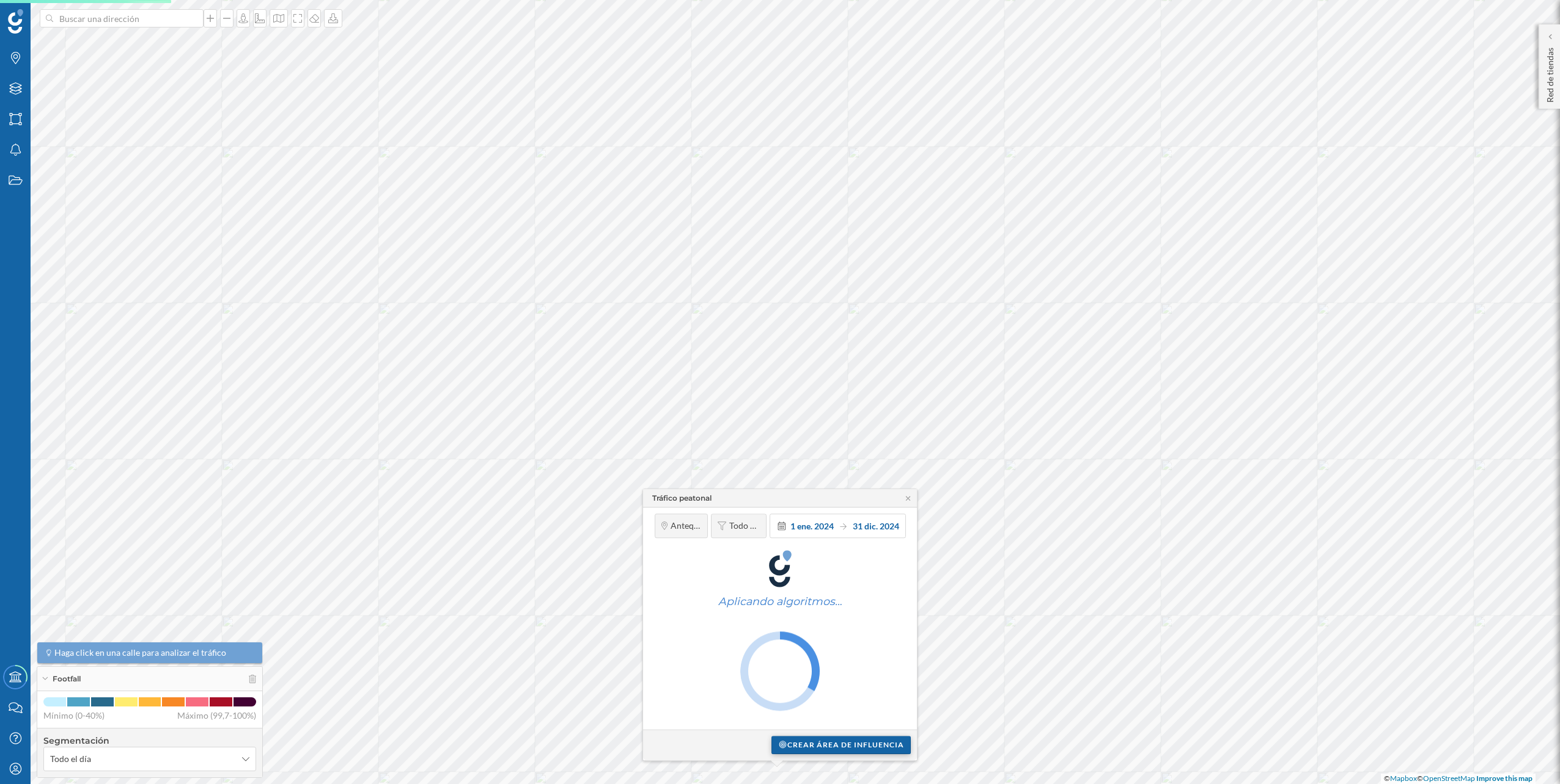
click at [838, 741] on div "Crear área de influencia" at bounding box center [841, 745] width 139 height 19
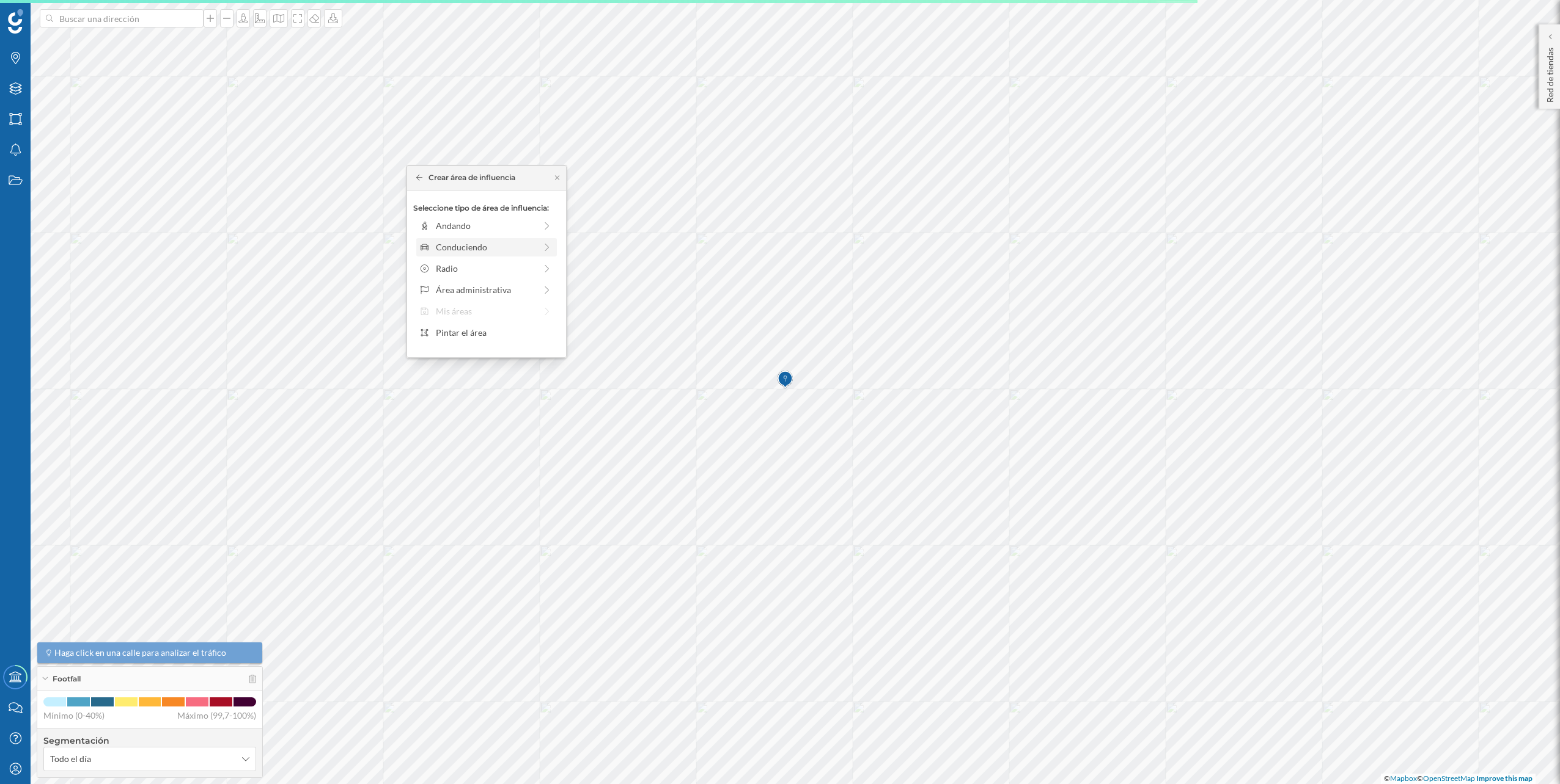
click at [449, 241] on div "Conduciendo" at bounding box center [486, 247] width 100 height 13
click at [444, 234] on div "Distancia conduciendo desde el punto: 0 min. 3 min. 5 min. 7 min. 10 min. 12 mi…" at bounding box center [486, 254] width 147 height 104
click at [449, 245] on div "0 min. 3 min. 5 min. 7 min. 10 min. 12 min. 15 min. 20 min. 30 min. 45 min. 50 …" at bounding box center [487, 242] width 135 height 15
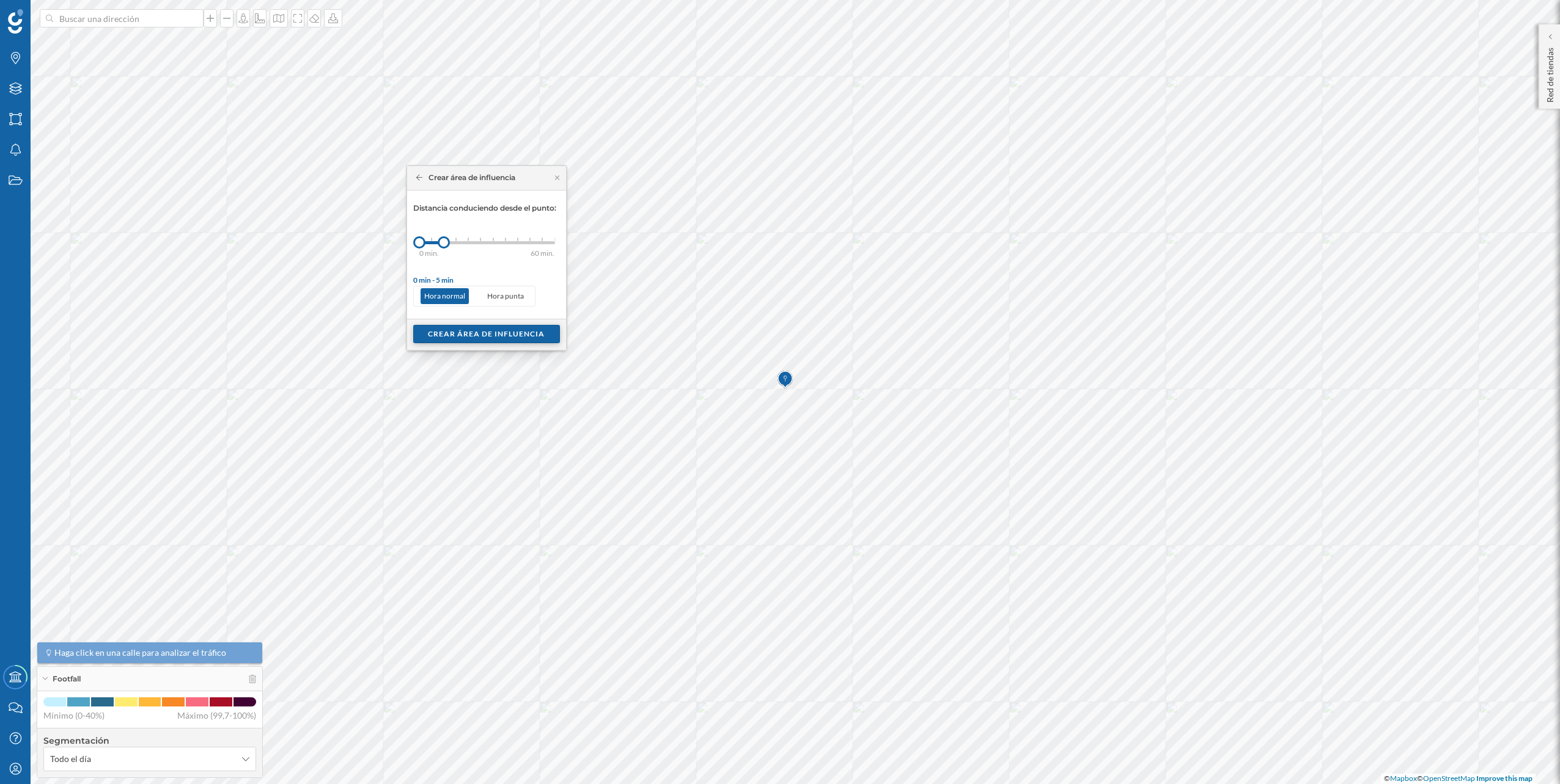
click at [478, 338] on div "Crear área de influencia" at bounding box center [486, 334] width 147 height 19
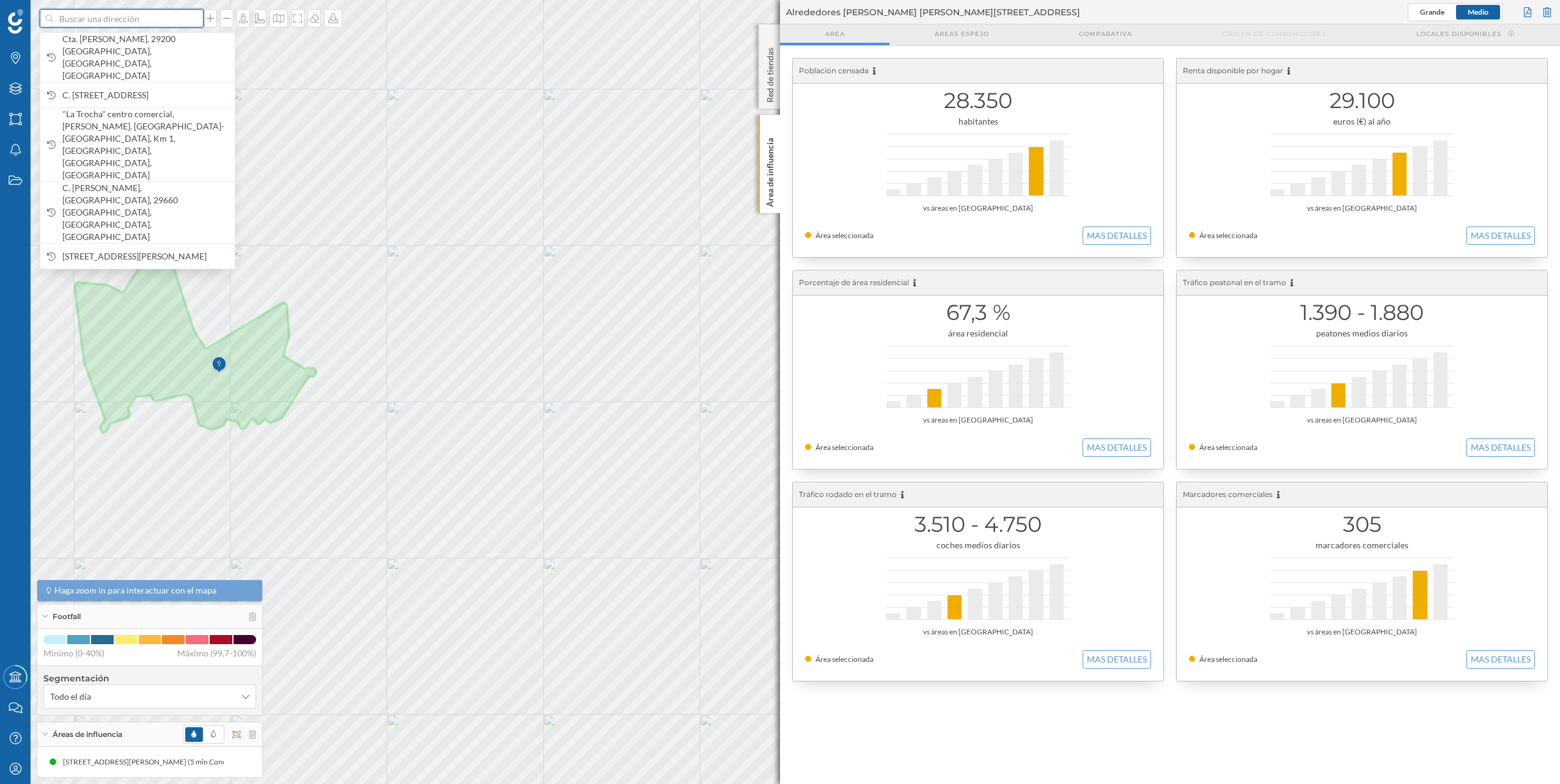
click at [133, 22] on input at bounding box center [122, 18] width 137 height 19
paste input "C. Armengual de la Mota, 12, Distrito Centro, 29007 Málaga"
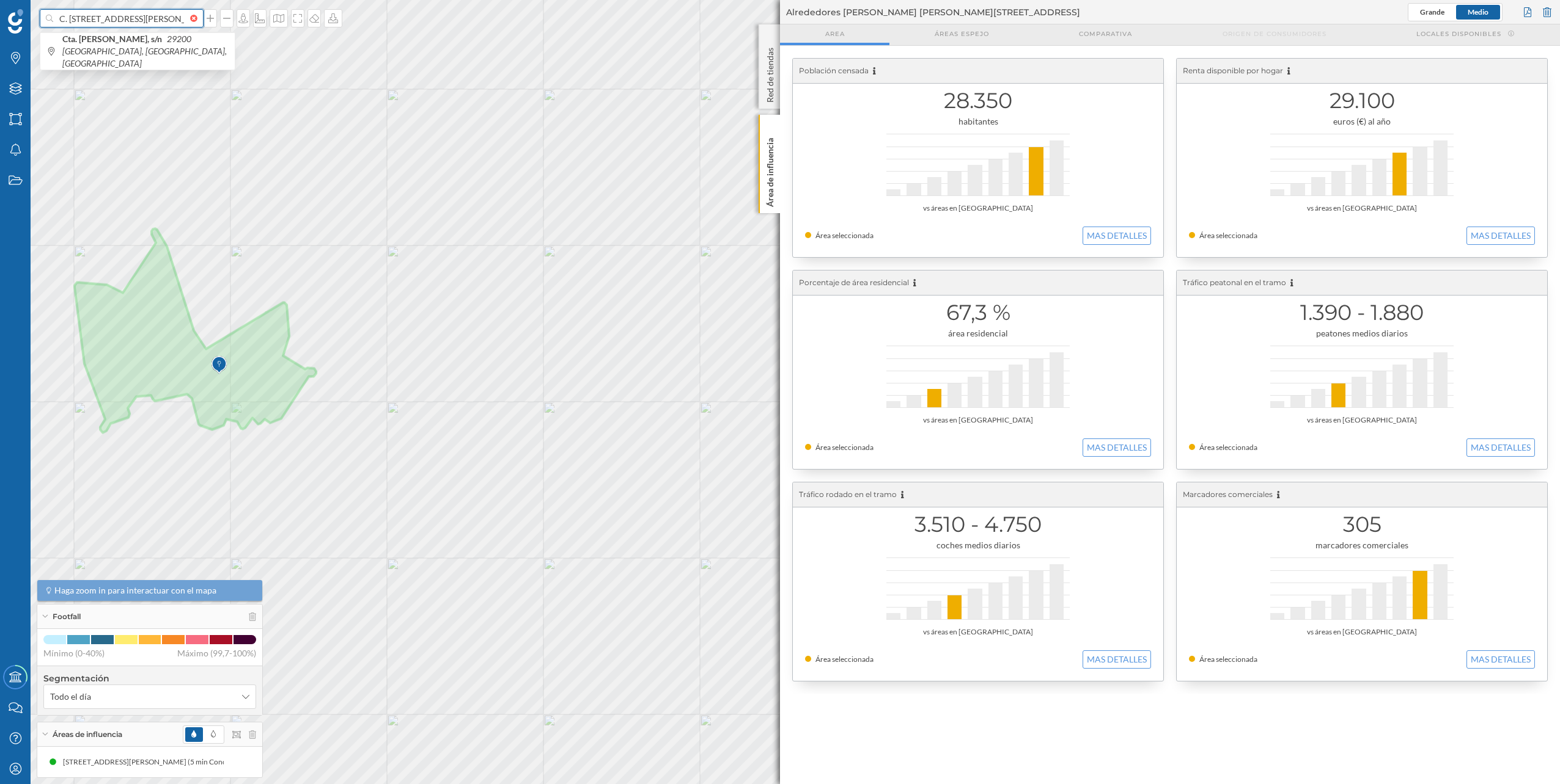
scroll to position [0, 100]
type input "C. Armengual de la Mota, 12, Distrito Centro, 29007 Málaga"
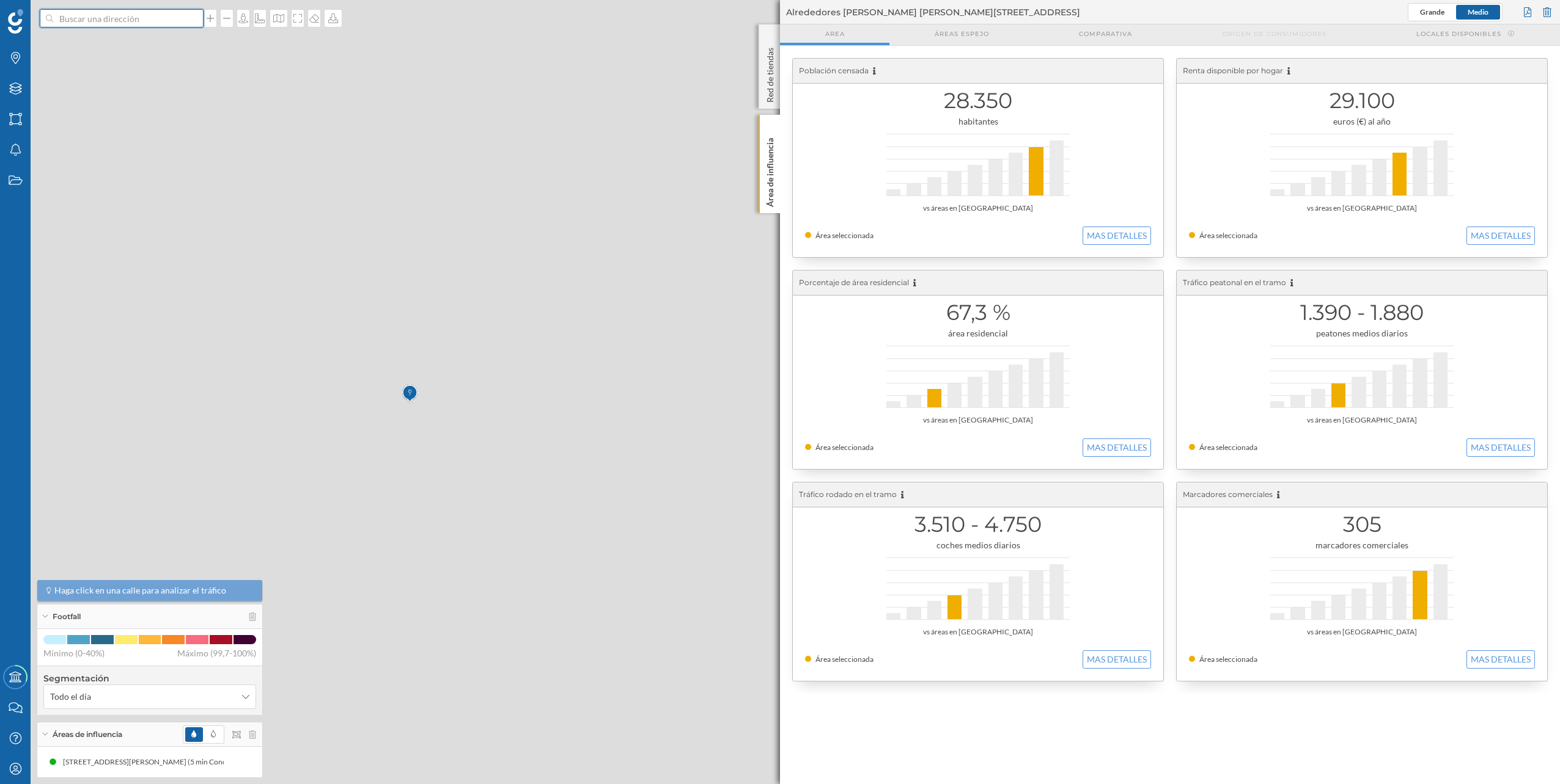
scroll to position [0, 0]
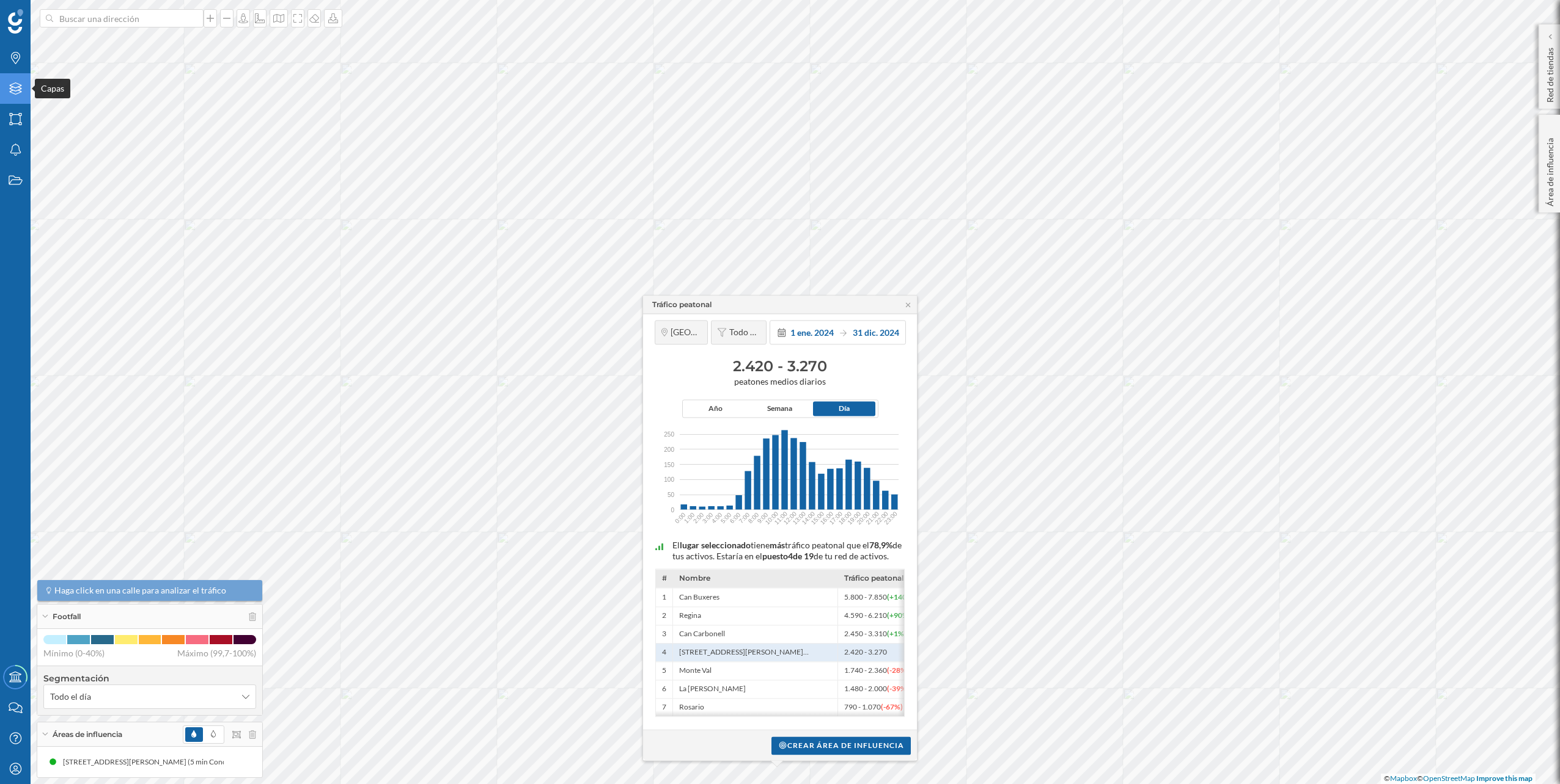
click at [24, 84] on div "Capas" at bounding box center [15, 89] width 31 height 31
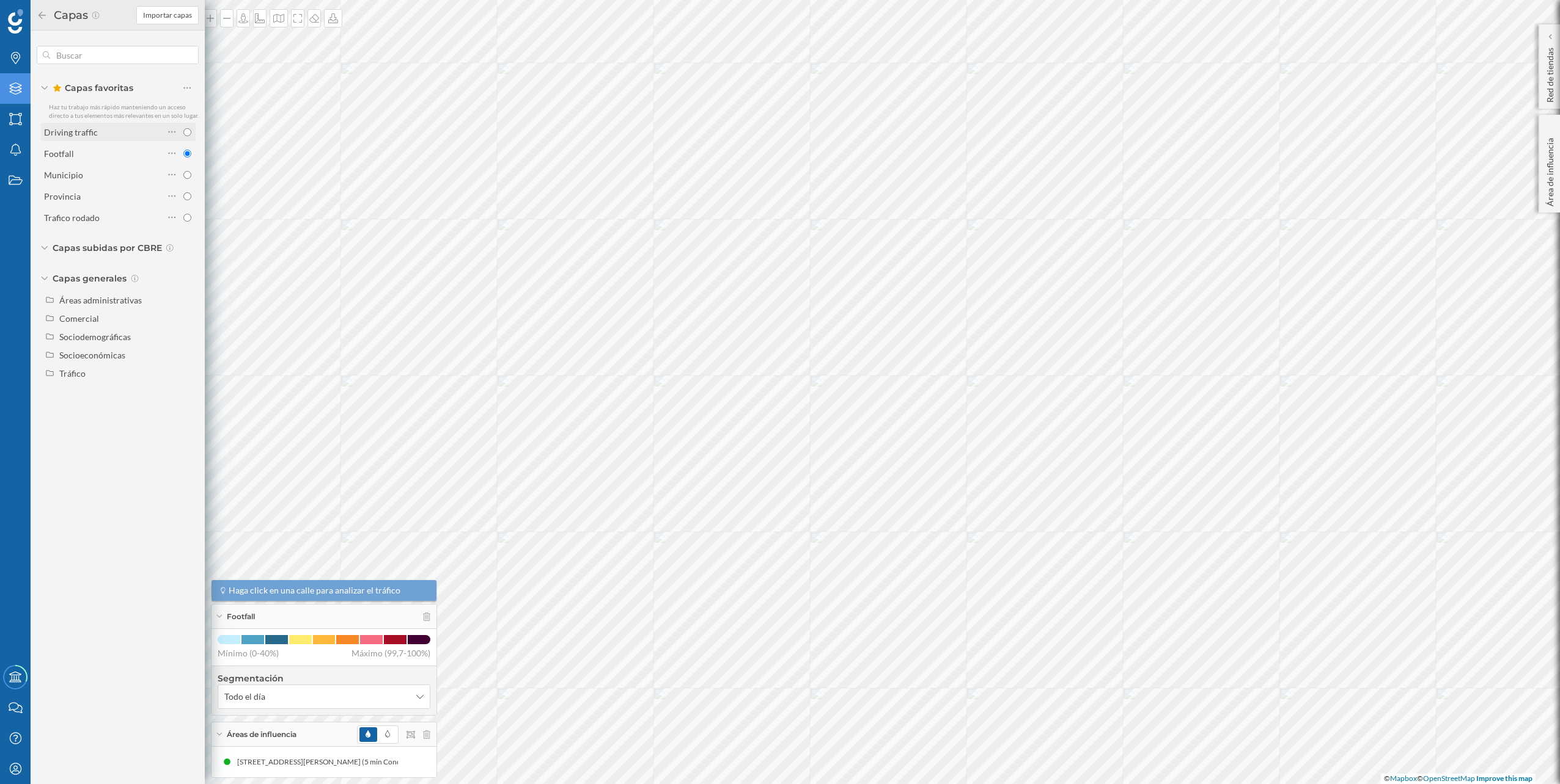
click at [126, 137] on div "Driving traffic" at bounding box center [104, 132] width 120 height 13
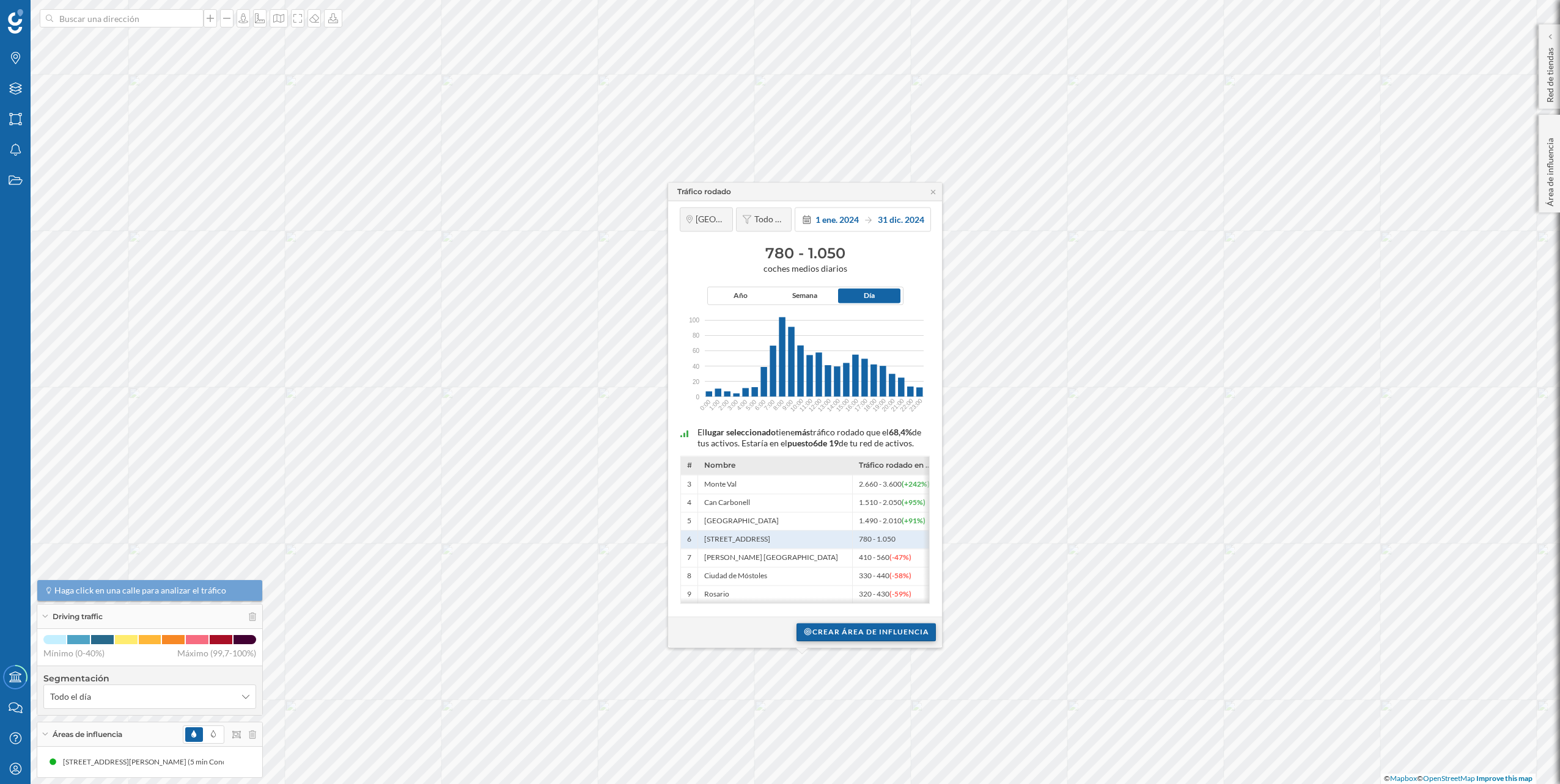
click at [818, 640] on div "Crear área de influencia" at bounding box center [866, 632] width 139 height 19
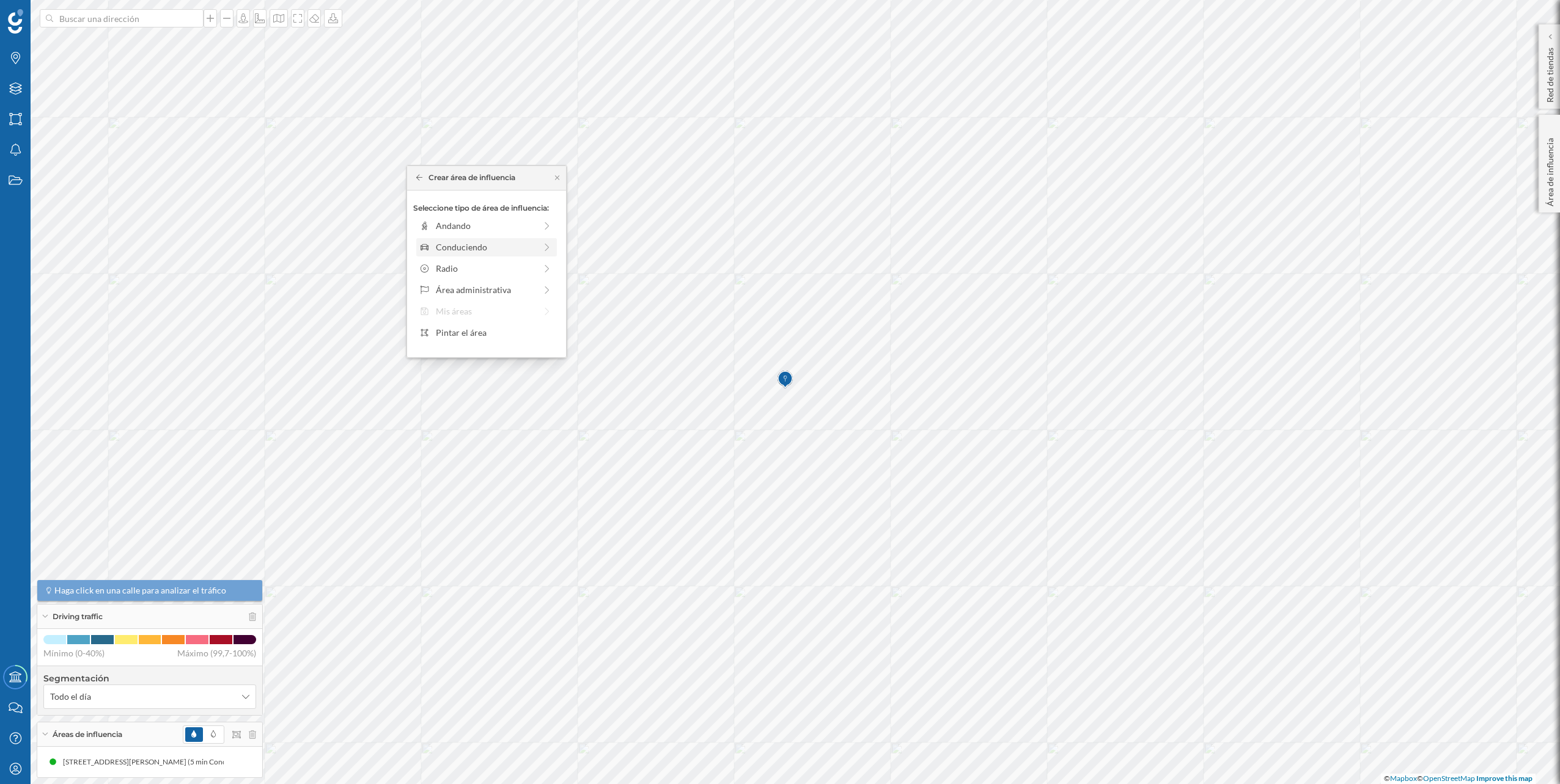
click at [507, 252] on div "Conduciendo" at bounding box center [486, 247] width 100 height 13
click at [445, 239] on div at bounding box center [444, 239] width 2 height 4
click at [479, 326] on div "Crear área de influencia" at bounding box center [486, 334] width 147 height 19
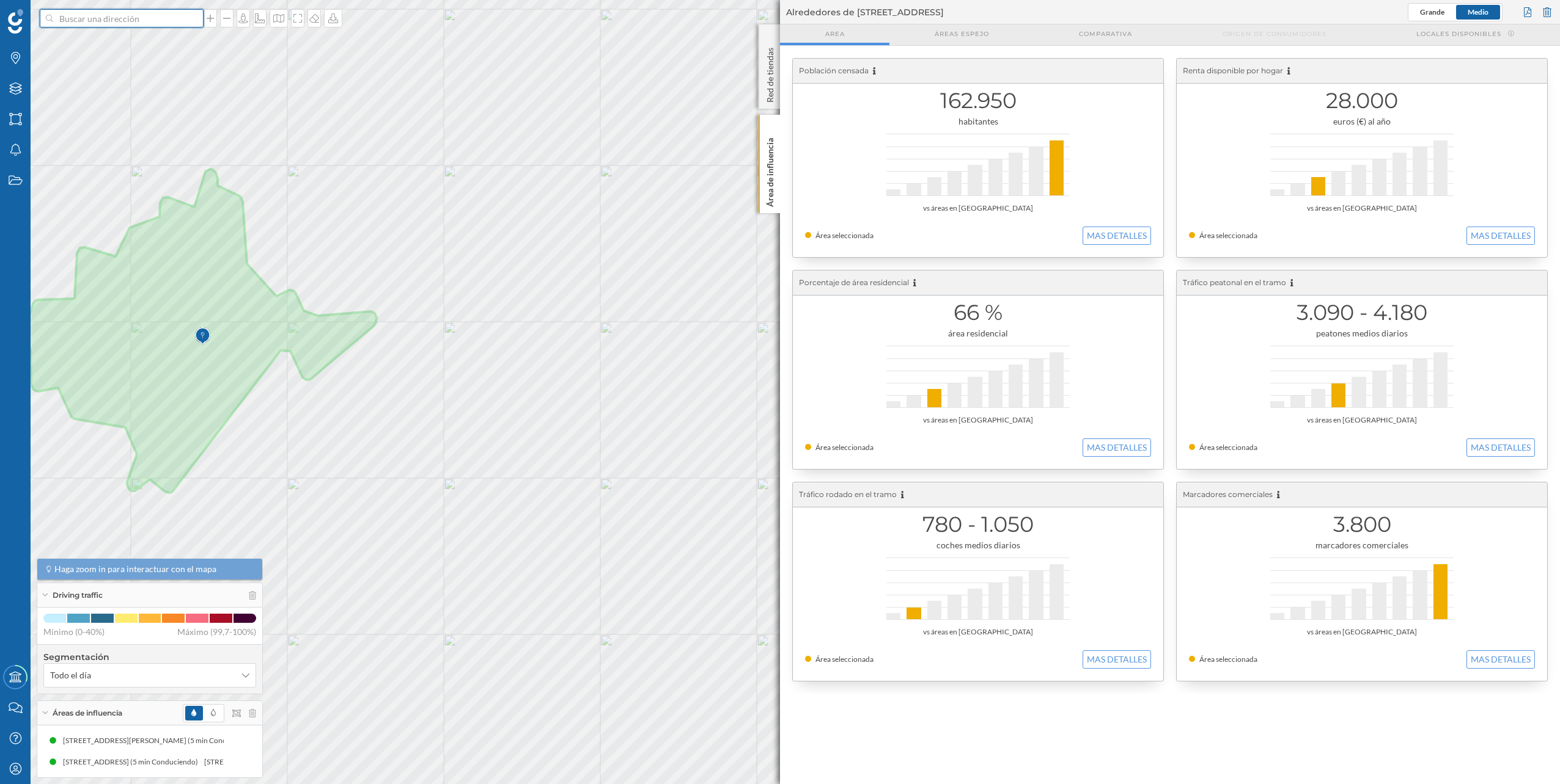
click at [119, 11] on input at bounding box center [122, 18] width 137 height 19
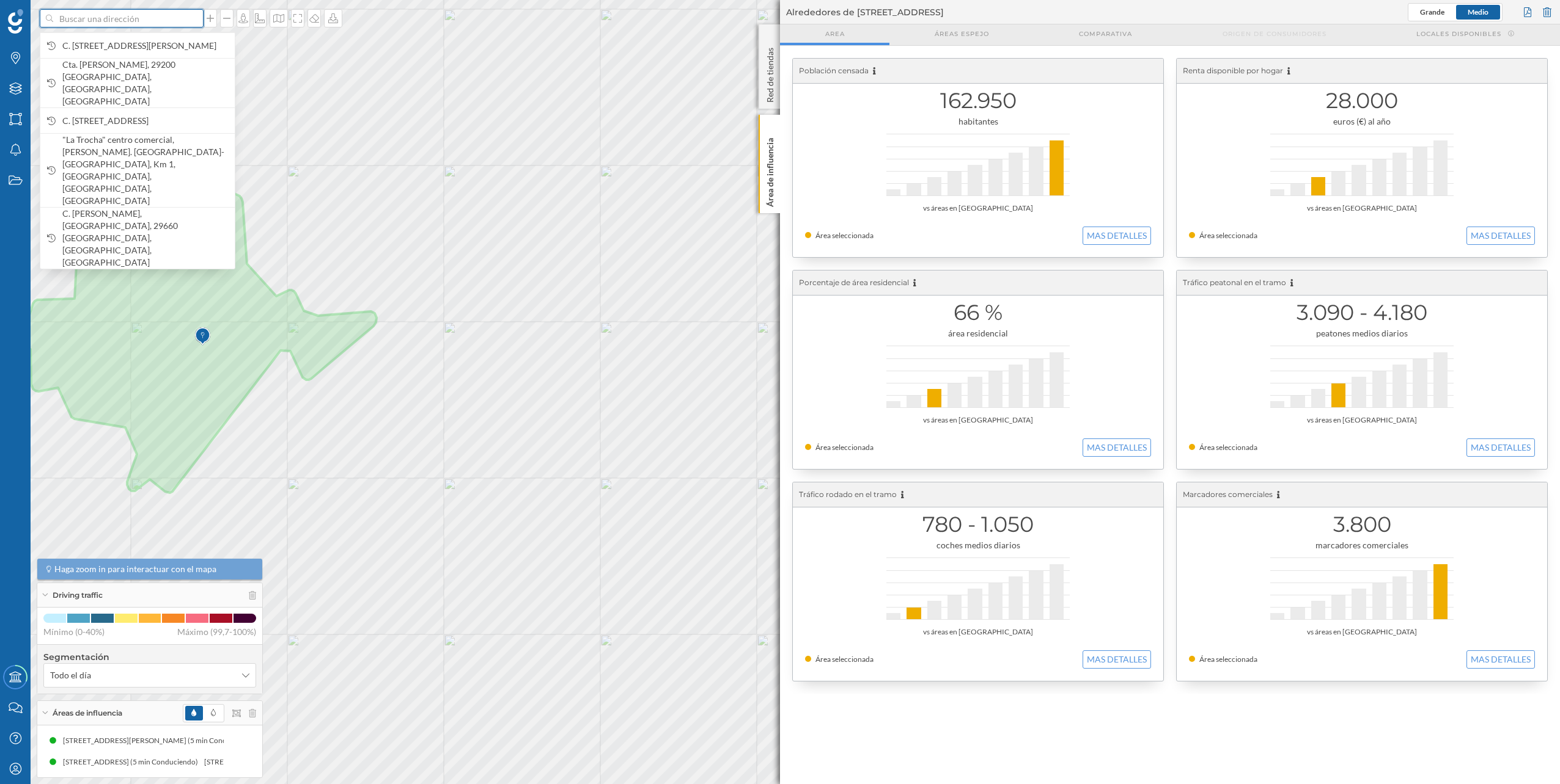
paste input "Explanada de la Estación, S/N, Centro Comercial Vialia, Distrito Centro, 29002 …"
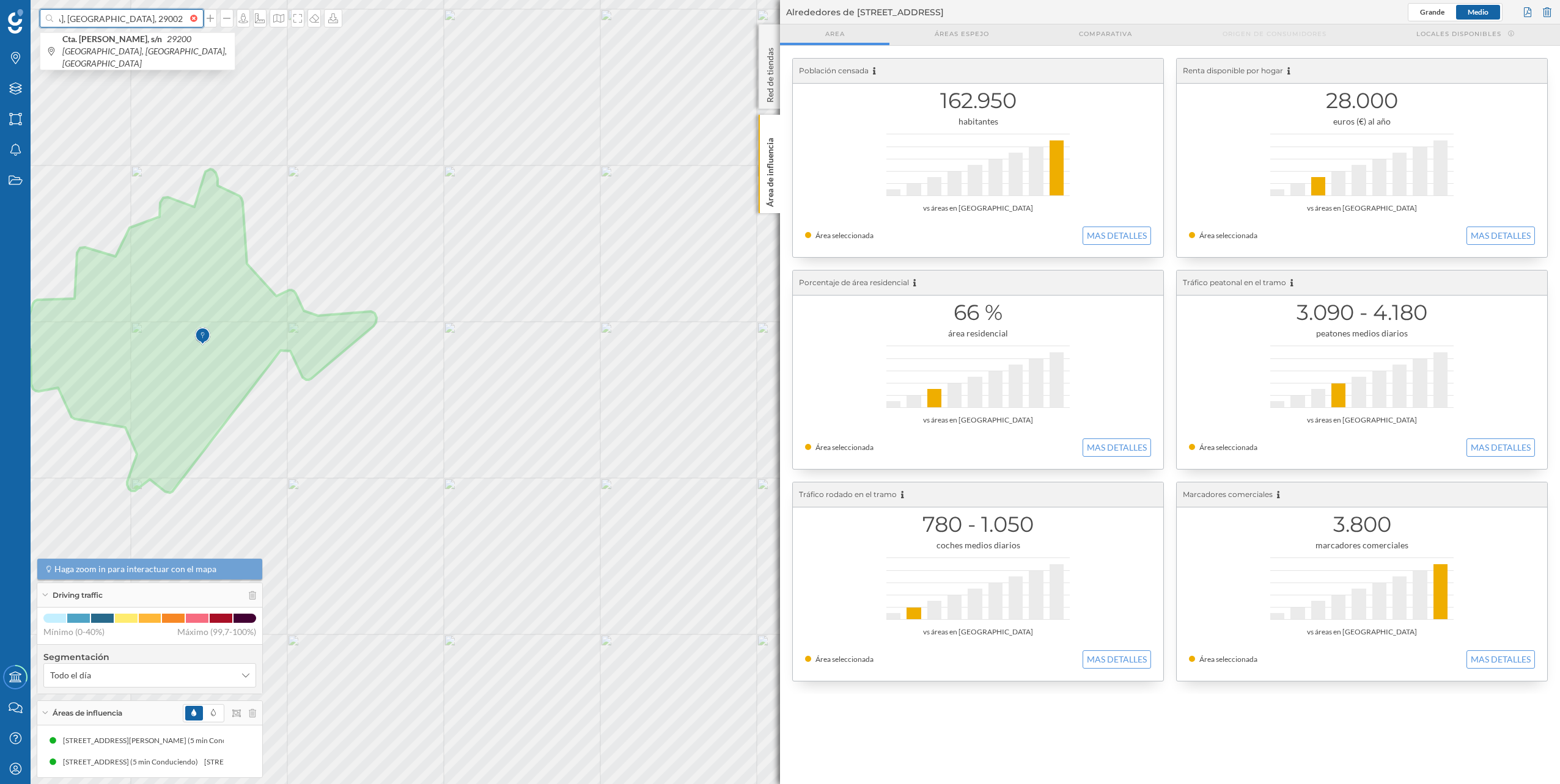
type input "Explanada de la Estación, S/N, Centro Comercial Vialia, Distrito Centro, 29002 …"
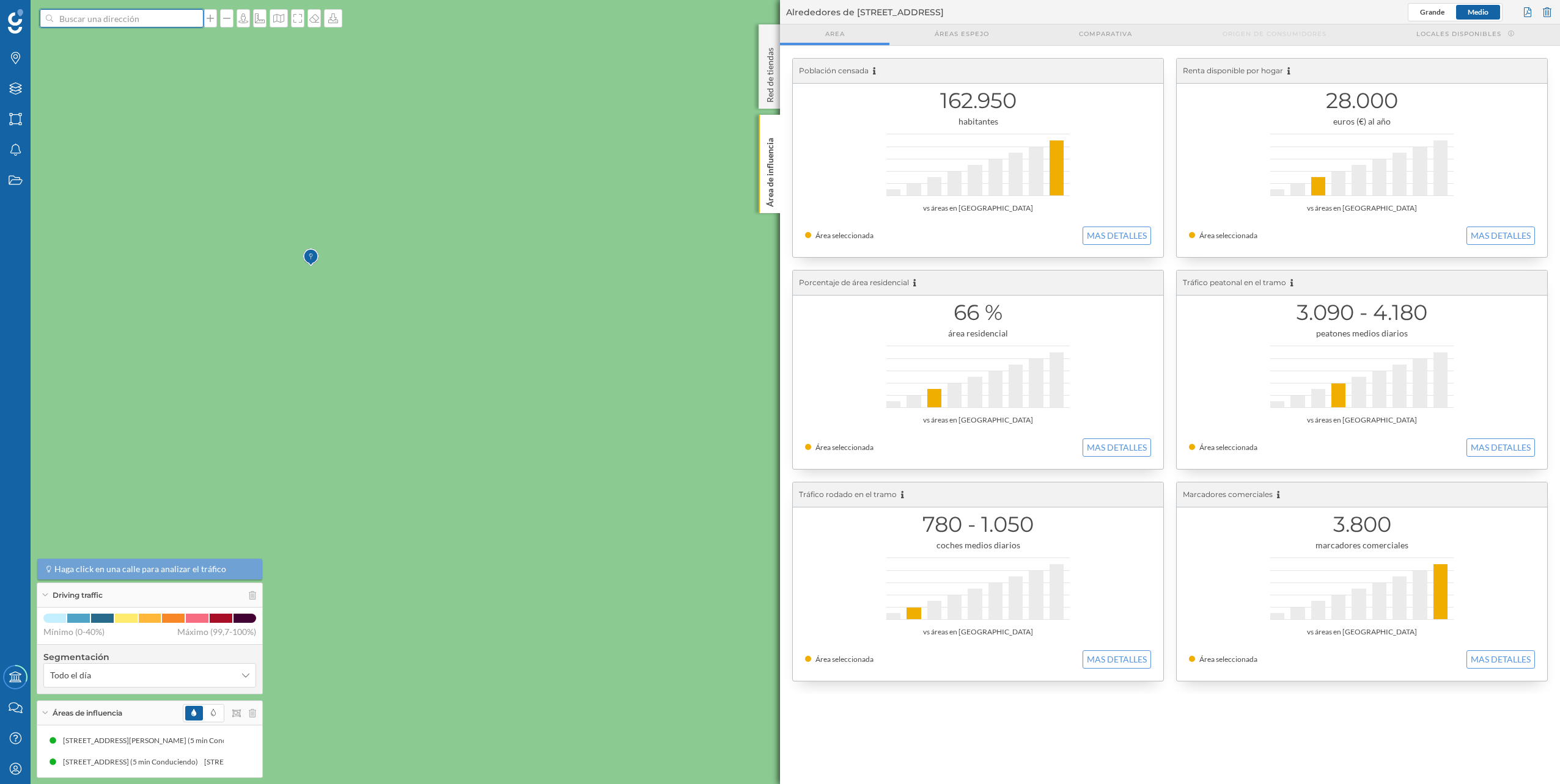
scroll to position [0, 0]
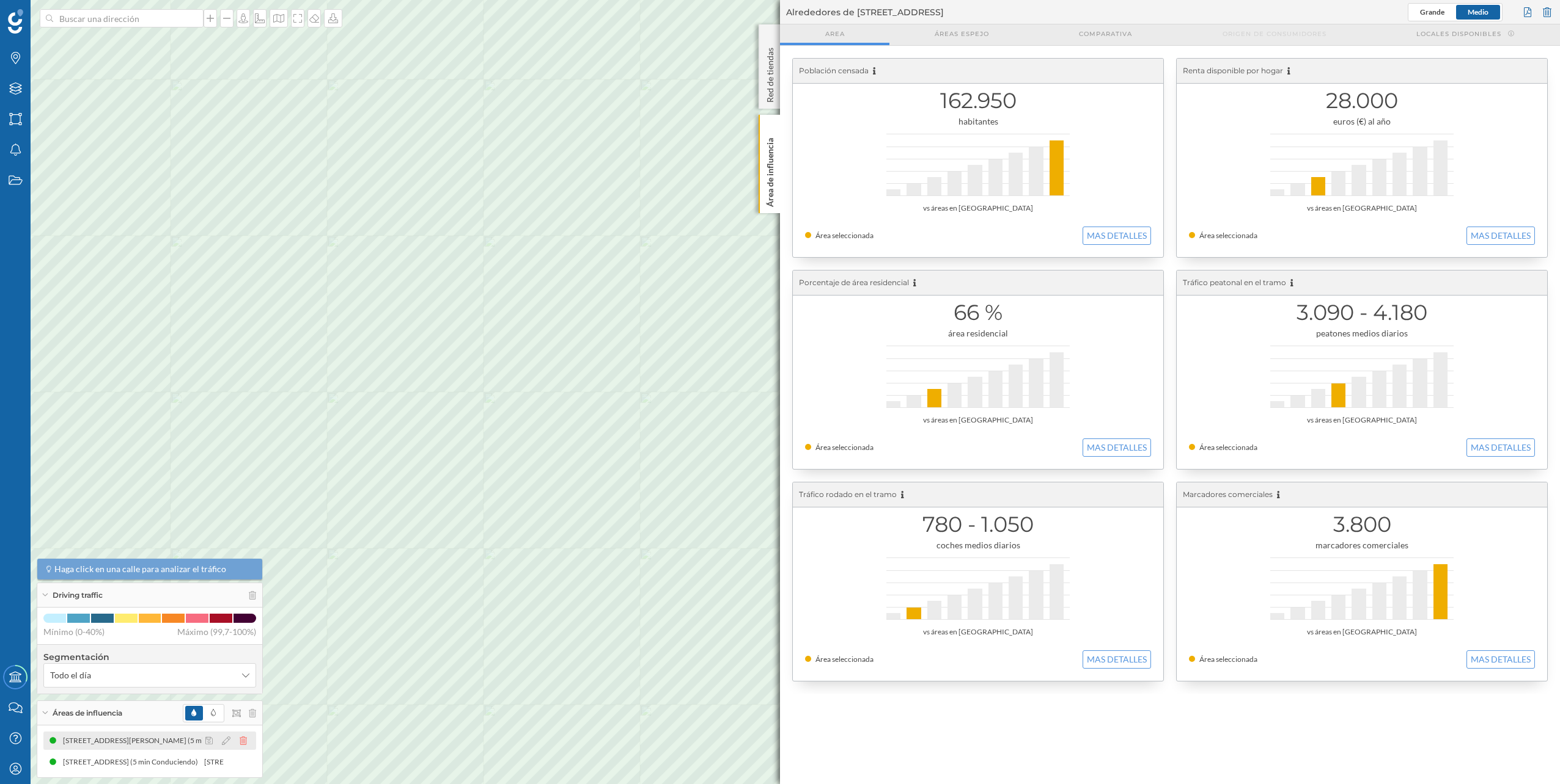
click at [245, 738] on icon at bounding box center [242, 741] width 7 height 9
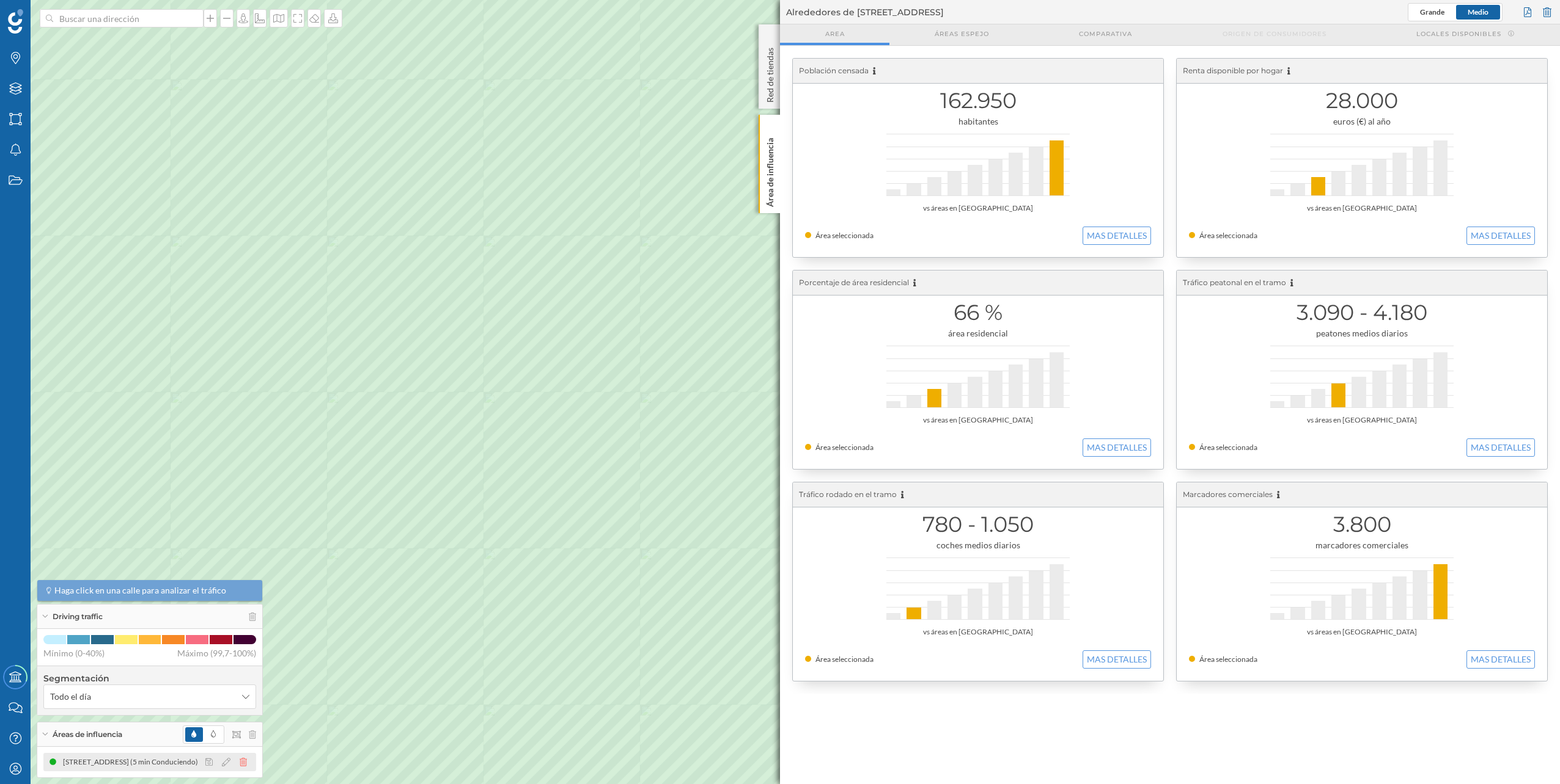
click at [244, 760] on icon at bounding box center [242, 762] width 7 height 9
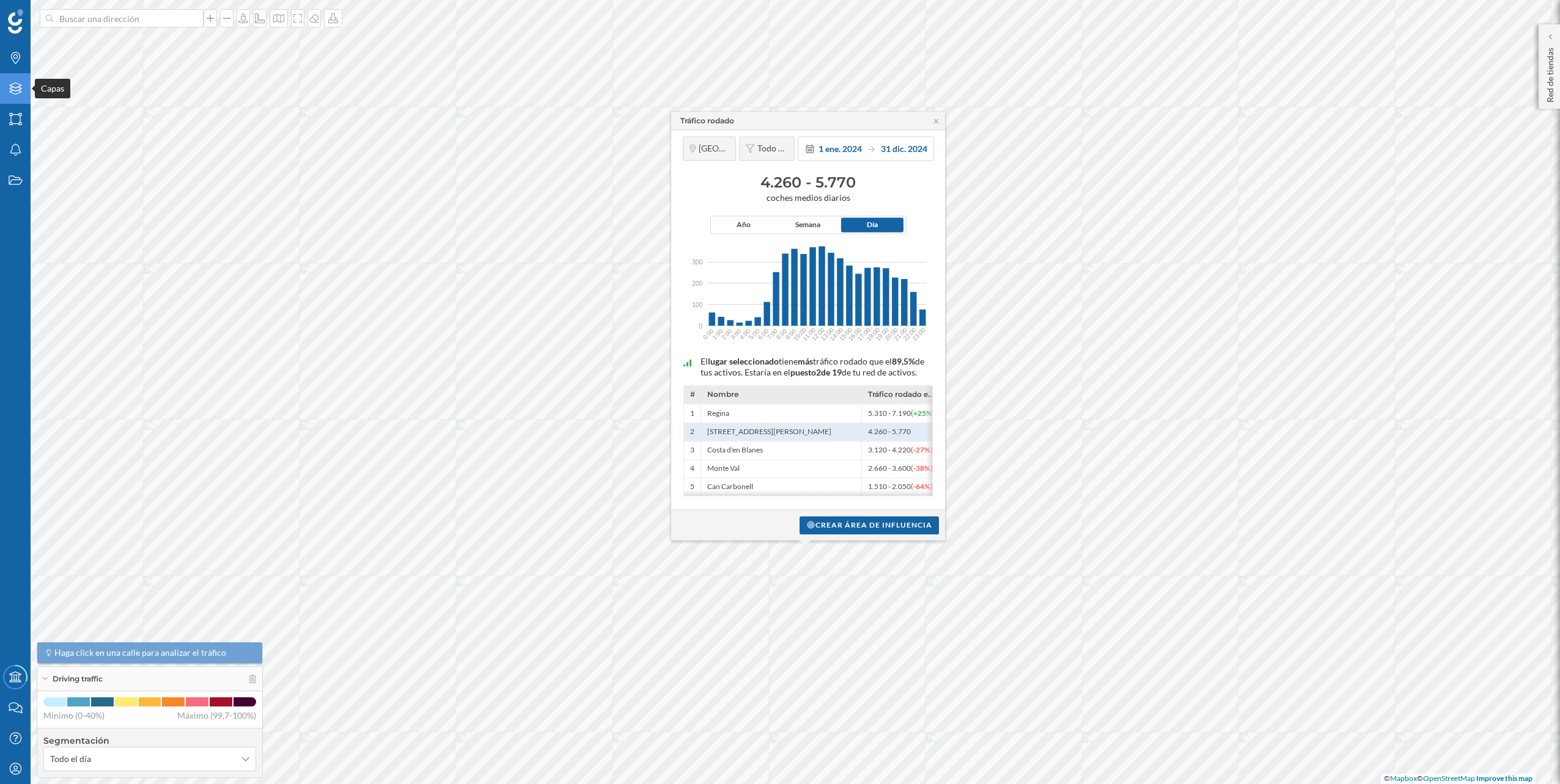
click at [8, 87] on icon "Capas" at bounding box center [15, 88] width 15 height 12
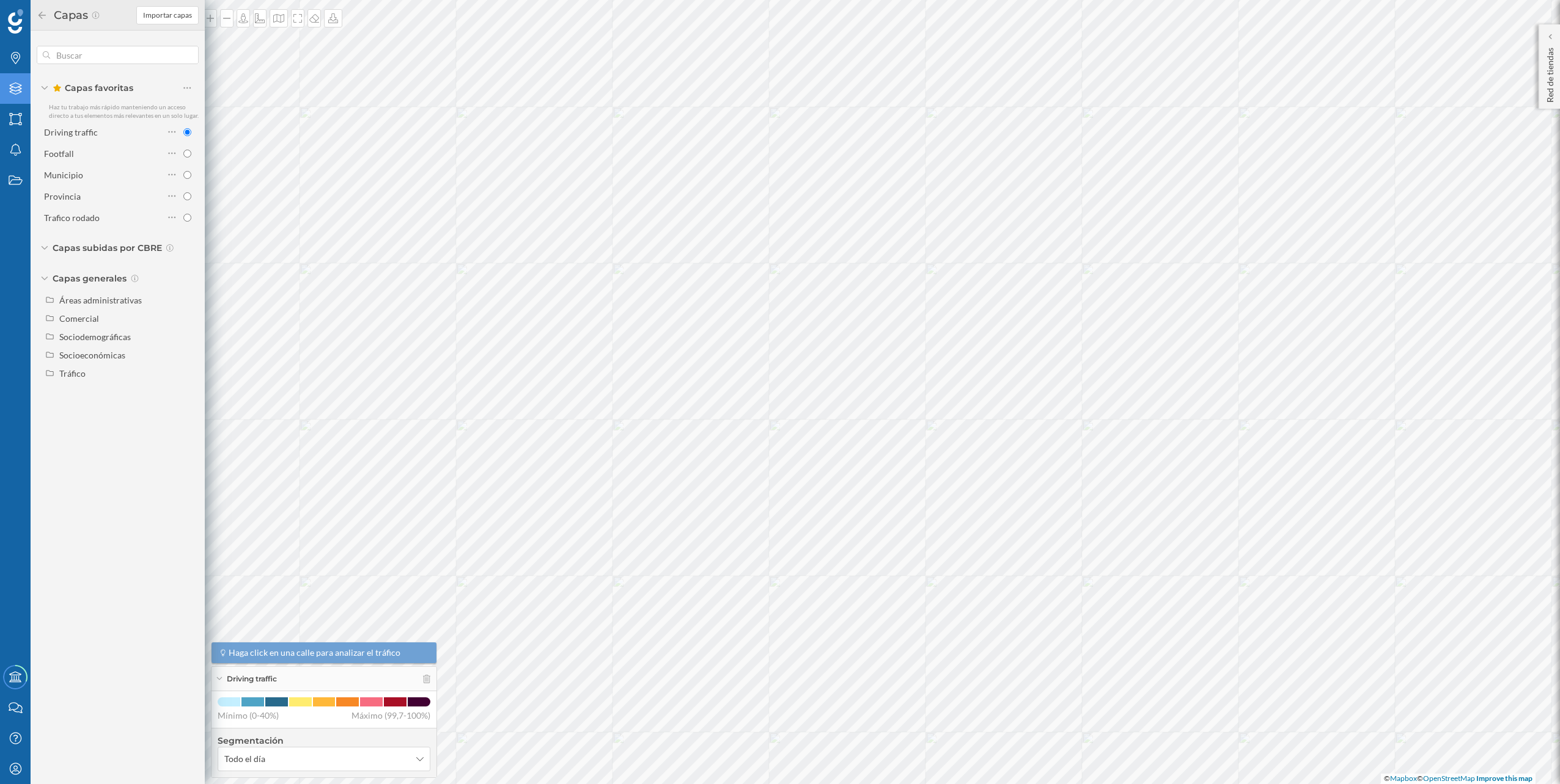
click at [113, 142] on div "Driving traffic Footfall Municipio Provincia [GEOGRAPHIC_DATA] rodado" at bounding box center [118, 175] width 162 height 104
click at [113, 143] on div "Driving traffic Footfall Municipio Provincia [GEOGRAPHIC_DATA] rodado" at bounding box center [118, 175] width 162 height 104
drag, startPoint x: 113, startPoint y: 143, endPoint x: 116, endPoint y: 151, distance: 8.5
click at [116, 151] on div "Footfall" at bounding box center [104, 154] width 120 height 13
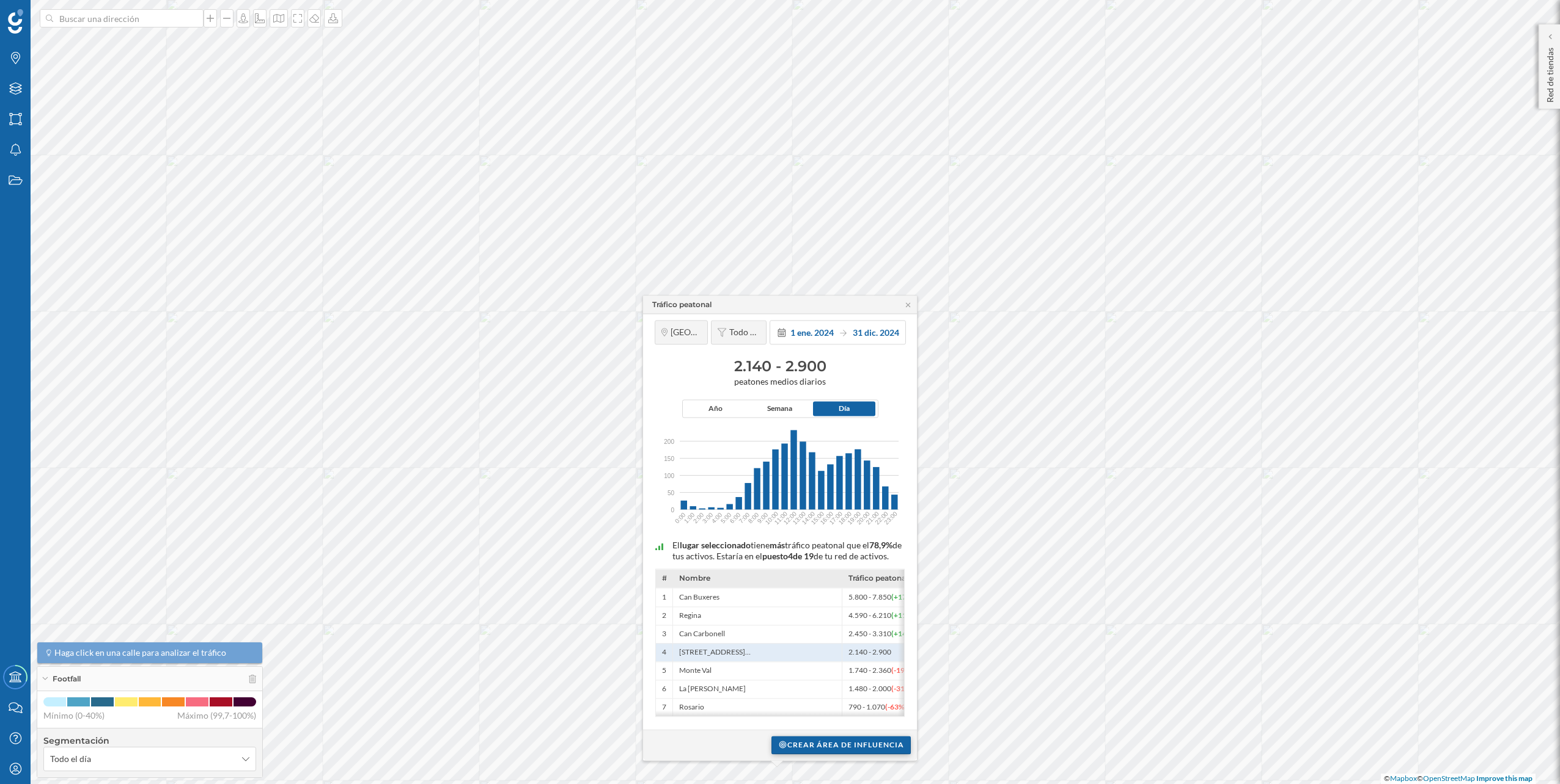
click at [837, 747] on div "Crear área de influencia" at bounding box center [841, 745] width 139 height 19
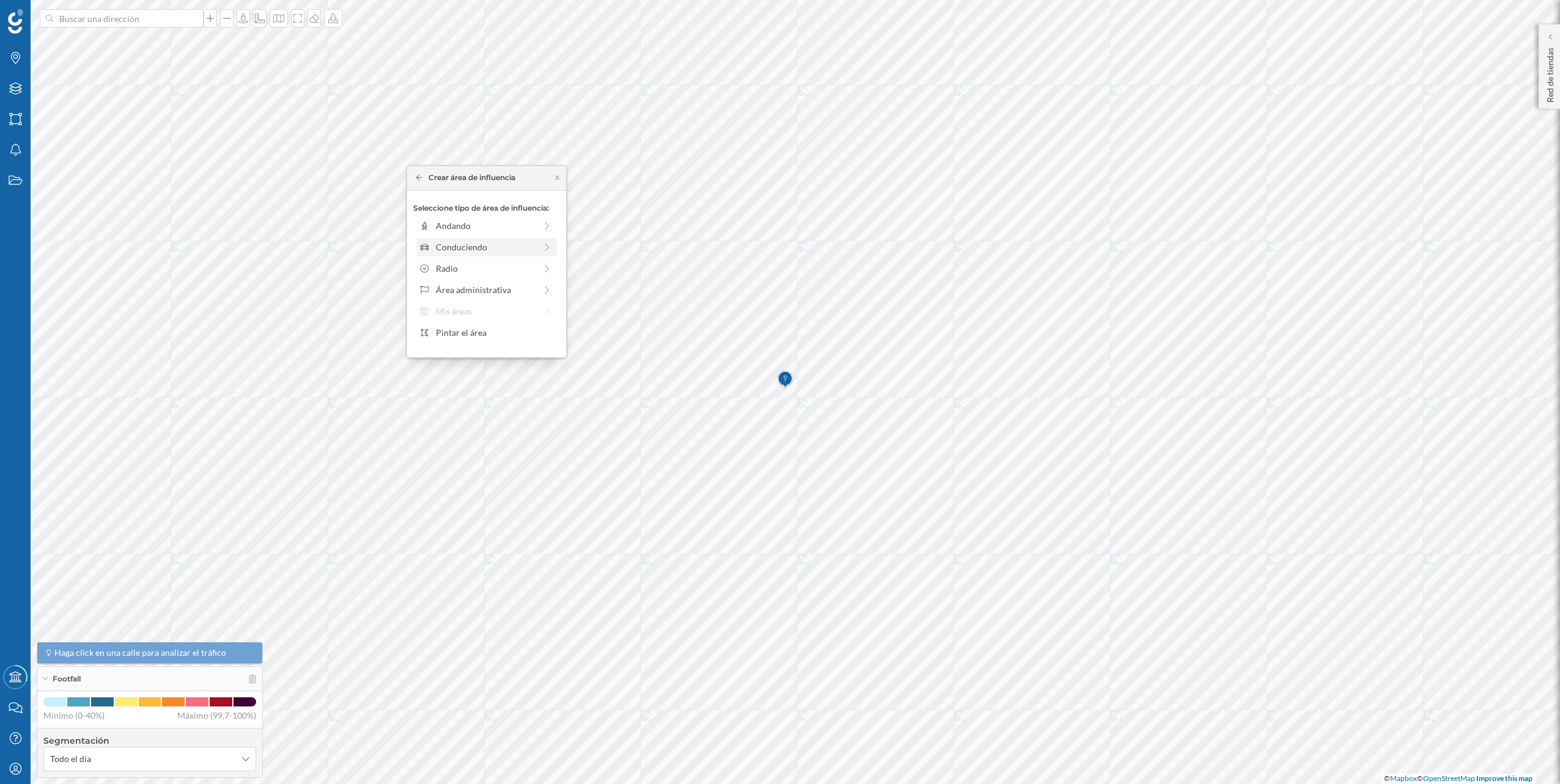
click at [479, 242] on div "Conduciendo" at bounding box center [486, 247] width 100 height 13
click at [442, 241] on div "0 min. 3 min. 5 min. 7 min. 10 min. 12 min. 15 min. 20 min. 30 min. 45 min. 50 …" at bounding box center [487, 243] width 135 height 3
click at [480, 335] on div "Crear área de influencia" at bounding box center [486, 334] width 147 height 19
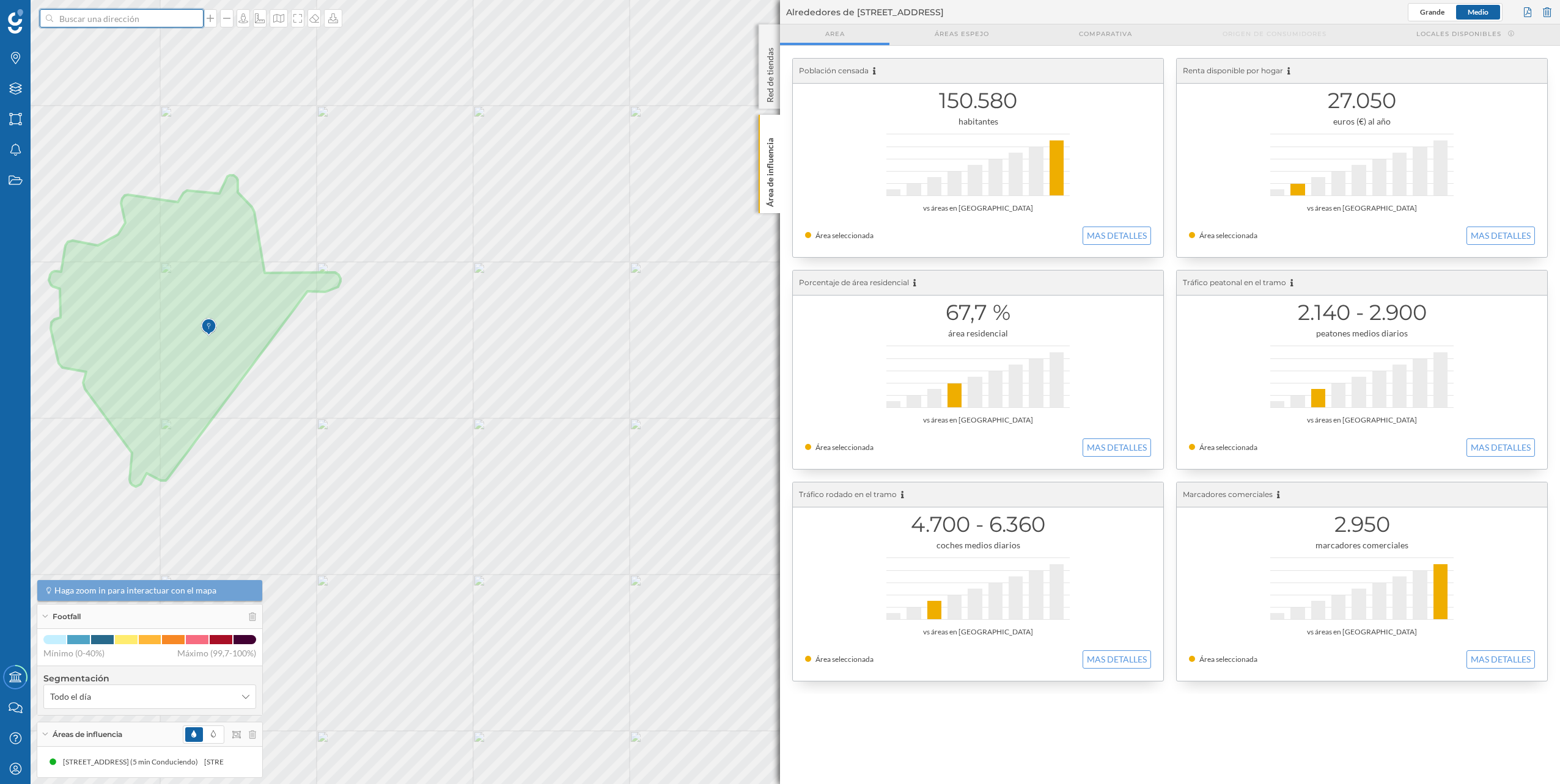
click at [132, 17] on input at bounding box center [122, 18] width 137 height 19
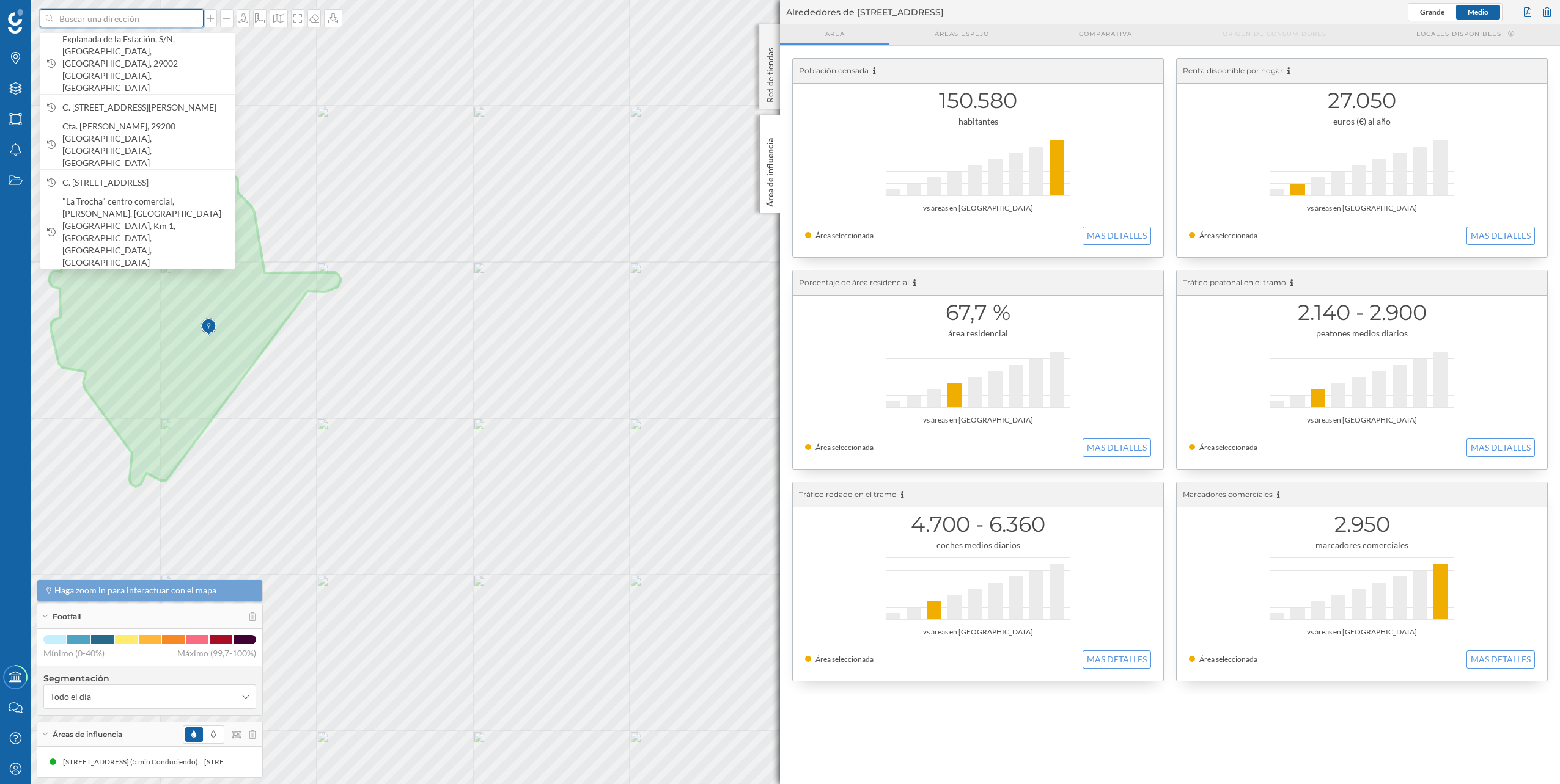
paste input "Av. de la Aurora, 25, Distrito Centro, 29002 Málaga"
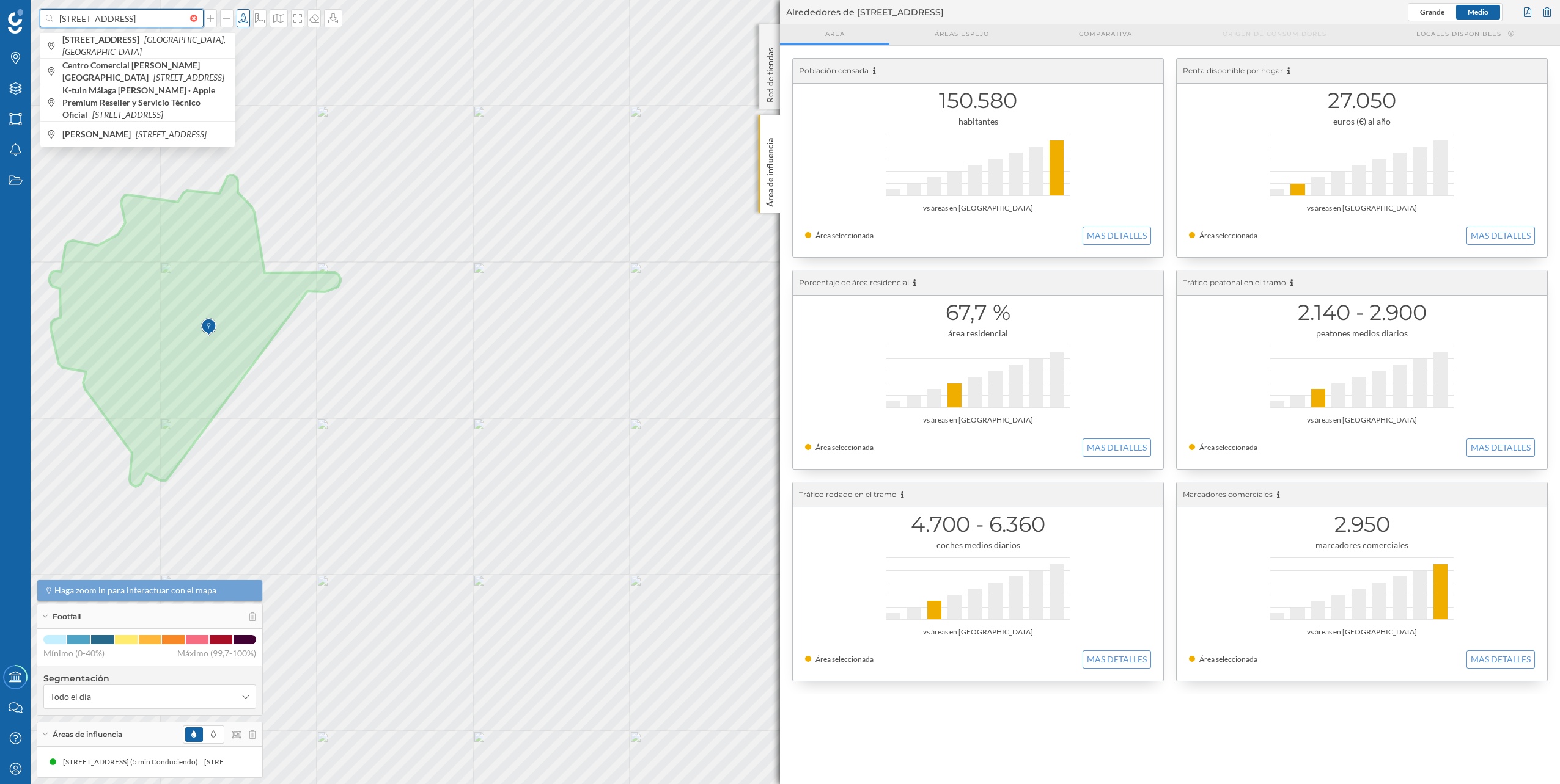
type input "Av. de la Aurora, 25, Distrito Centro, 29002 Málaga"
click at [247, 763] on div at bounding box center [230, 762] width 55 height 14
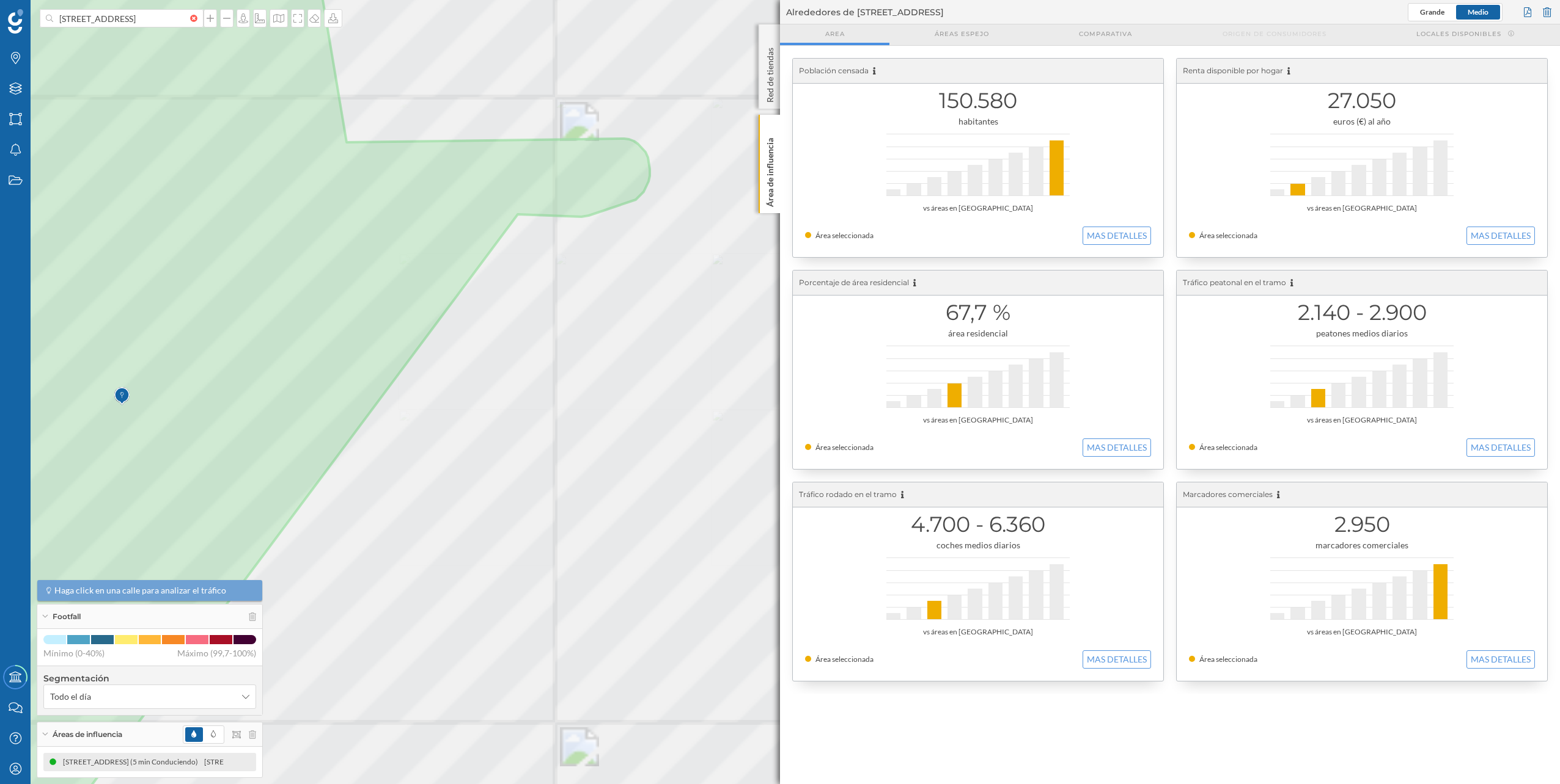
click at [209, 11] on div at bounding box center [209, 11] width 0 height 0
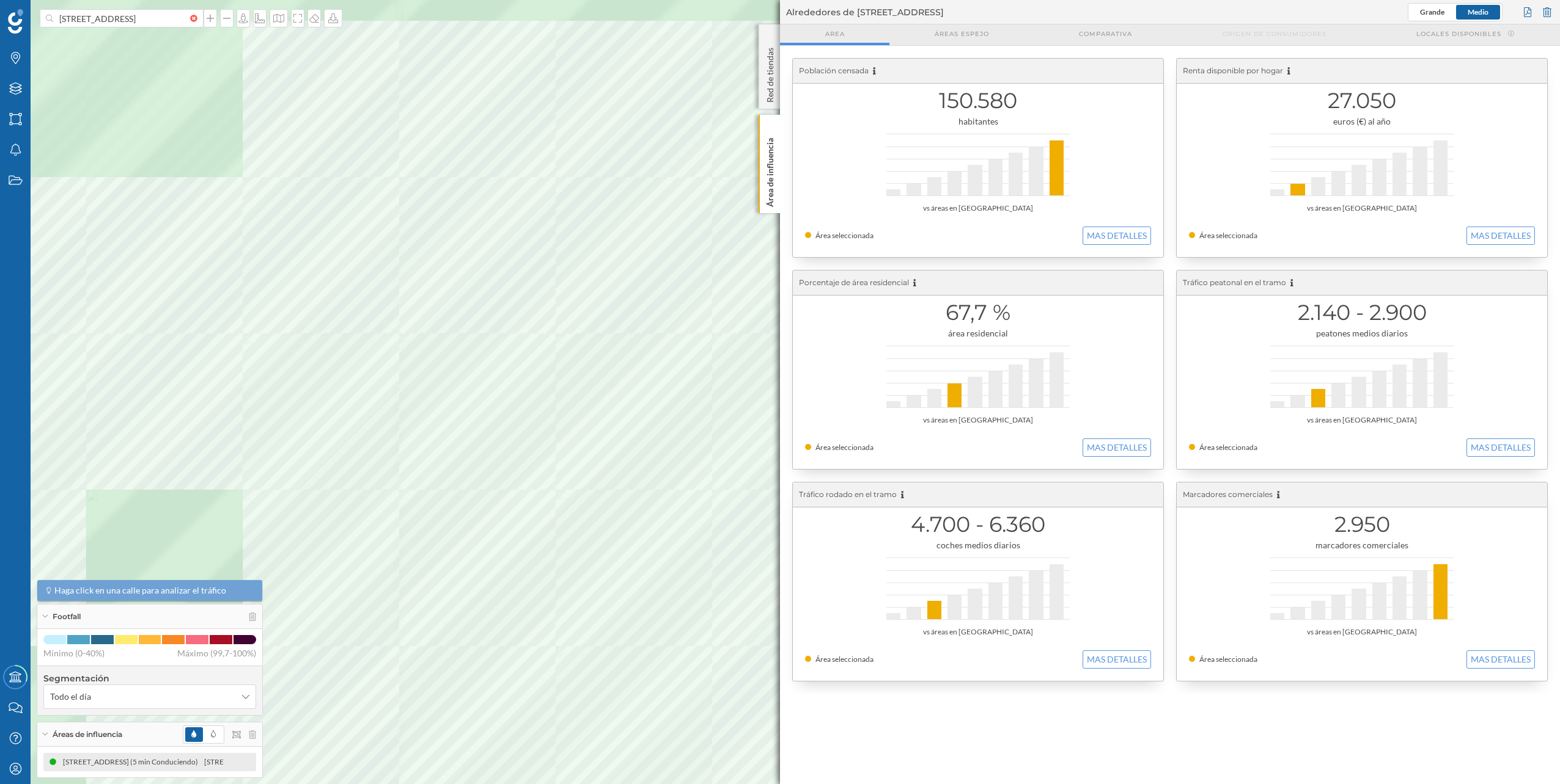
click at [594, 71] on div at bounding box center [594, 71] width 0 height 0
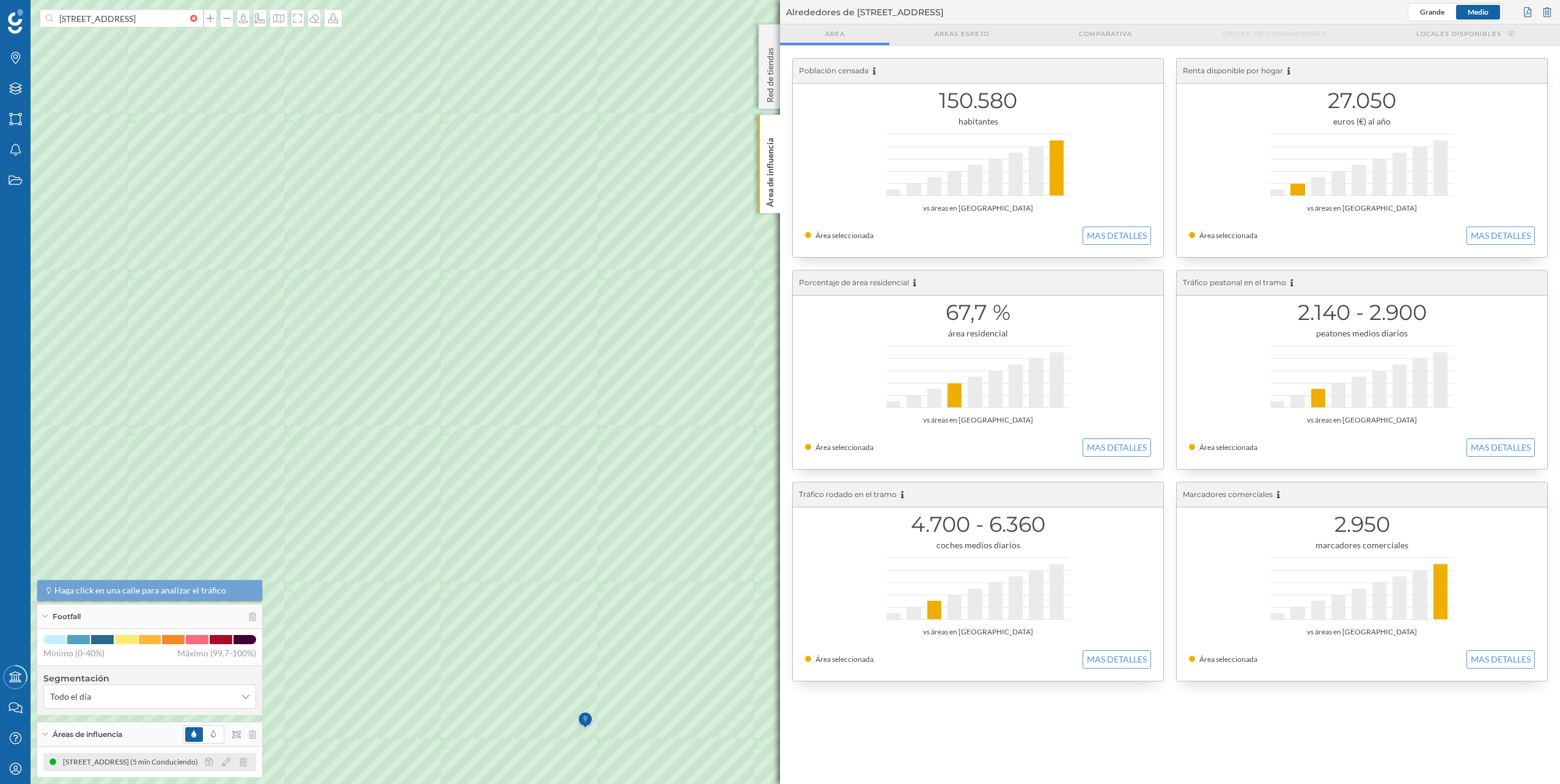
click at [242, 766] on div at bounding box center [230, 762] width 55 height 14
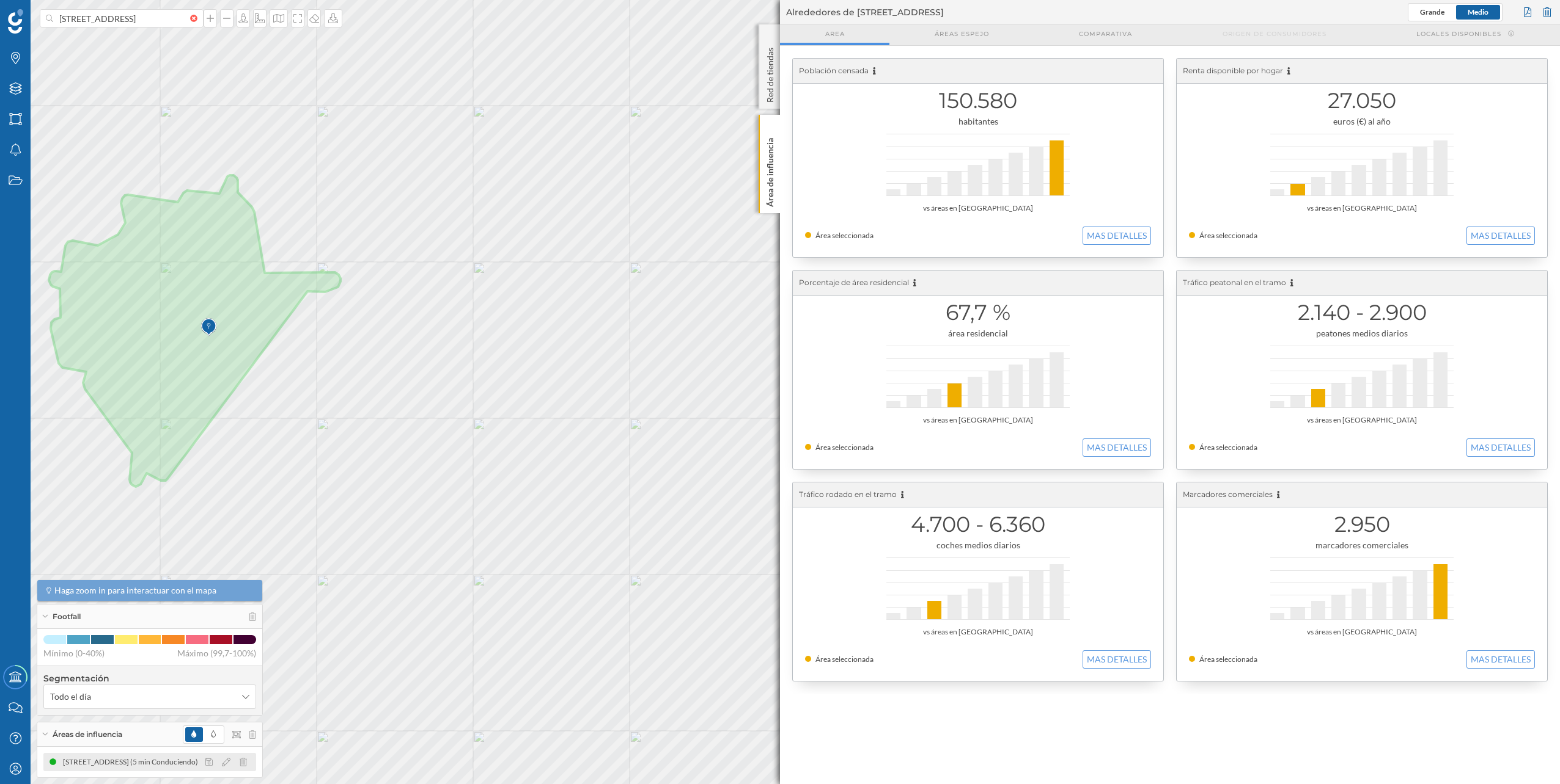
click at [246, 756] on div at bounding box center [230, 762] width 55 height 14
click at [247, 764] on div at bounding box center [230, 762] width 55 height 14
click at [242, 759] on icon at bounding box center [242, 762] width 7 height 9
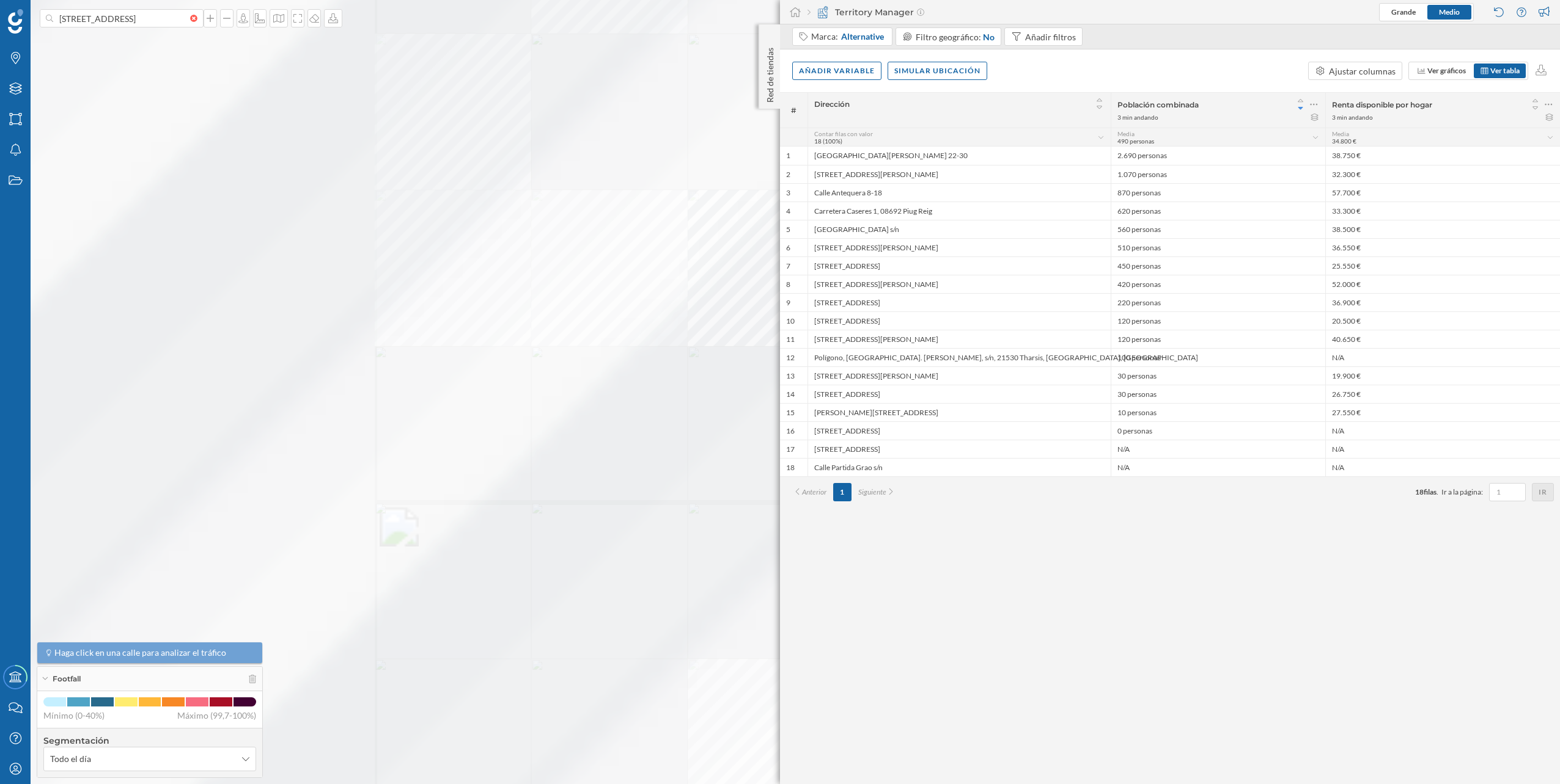
click at [1068, 30] on div at bounding box center [1068, 30] width 0 height 0
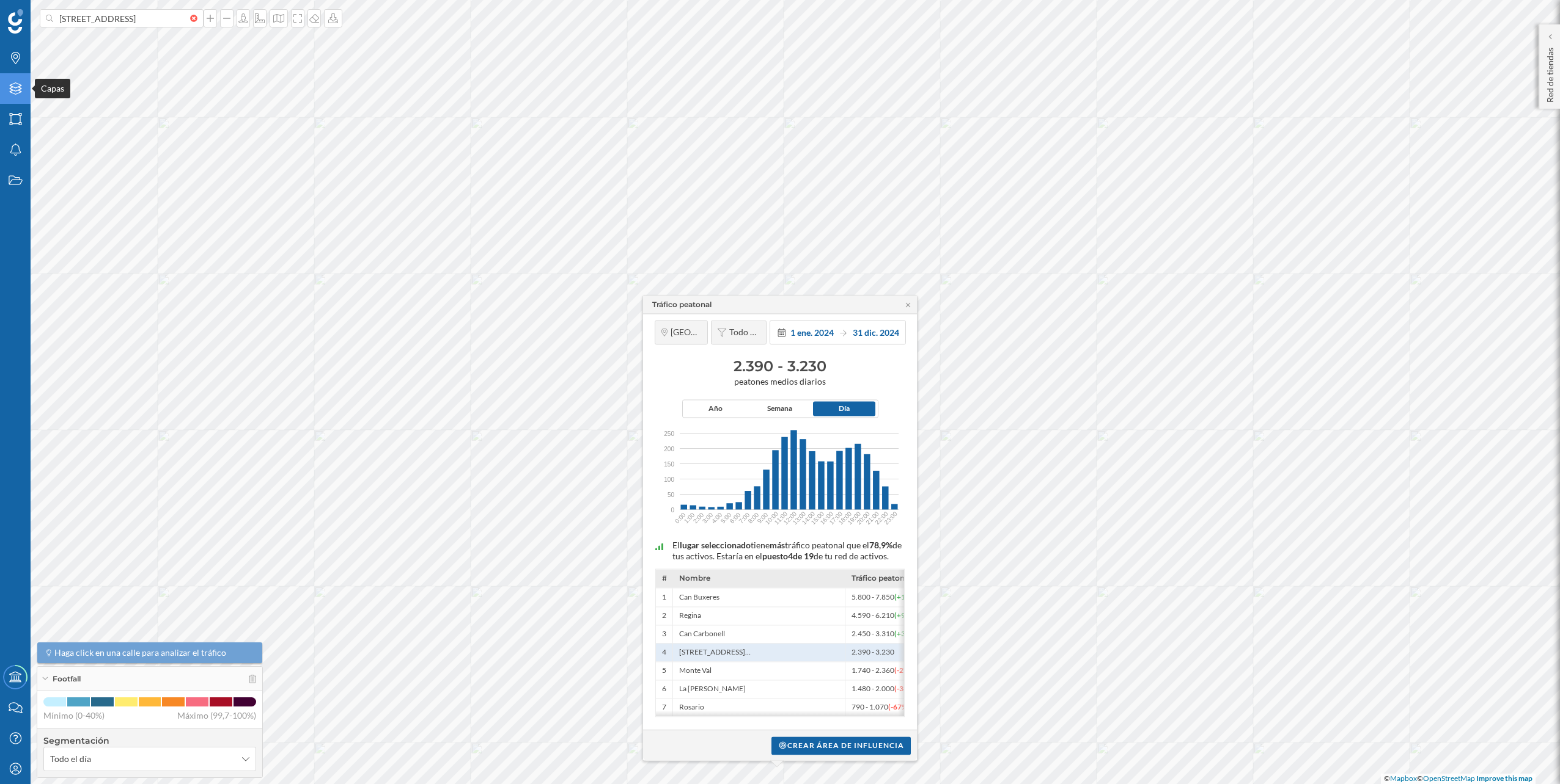
click at [10, 79] on div "Capas" at bounding box center [15, 89] width 31 height 31
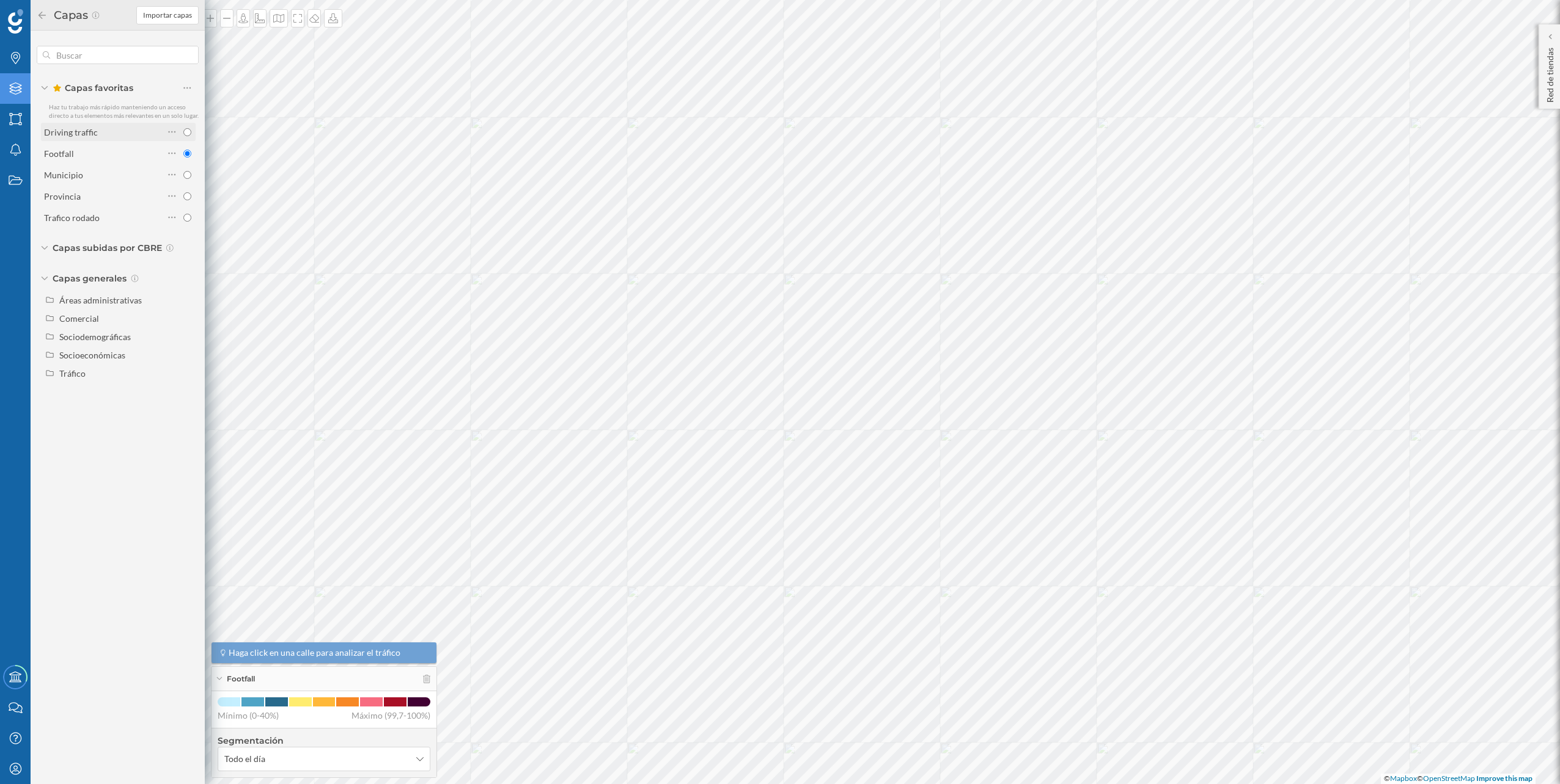
click at [106, 131] on div "Driving traffic" at bounding box center [104, 132] width 120 height 13
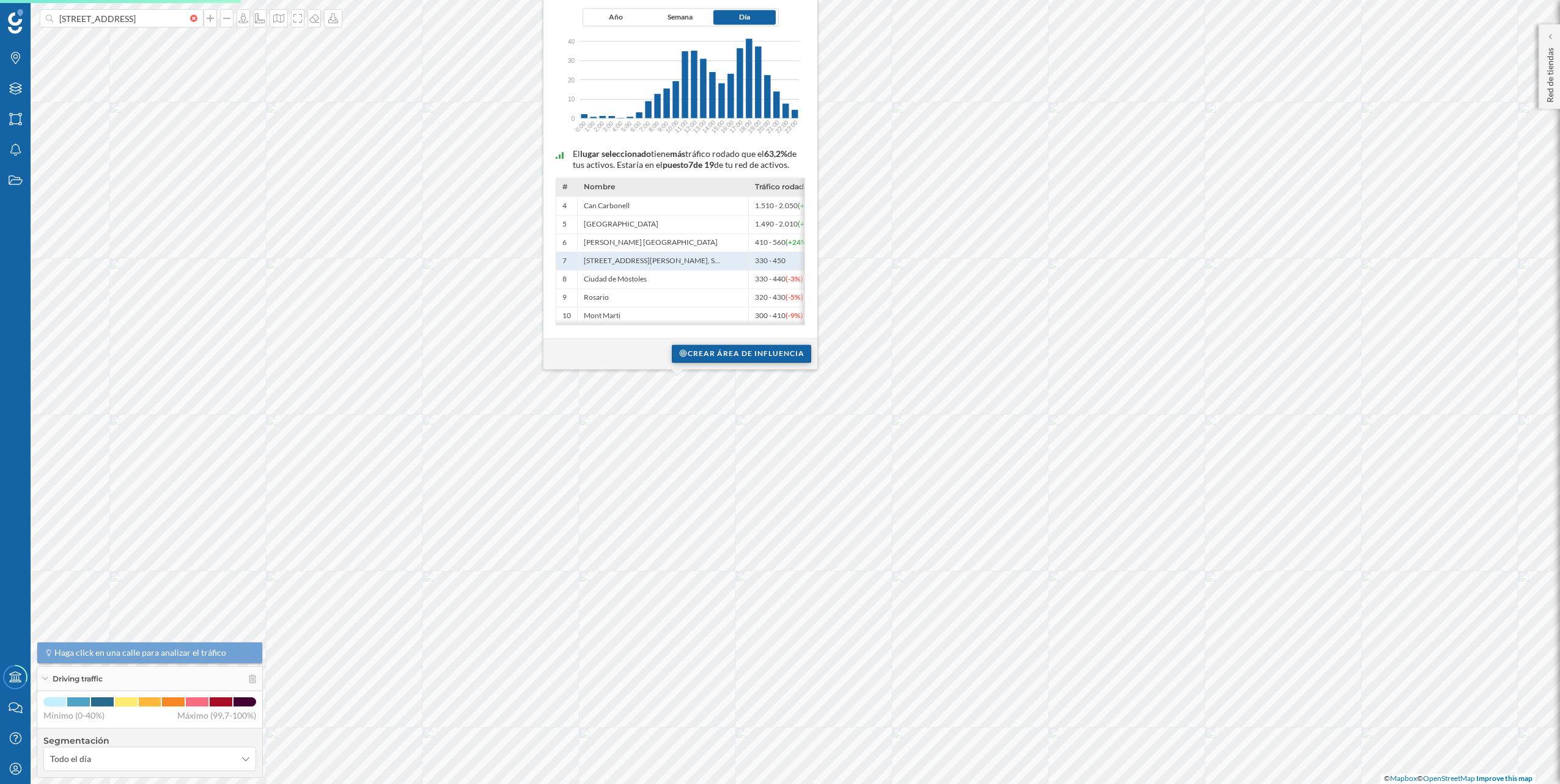
click at [1344, 241] on div "Tráfico rodado [GEOGRAPHIC_DATA] Todo el día [DATE] [DATE] 330 - 450 coches med…" at bounding box center [1344, 241] width 0 height 0
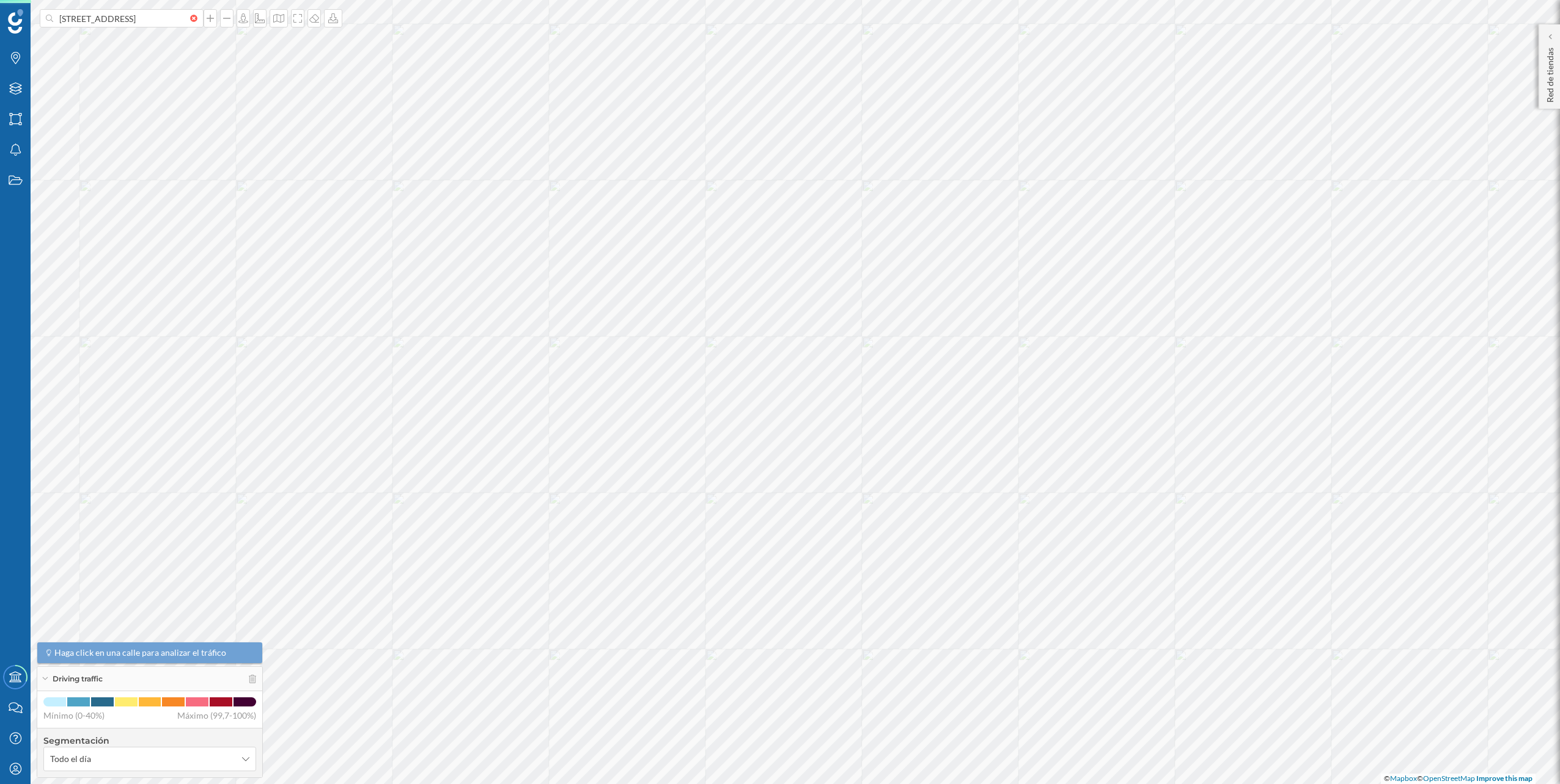
click at [1314, 320] on div at bounding box center [1314, 320] width 0 height 0
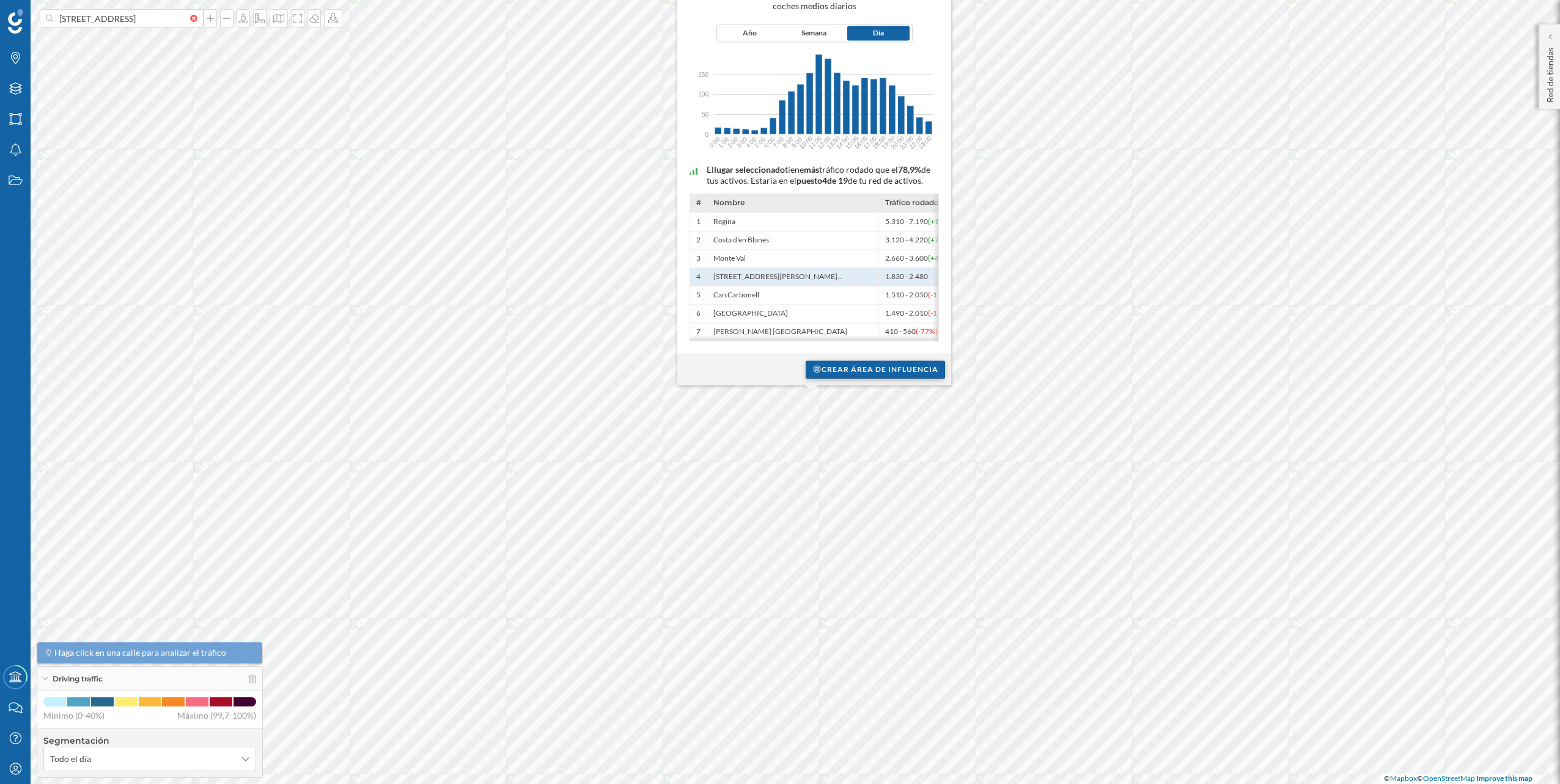
click at [843, 365] on div "Crear área de influencia" at bounding box center [875, 369] width 139 height 19
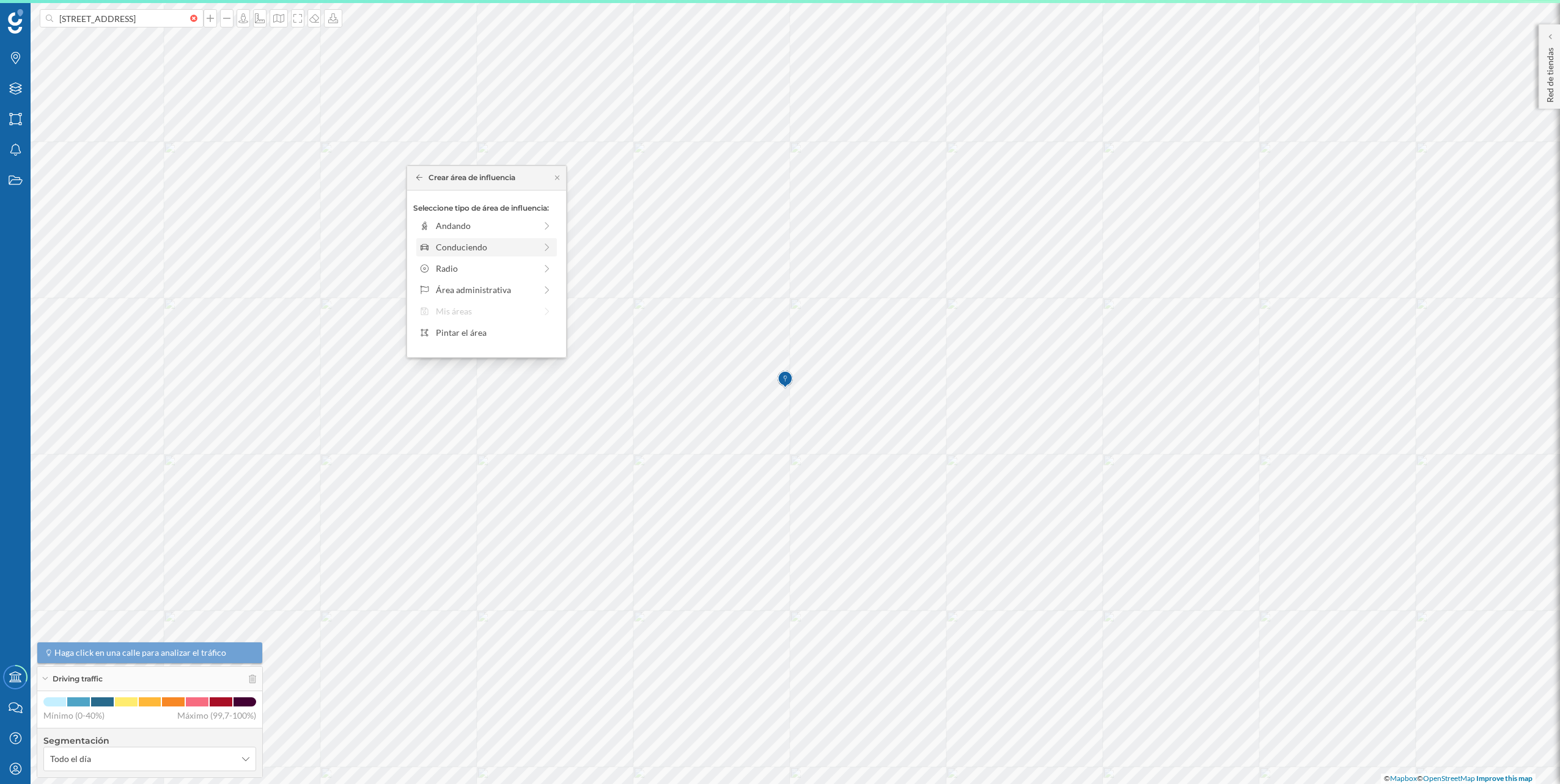
click at [513, 247] on div "Conduciendo" at bounding box center [486, 247] width 100 height 13
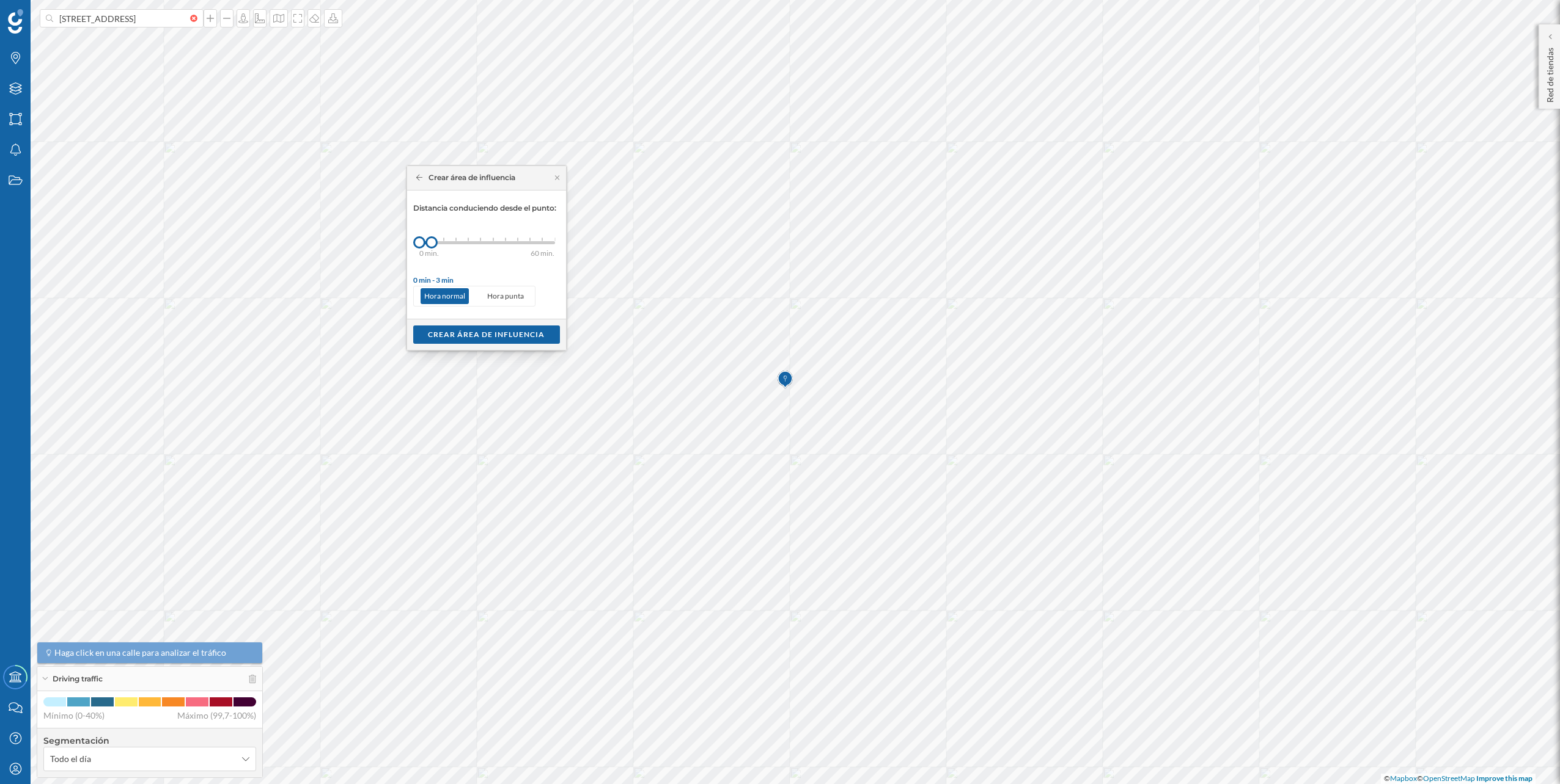
click at [442, 239] on div "0 min. 3 min. 5 min. 7 min. 10 min. 12 min. 15 min. 20 min. 30 min. 45 min. 50 …" at bounding box center [487, 242] width 135 height 15
click at [487, 332] on div "Crear área de influencia" at bounding box center [486, 334] width 147 height 19
